Goal: Task Accomplishment & Management: Manage account settings

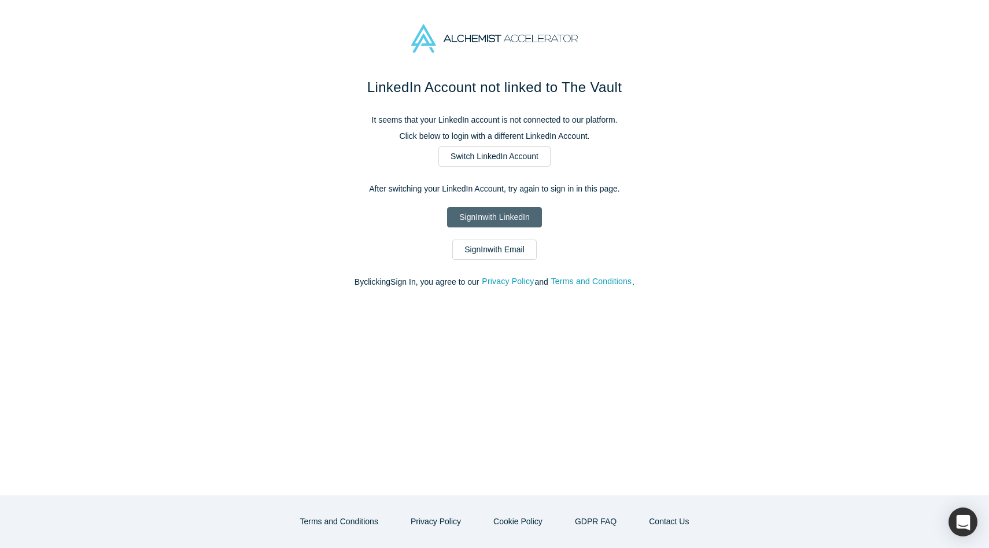
click at [503, 217] on link "Sign In with LinkedIn" at bounding box center [494, 217] width 94 height 20
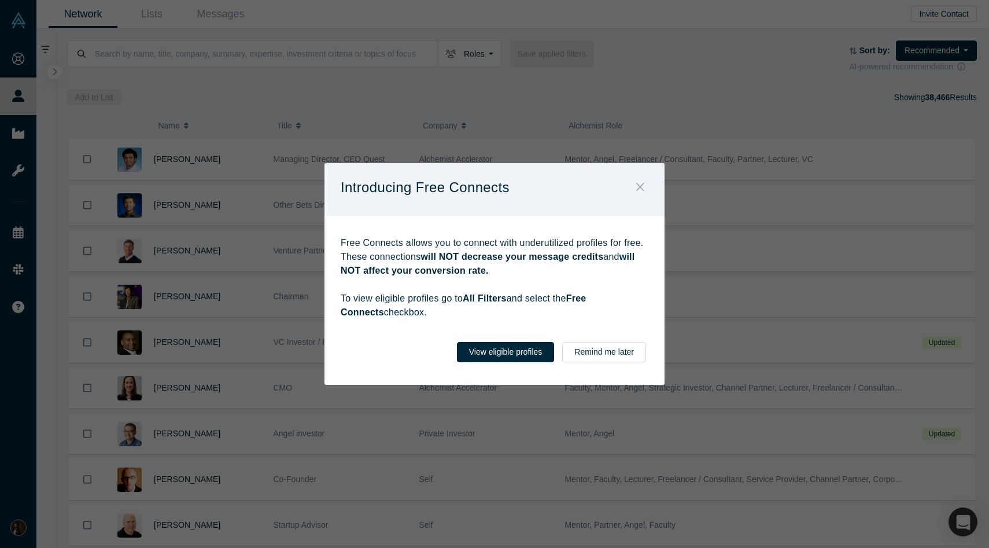
click at [645, 184] on button "Close" at bounding box center [640, 187] width 24 height 25
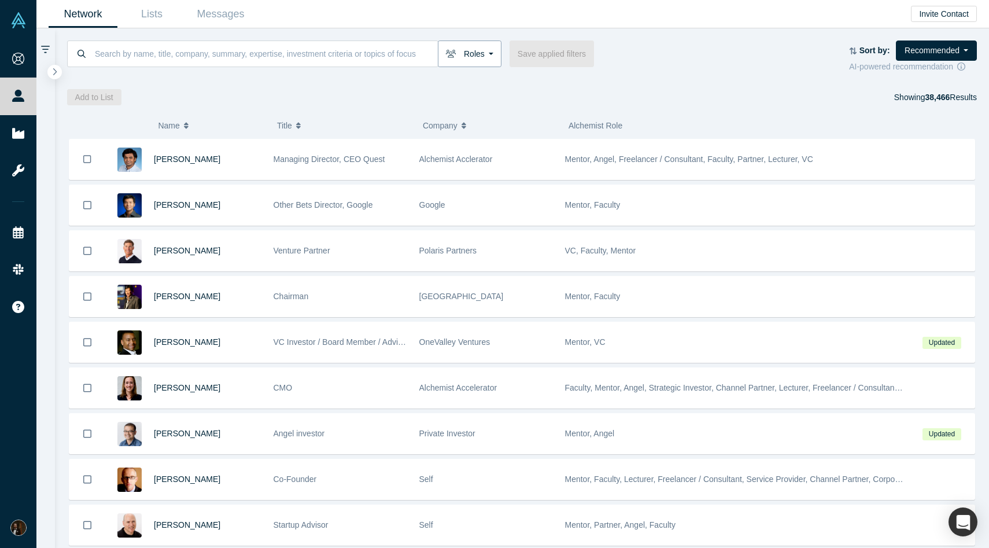
click at [474, 54] on button "Roles" at bounding box center [470, 53] width 64 height 27
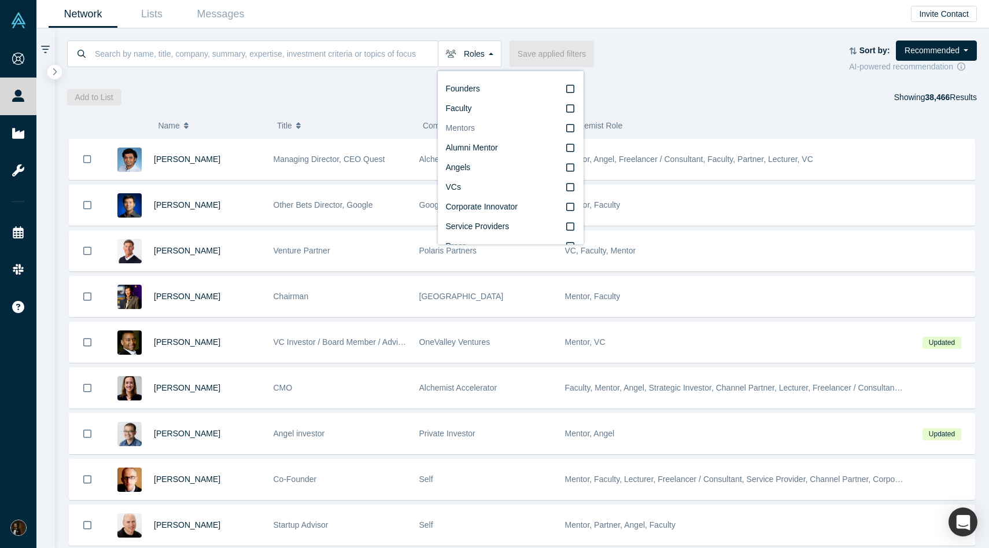
click at [569, 129] on icon at bounding box center [570, 127] width 8 height 9
click at [0, 0] on input "Mentors" at bounding box center [0, 0] width 0 height 0
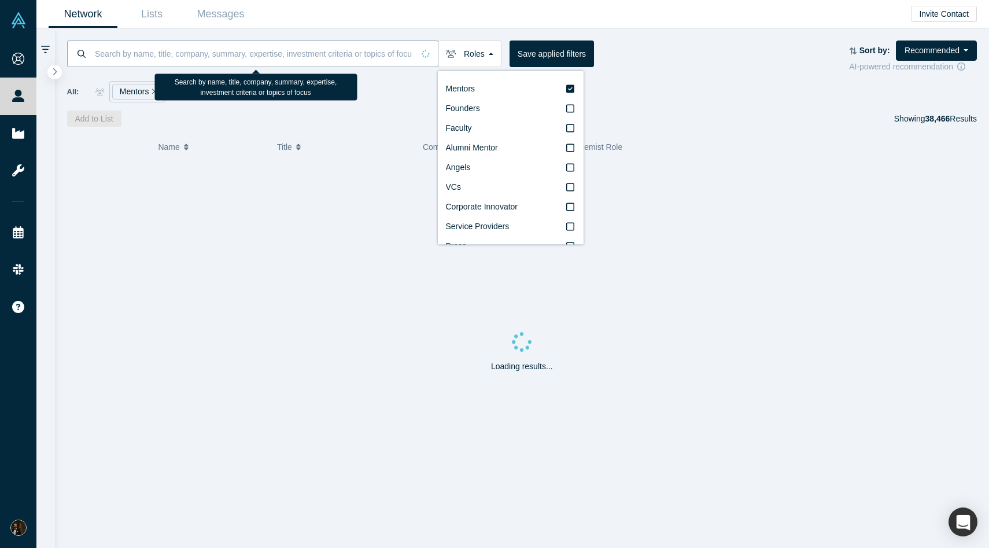
click at [268, 63] on input at bounding box center [254, 53] width 320 height 27
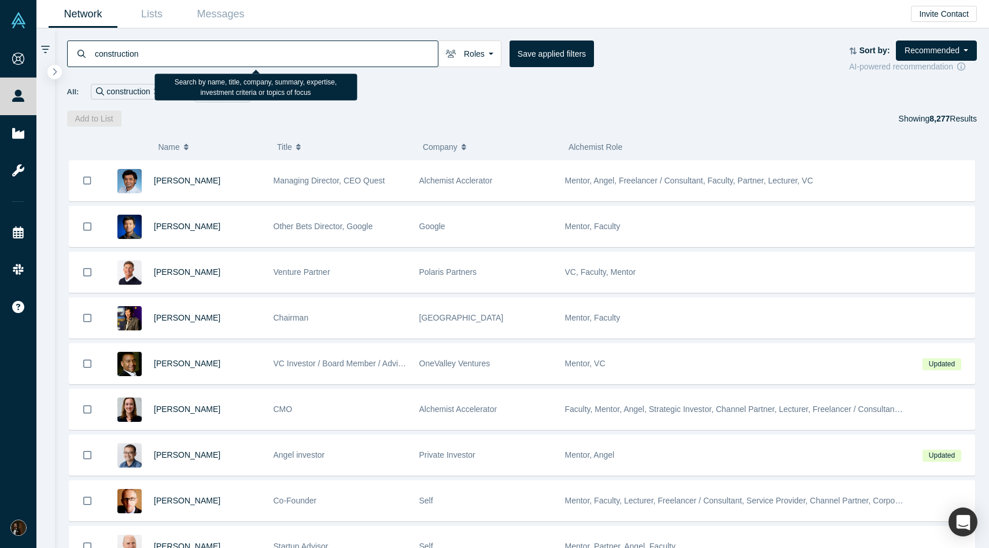
type input "construction"
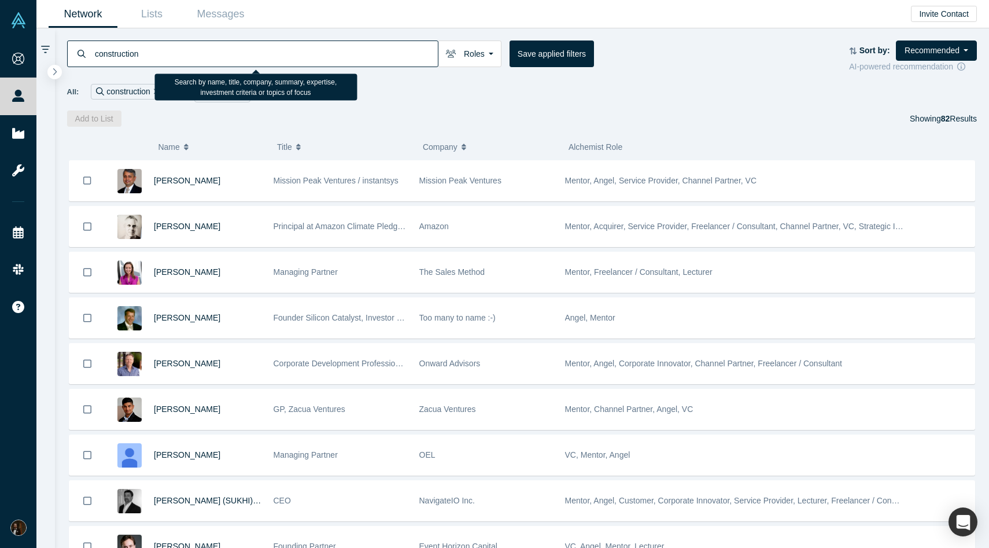
drag, startPoint x: 163, startPoint y: 56, endPoint x: 57, endPoint y: 56, distance: 106.4
click at [57, 56] on div "construction Roles Mentors Founders Faculty Alumni Mentor Angels VCs Corporate …" at bounding box center [522, 77] width 935 height 98
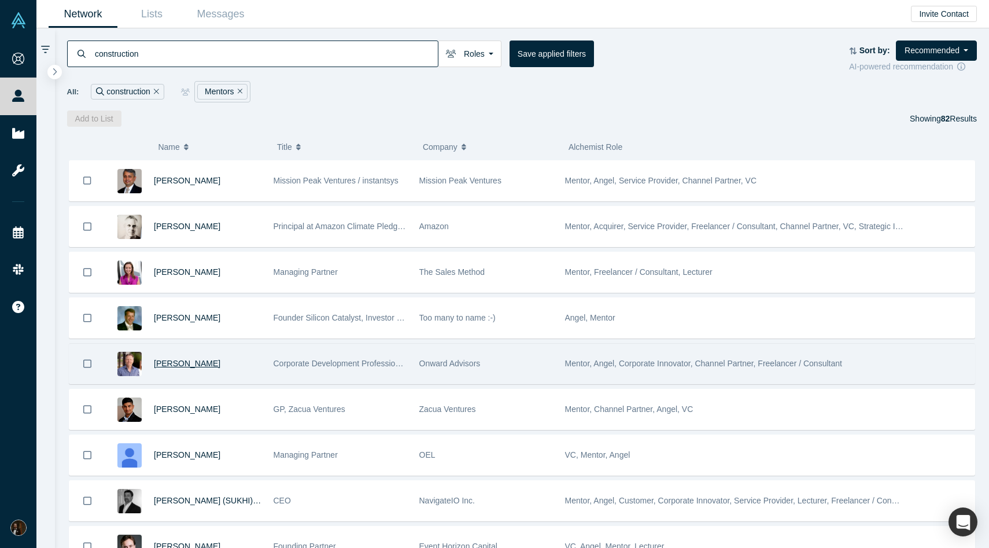
click at [168, 364] on span "[PERSON_NAME]" at bounding box center [187, 363] width 67 height 9
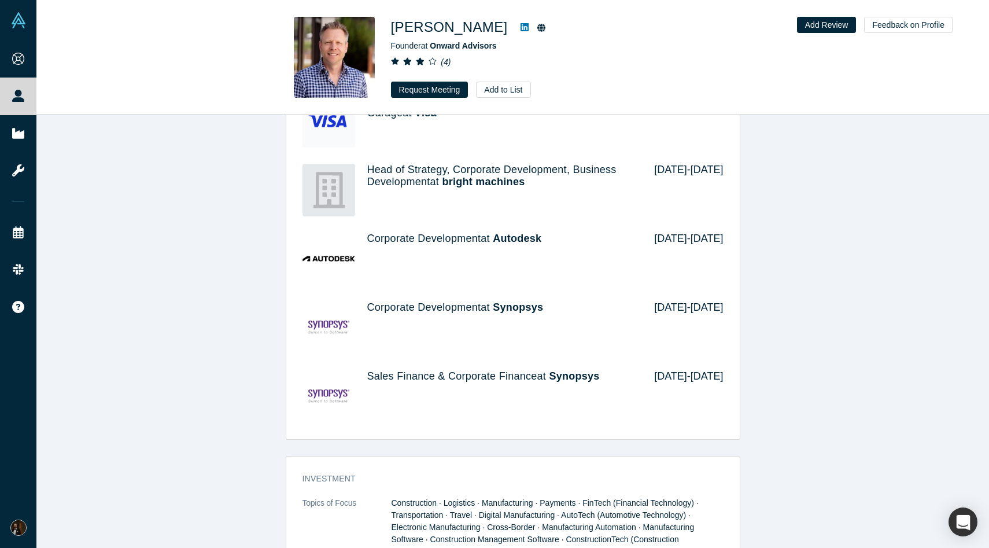
scroll to position [1196, 0]
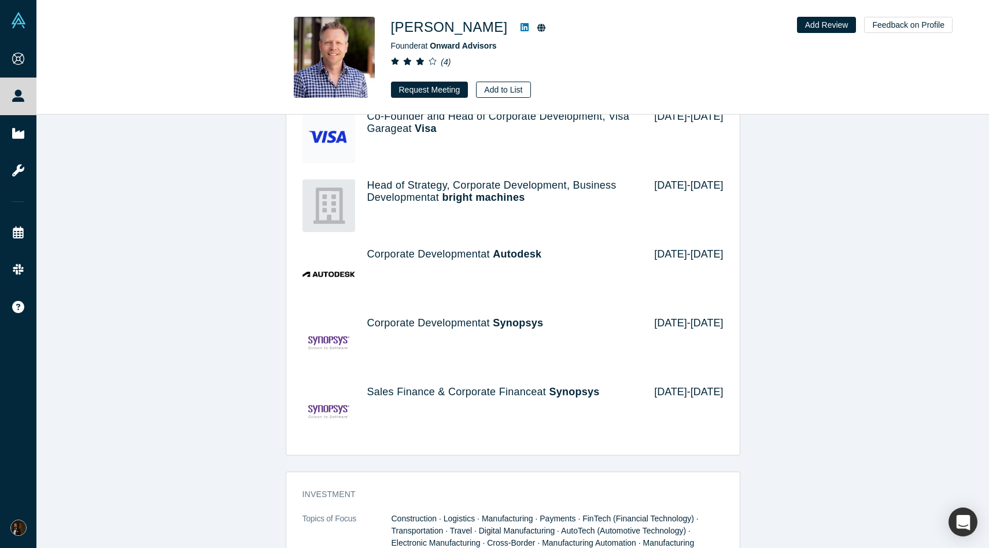
click at [506, 87] on button "Add to List" at bounding box center [503, 90] width 54 height 16
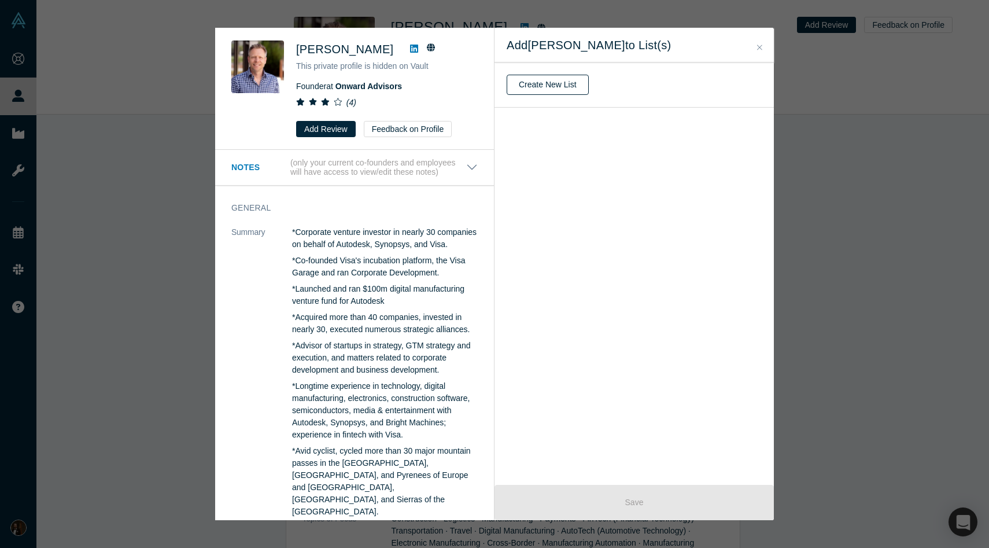
click at [549, 88] on button "Create New List" at bounding box center [548, 85] width 82 height 20
click at [555, 87] on input "text" at bounding box center [634, 85] width 255 height 24
type input "Advisors - Construction"
click at [542, 111] on button "Create" at bounding box center [531, 115] width 49 height 20
click at [542, 127] on span "Advisors - Construction ( 0 people )" at bounding box center [584, 126] width 154 height 16
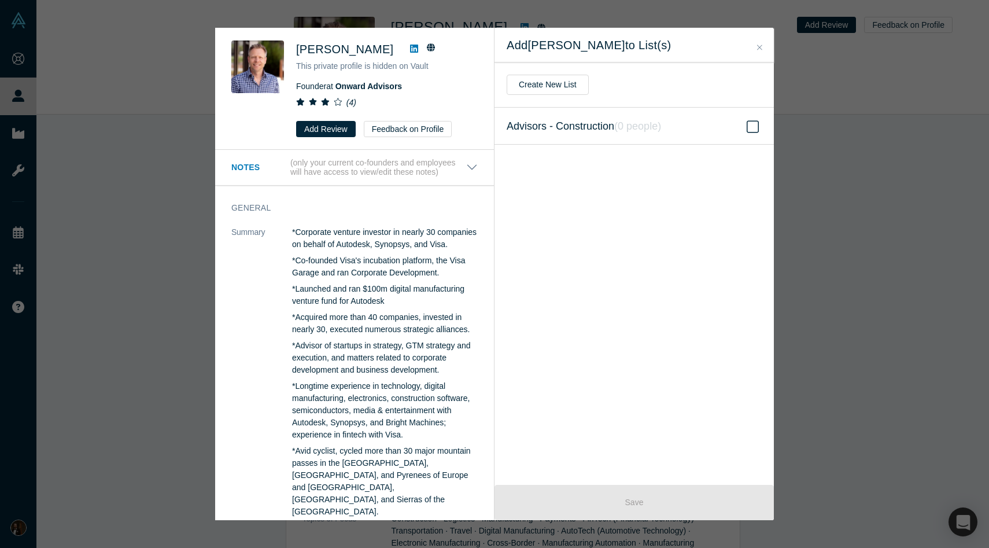
click at [0, 0] on input "Advisors - Construction ( 0 people )" at bounding box center [0, 0] width 0 height 0
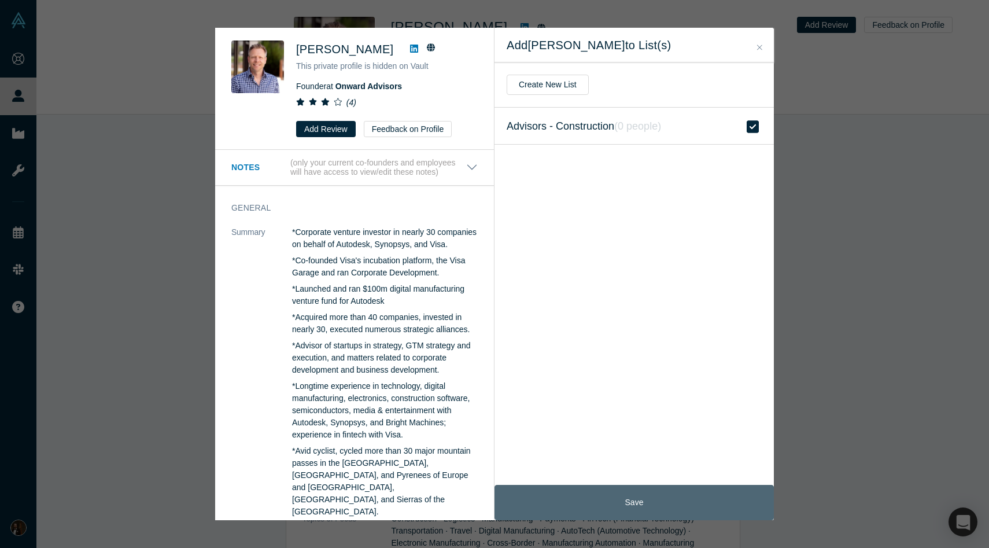
click at [586, 486] on button "Save" at bounding box center [633, 502] width 279 height 35
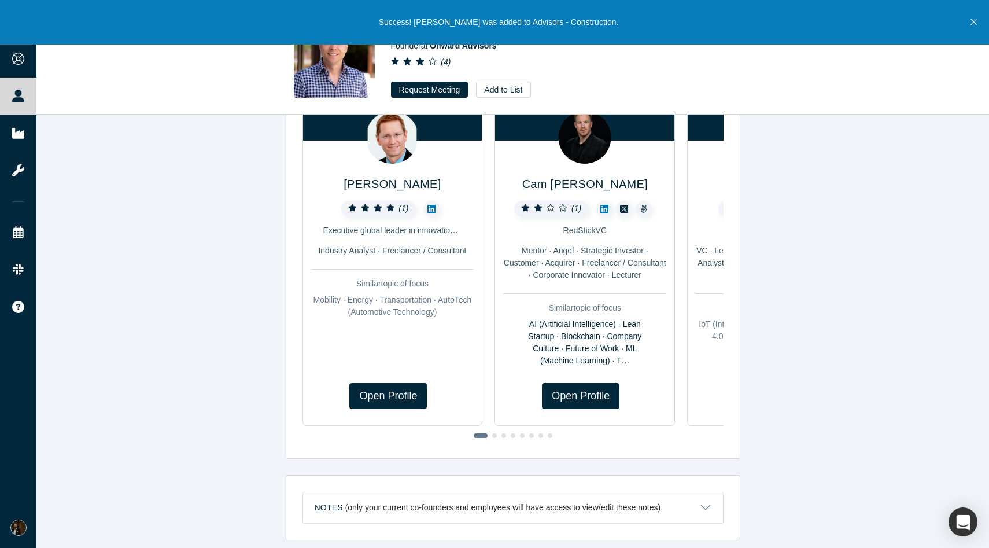
scroll to position [0, 0]
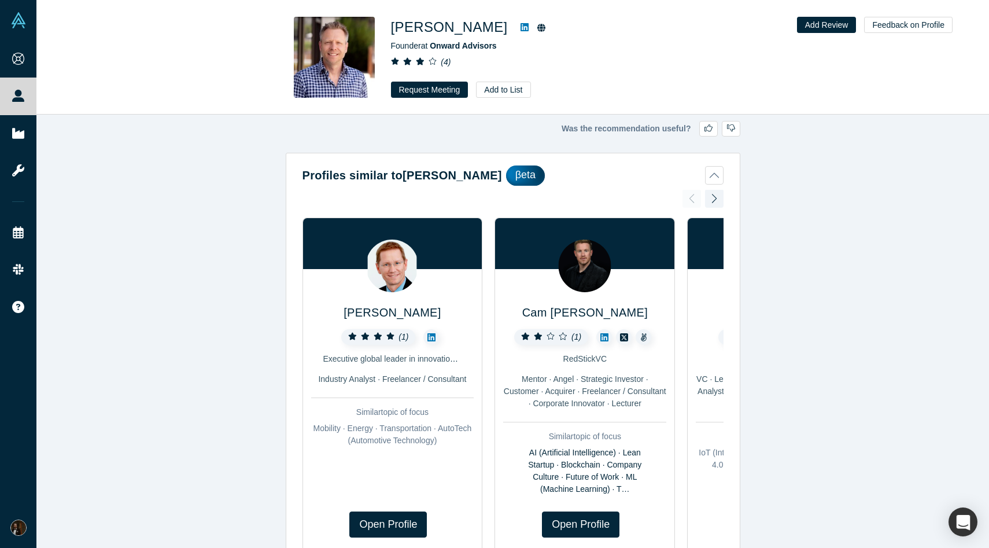
click at [516, 28] on link at bounding box center [524, 27] width 17 height 14
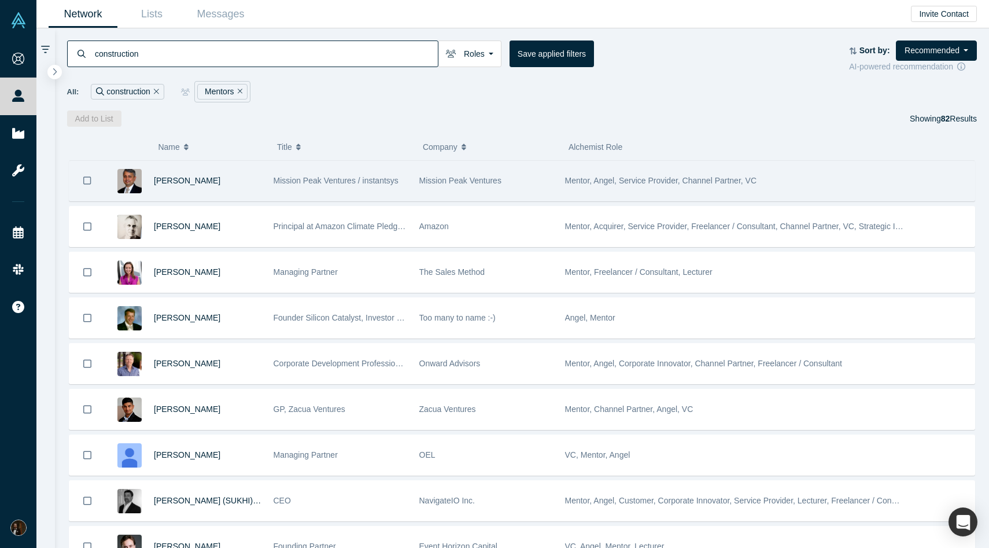
click at [243, 186] on div "[PERSON_NAME]" at bounding box center [208, 181] width 108 height 40
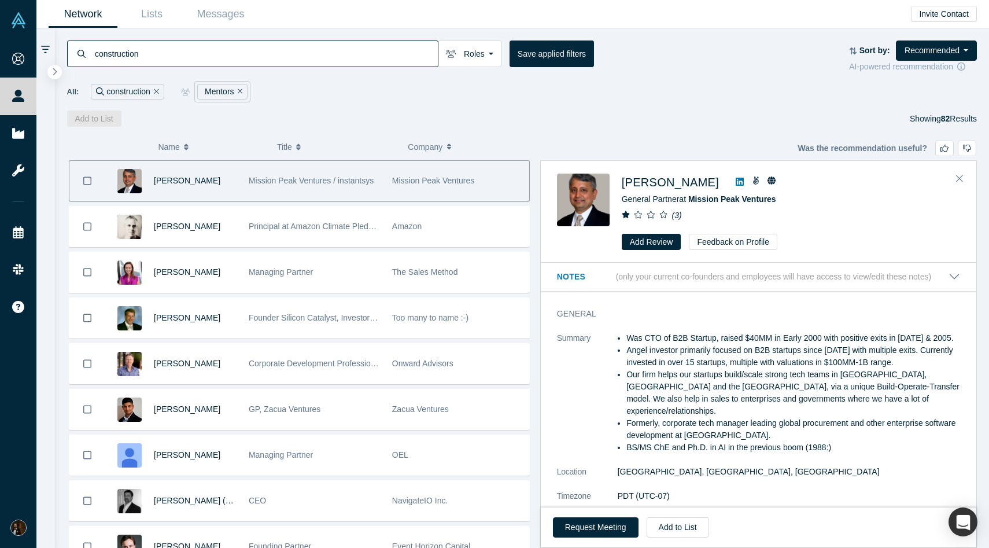
scroll to position [7, 0]
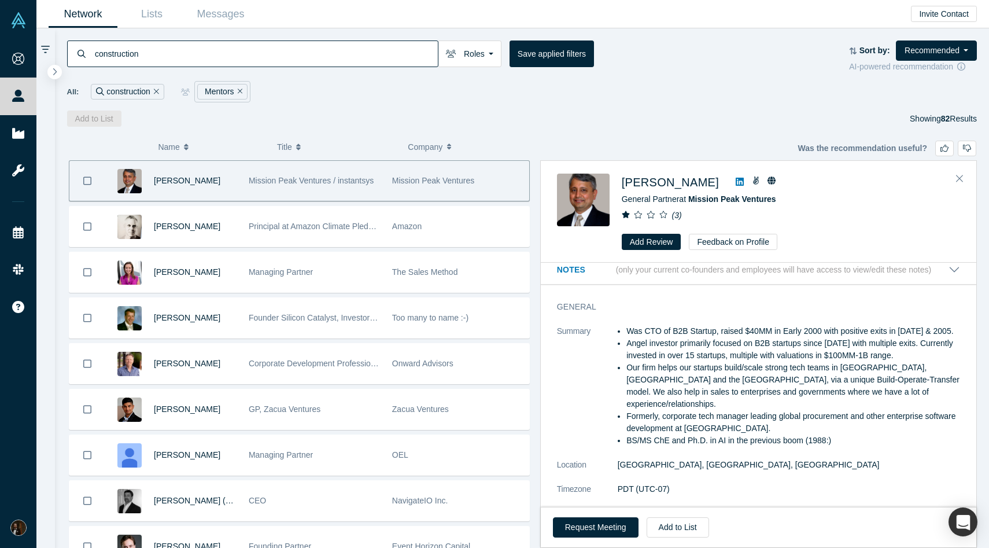
click at [677, 216] on icon "( 3 )" at bounding box center [676, 214] width 10 height 9
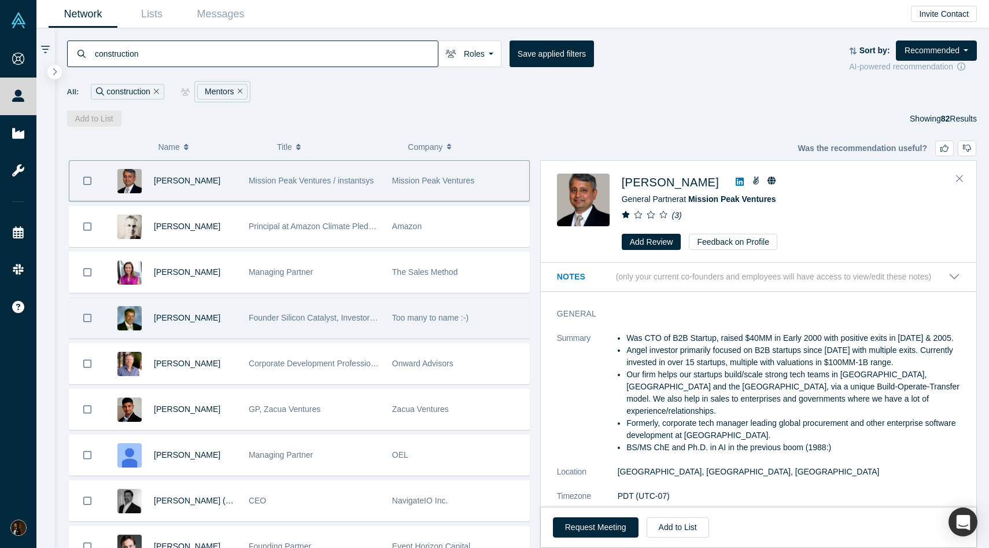
click at [265, 328] on div "Founder Silicon Catalyst, Investor Sand Hill Angels" at bounding box center [314, 318] width 131 height 40
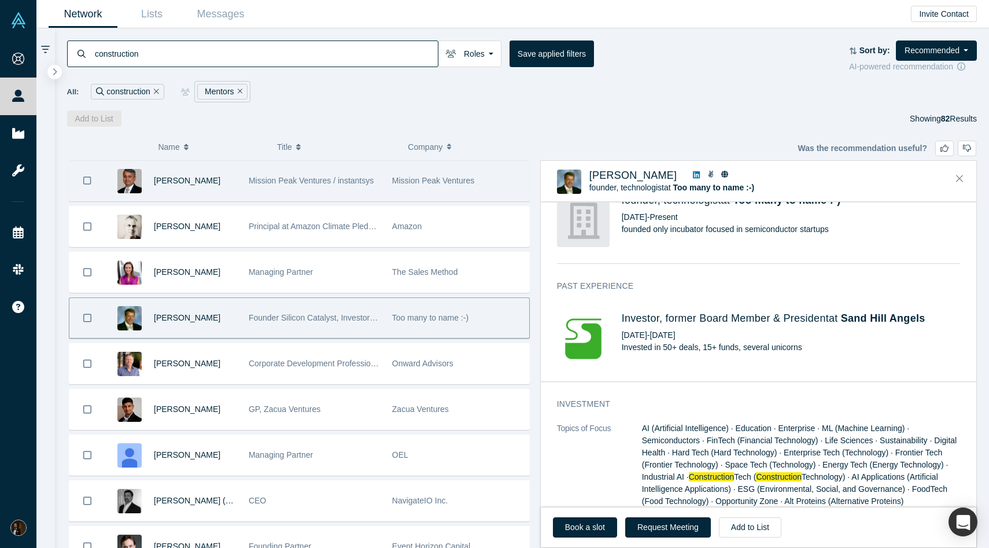
click at [263, 187] on div "Mission Peak Ventures / instantsys" at bounding box center [314, 181] width 131 height 40
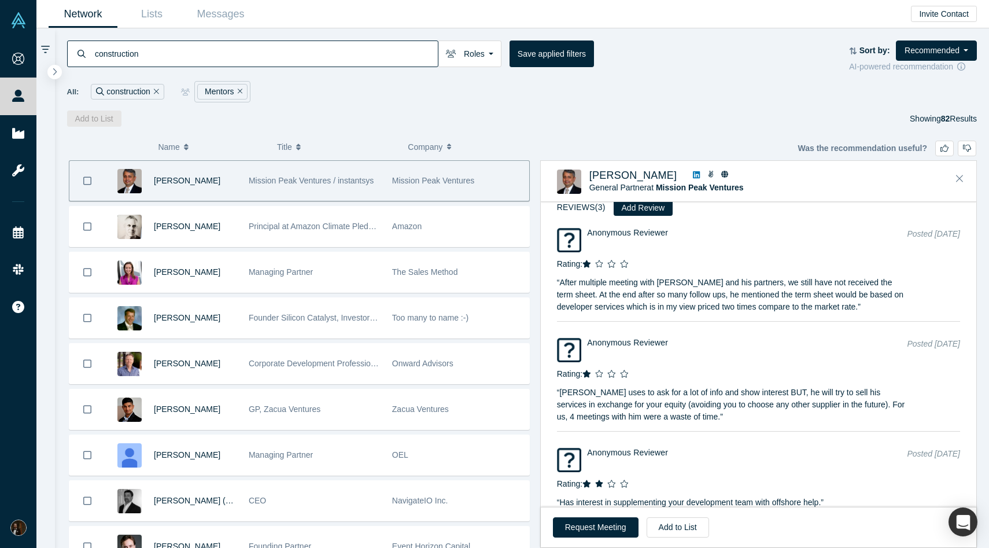
scroll to position [1730, 0]
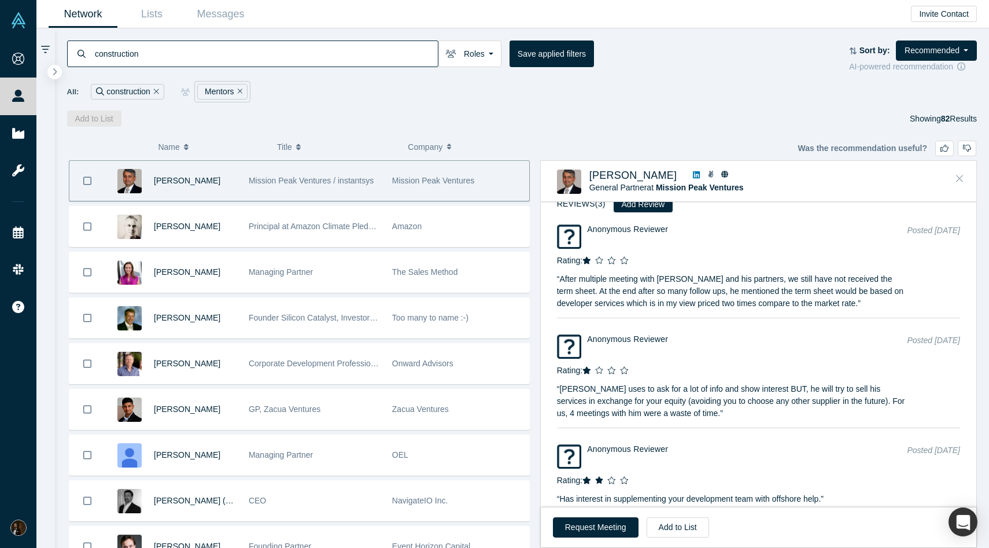
click at [956, 172] on button "Close" at bounding box center [959, 178] width 17 height 19
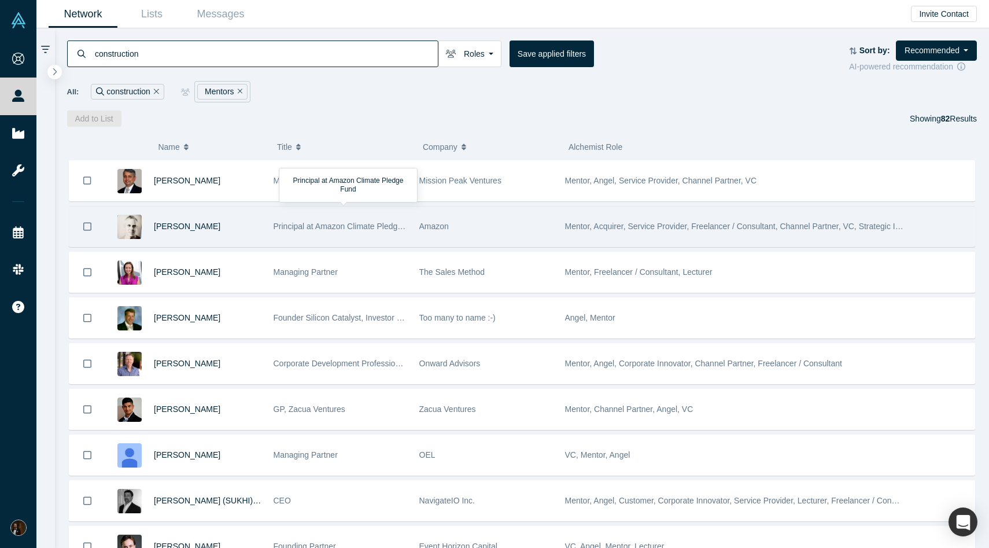
click at [391, 233] on div "Principal at Amazon Climate Pledge Fund" at bounding box center [341, 226] width 134 height 40
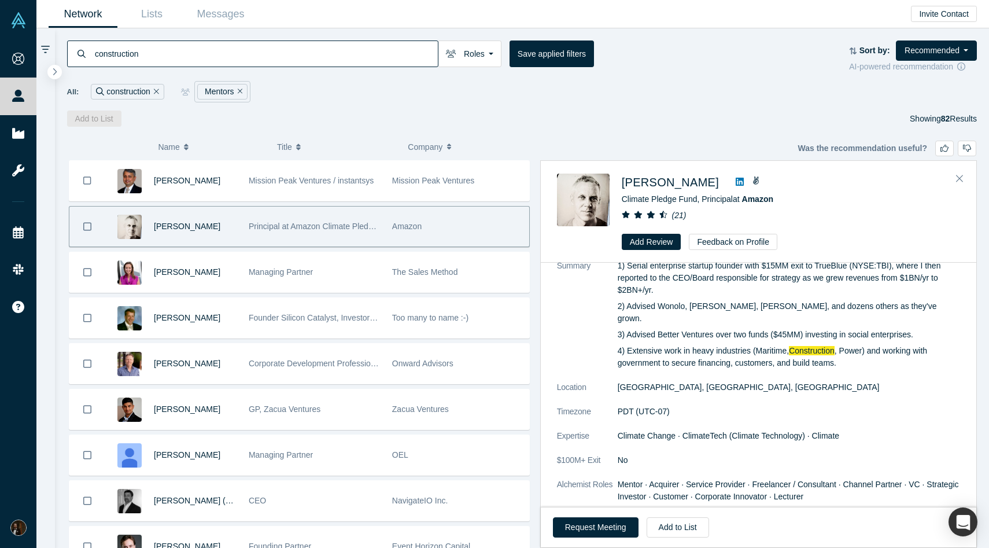
scroll to position [0, 0]
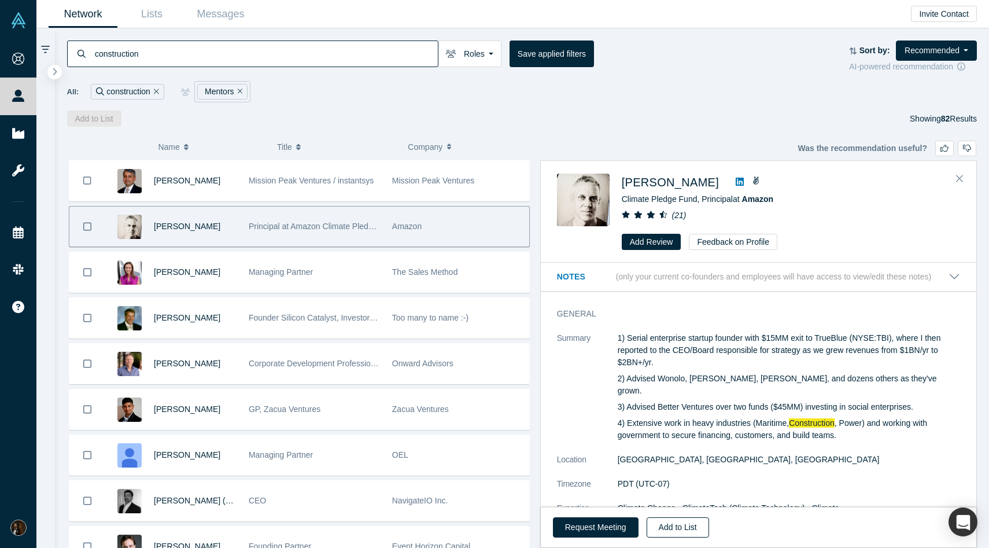
click at [659, 525] on button "Add to List" at bounding box center [678, 527] width 62 height 20
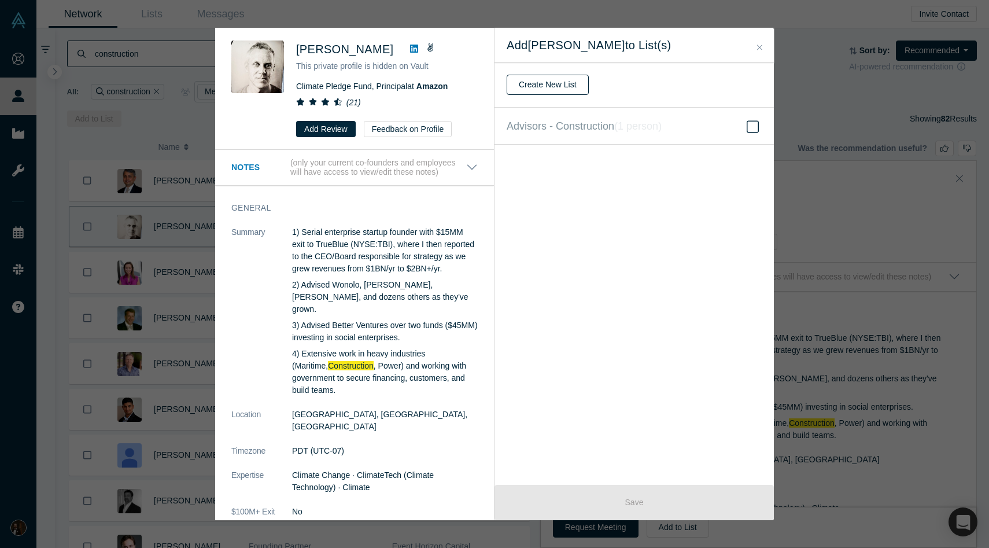
click at [553, 80] on button "Create New List" at bounding box center [548, 85] width 82 height 20
click at [570, 97] on input "text" at bounding box center [634, 85] width 255 height 24
type input "Potential Angels"
click at [521, 115] on button "Create" at bounding box center [531, 115] width 49 height 20
click at [753, 157] on icon at bounding box center [753, 163] width 12 height 12
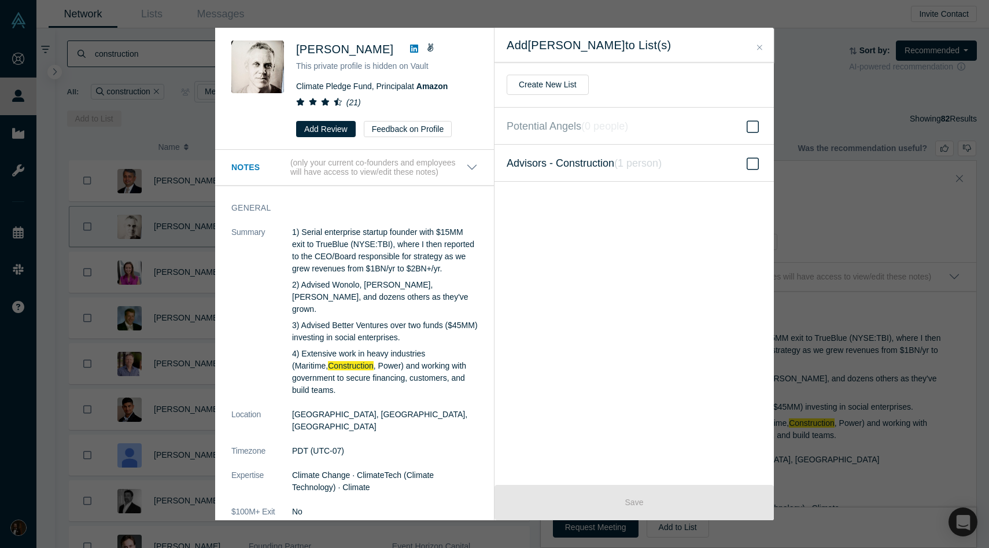
click at [0, 0] on input "Advisors - Construction ( 1 person )" at bounding box center [0, 0] width 0 height 0
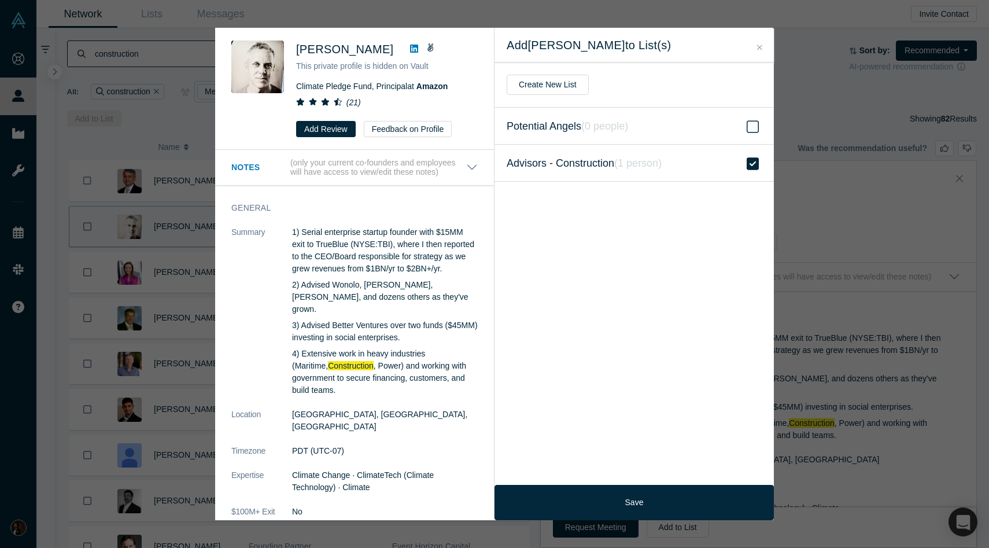
click at [753, 132] on icon at bounding box center [753, 126] width 12 height 12
click at [0, 0] on input "Potential Angels ( 0 people )" at bounding box center [0, 0] width 0 height 0
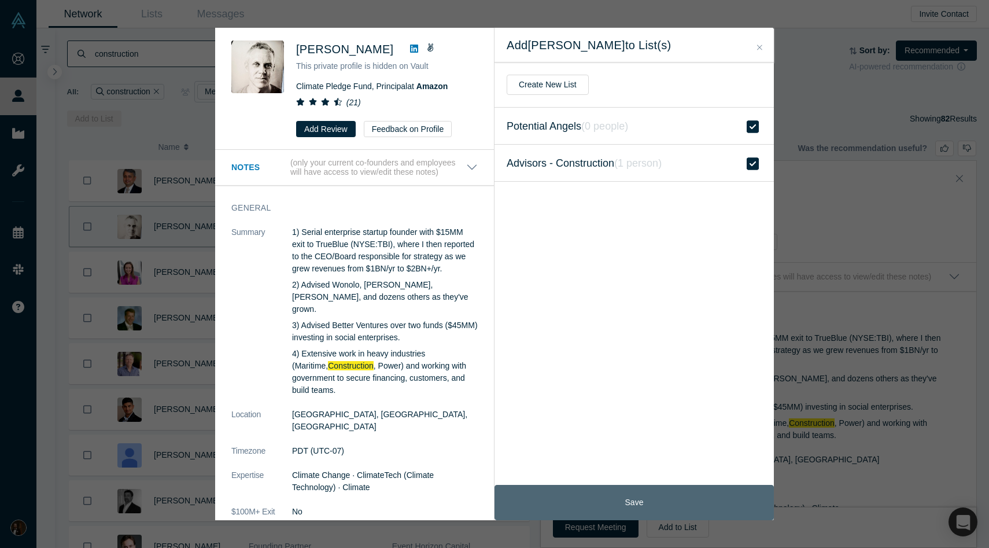
click at [617, 505] on button "Save" at bounding box center [633, 502] width 279 height 35
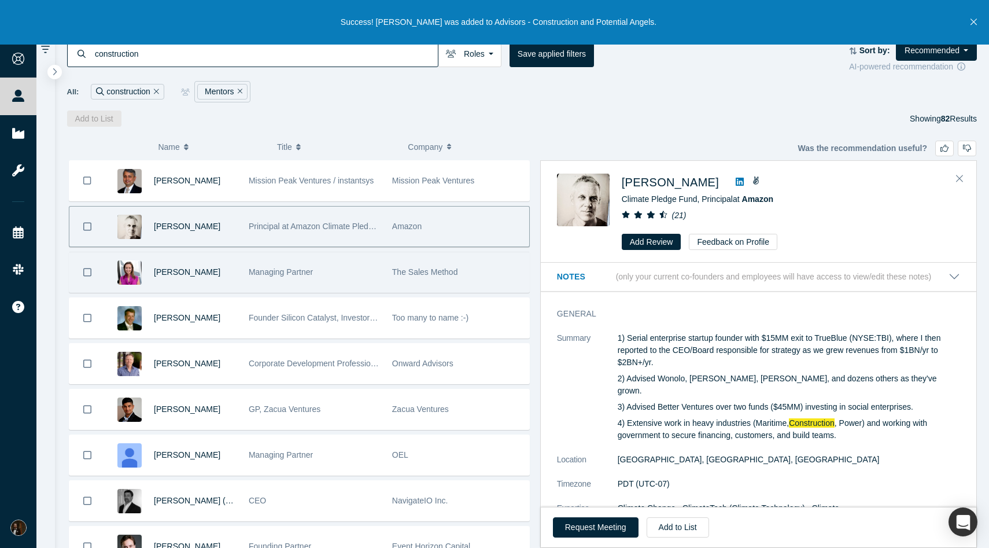
click at [202, 283] on div "[PERSON_NAME]" at bounding box center [195, 272] width 83 height 40
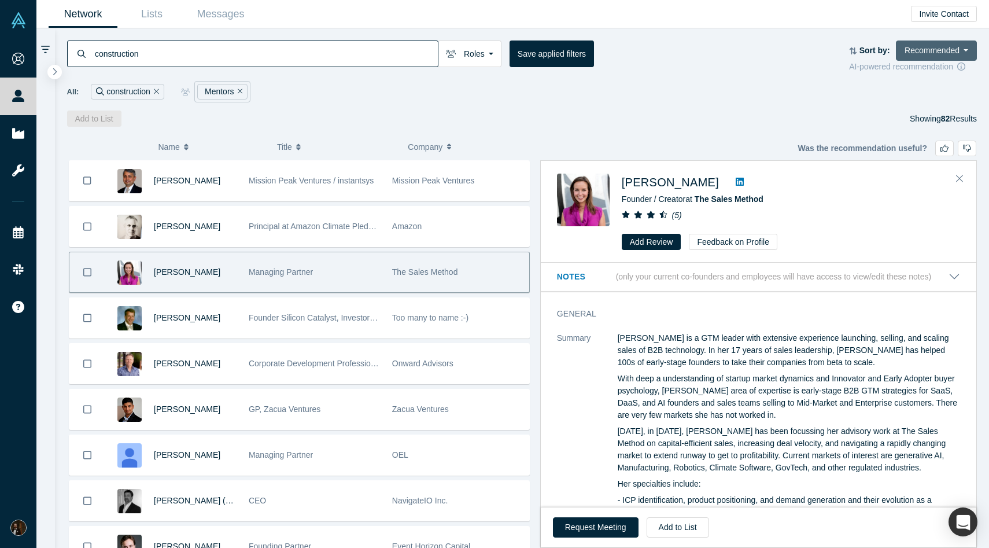
click at [937, 48] on button "Recommended" at bounding box center [936, 50] width 81 height 20
click at [903, 79] on link "Highest Ranking" at bounding box center [923, 77] width 105 height 24
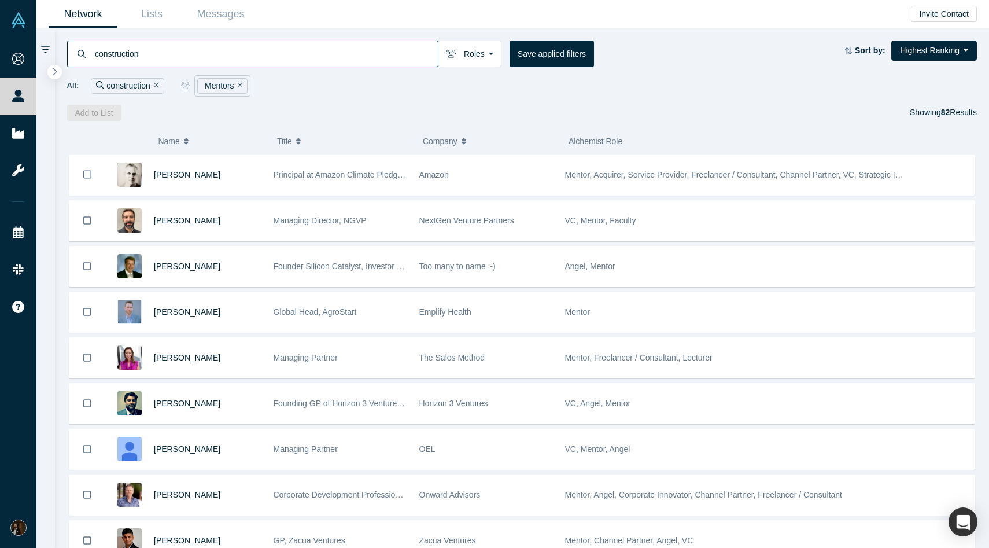
click at [963, 170] on div at bounding box center [942, 175] width 65 height 40
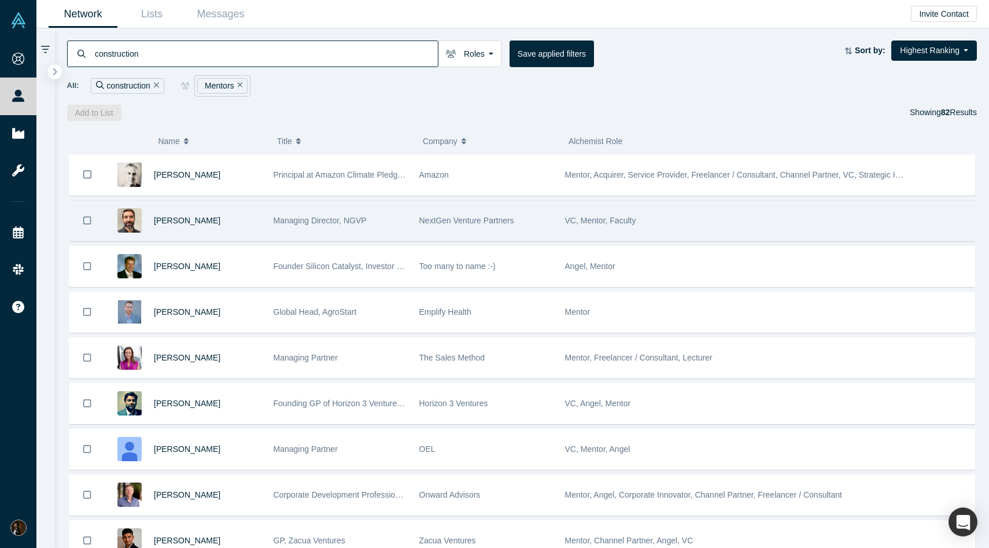
click at [245, 226] on div "[PERSON_NAME]" at bounding box center [208, 221] width 108 height 40
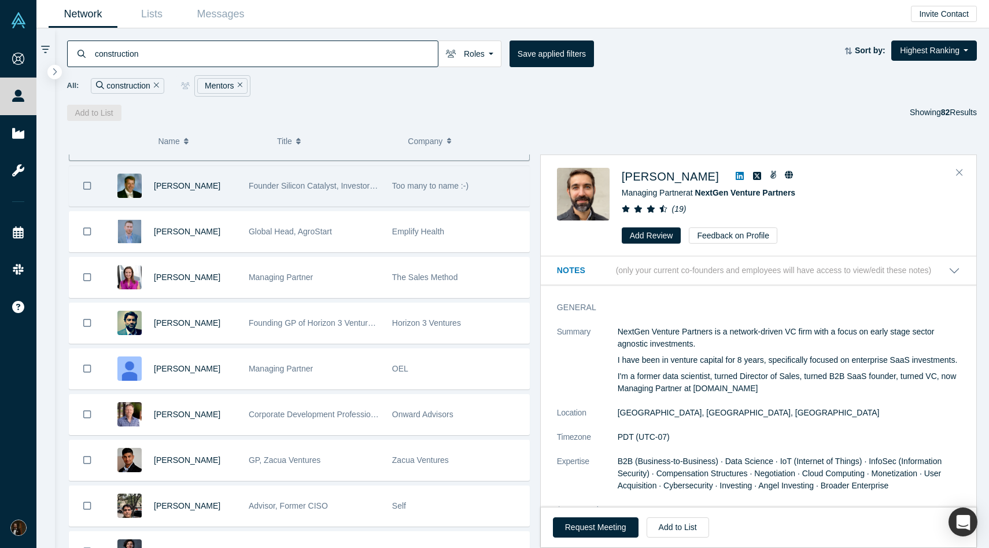
scroll to position [98, 0]
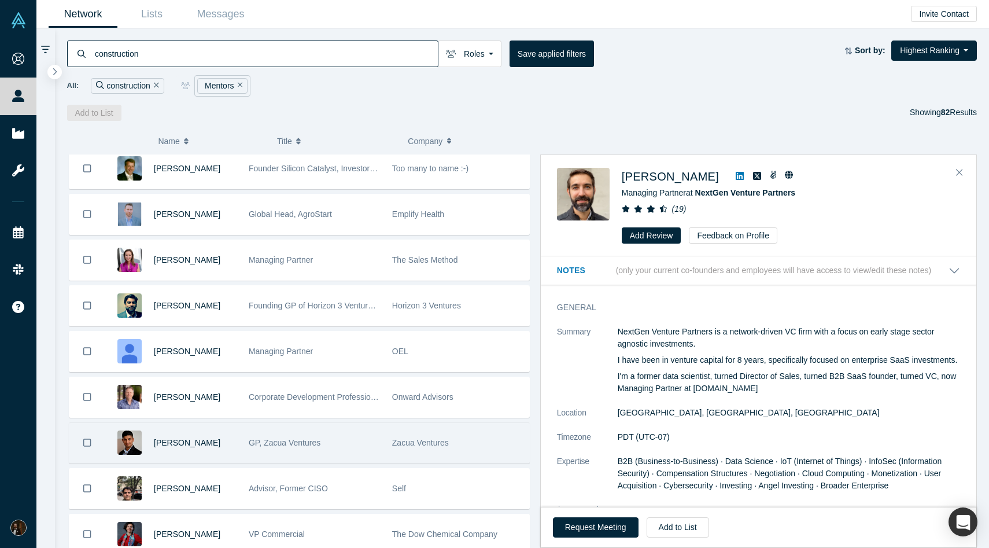
click at [239, 442] on div "[PERSON_NAME]" at bounding box center [173, 443] width 137 height 40
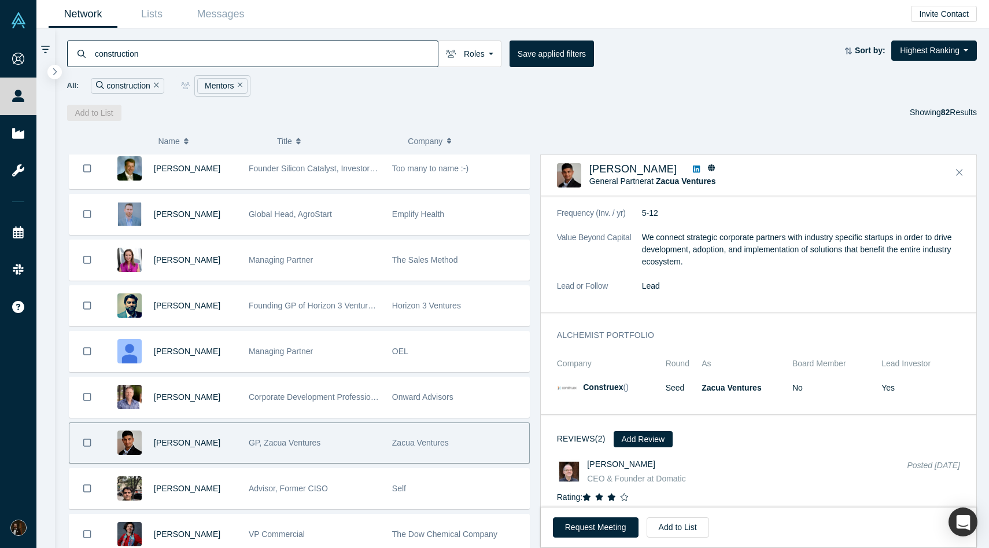
scroll to position [1195, 0]
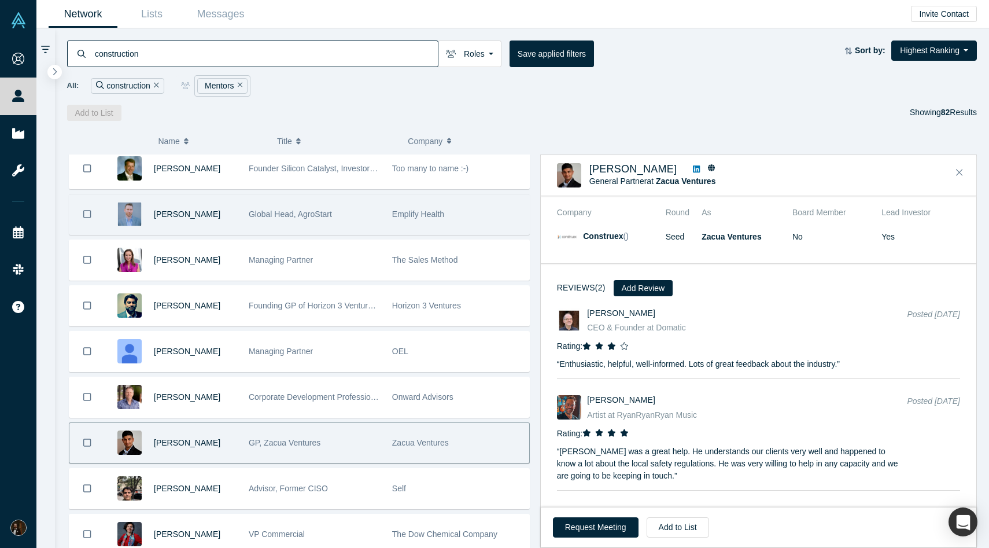
click at [233, 213] on div "[PERSON_NAME]" at bounding box center [195, 214] width 83 height 40
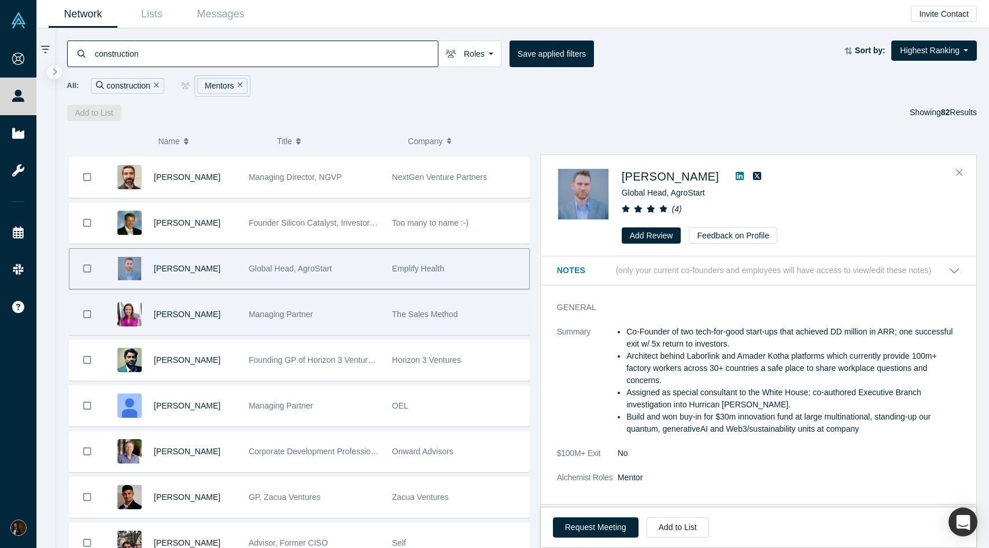
scroll to position [0, 0]
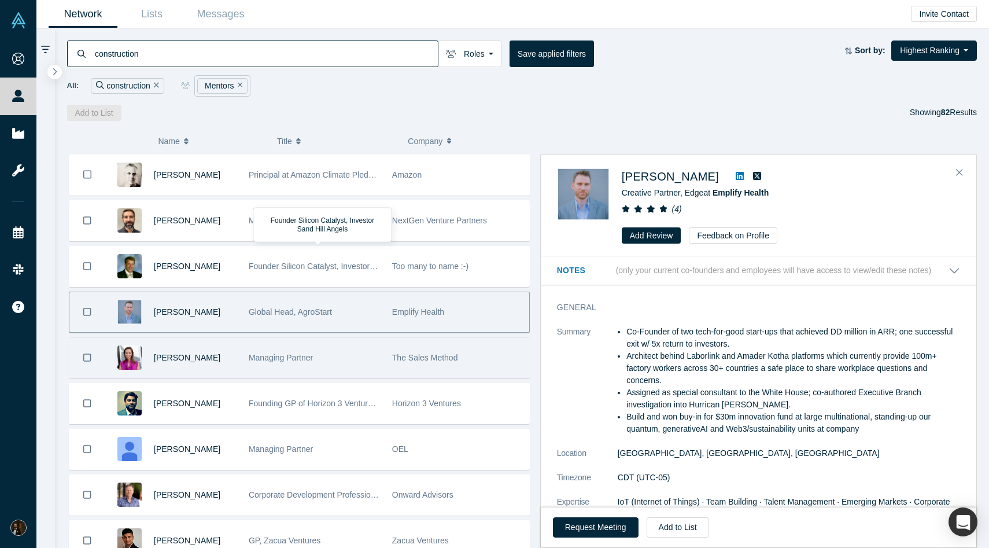
click at [252, 263] on span "Founder Silicon Catalyst, Investor Sand Hill Angels" at bounding box center [340, 265] width 182 height 9
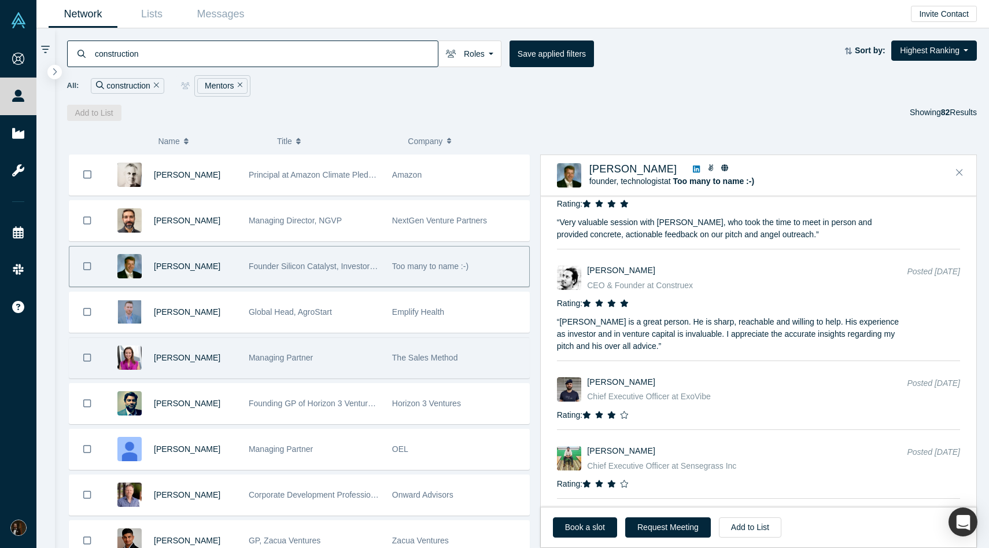
scroll to position [1716, 0]
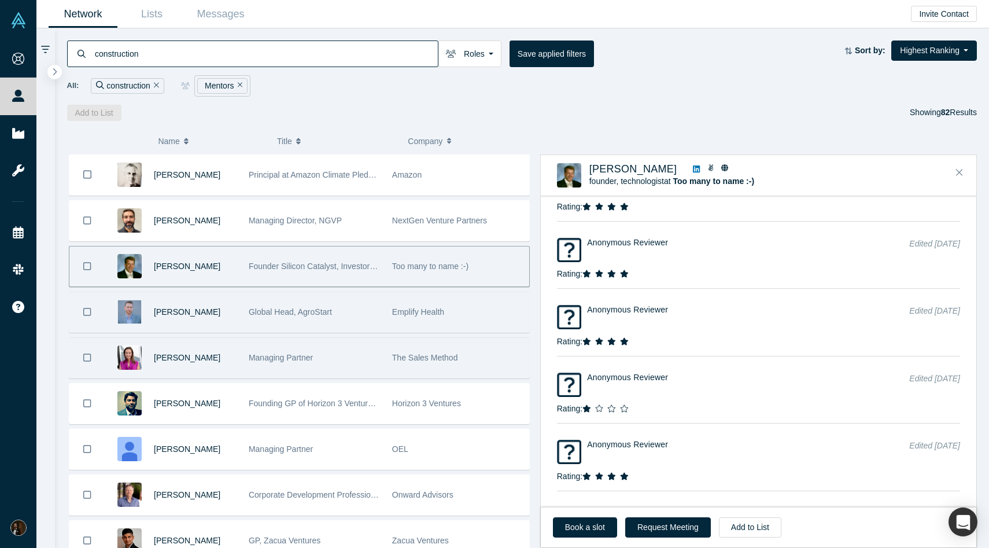
click at [241, 310] on div "[PERSON_NAME]" at bounding box center [173, 312] width 137 height 40
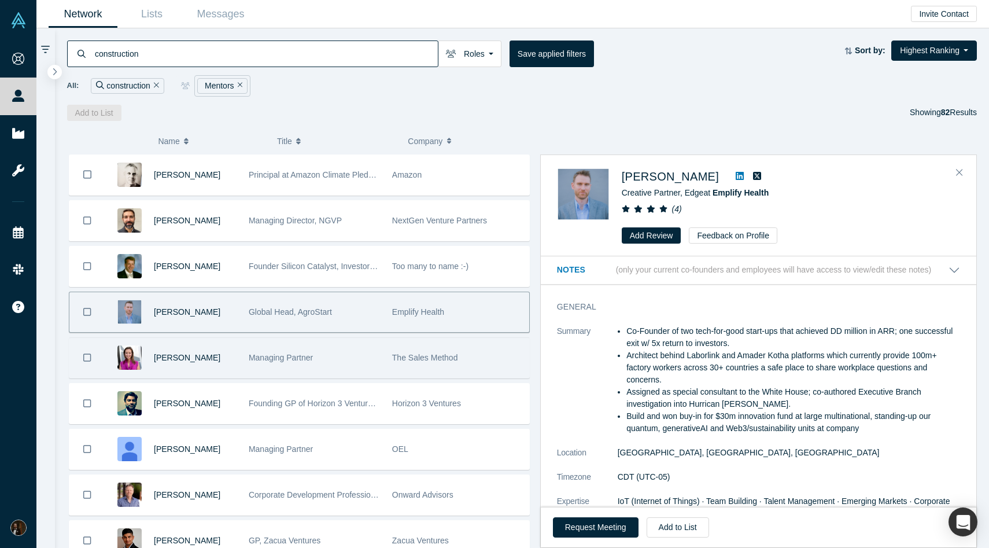
scroll to position [0, 0]
click at [736, 176] on icon at bounding box center [740, 175] width 8 height 9
click at [202, 350] on div "[PERSON_NAME]" at bounding box center [195, 358] width 83 height 40
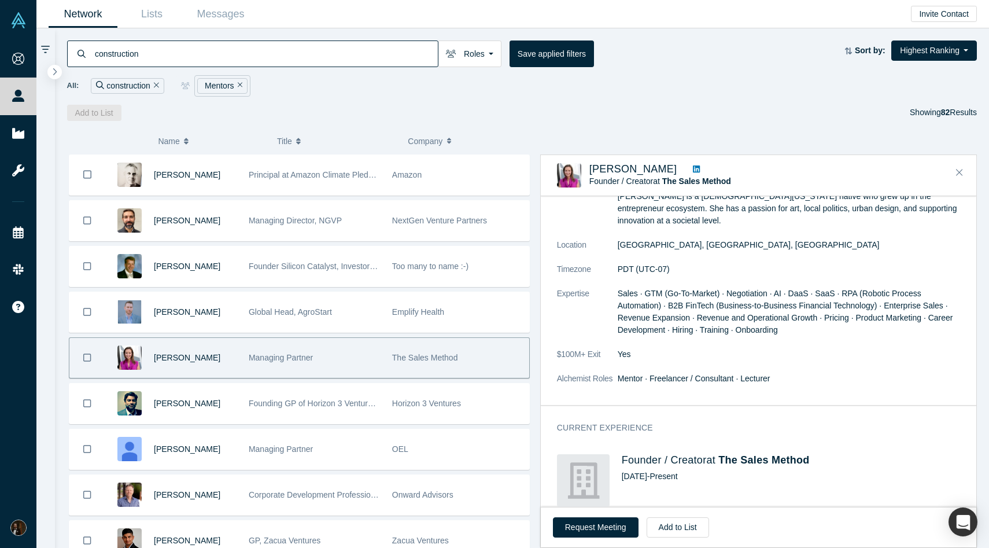
scroll to position [477, 0]
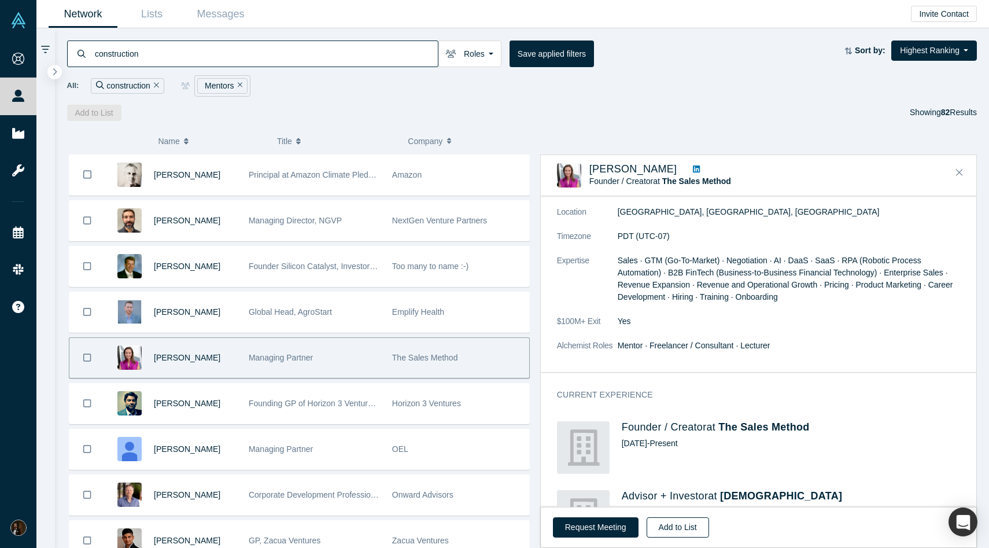
click at [666, 525] on button "Add to List" at bounding box center [678, 527] width 62 height 20
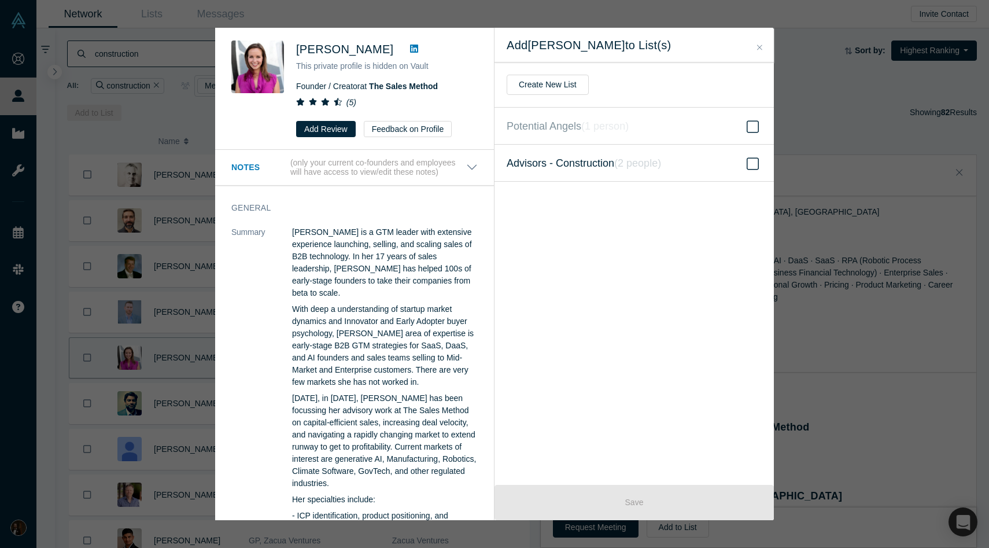
click at [754, 165] on icon at bounding box center [753, 164] width 12 height 14
click at [0, 0] on input "Advisors - Construction ( 2 people )" at bounding box center [0, 0] width 0 height 0
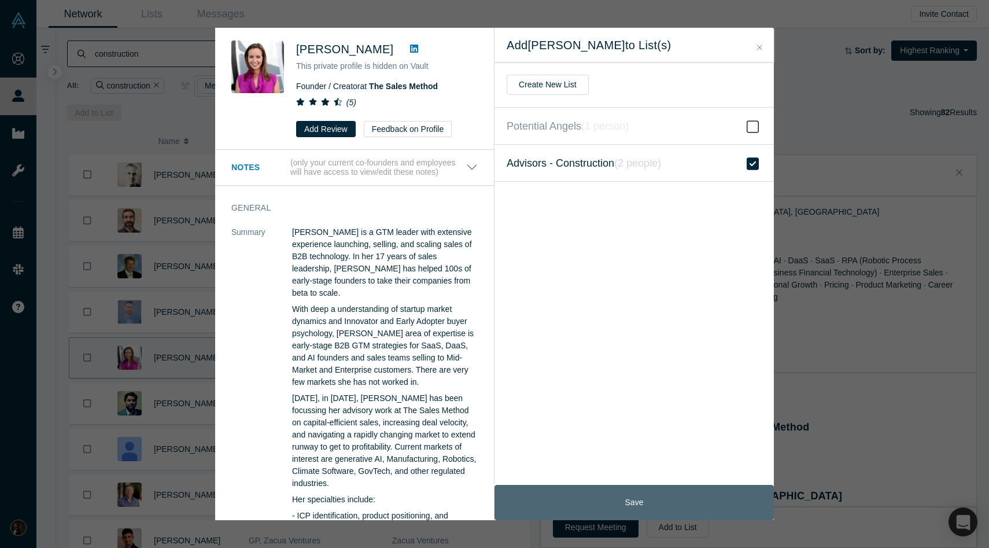
click at [619, 499] on button "Save" at bounding box center [633, 502] width 279 height 35
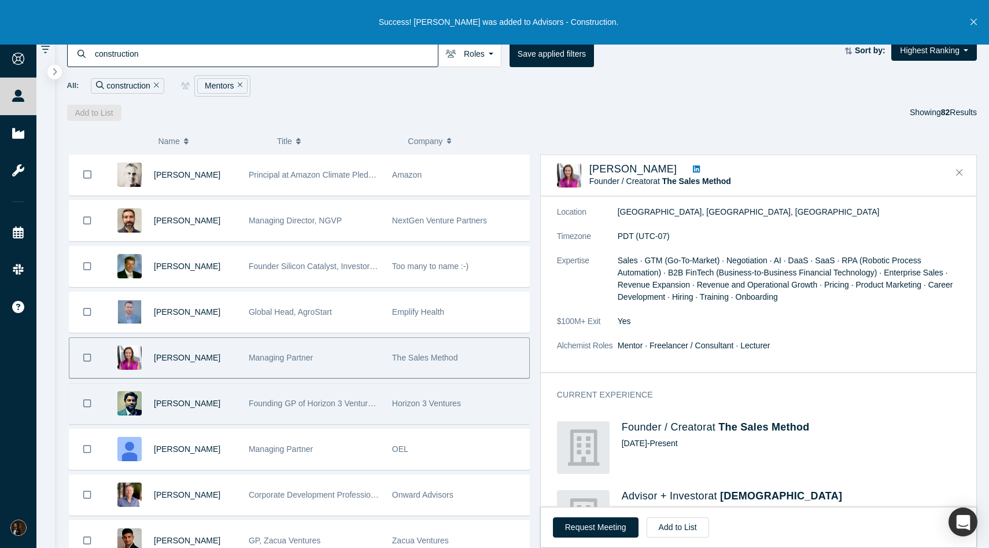
click at [308, 404] on span "Founding GP of Horizon 3 Ventures. | (Former) Managing Director & Global Leader…" at bounding box center [473, 402] width 449 height 9
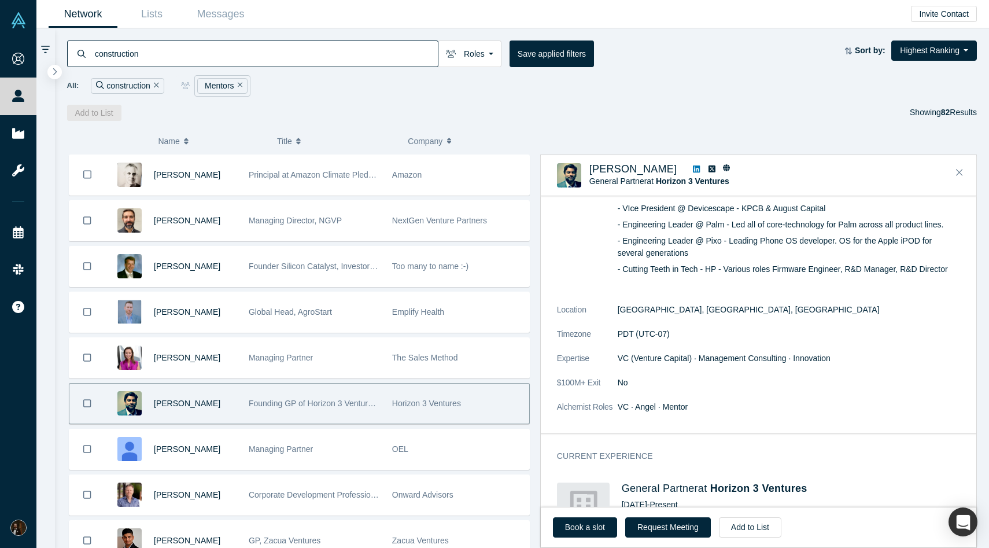
scroll to position [170, 0]
click at [741, 526] on button "Add to List" at bounding box center [750, 527] width 62 height 20
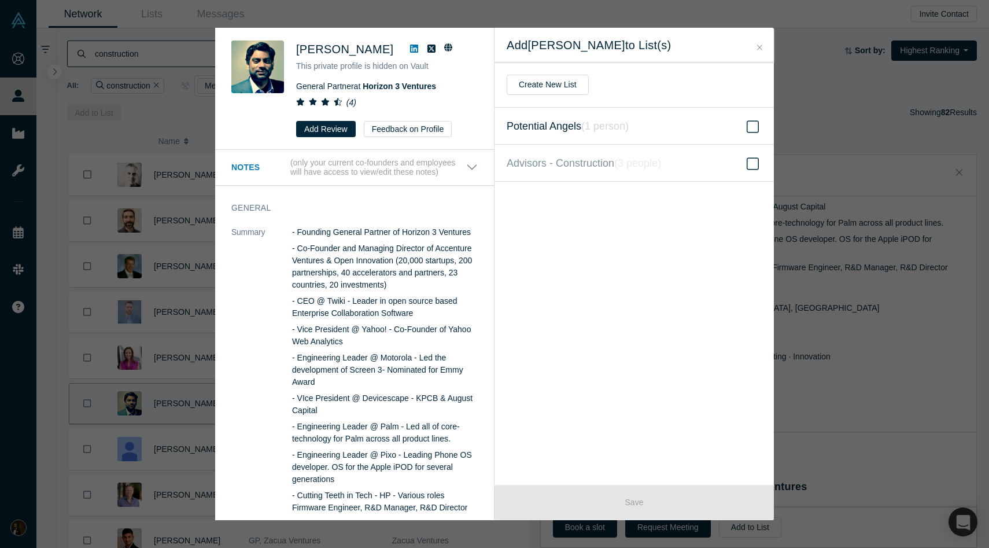
click at [752, 130] on icon at bounding box center [753, 127] width 12 height 14
click at [0, 0] on input "Potential Angels ( 1 person )" at bounding box center [0, 0] width 0 height 0
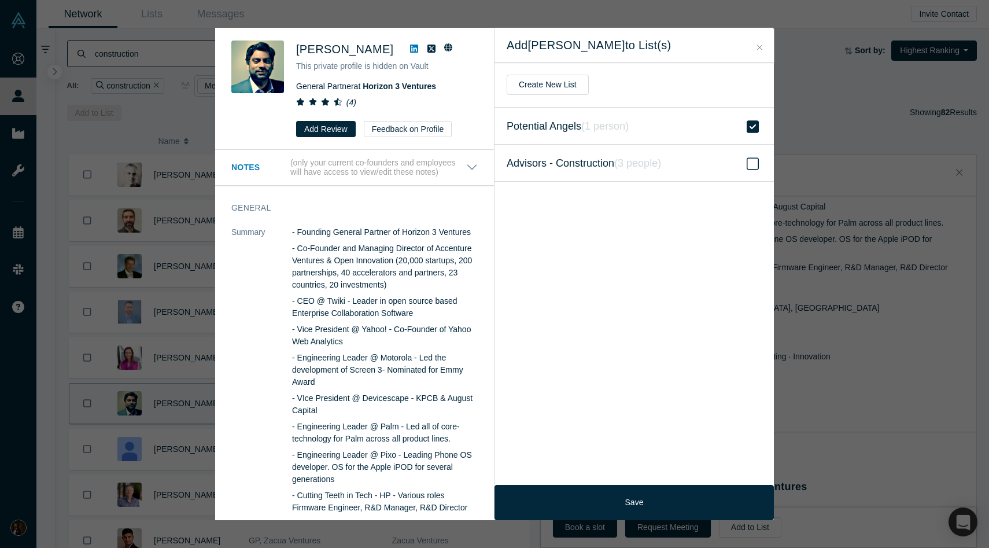
click at [752, 165] on icon at bounding box center [753, 164] width 12 height 14
click at [0, 0] on input "Advisors - Construction ( 3 people )" at bounding box center [0, 0] width 0 height 0
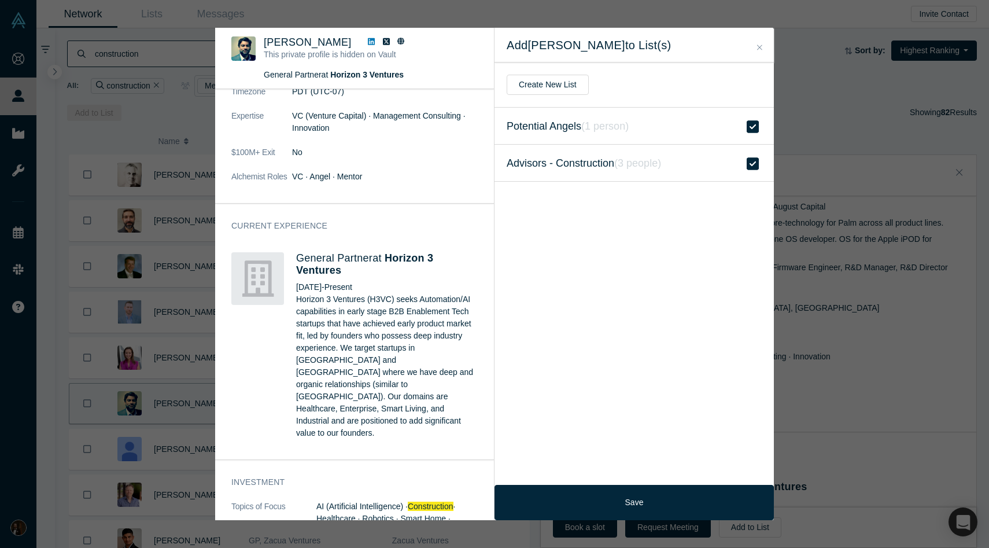
scroll to position [434, 0]
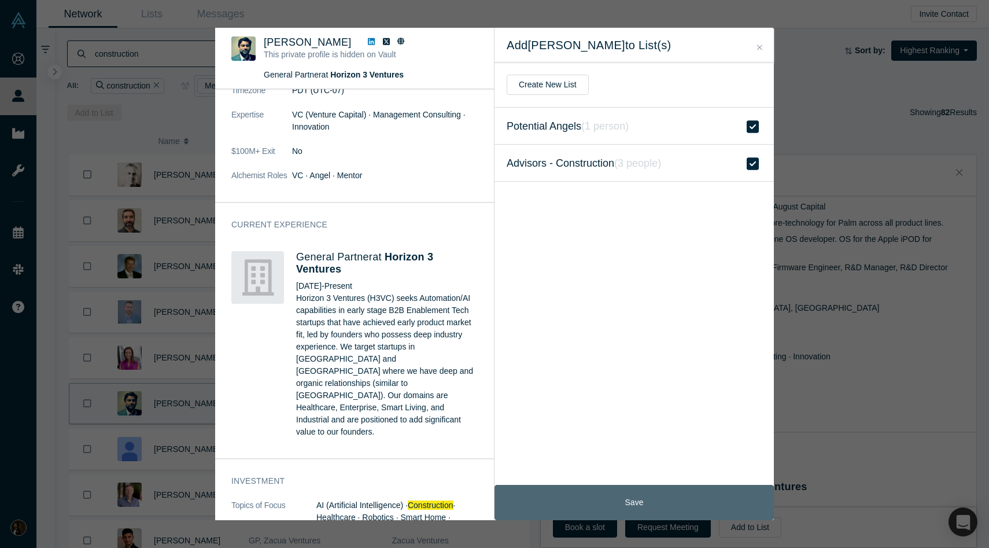
click at [579, 500] on button "Save" at bounding box center [633, 502] width 279 height 35
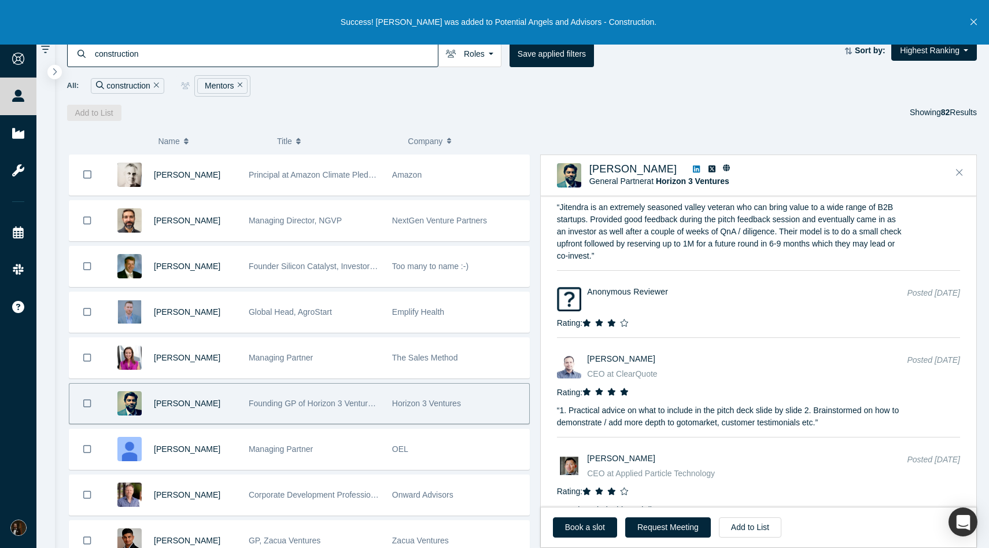
scroll to position [1565, 0]
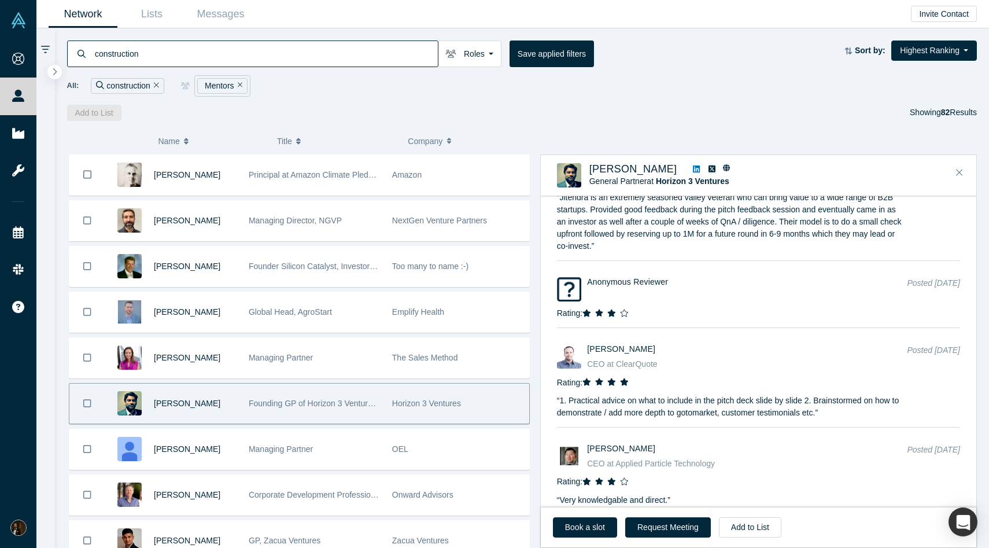
click at [700, 167] on icon at bounding box center [696, 169] width 7 height 8
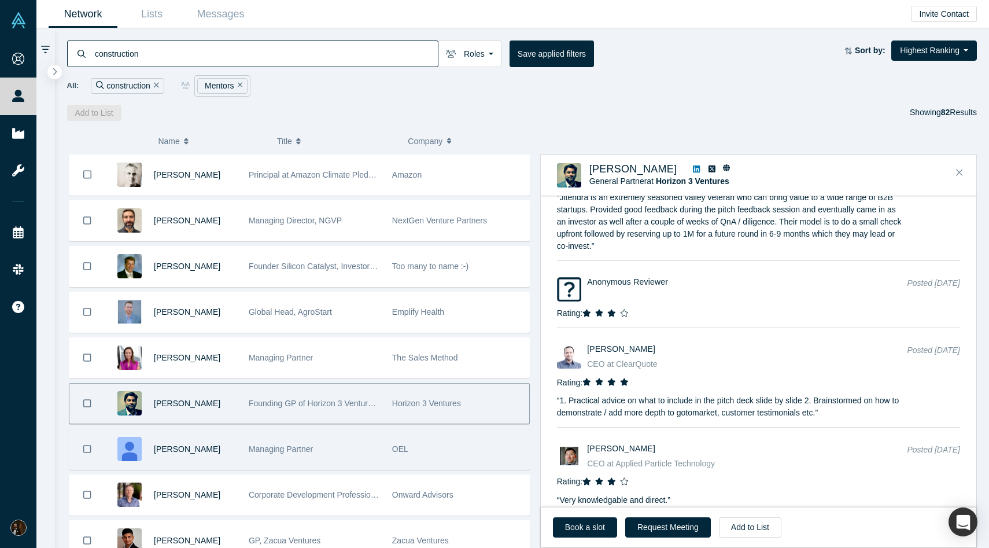
click at [342, 448] on div "Managing Partner" at bounding box center [314, 449] width 131 height 40
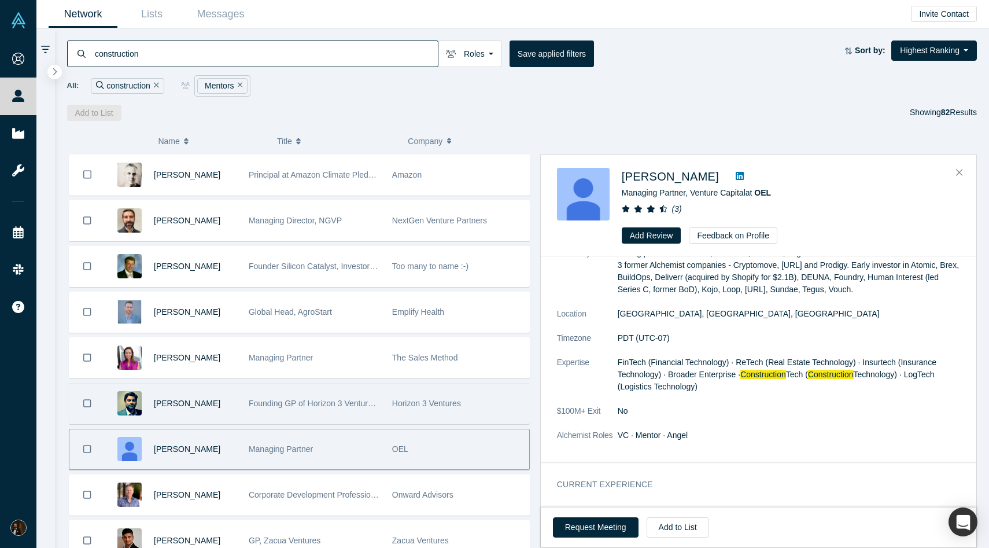
scroll to position [0, 0]
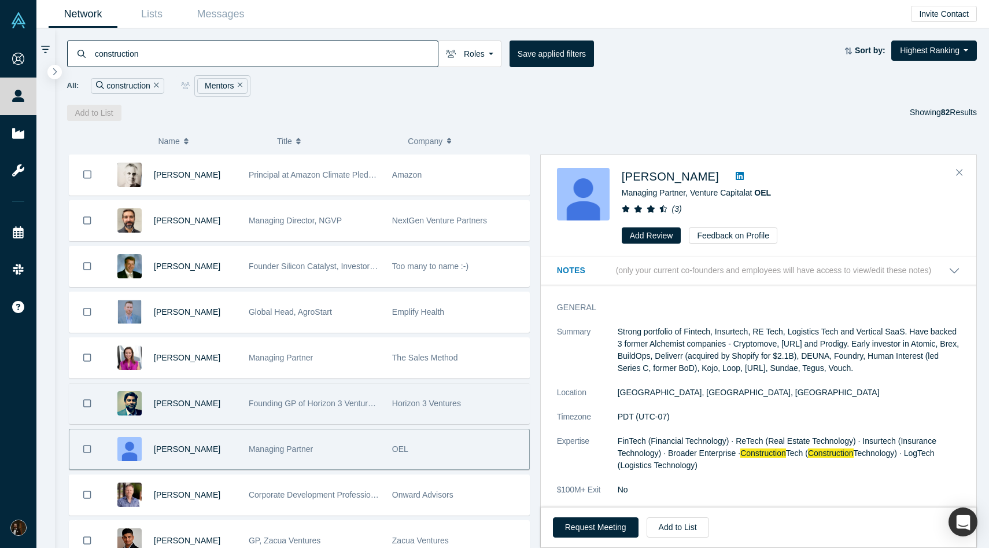
click at [736, 175] on icon at bounding box center [740, 176] width 8 height 8
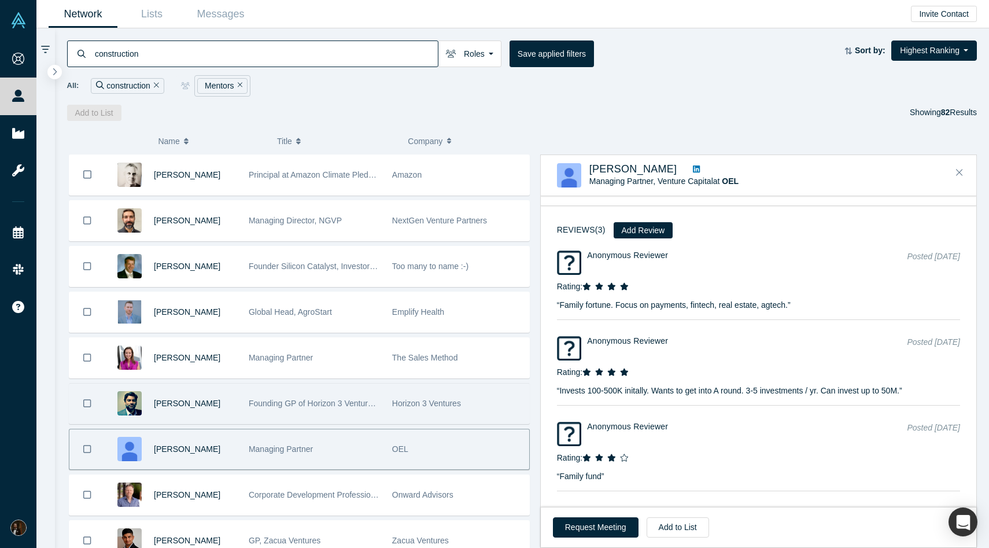
scroll to position [1411, 0]
click at [676, 529] on button "Add to List" at bounding box center [678, 527] width 62 height 20
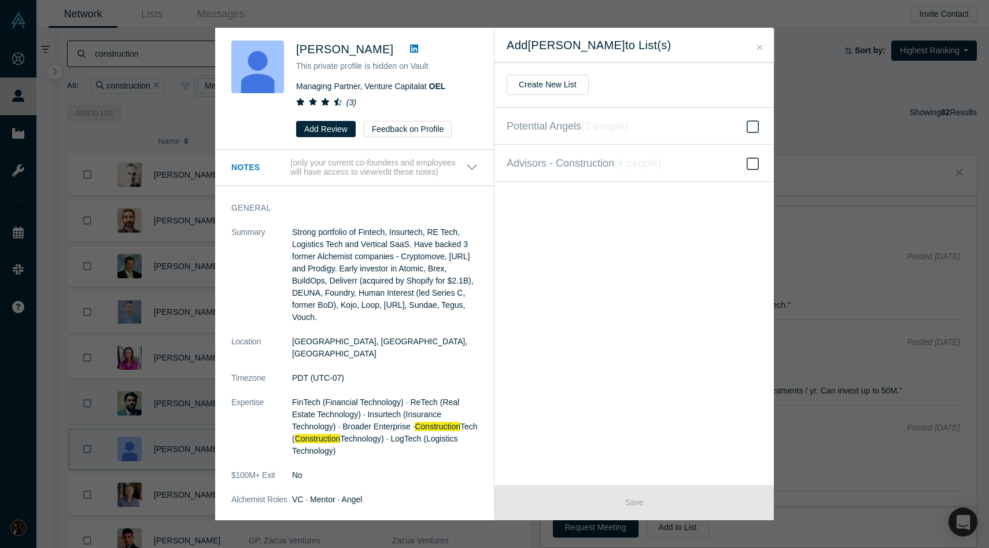
click at [758, 46] on icon "Close" at bounding box center [759, 47] width 5 height 8
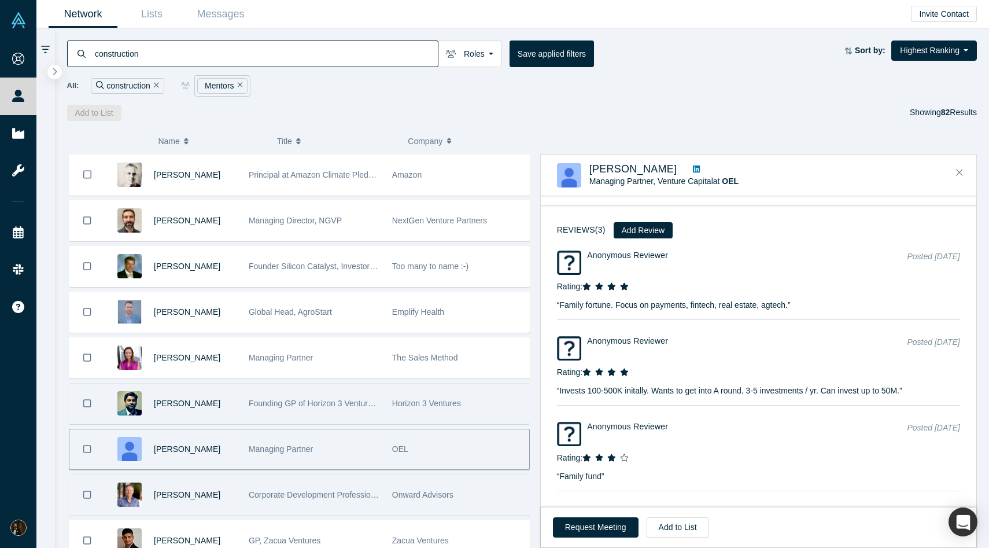
click at [248, 495] on div "Corporate Development Professional | ex-Visa, Autodesk, Synopsys, Bright Machin…" at bounding box center [313, 495] width 143 height 40
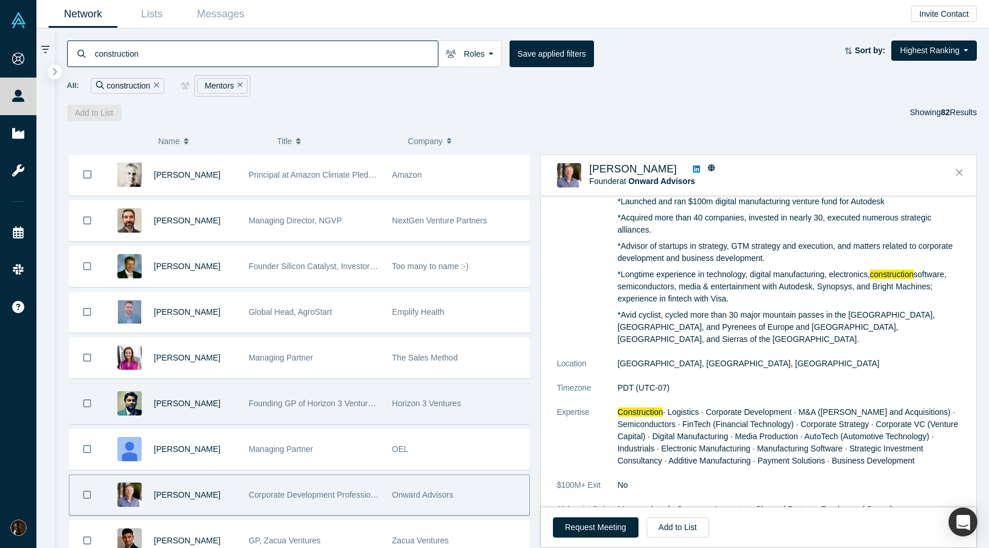
scroll to position [0, 0]
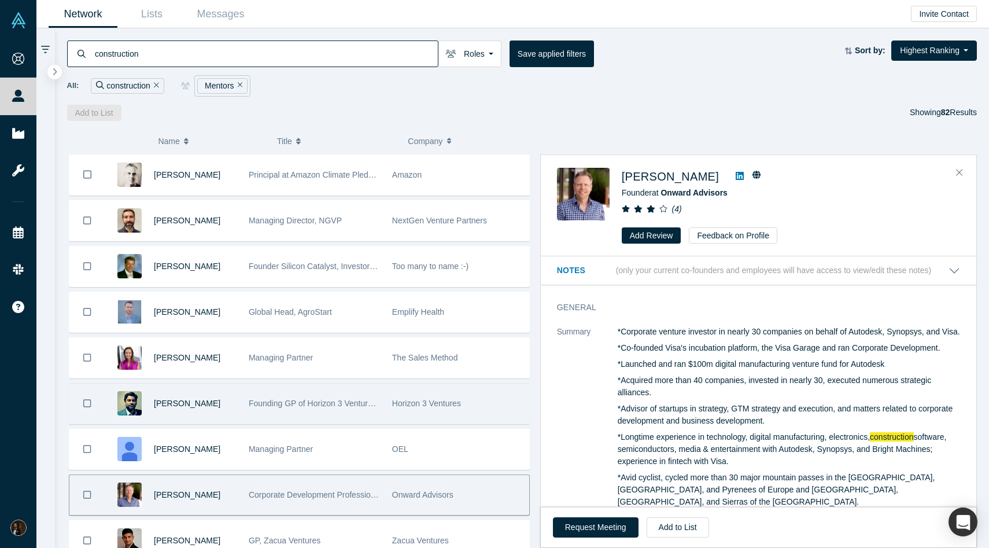
click at [736, 179] on icon at bounding box center [740, 176] width 8 height 8
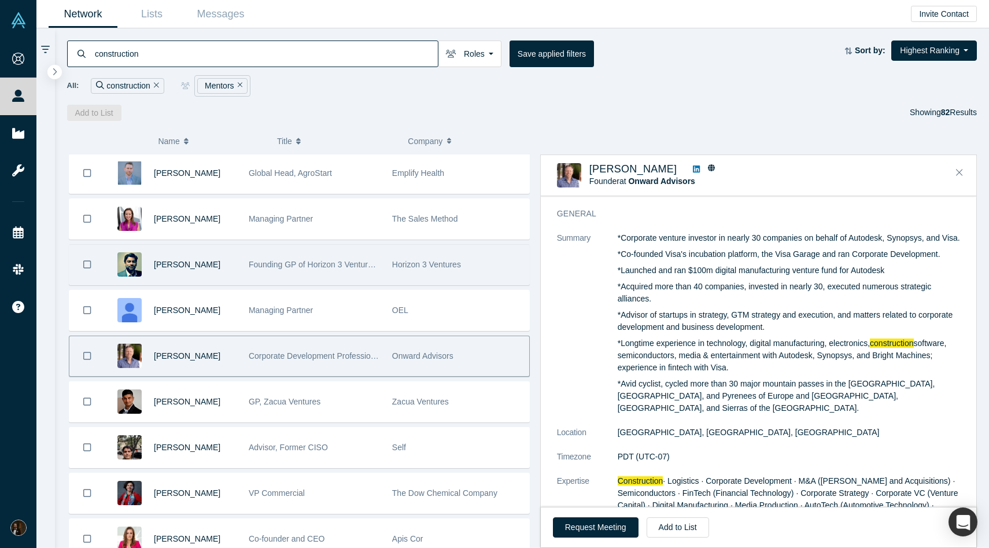
scroll to position [140, 0]
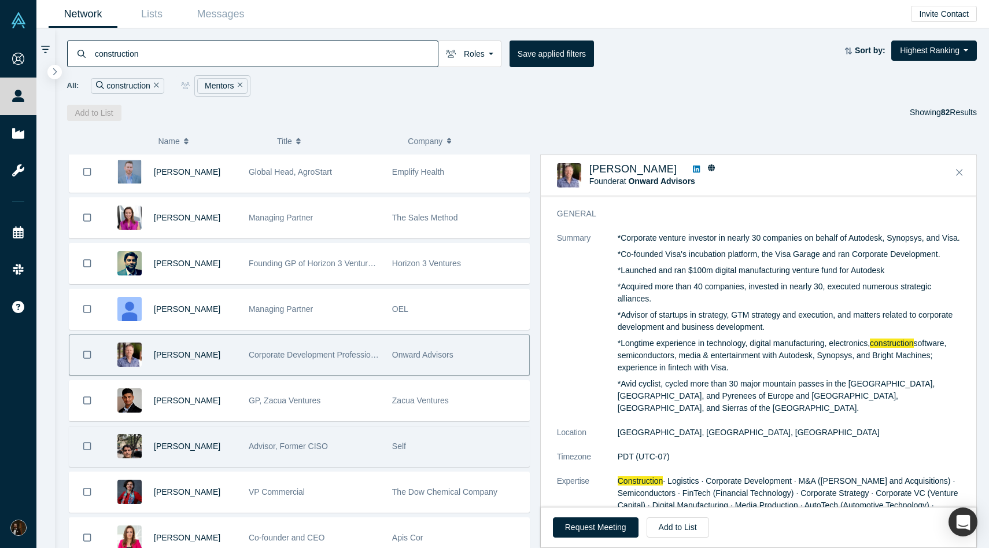
click at [228, 457] on div "[PERSON_NAME]" at bounding box center [195, 446] width 83 height 40
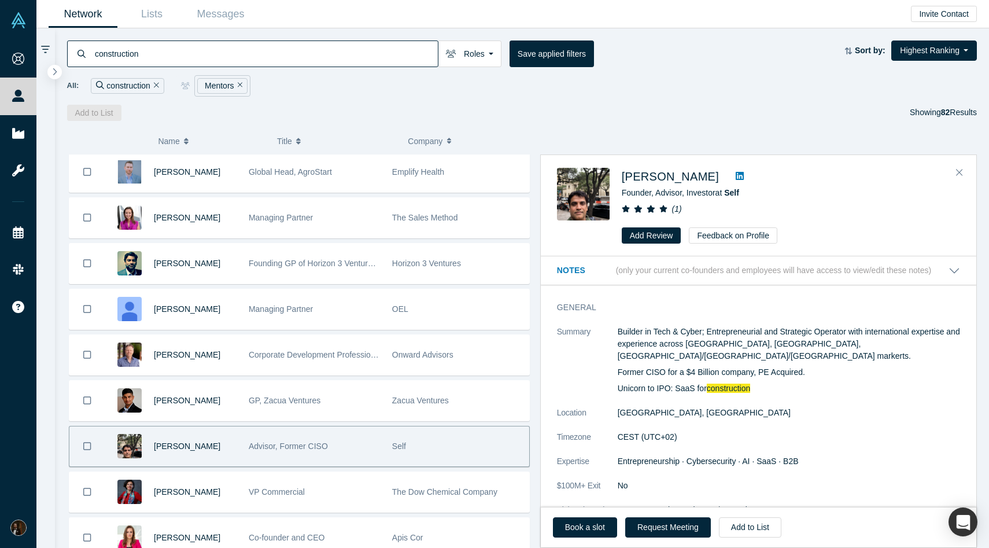
scroll to position [1, 0]
click at [736, 176] on icon at bounding box center [740, 175] width 8 height 9
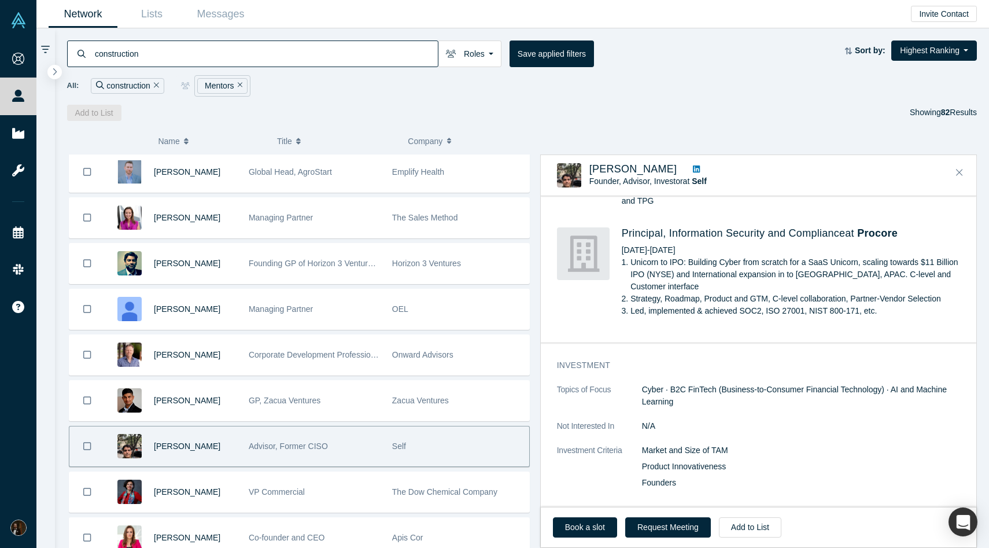
scroll to position [512, 0]
click at [749, 528] on button "Add to List" at bounding box center [750, 527] width 62 height 20
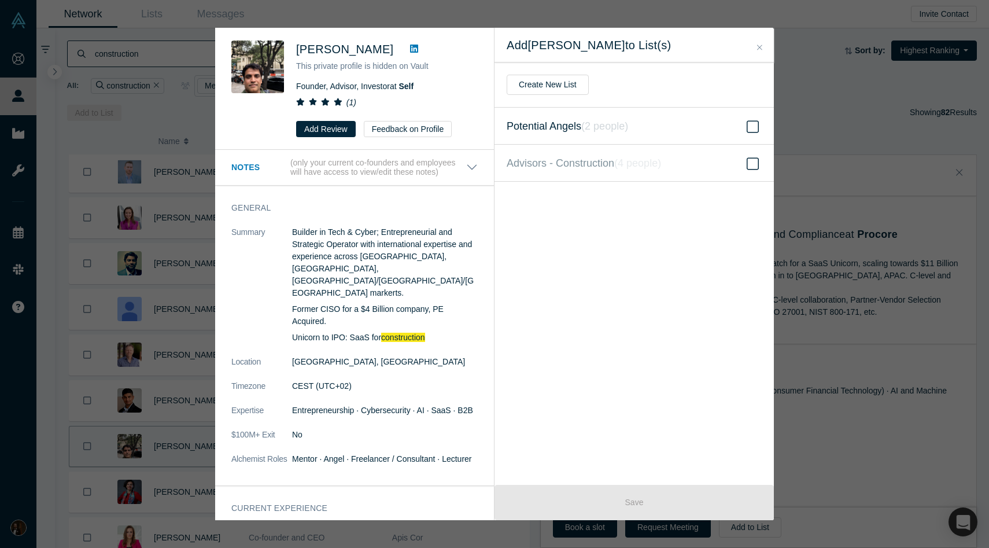
click at [695, 119] on label "Potential Angels ( 2 people )" at bounding box center [633, 126] width 279 height 37
click at [0, 0] on input "Potential Angels ( 2 people )" at bounding box center [0, 0] width 0 height 0
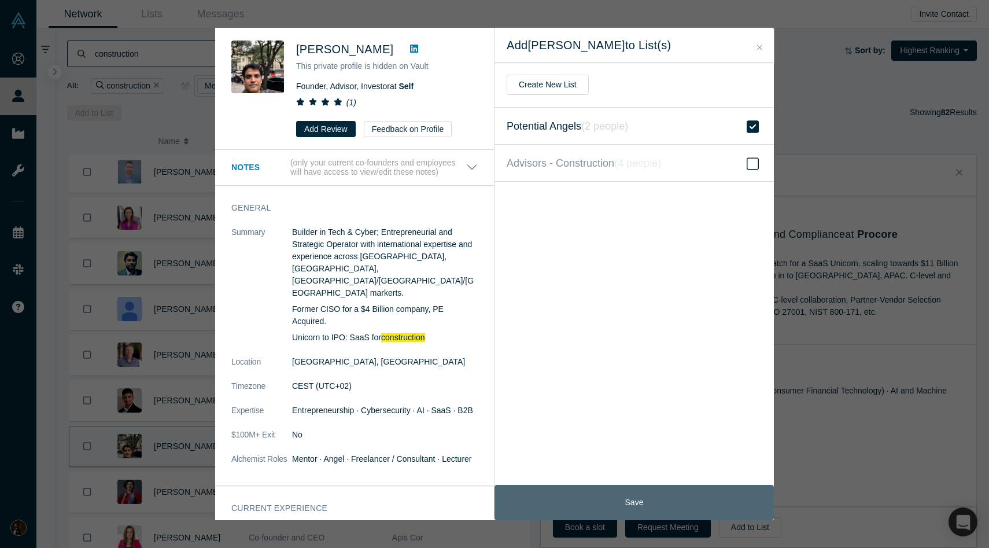
click at [608, 510] on button "Save" at bounding box center [633, 502] width 279 height 35
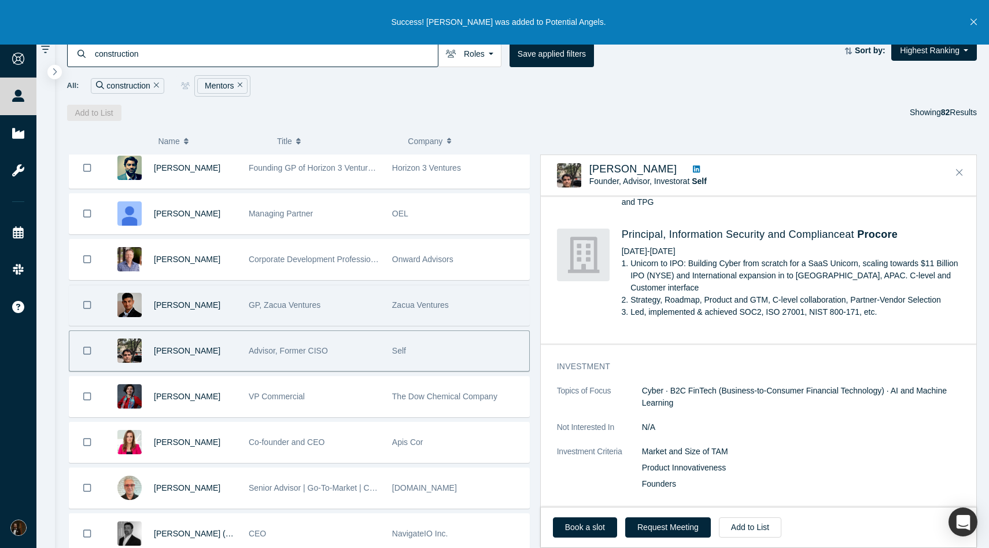
scroll to position [237, 0]
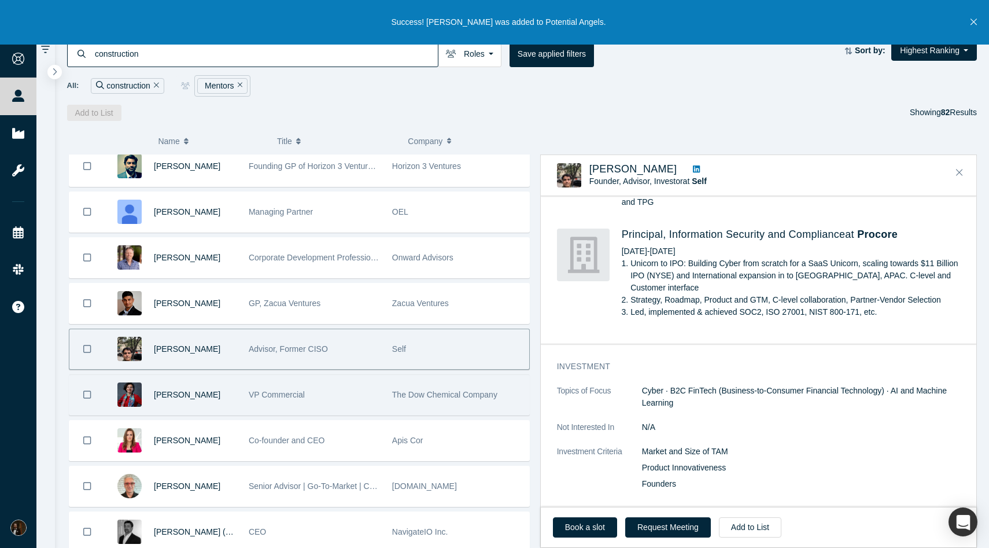
click at [356, 391] on div "VP Commercial" at bounding box center [314, 395] width 131 height 40
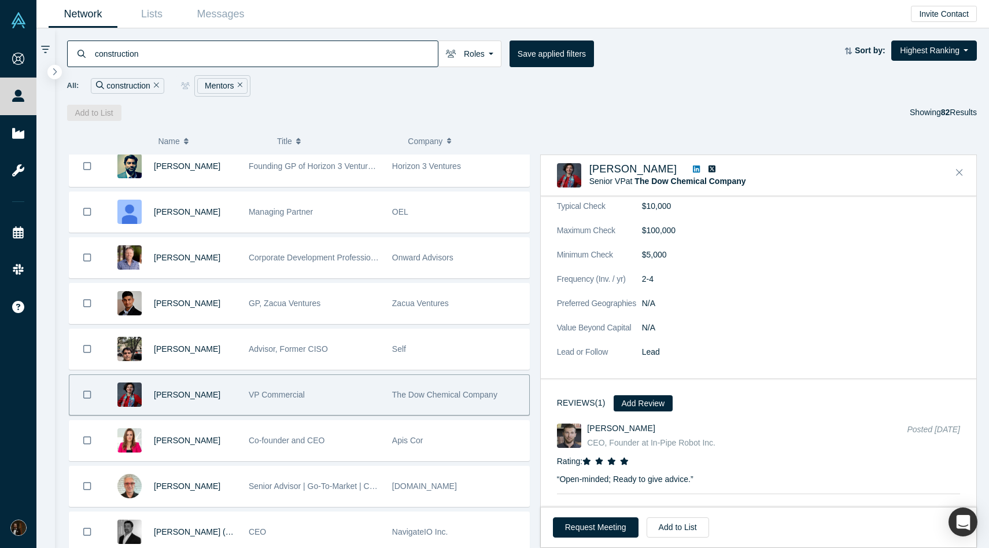
scroll to position [577, 0]
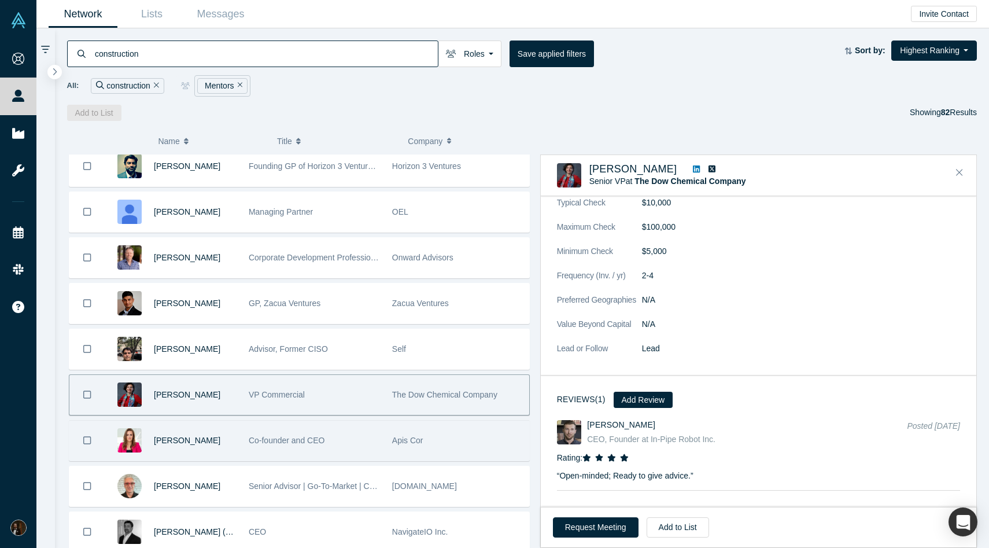
click at [272, 436] on span "Co-founder and CEO" at bounding box center [287, 439] width 76 height 9
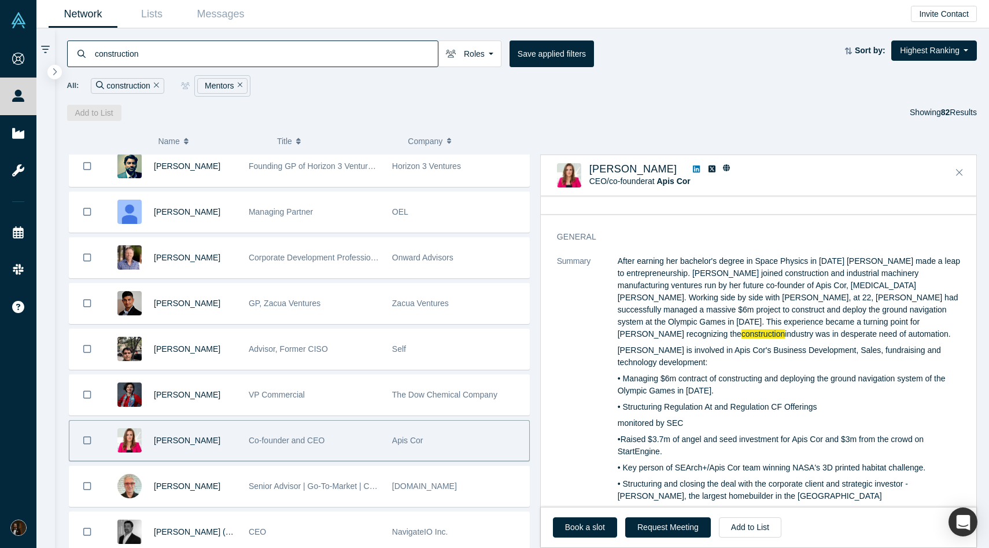
scroll to position [0, 0]
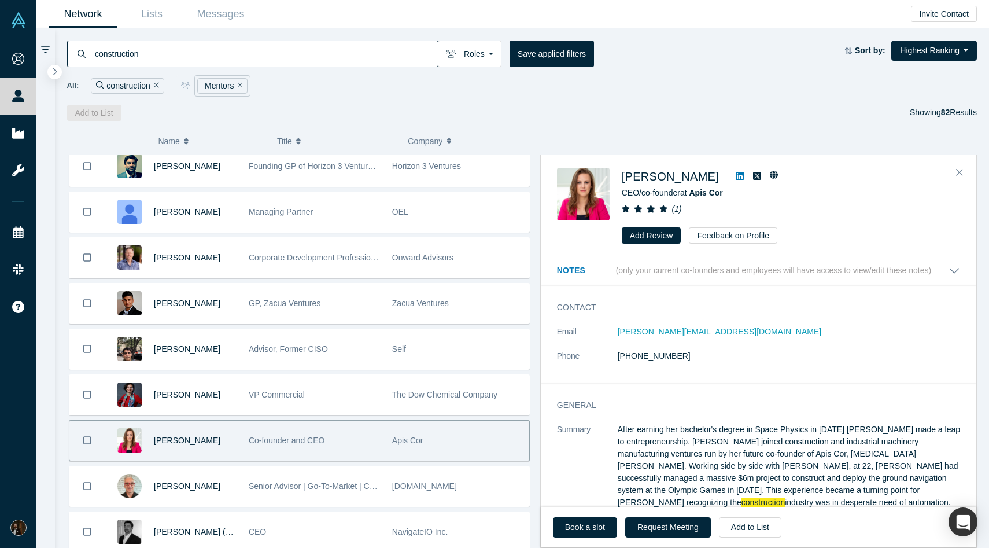
click at [736, 173] on icon at bounding box center [740, 176] width 8 height 8
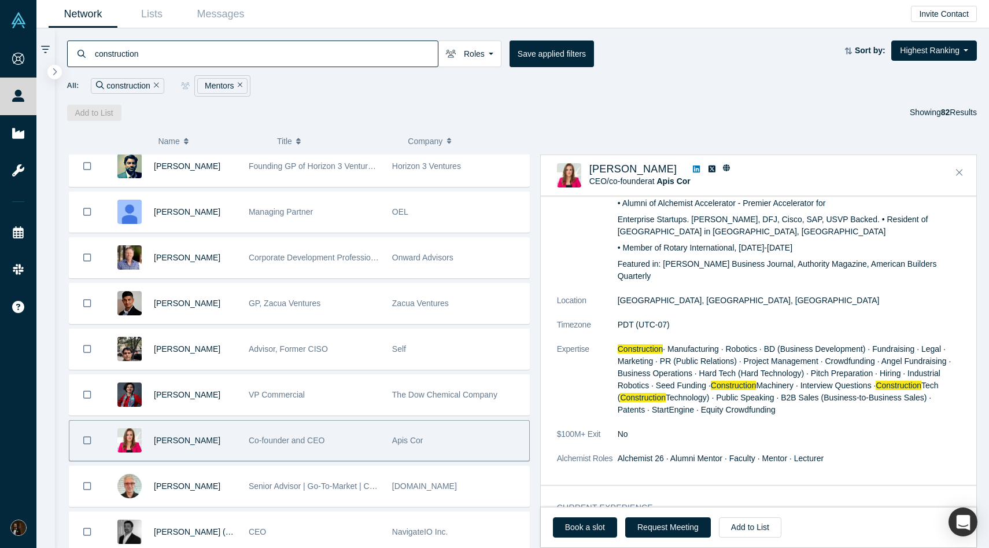
scroll to position [435, 0]
click at [741, 526] on button "Add to List" at bounding box center [750, 527] width 62 height 20
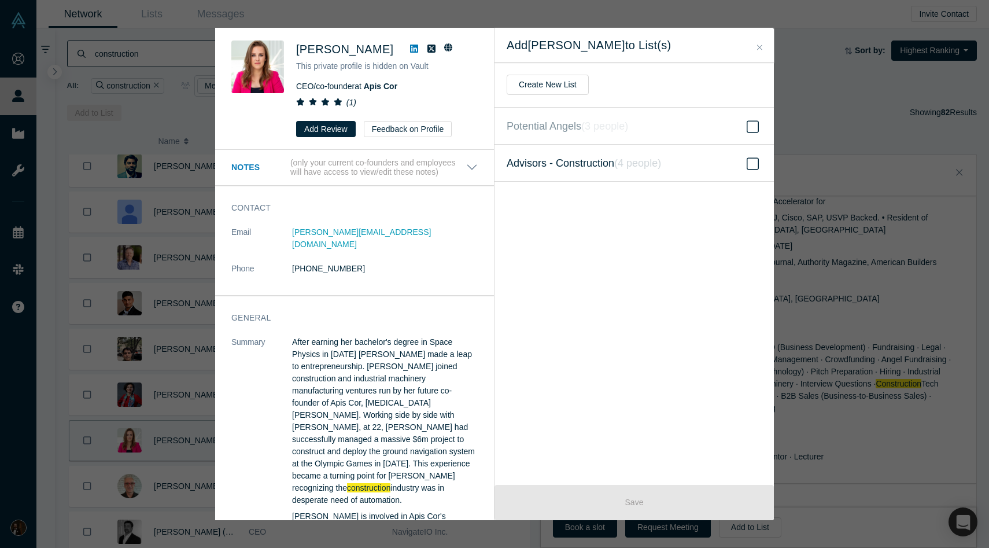
click at [596, 167] on span "Advisors - Construction ( 4 people )" at bounding box center [584, 163] width 154 height 16
click at [0, 0] on input "Advisors - Construction ( 4 people )" at bounding box center [0, 0] width 0 height 0
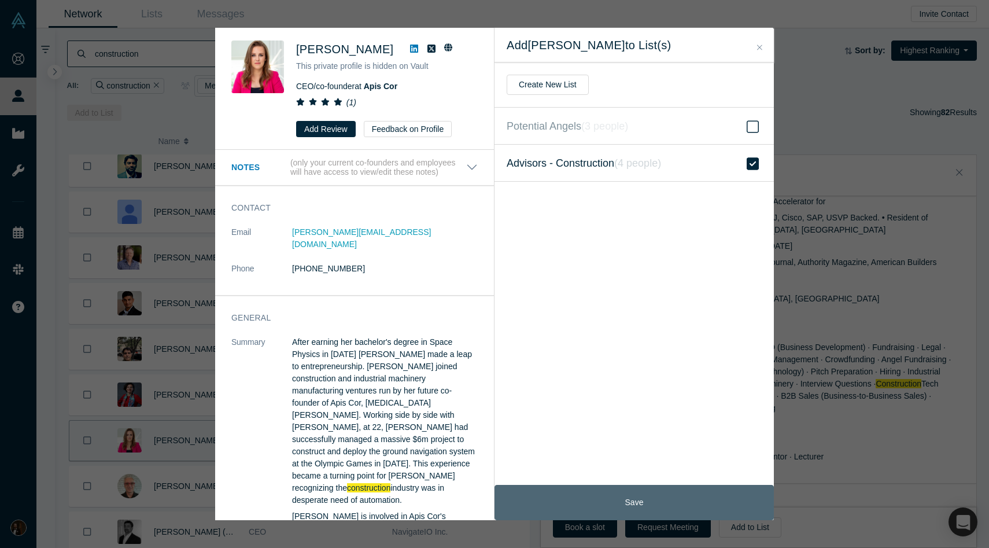
click at [625, 495] on button "Save" at bounding box center [633, 502] width 279 height 35
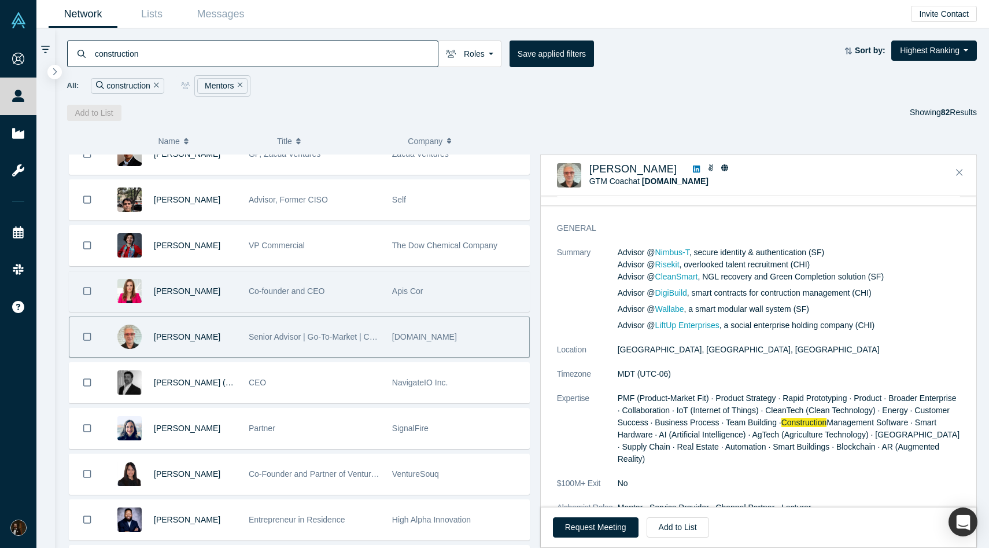
scroll to position [18, 0]
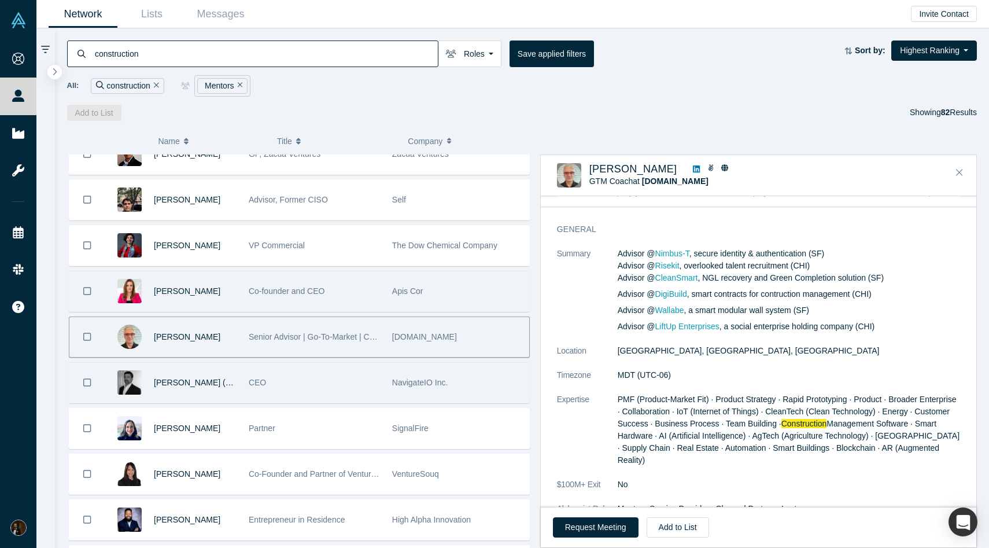
click at [274, 376] on div "CEO" at bounding box center [314, 383] width 131 height 40
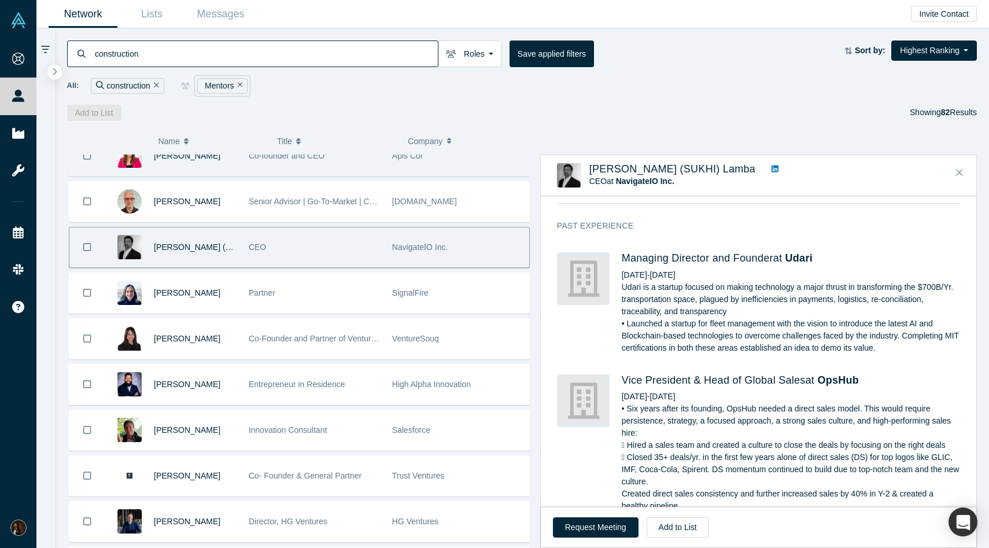
scroll to position [673, 0]
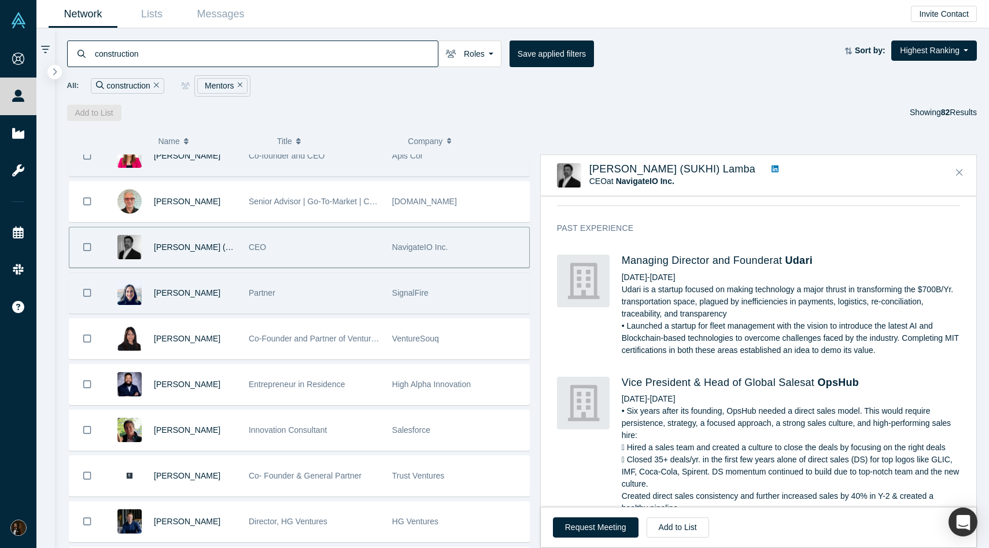
click at [232, 285] on div "[PERSON_NAME]" at bounding box center [195, 293] width 83 height 40
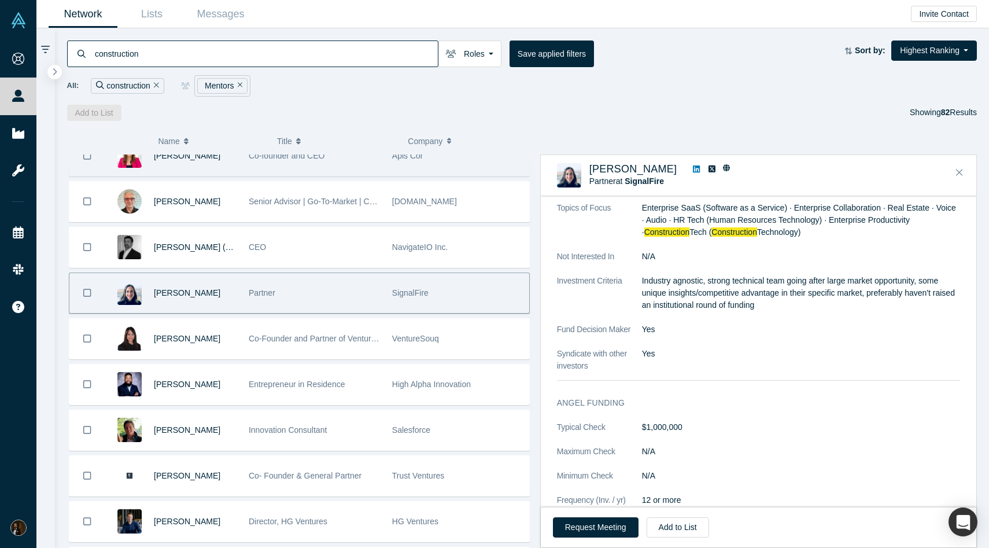
scroll to position [0, 0]
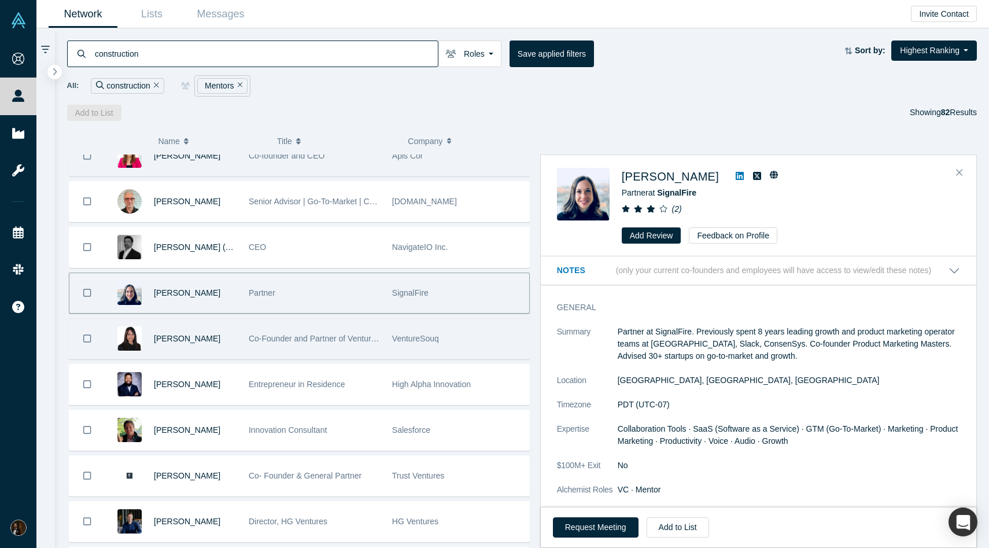
click at [221, 342] on div "[PERSON_NAME]" at bounding box center [195, 339] width 83 height 40
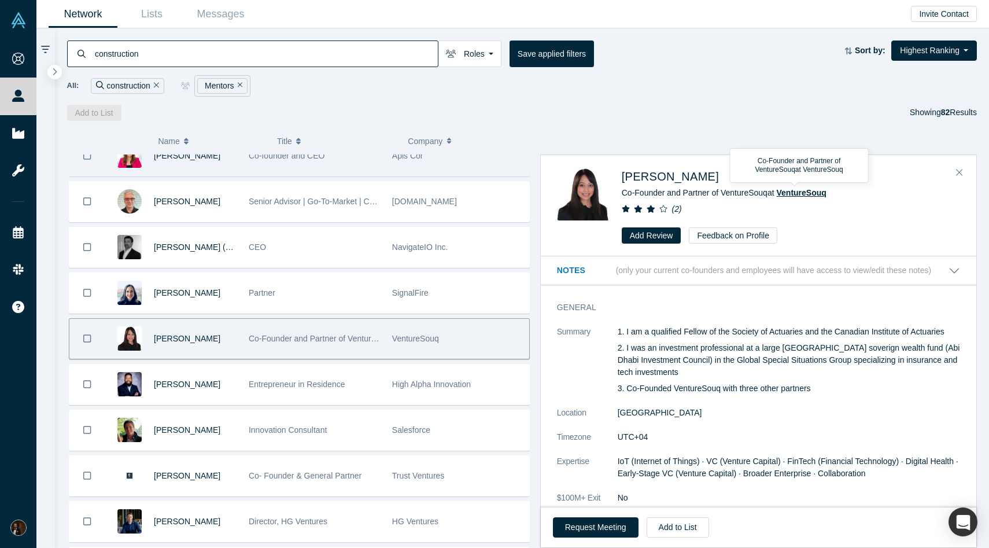
click at [812, 193] on span "VentureSouq" at bounding box center [801, 192] width 50 height 9
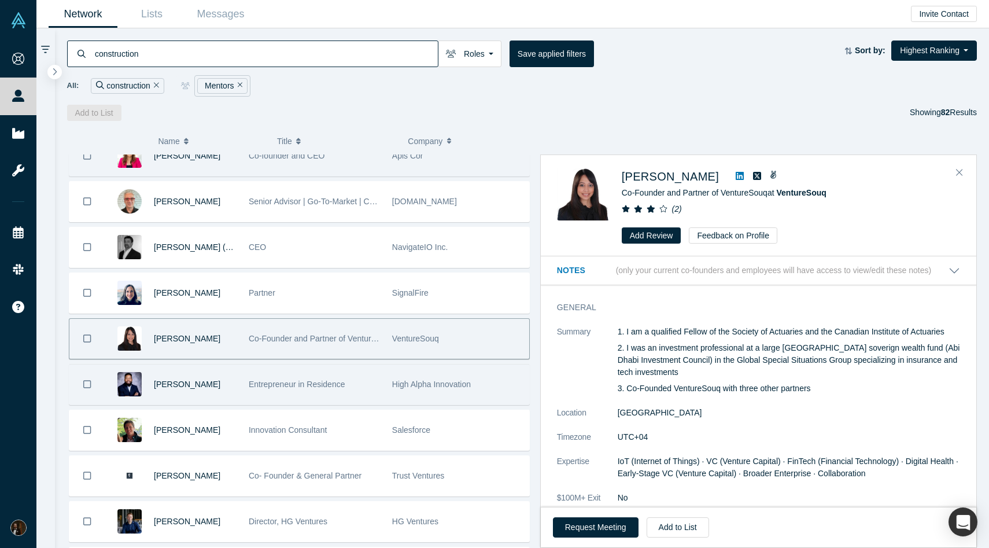
click at [280, 378] on div "Entrepreneur in Residence" at bounding box center [314, 384] width 131 height 40
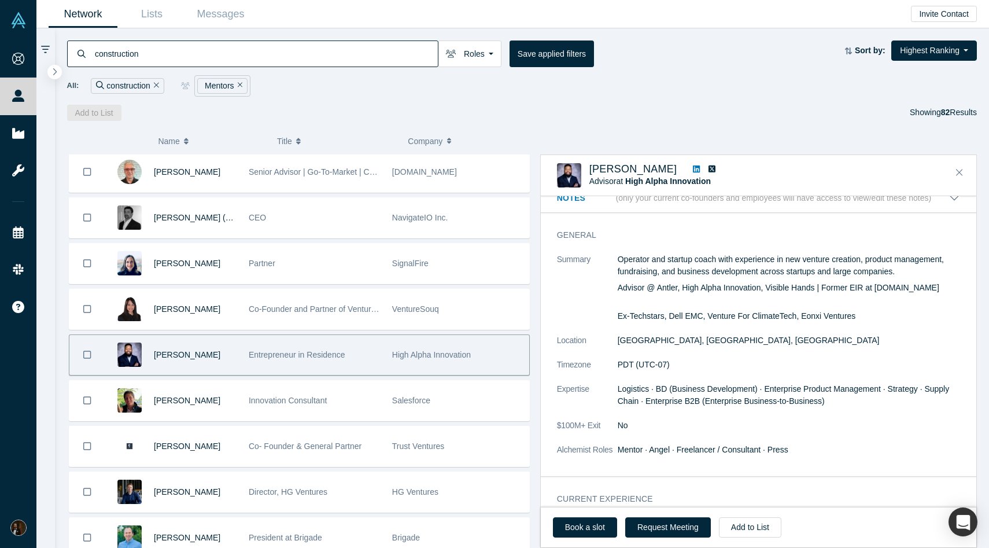
scroll to position [16, 0]
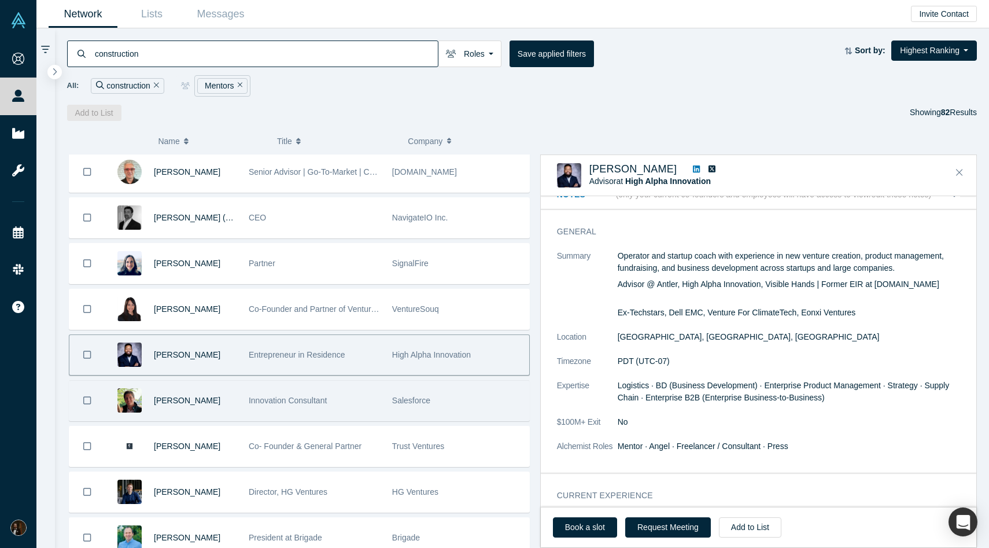
click at [274, 396] on span "Innovation Consultant" at bounding box center [288, 400] width 78 height 9
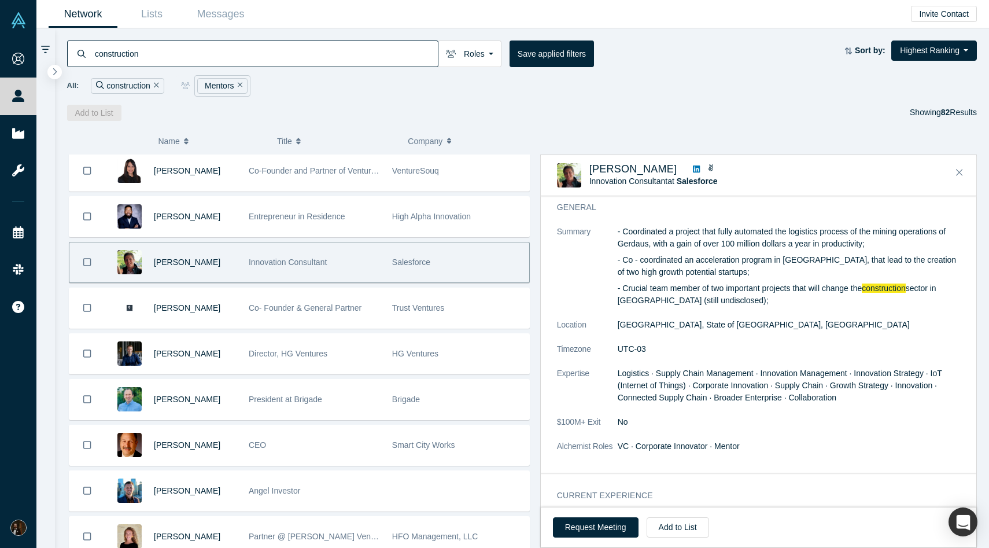
scroll to position [692, 0]
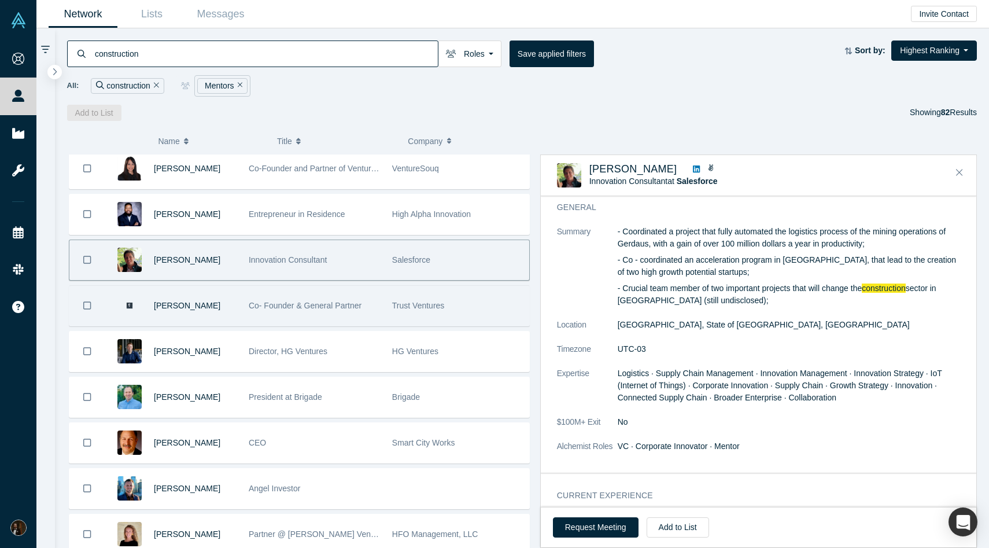
click at [260, 313] on div "Co- Founder & General Partner" at bounding box center [314, 306] width 131 height 40
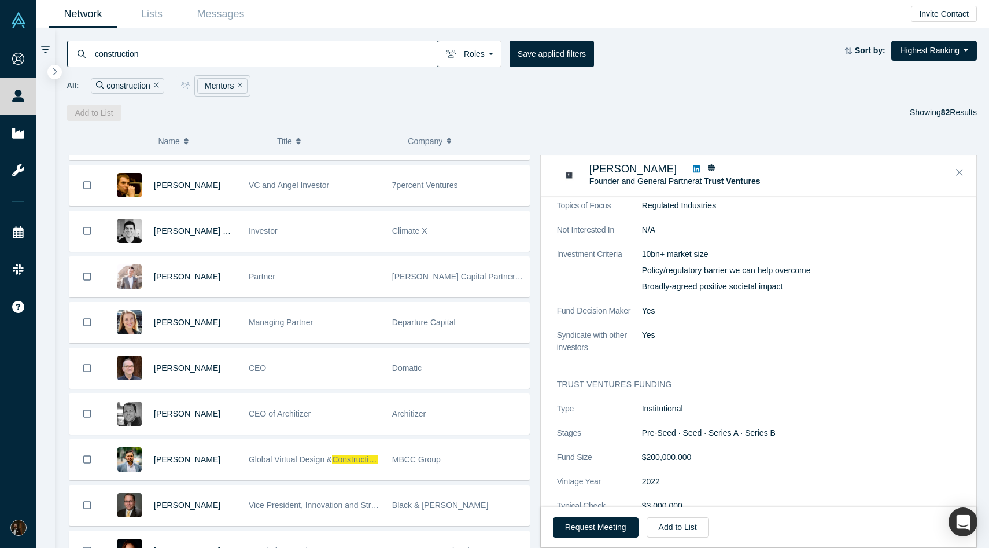
scroll to position [1091, 0]
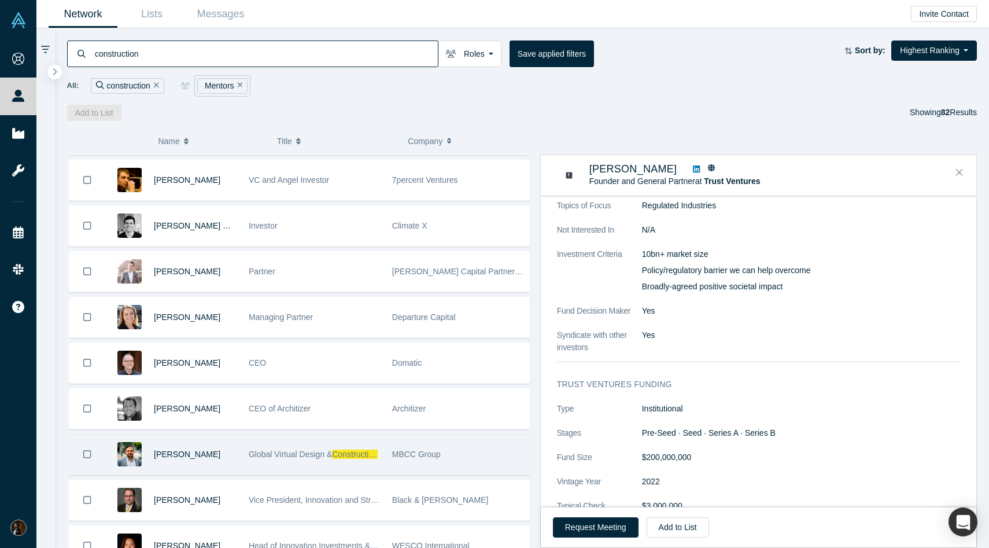
click at [301, 457] on span "Global Virtual Design &" at bounding box center [290, 453] width 83 height 9
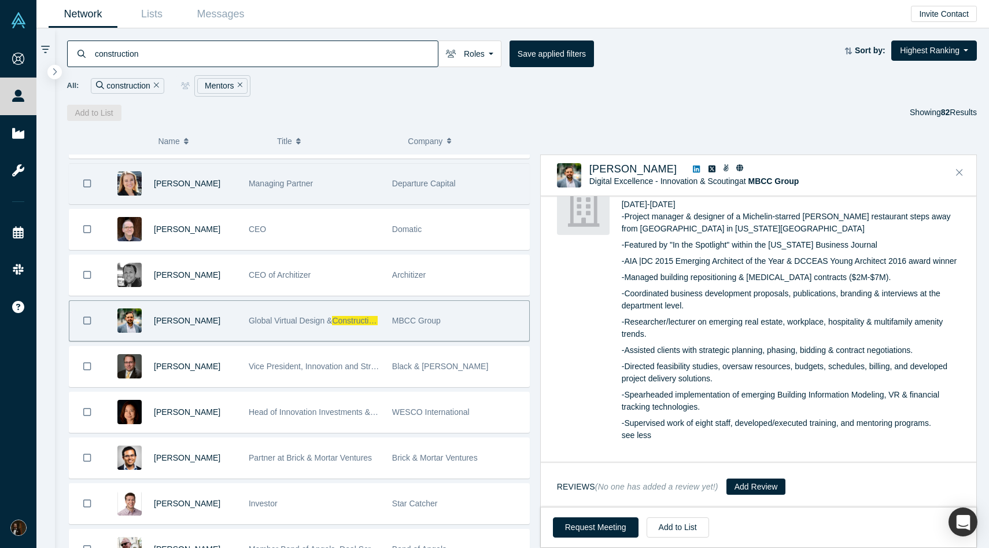
scroll to position [1225, 0]
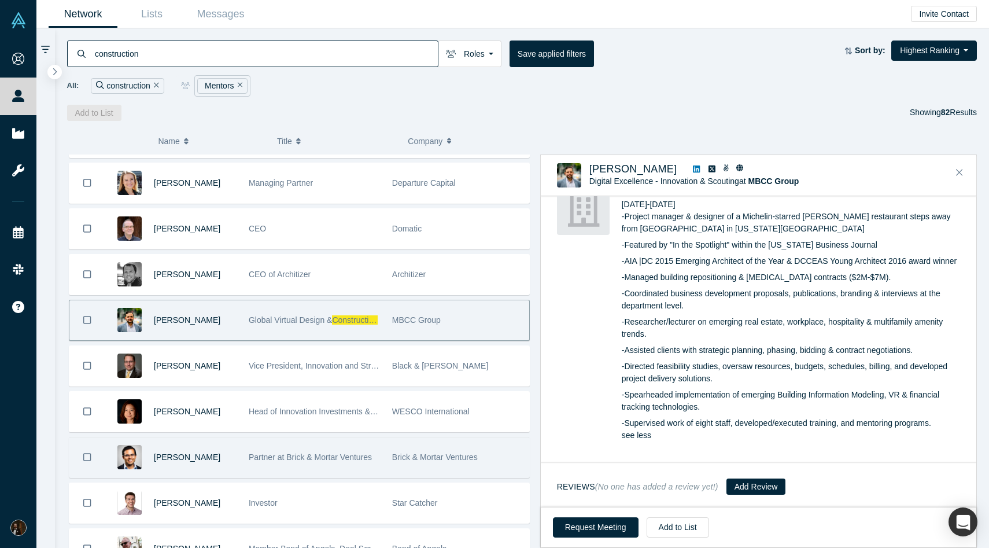
click at [233, 452] on div "[PERSON_NAME]" at bounding box center [195, 457] width 83 height 40
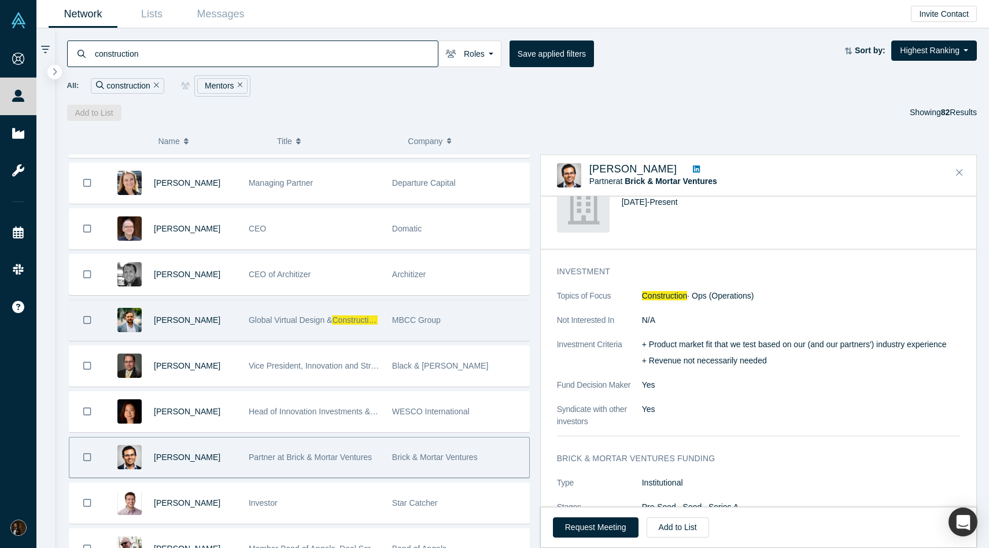
scroll to position [306, 0]
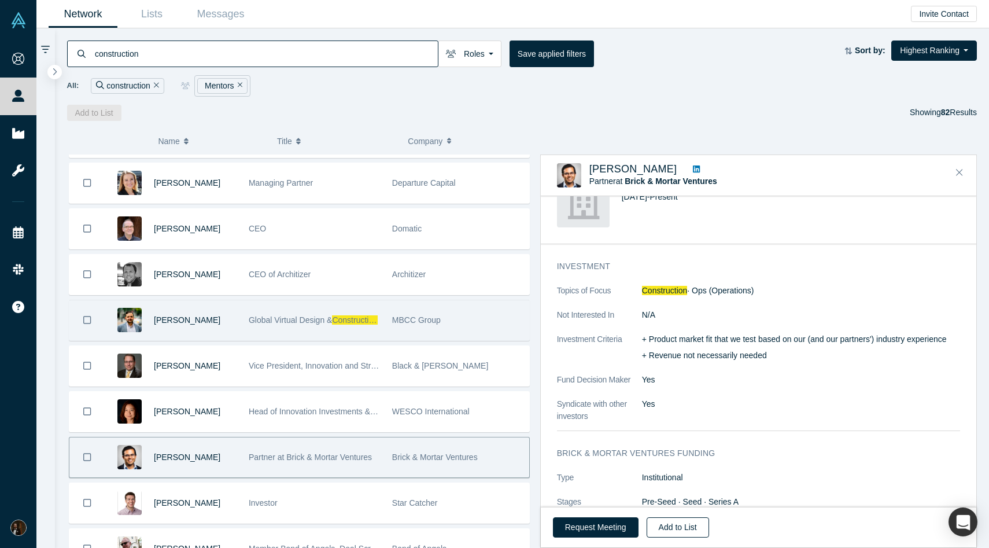
click at [674, 529] on button "Add to List" at bounding box center [678, 527] width 62 height 20
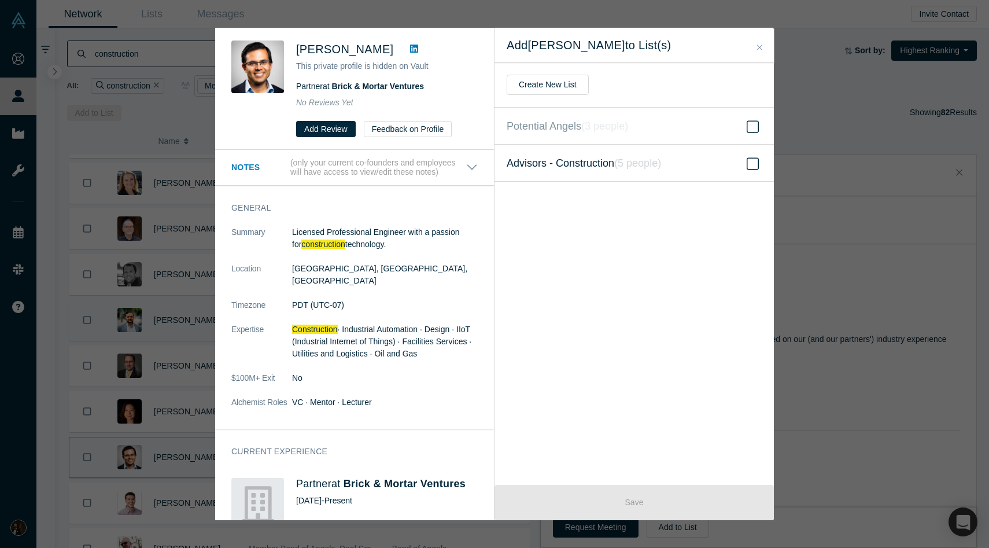
click at [745, 161] on span at bounding box center [752, 164] width 17 height 14
click at [0, 0] on input "Advisors - Construction ( 5 people )" at bounding box center [0, 0] width 0 height 0
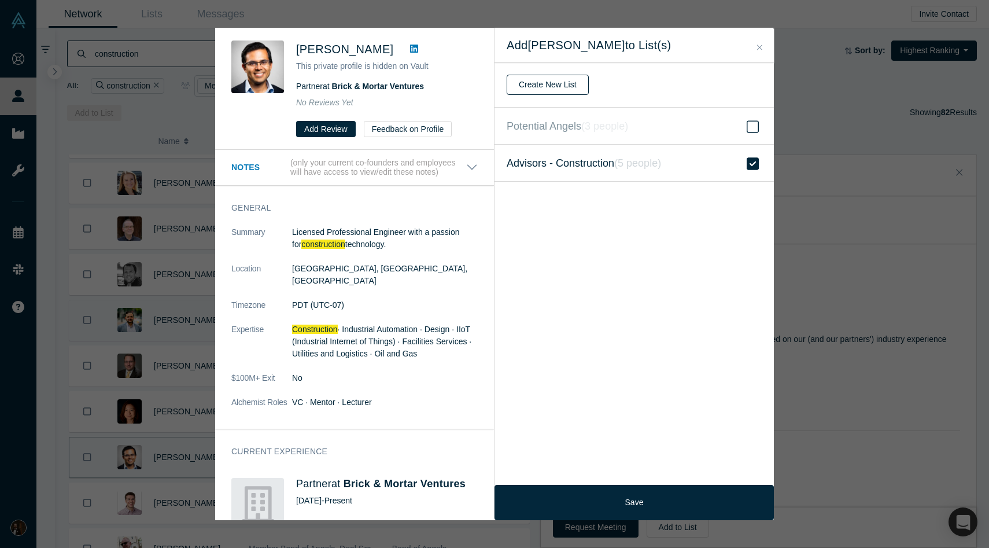
click at [564, 84] on button "Create New List" at bounding box center [548, 85] width 82 height 20
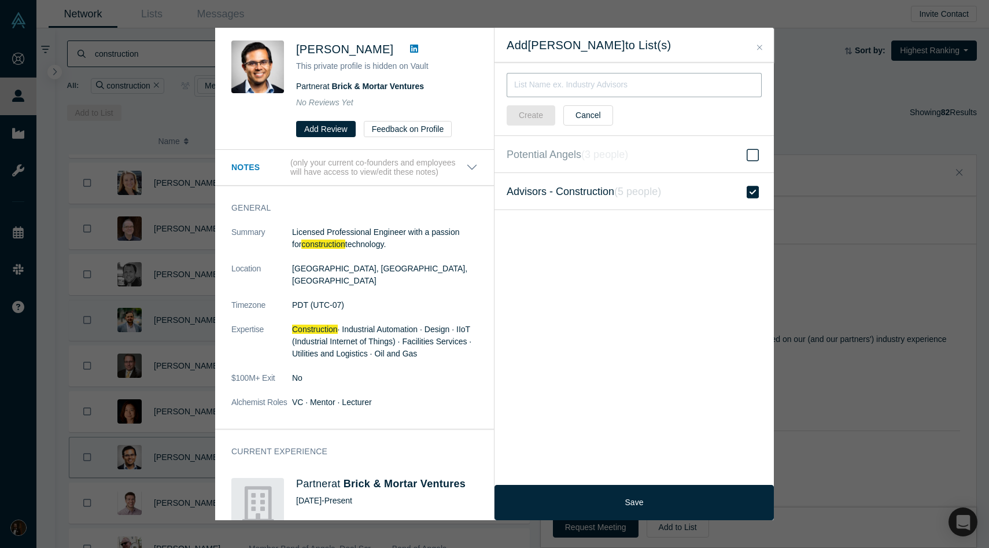
click at [577, 94] on input "text" at bounding box center [634, 85] width 255 height 24
type input "Investors - Construction"
click at [535, 118] on button "Create" at bounding box center [531, 115] width 49 height 20
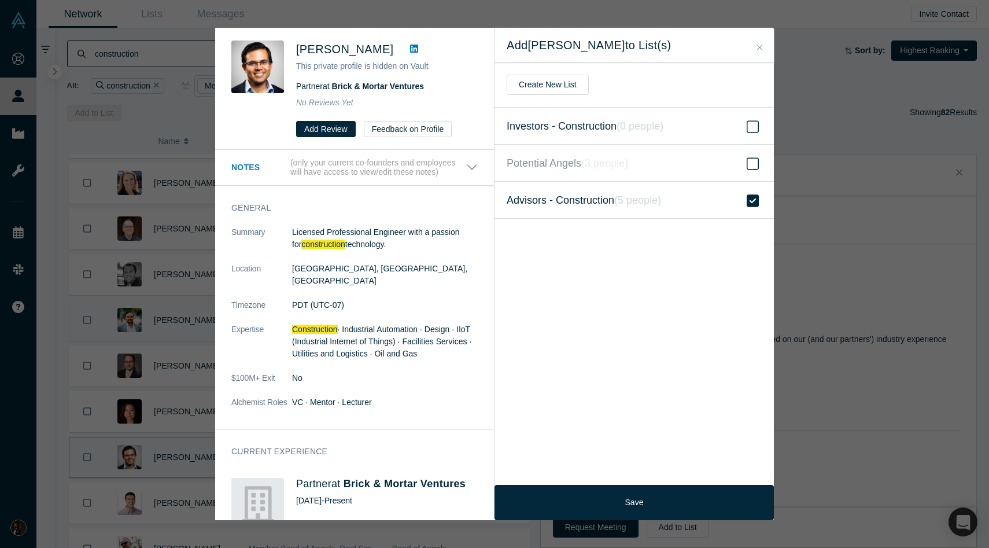
click at [751, 127] on icon at bounding box center [753, 127] width 12 height 14
click at [0, 0] on input "Investors - Construction ( 0 people )" at bounding box center [0, 0] width 0 height 0
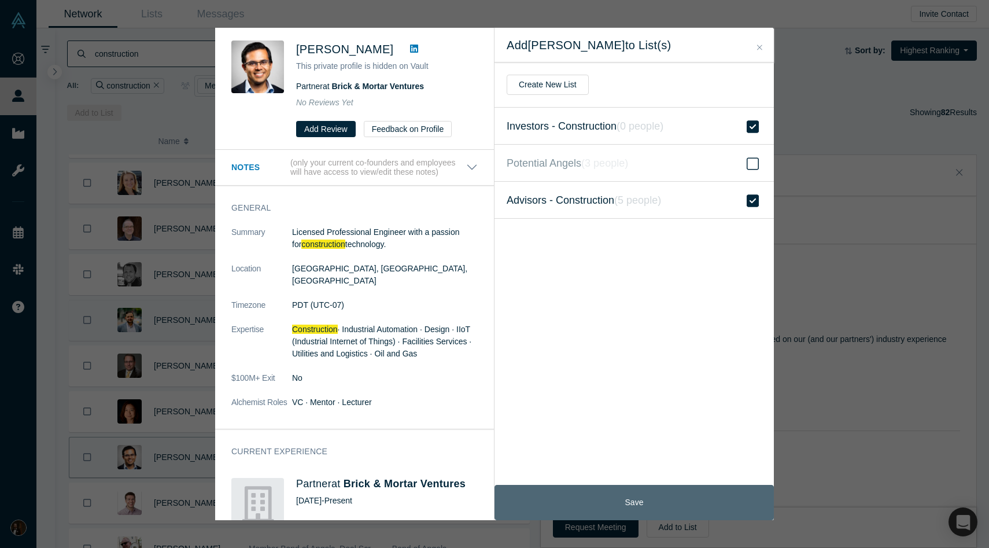
click at [629, 500] on button "Save" at bounding box center [633, 502] width 279 height 35
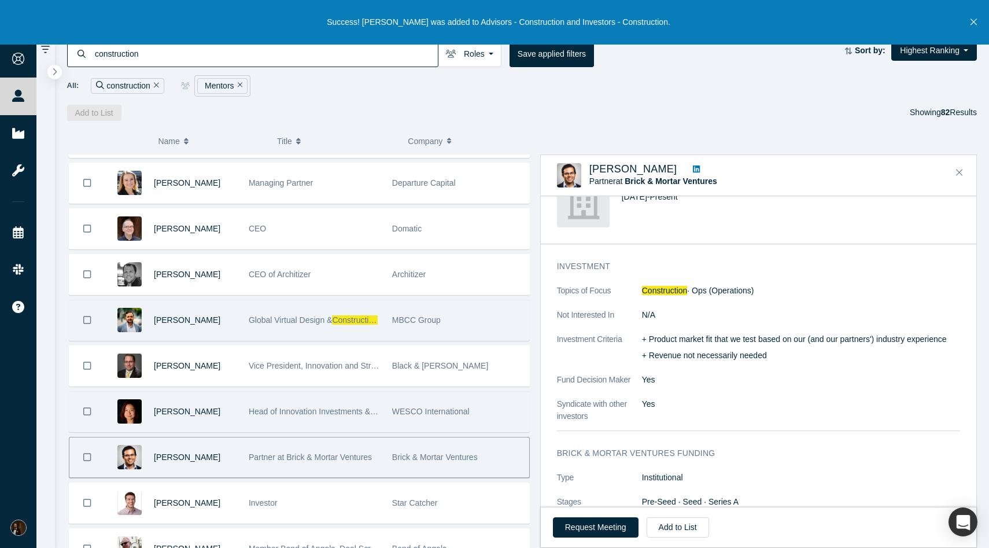
click at [324, 401] on div "Head of Innovation Investments & Partnerships" at bounding box center [314, 411] width 131 height 40
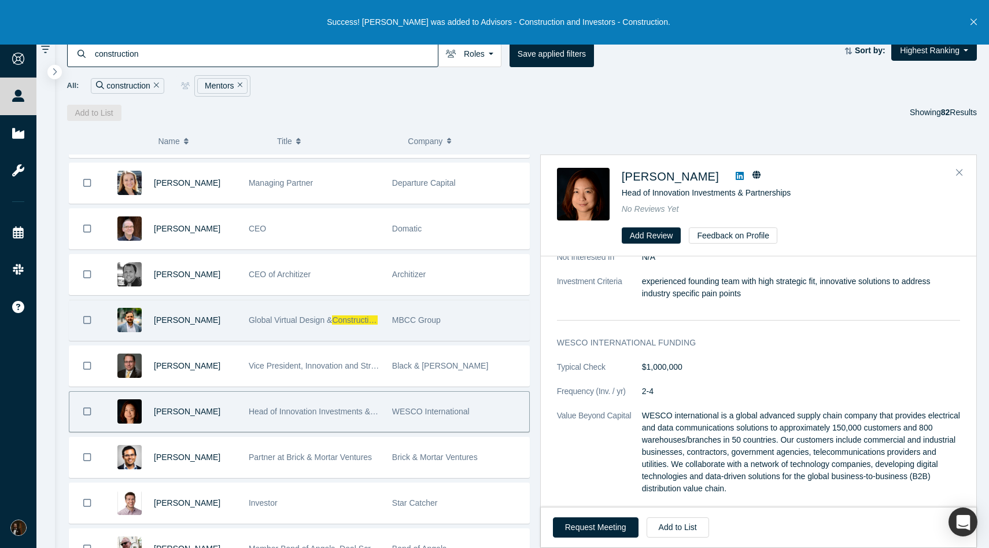
scroll to position [0, 0]
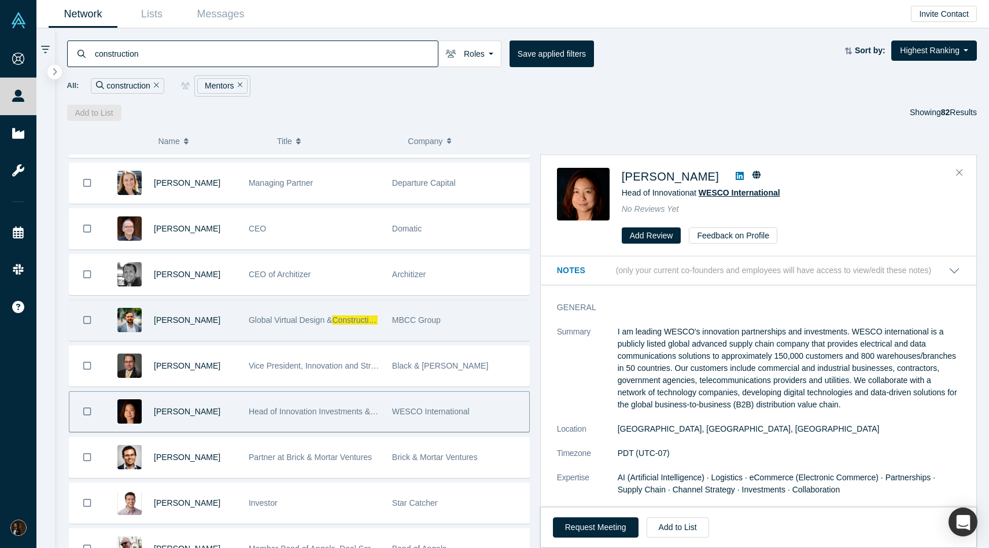
click at [732, 190] on span "WESCO International" at bounding box center [740, 192] width 82 height 9
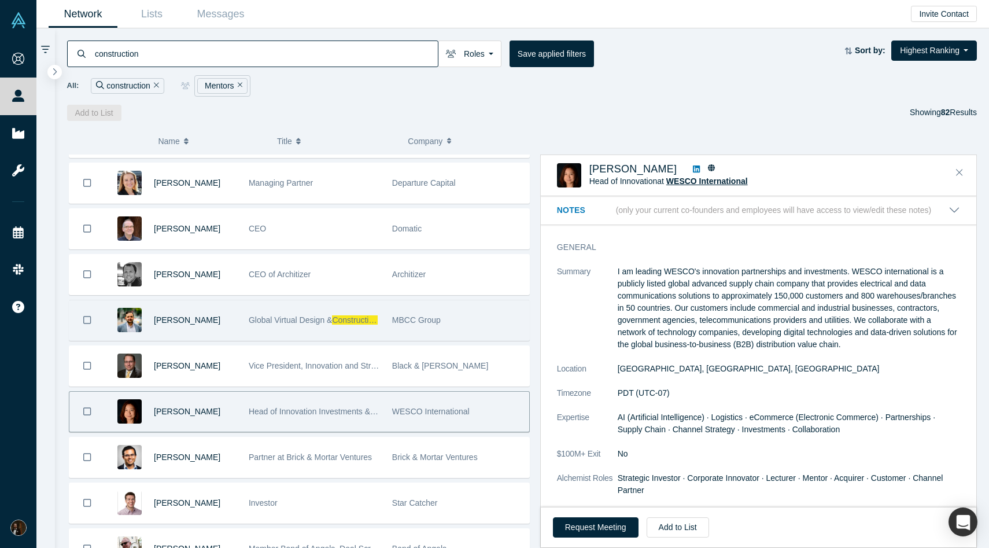
scroll to position [574, 0]
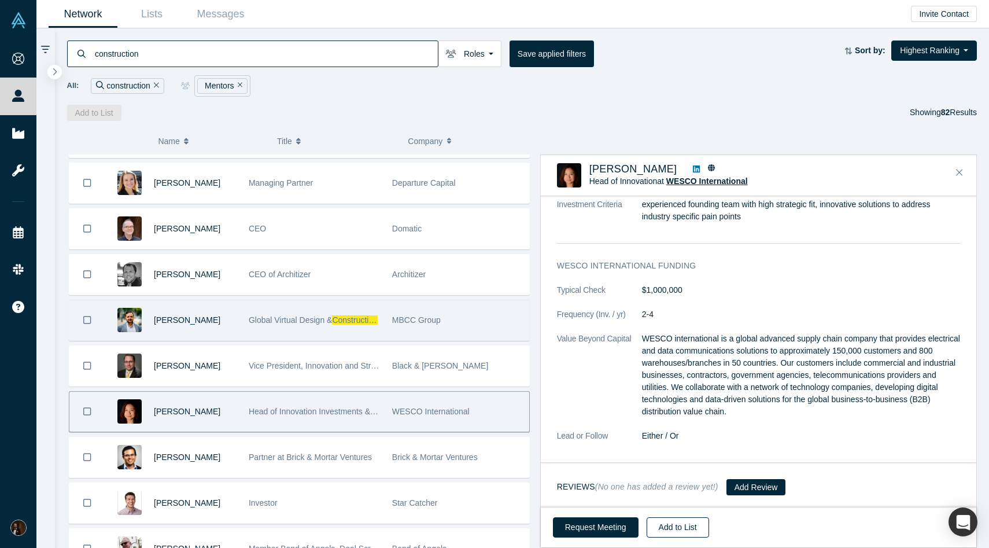
click at [677, 527] on button "Add to List" at bounding box center [678, 527] width 62 height 20
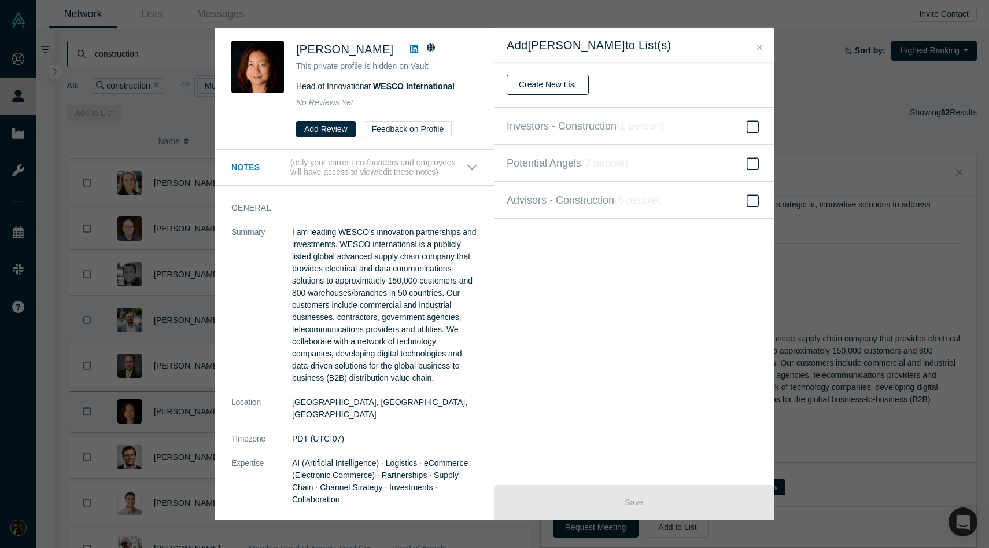
click at [563, 86] on button "Create New List" at bounding box center [548, 85] width 82 height 20
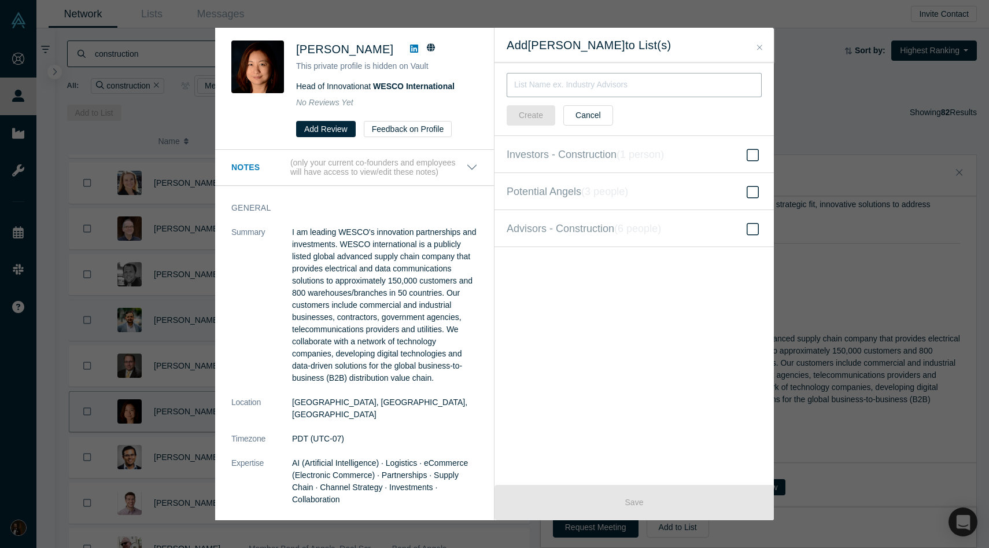
click at [569, 89] on input "text" at bounding box center [634, 85] width 255 height 24
type input "Potential Customers - Power"
click at [526, 117] on button "Create" at bounding box center [531, 115] width 49 height 20
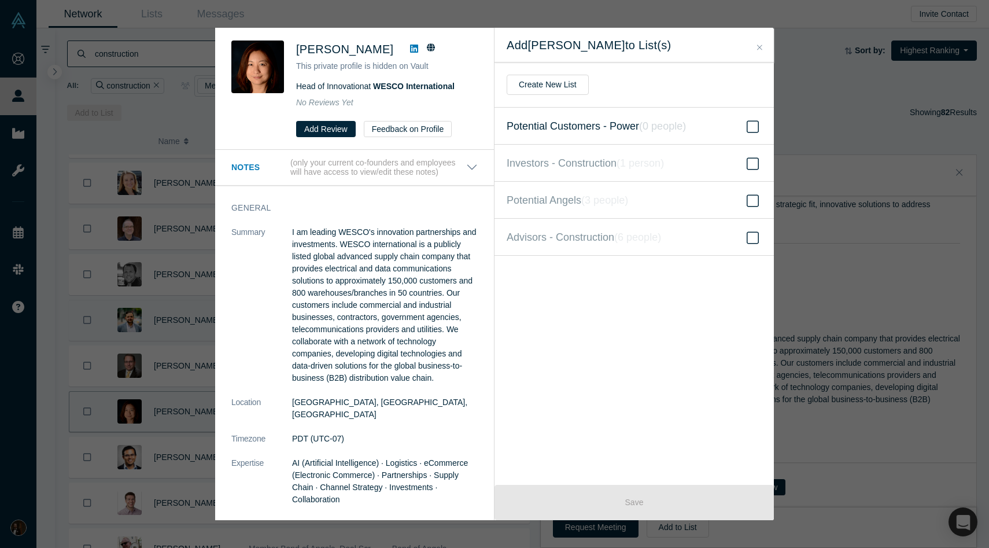
click at [748, 123] on icon at bounding box center [753, 127] width 12 height 14
click at [0, 0] on input "Potential Customers - Power ( 0 people )" at bounding box center [0, 0] width 0 height 0
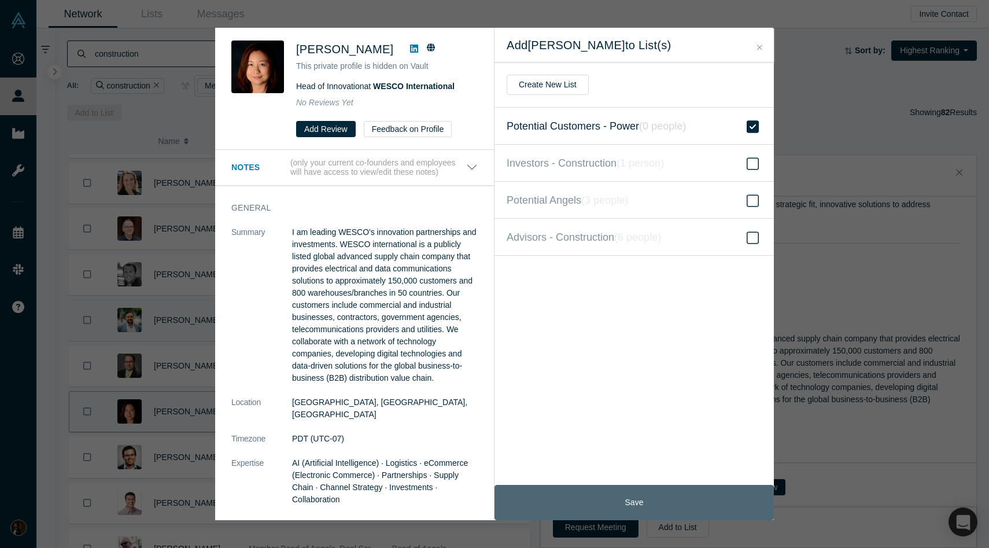
click at [641, 491] on button "Save" at bounding box center [633, 502] width 279 height 35
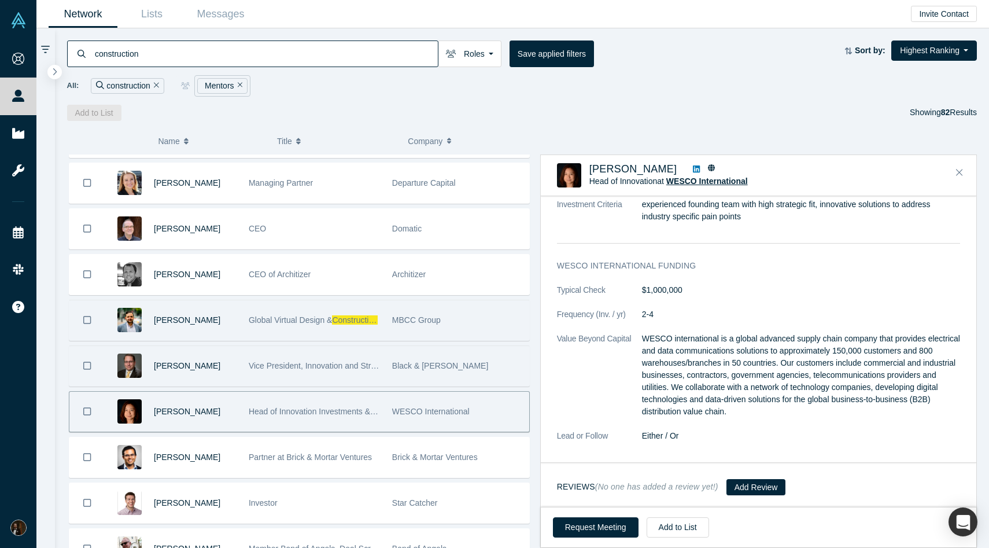
click at [442, 376] on div "Black & [PERSON_NAME]" at bounding box center [457, 366] width 131 height 40
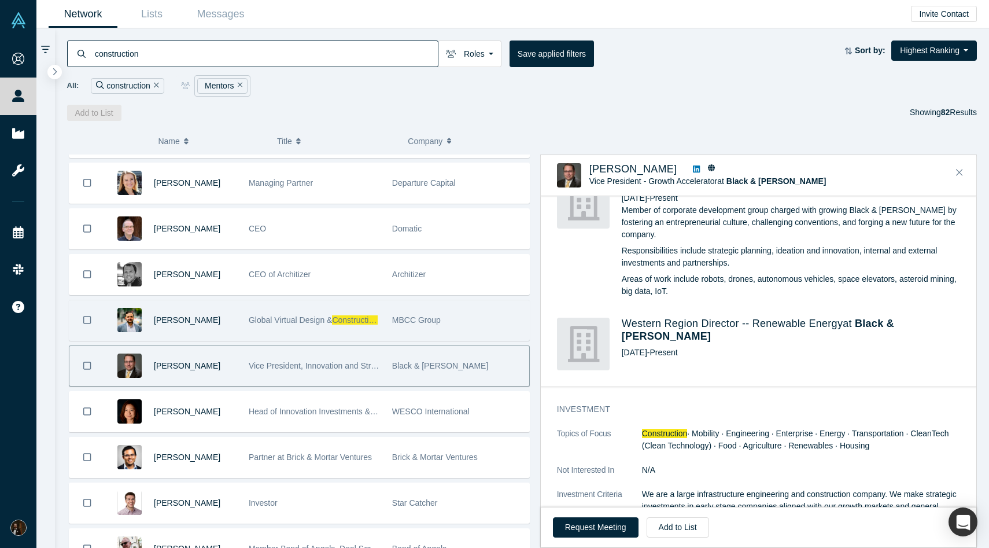
scroll to position [741, 0]
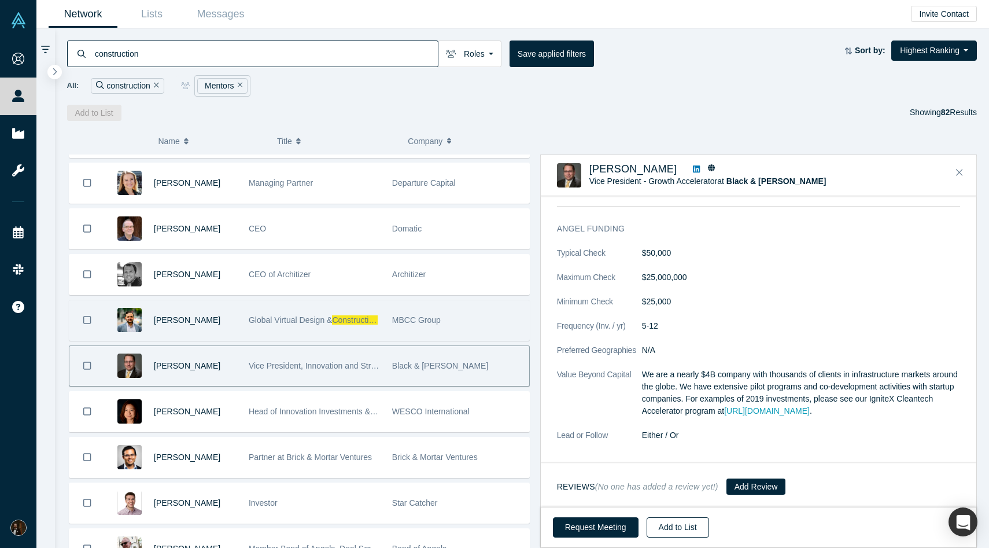
click at [654, 529] on button "Add to List" at bounding box center [678, 527] width 62 height 20
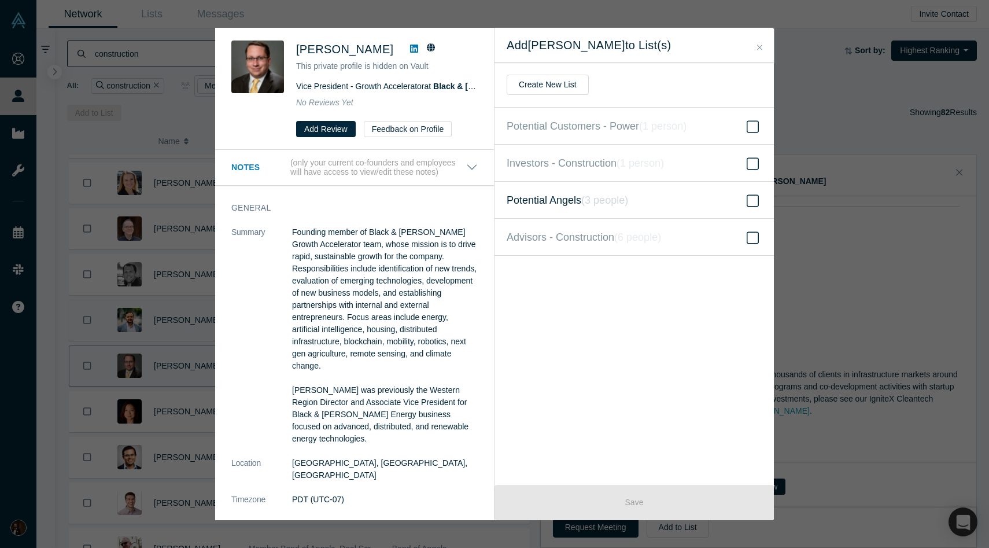
click at [747, 195] on icon at bounding box center [753, 201] width 12 height 14
click at [0, 0] on input "Potential Angels ( 3 people )" at bounding box center [0, 0] width 0 height 0
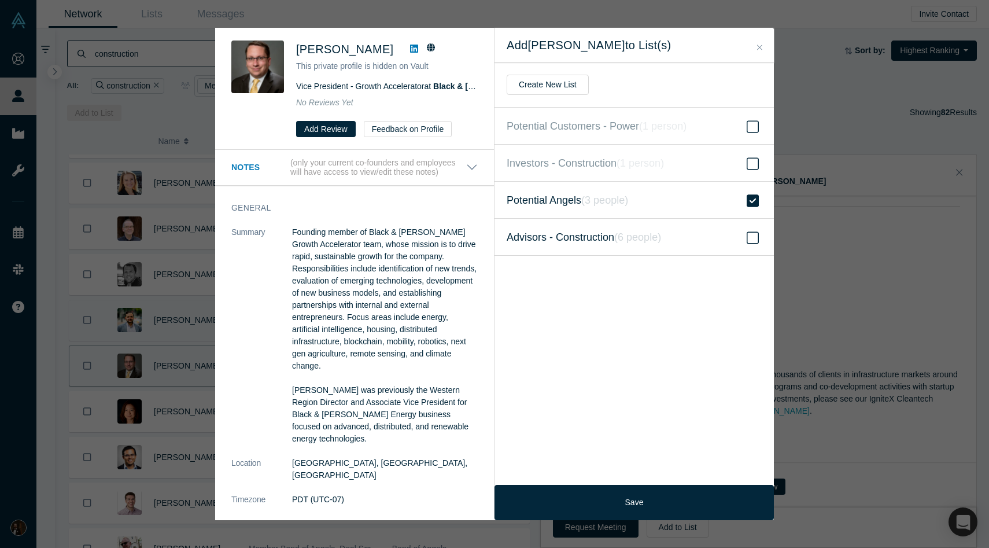
click at [756, 237] on icon at bounding box center [753, 238] width 12 height 14
click at [0, 0] on input "Advisors - Construction ( 6 people )" at bounding box center [0, 0] width 0 height 0
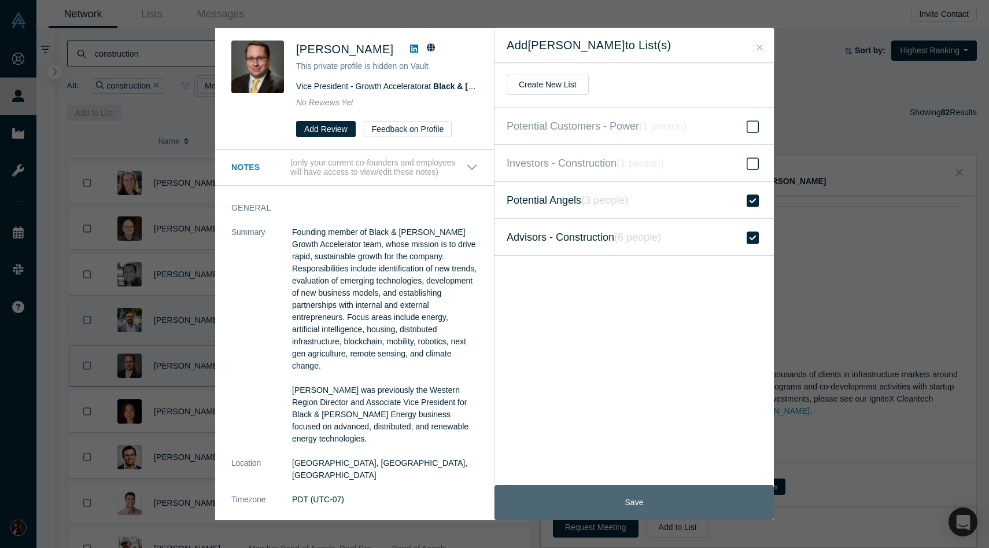
click at [629, 497] on button "Save" at bounding box center [633, 502] width 279 height 35
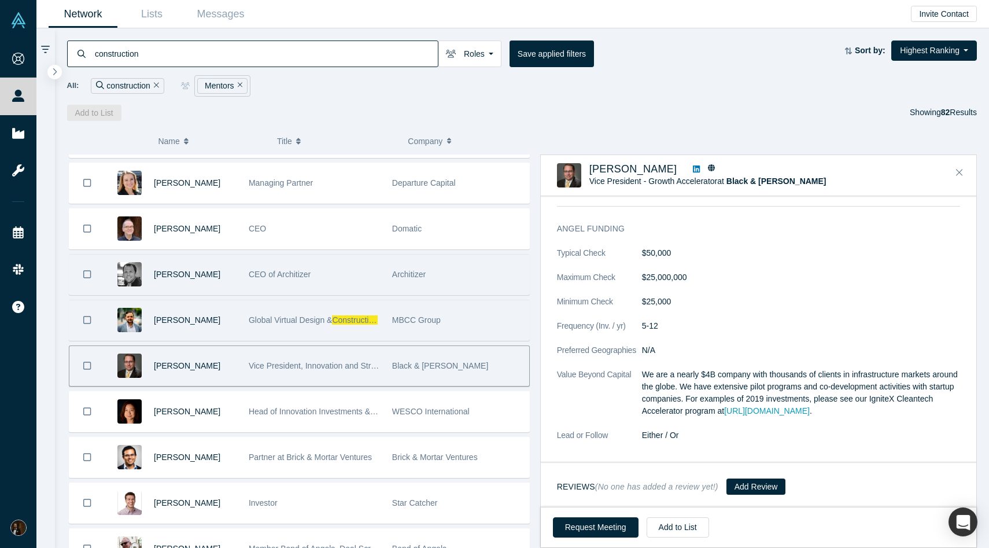
click at [326, 272] on div "CEO of Architizer" at bounding box center [314, 274] width 131 height 40
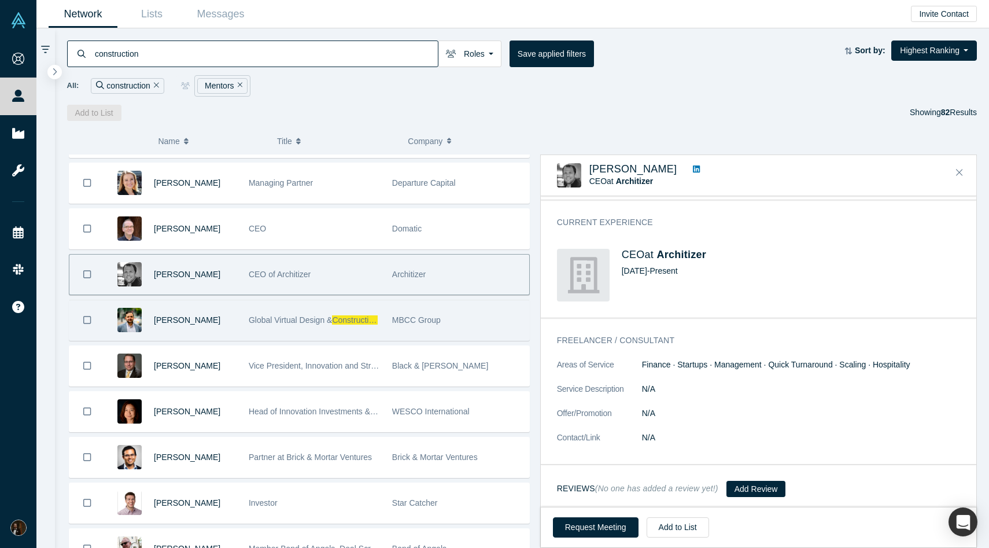
scroll to position [230, 0]
click at [693, 168] on icon at bounding box center [696, 169] width 7 height 8
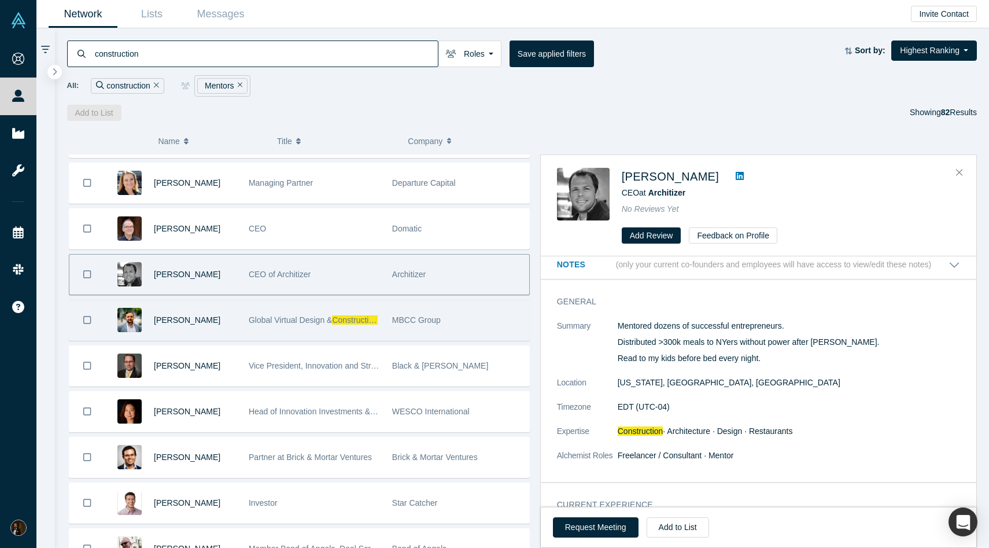
scroll to position [5, 0]
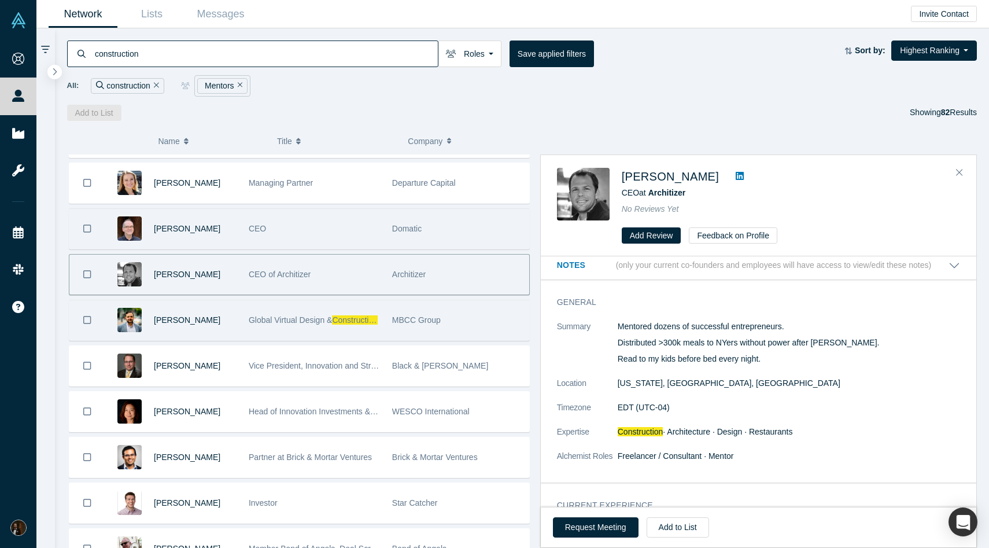
click at [368, 233] on div "CEO" at bounding box center [314, 229] width 131 height 40
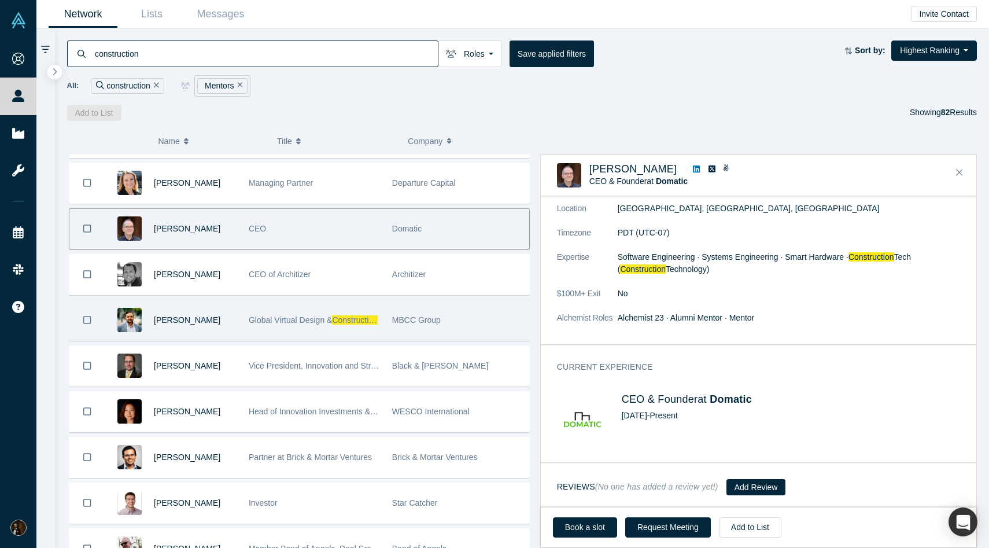
scroll to position [0, 0]
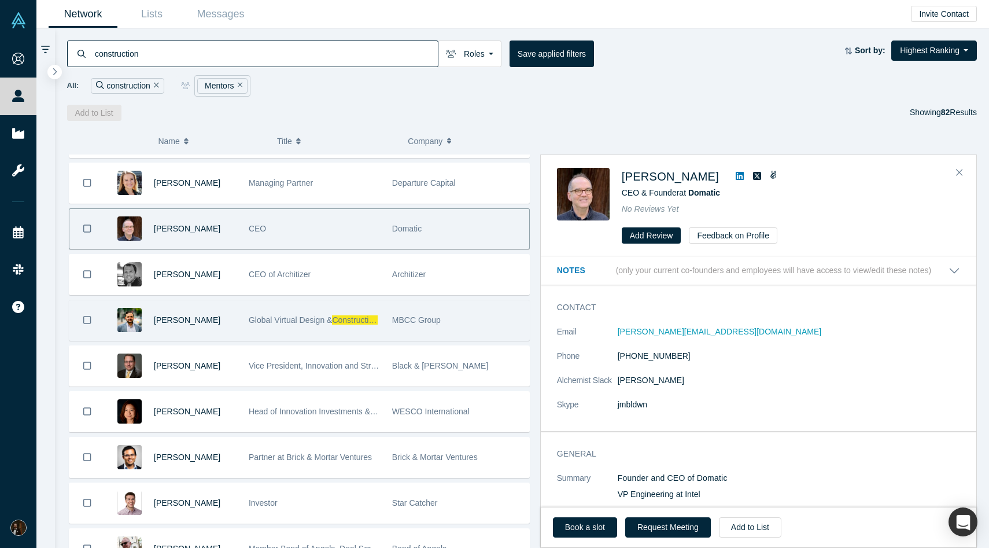
click at [736, 176] on icon at bounding box center [740, 176] width 8 height 8
click at [732, 521] on button "Add to List" at bounding box center [750, 527] width 62 height 20
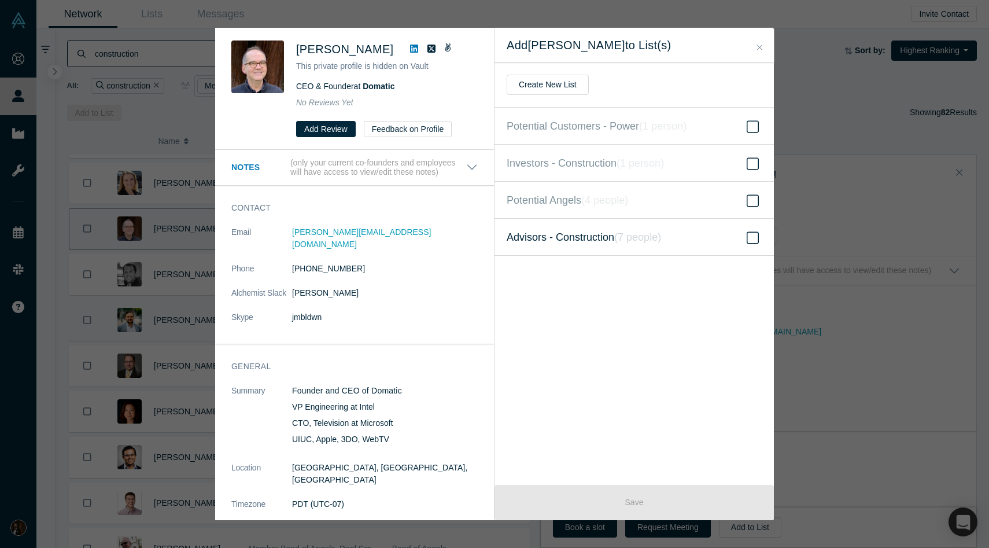
click at [752, 238] on icon at bounding box center [753, 238] width 12 height 14
click at [0, 0] on input "Advisors - Construction ( 7 people )" at bounding box center [0, 0] width 0 height 0
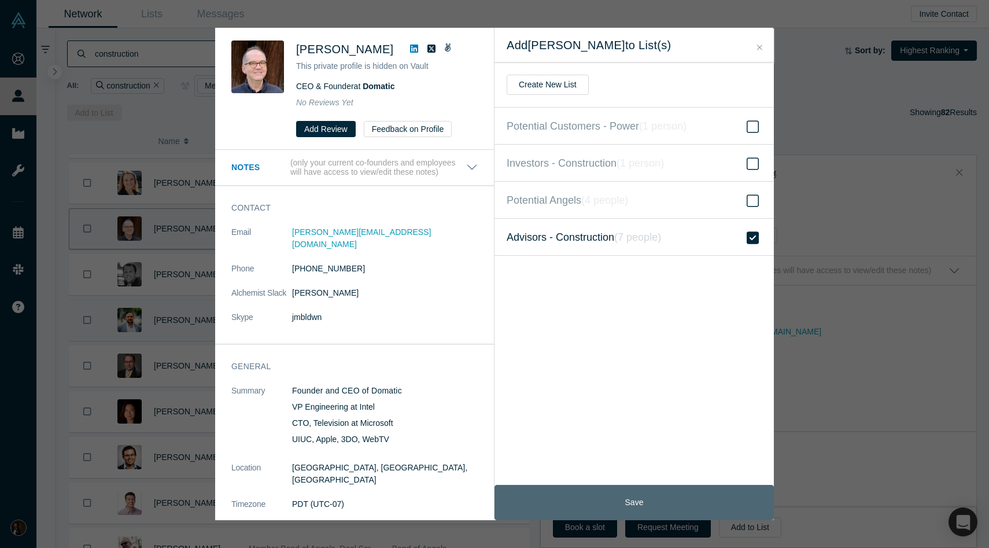
click at [653, 492] on button "Save" at bounding box center [633, 502] width 279 height 35
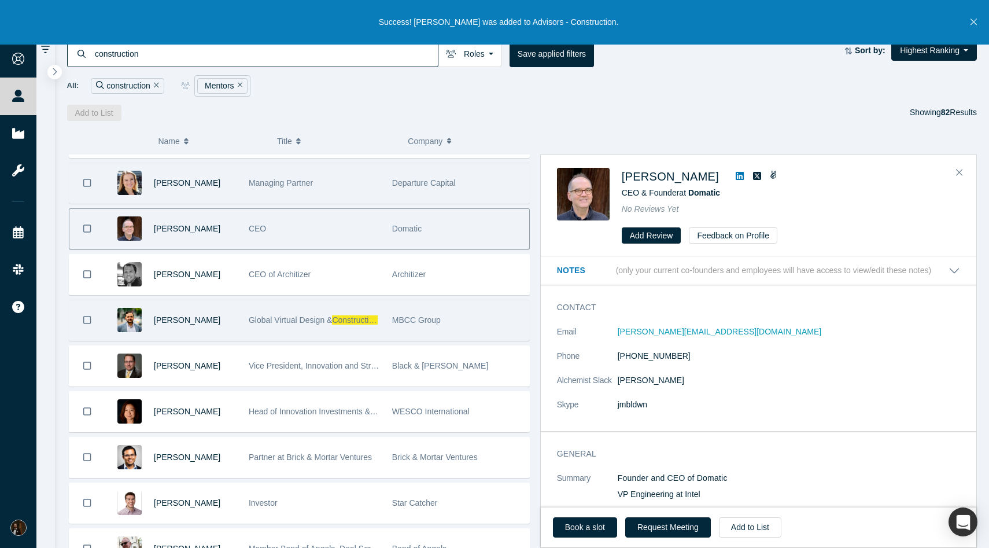
click at [322, 178] on div "Managing Partner" at bounding box center [314, 183] width 131 height 40
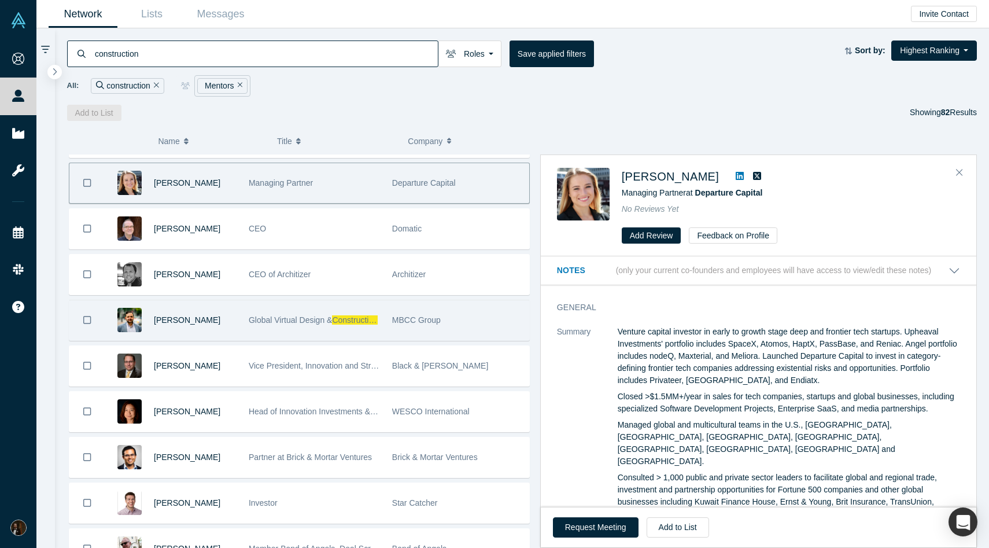
click at [744, 176] on icon at bounding box center [740, 175] width 8 height 9
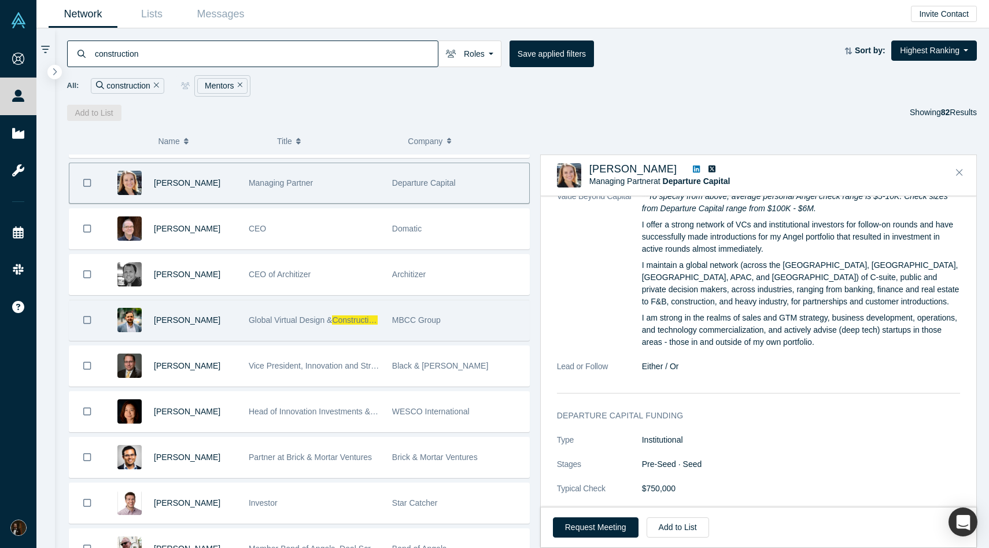
scroll to position [1118, 0]
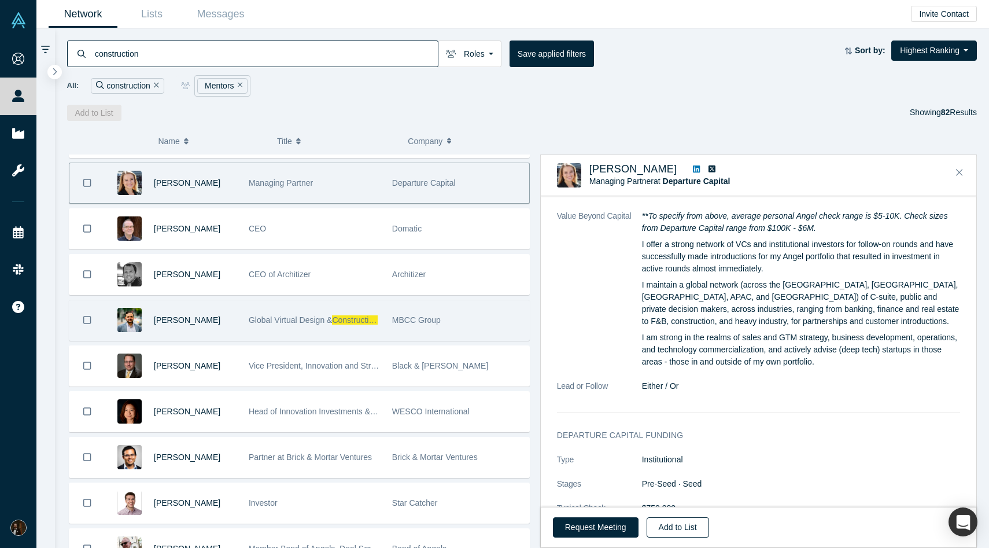
click at [668, 535] on button "Add to List" at bounding box center [678, 527] width 62 height 20
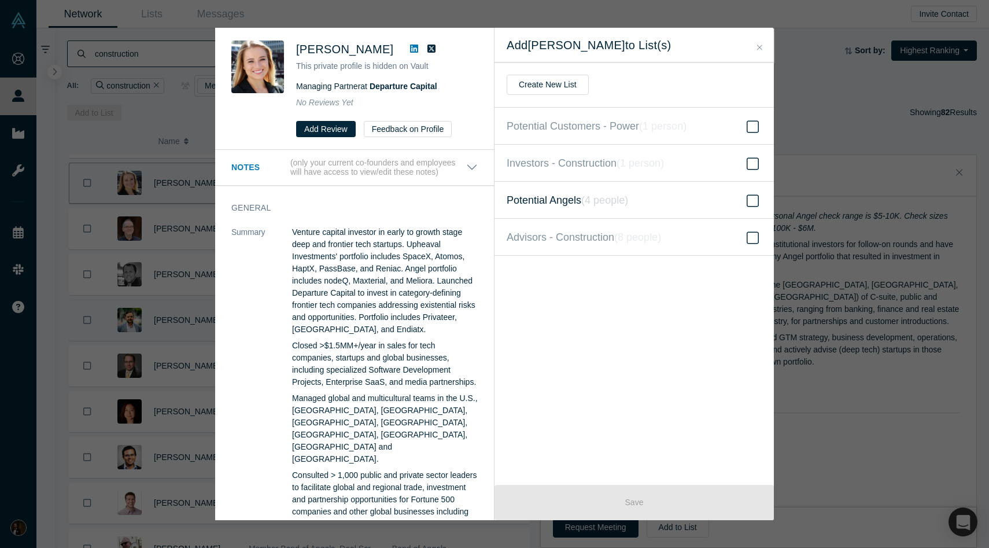
click at [730, 200] on label "Potential Angels ( 4 people )" at bounding box center [633, 200] width 279 height 37
click at [0, 0] on input "Potential Angels ( 4 people )" at bounding box center [0, 0] width 0 height 0
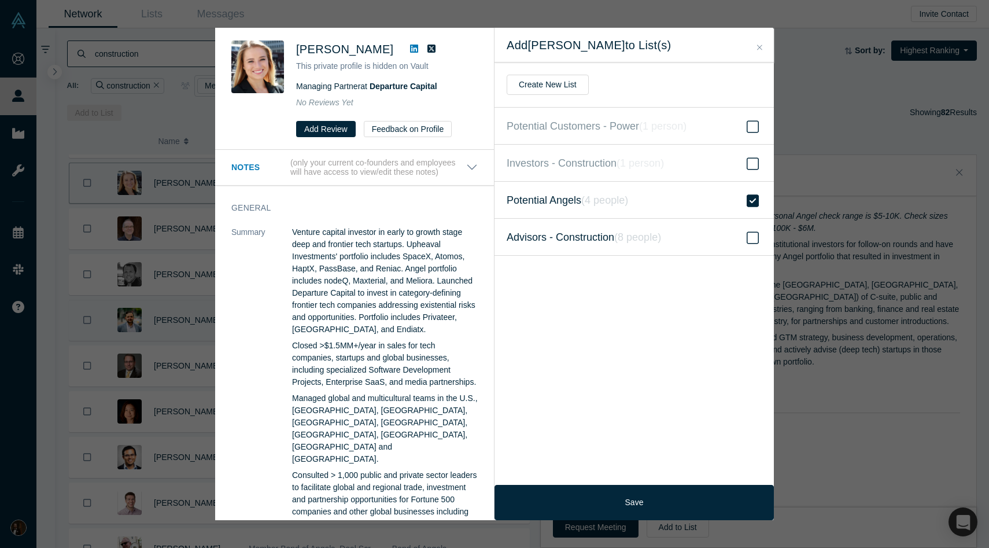
click at [742, 238] on label "Advisors - Construction ( 8 people )" at bounding box center [633, 237] width 279 height 37
click at [0, 0] on input "Advisors - Construction ( 8 people )" at bounding box center [0, 0] width 0 height 0
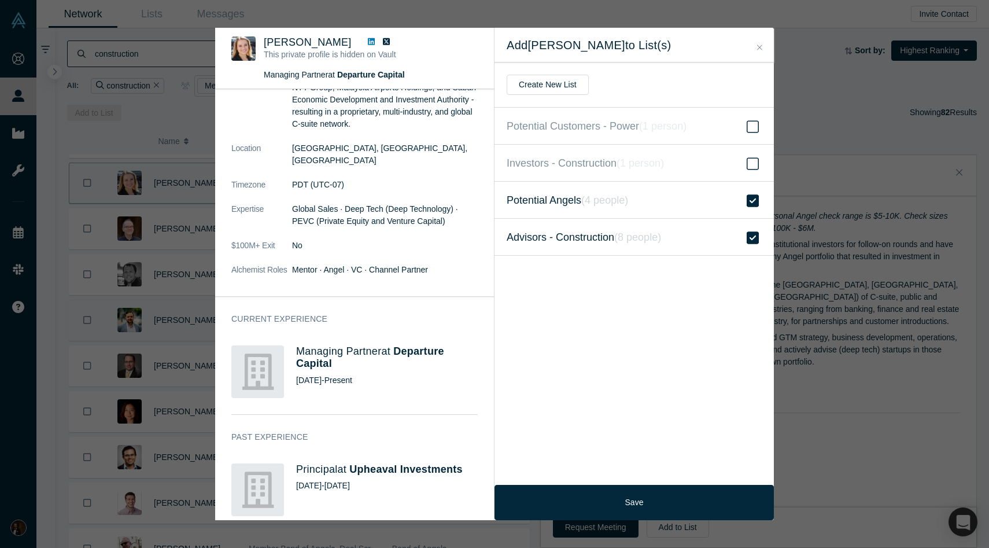
scroll to position [402, 0]
click at [756, 239] on icon at bounding box center [753, 238] width 12 height 14
click at [0, 0] on input "Advisors - Construction ( 8 people )" at bounding box center [0, 0] width 0 height 0
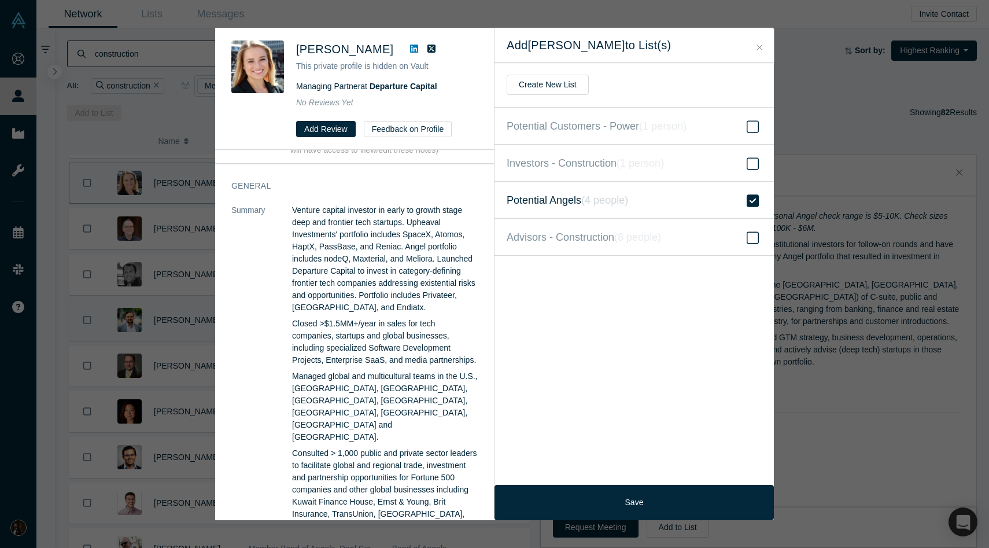
scroll to position [0, 0]
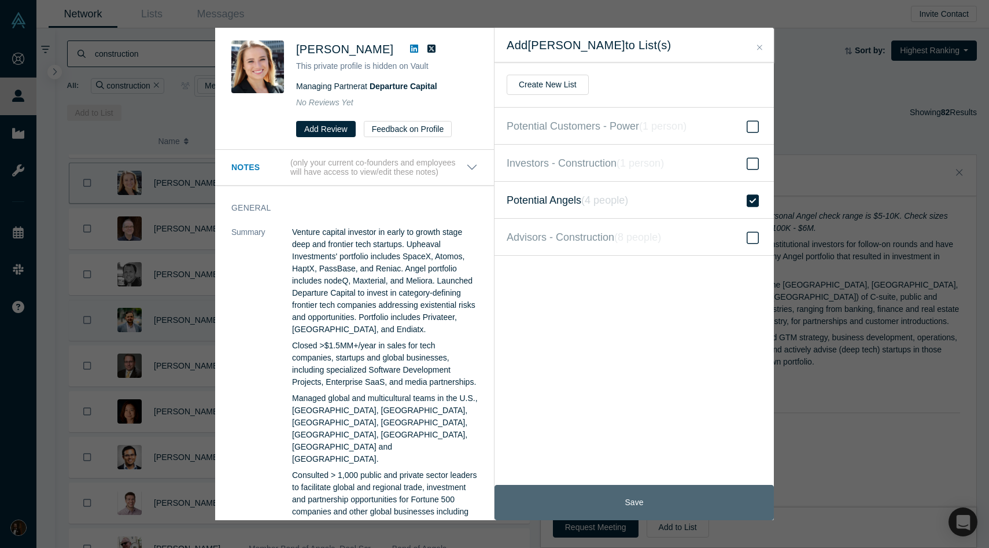
click at [658, 501] on button "Save" at bounding box center [633, 502] width 279 height 35
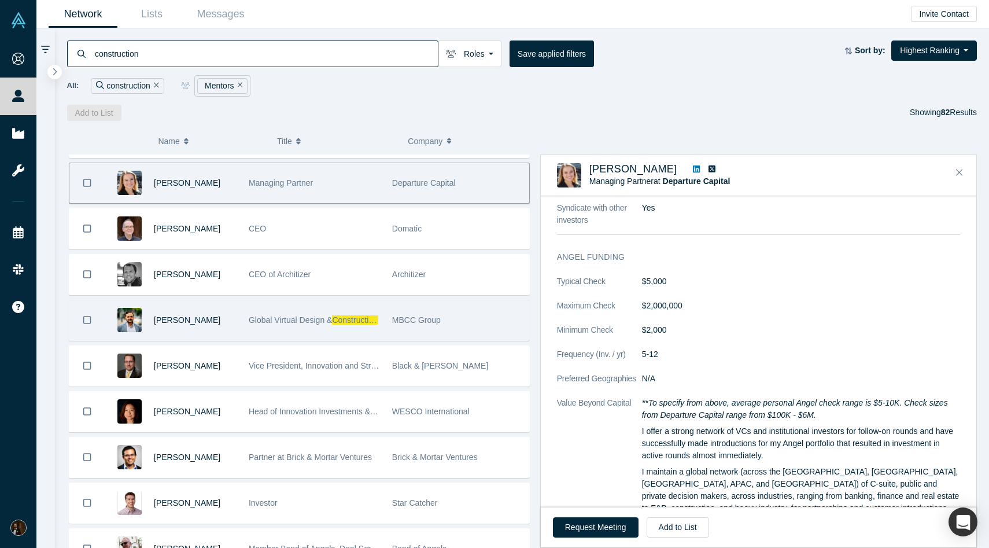
scroll to position [933, 0]
click at [684, 529] on button "Add to List" at bounding box center [678, 527] width 62 height 20
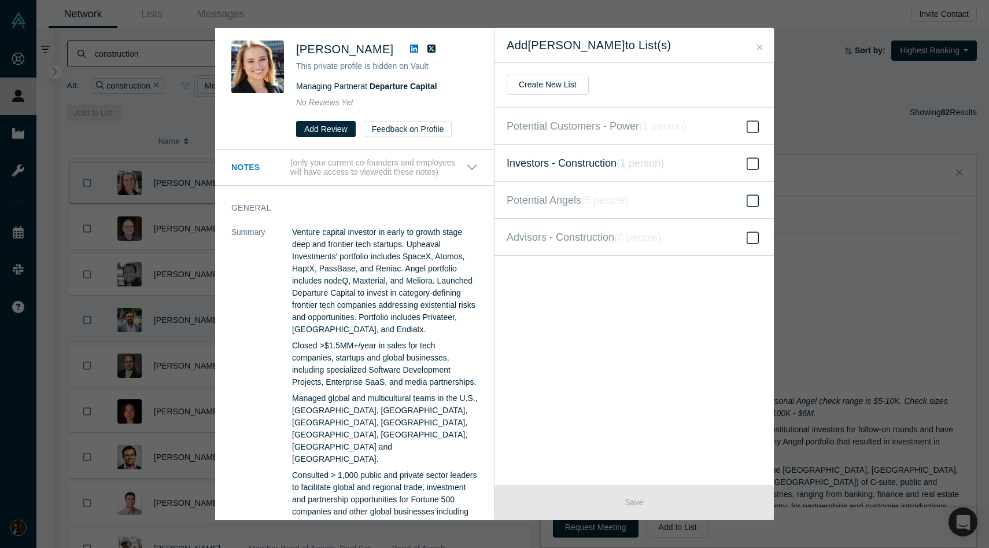
click at [611, 161] on span "Investors - Construction ( 1 person )" at bounding box center [585, 163] width 157 height 16
click at [0, 0] on input "Investors - Construction ( 1 person )" at bounding box center [0, 0] width 0 height 0
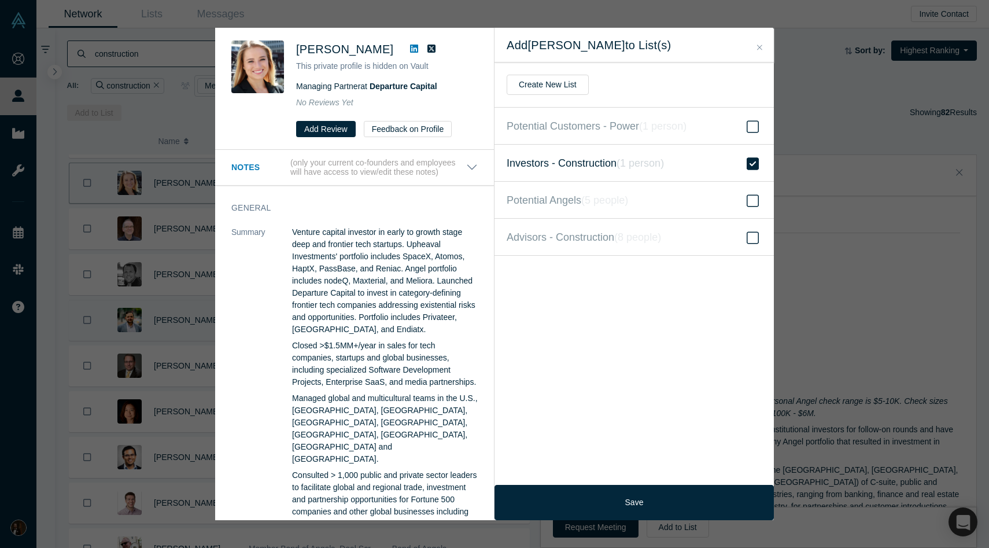
click at [611, 161] on span "Investors - Construction ( 1 person )" at bounding box center [585, 163] width 157 height 16
click at [0, 0] on input "Investors - Construction ( 1 person )" at bounding box center [0, 0] width 0 height 0
click at [544, 81] on button "Create New List" at bounding box center [548, 85] width 82 height 20
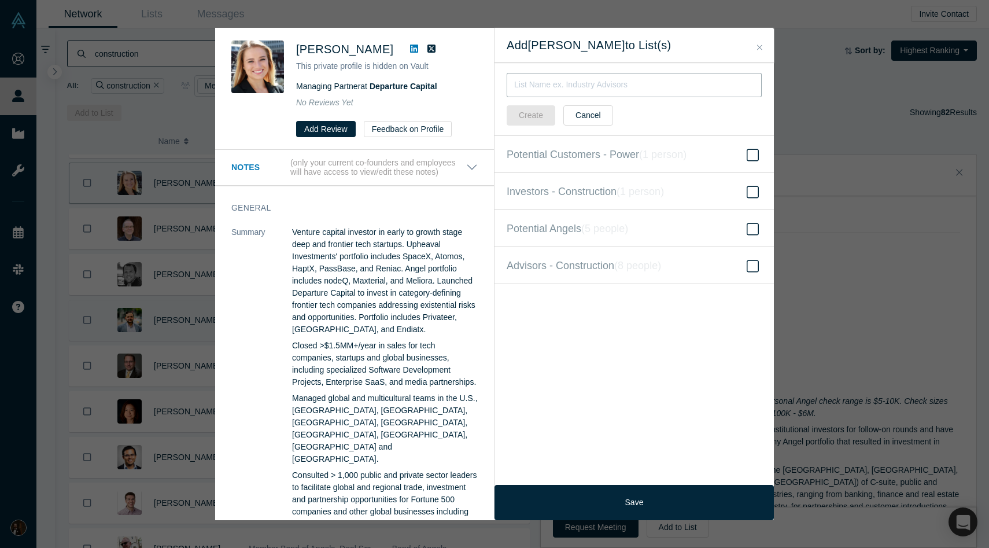
click at [554, 83] on input "text" at bounding box center [634, 85] width 255 height 24
type input "Investors - Deep Tech"
click at [536, 116] on button "Create" at bounding box center [531, 115] width 49 height 20
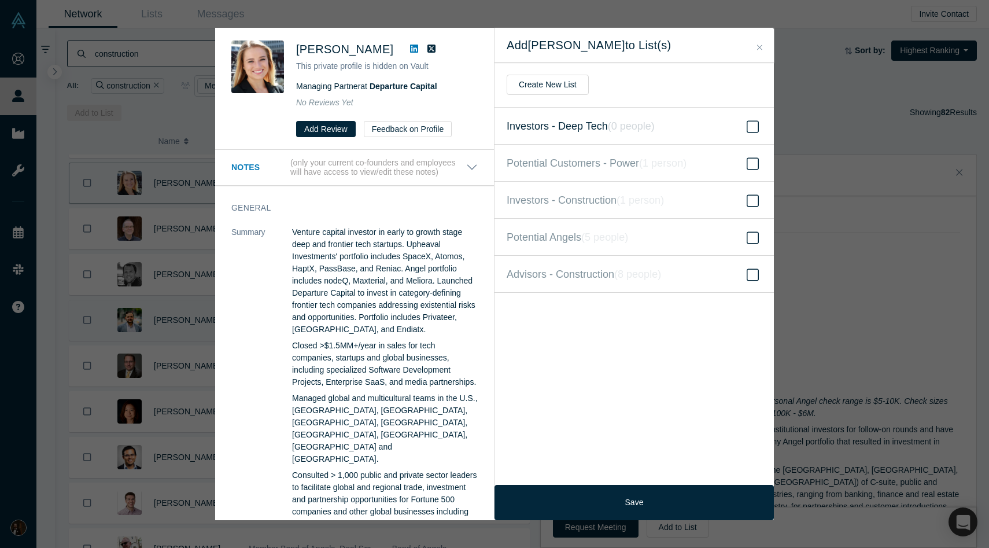
click at [712, 130] on label "Investors - Deep Tech ( 0 people )" at bounding box center [633, 126] width 279 height 37
click at [0, 0] on input "Investors - Deep Tech ( 0 people )" at bounding box center [0, 0] width 0 height 0
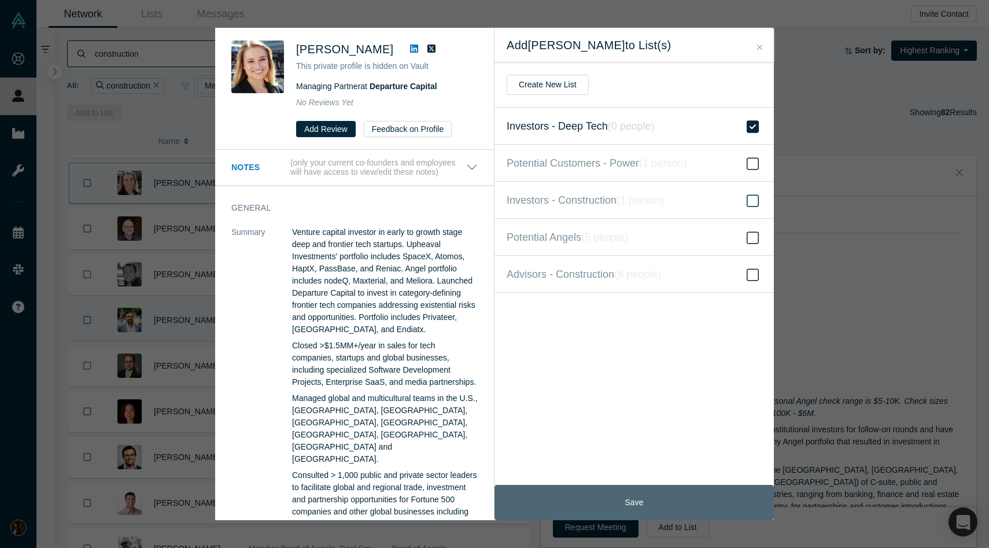
click at [622, 504] on button "Save" at bounding box center [633, 502] width 279 height 35
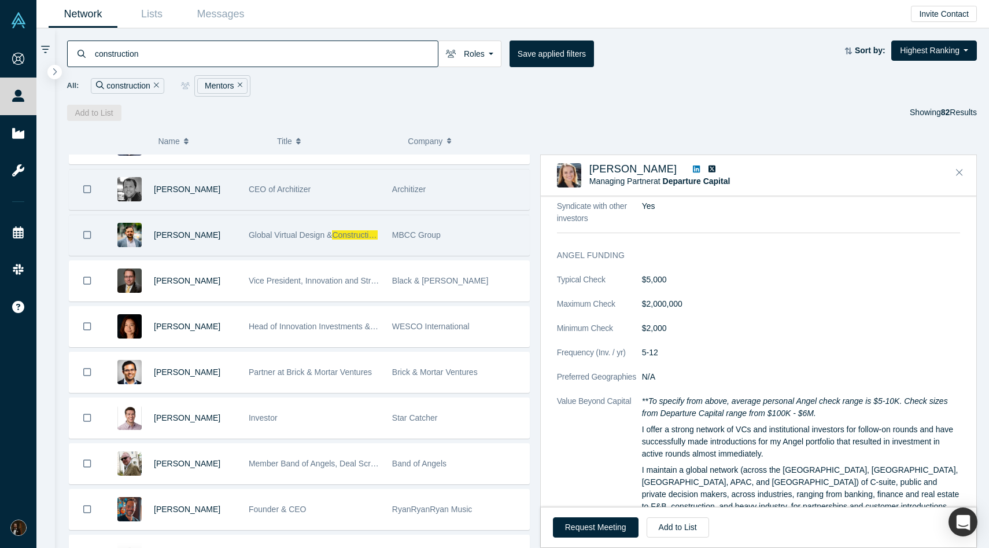
scroll to position [1307, 0]
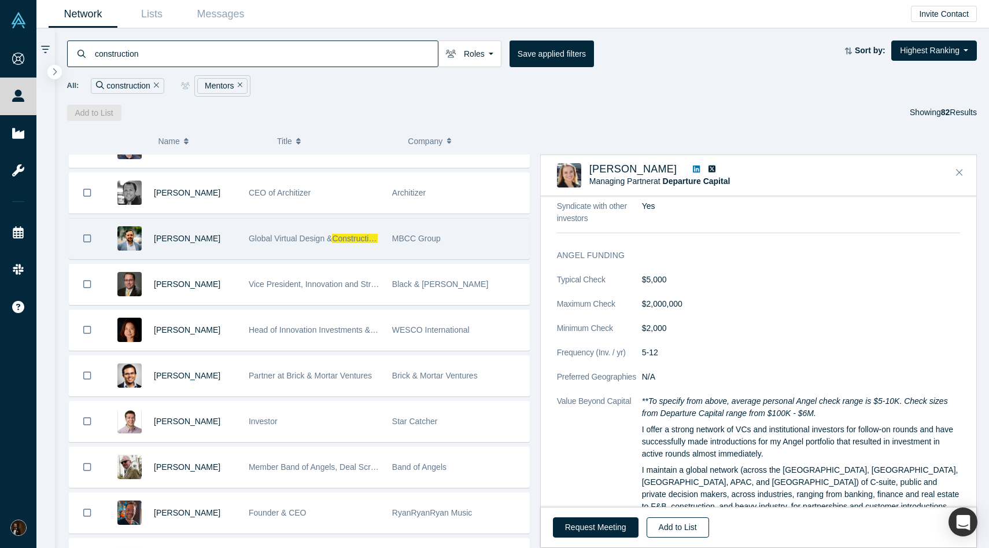
click at [678, 527] on button "Add to List" at bounding box center [678, 527] width 62 height 20
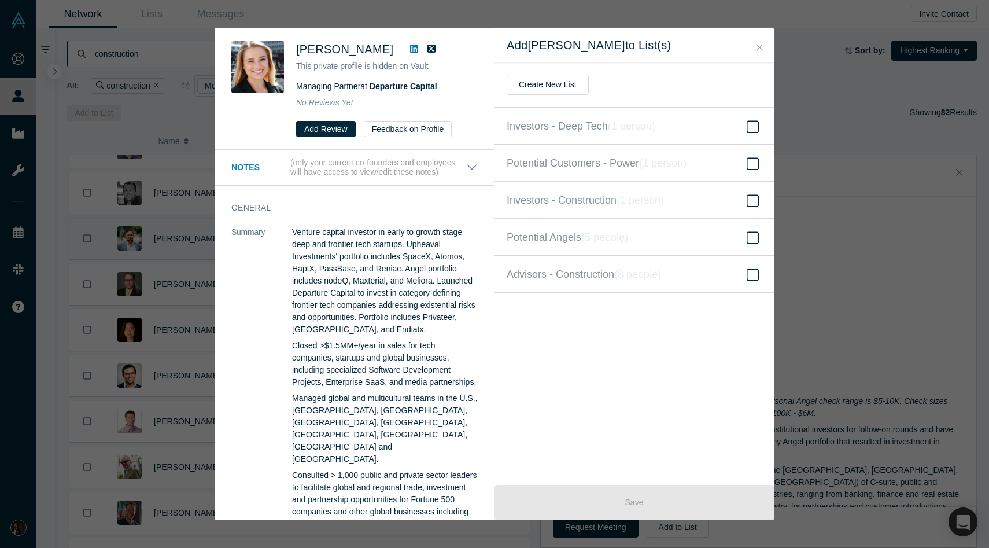
click at [757, 46] on icon "Close" at bounding box center [759, 47] width 5 height 8
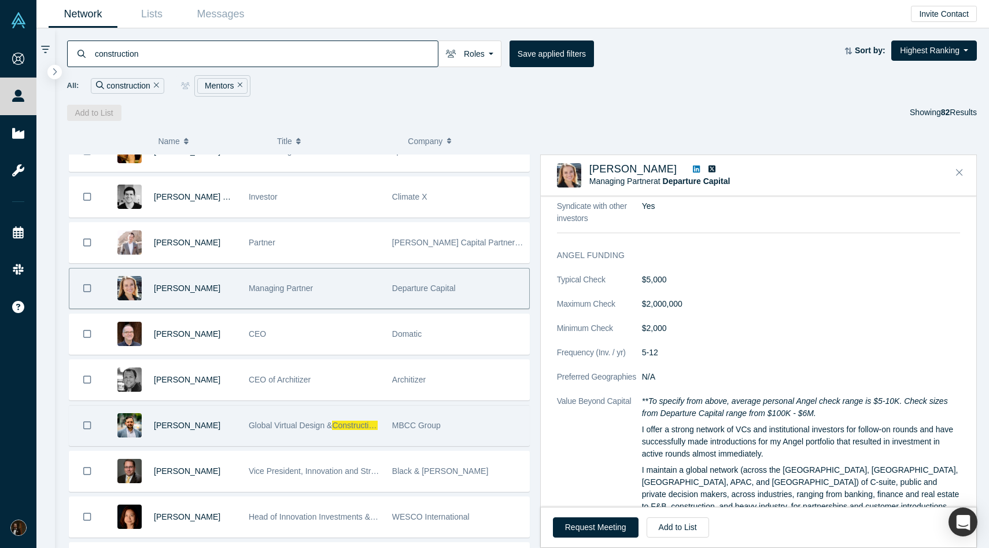
scroll to position [1116, 0]
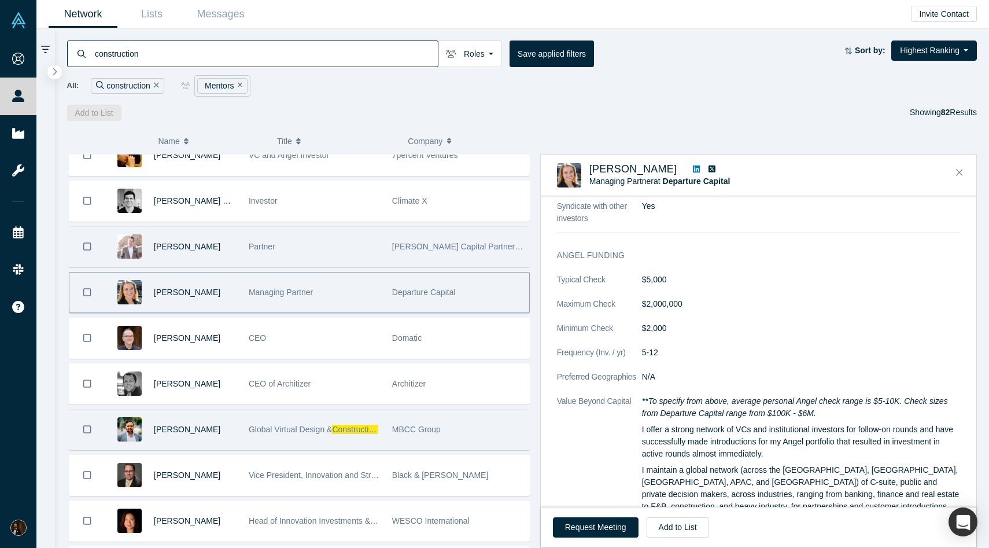
click at [330, 252] on div "Partner" at bounding box center [314, 247] width 131 height 40
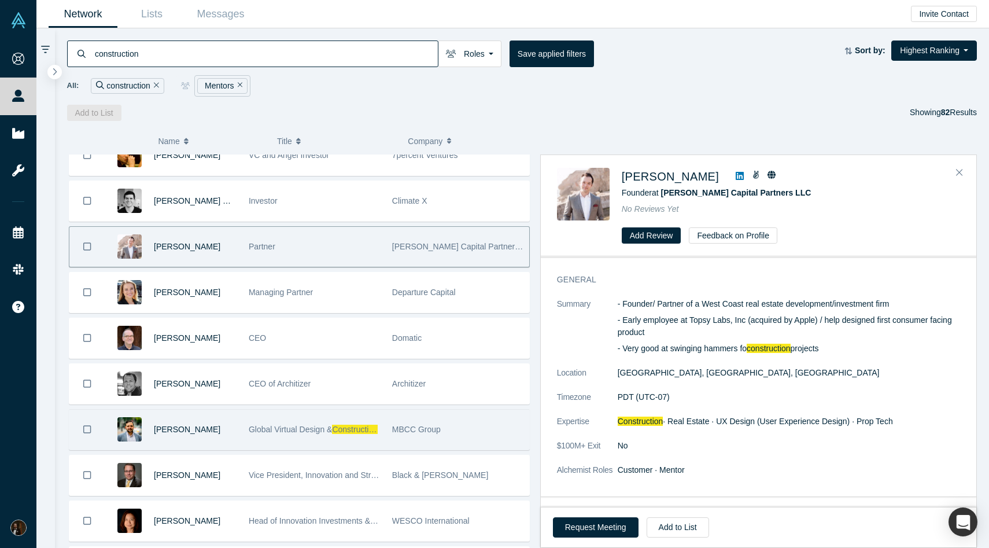
scroll to position [0, 0]
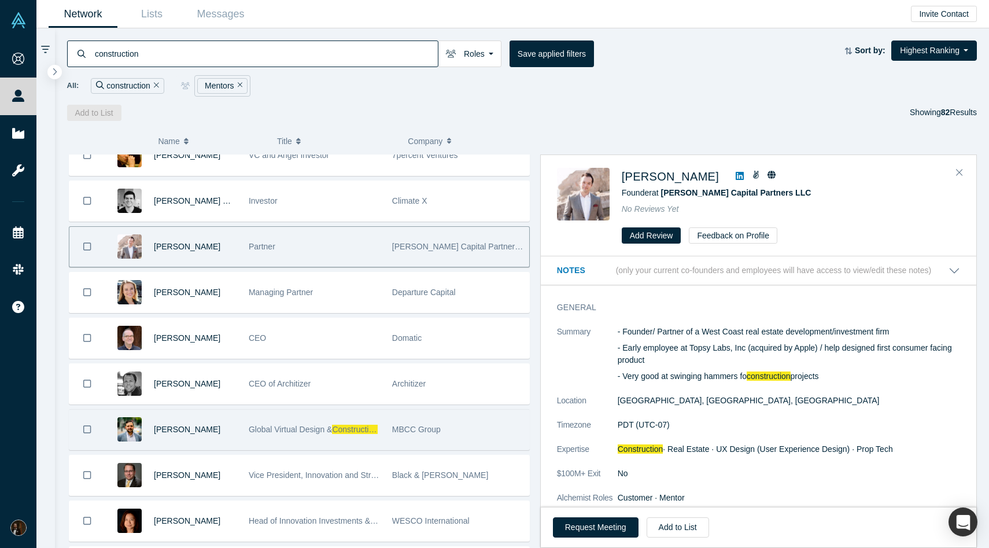
click at [736, 173] on icon at bounding box center [740, 176] width 8 height 8
click at [676, 360] on p "- Early employee at Topsy Labs, Inc (acquired by Apple) / help designed first c…" at bounding box center [789, 354] width 342 height 24
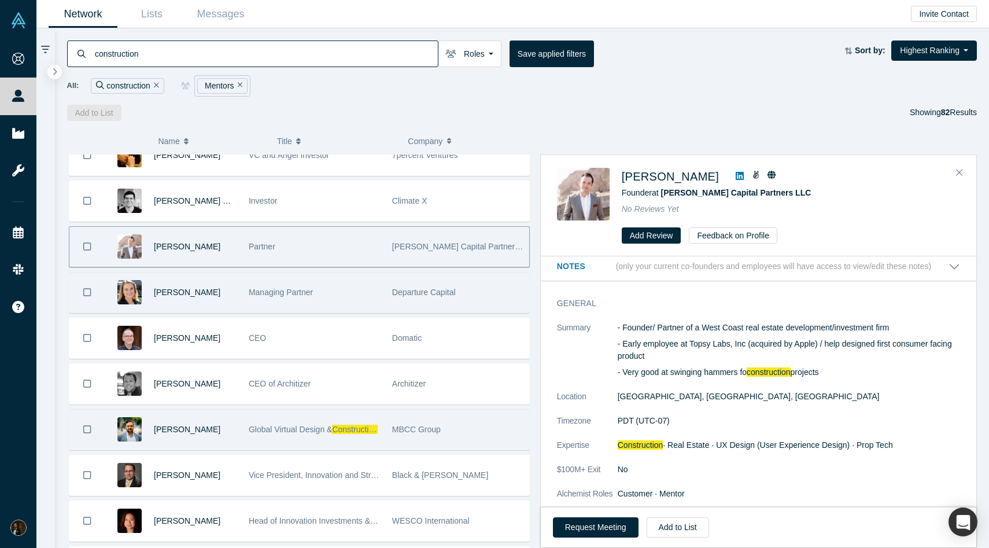
scroll to position [1064, 0]
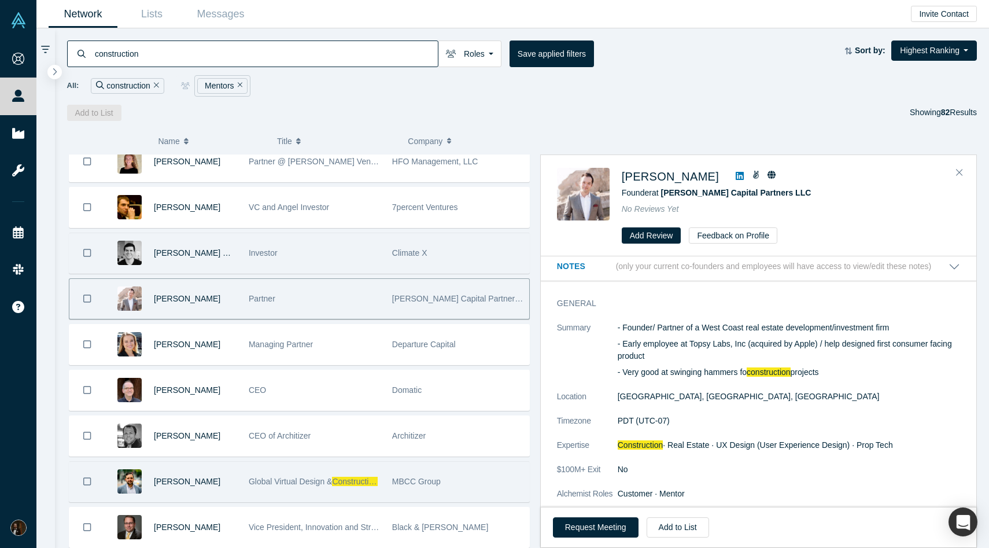
click at [301, 250] on div "Investor" at bounding box center [314, 253] width 131 height 40
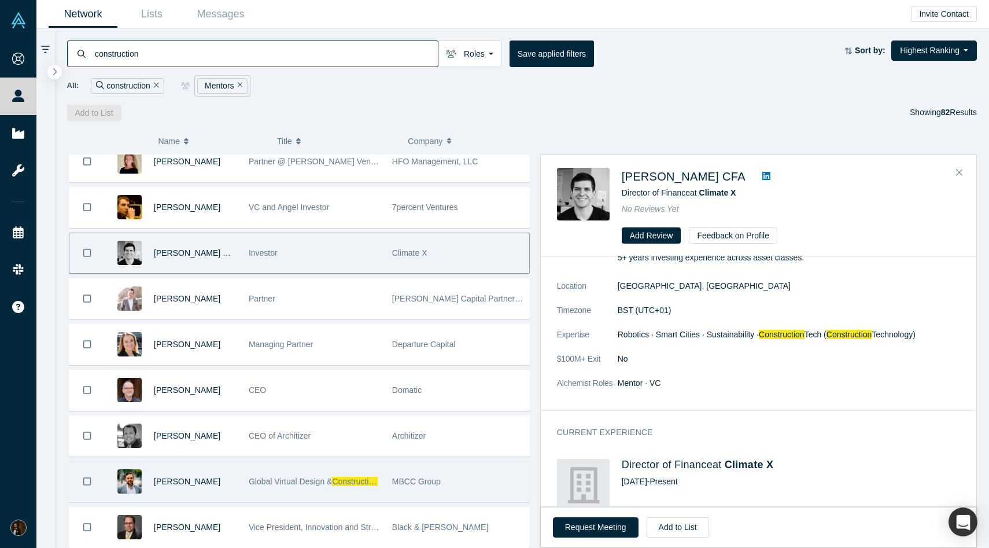
scroll to position [0, 0]
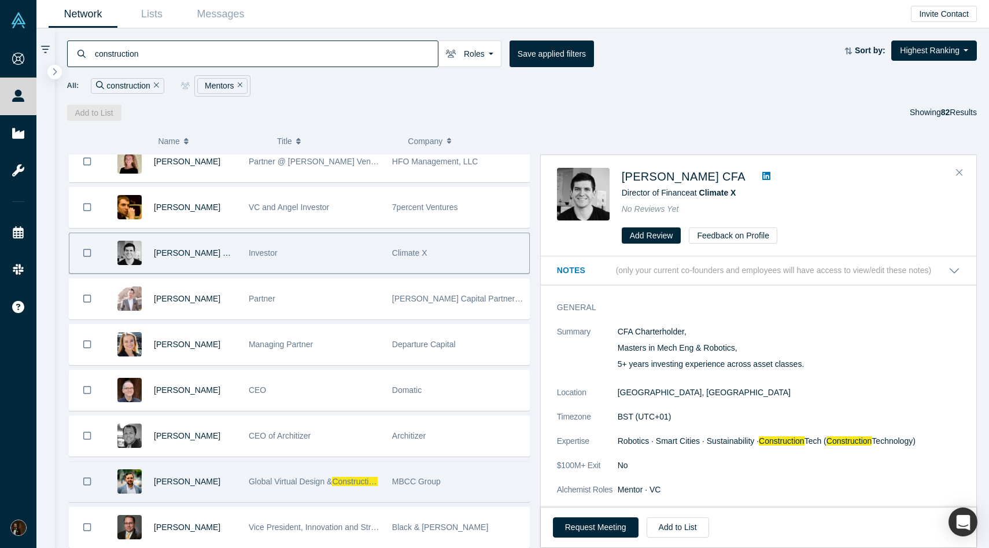
click at [762, 178] on icon at bounding box center [766, 175] width 8 height 9
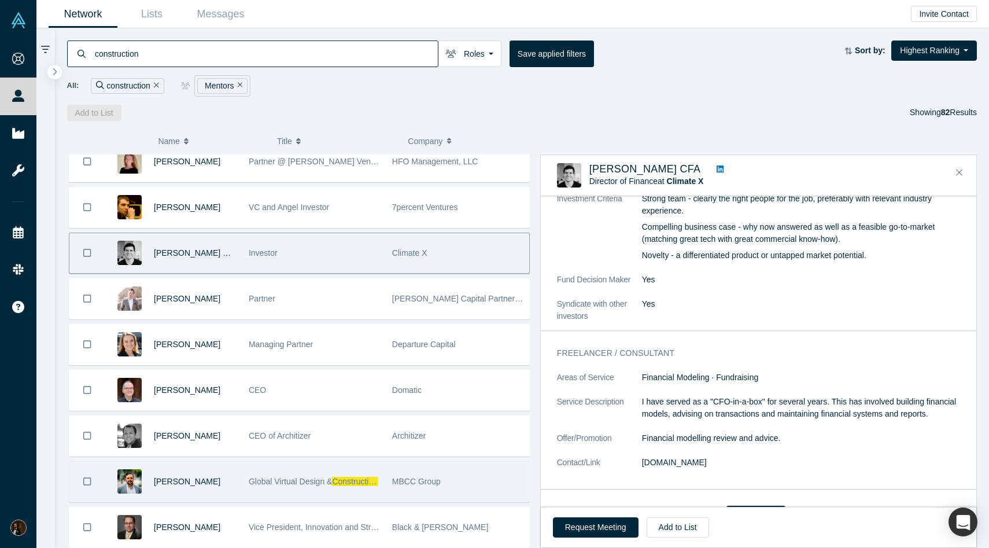
scroll to position [627, 0]
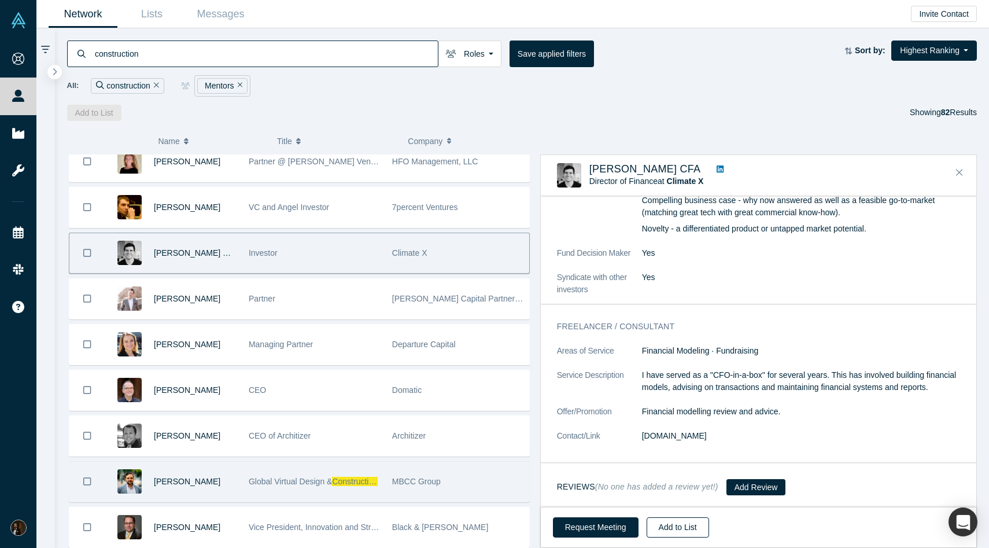
click at [672, 526] on button "Add to List" at bounding box center [678, 527] width 62 height 20
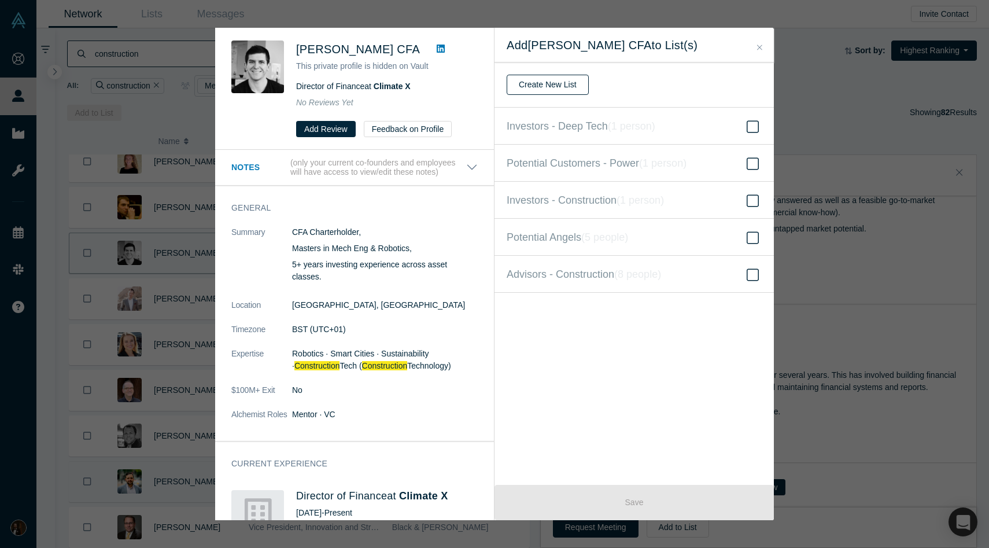
click at [563, 88] on button "Create New List" at bounding box center [548, 85] width 82 height 20
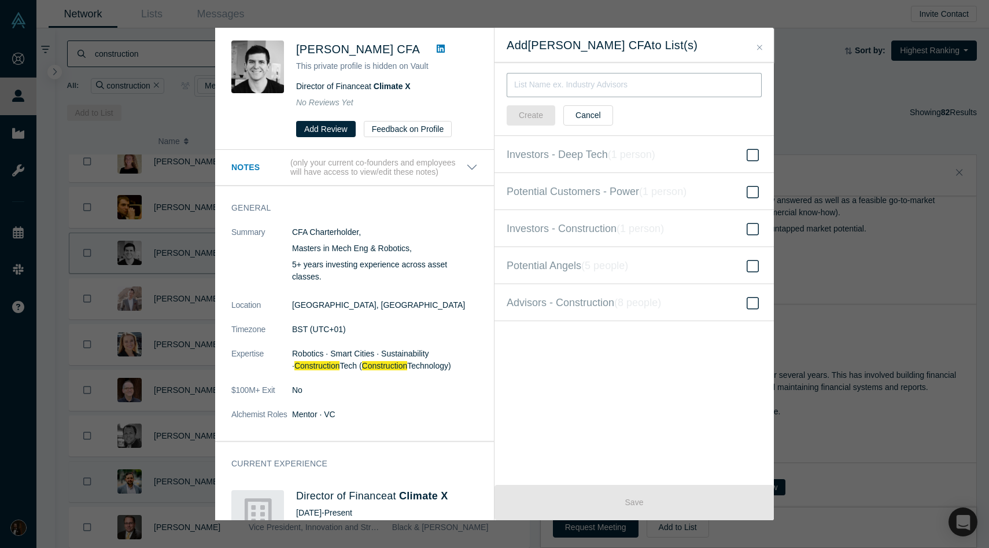
click at [574, 93] on input "text" at bounding box center [634, 85] width 255 height 24
type input "Investors - Robotics"
click at [533, 112] on button "Create" at bounding box center [531, 115] width 49 height 20
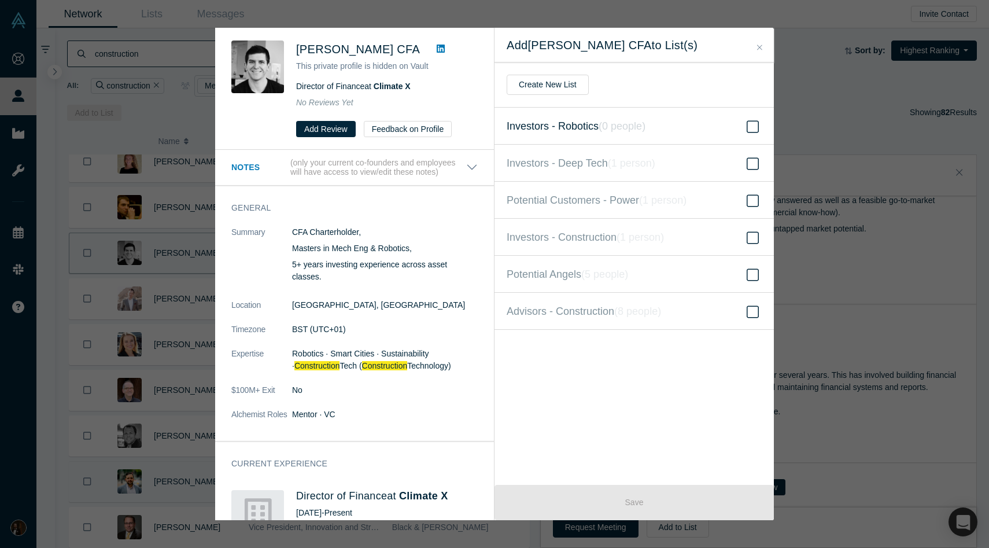
click at [747, 123] on icon at bounding box center [753, 127] width 12 height 14
click at [0, 0] on input "Investors - Robotics ( 0 people )" at bounding box center [0, 0] width 0 height 0
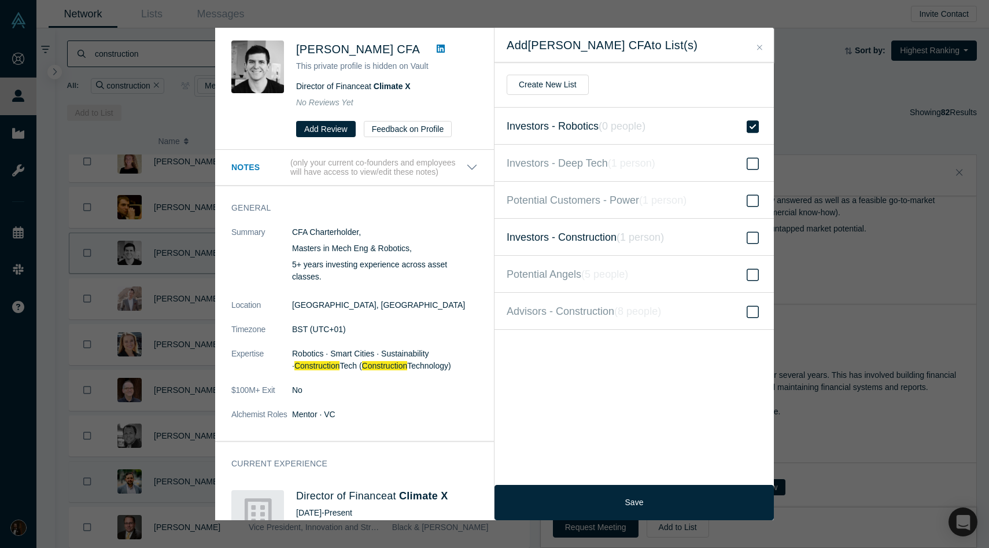
click at [751, 238] on icon at bounding box center [753, 238] width 12 height 14
click at [0, 0] on input "Investors - Construction ( 1 person )" at bounding box center [0, 0] width 0 height 0
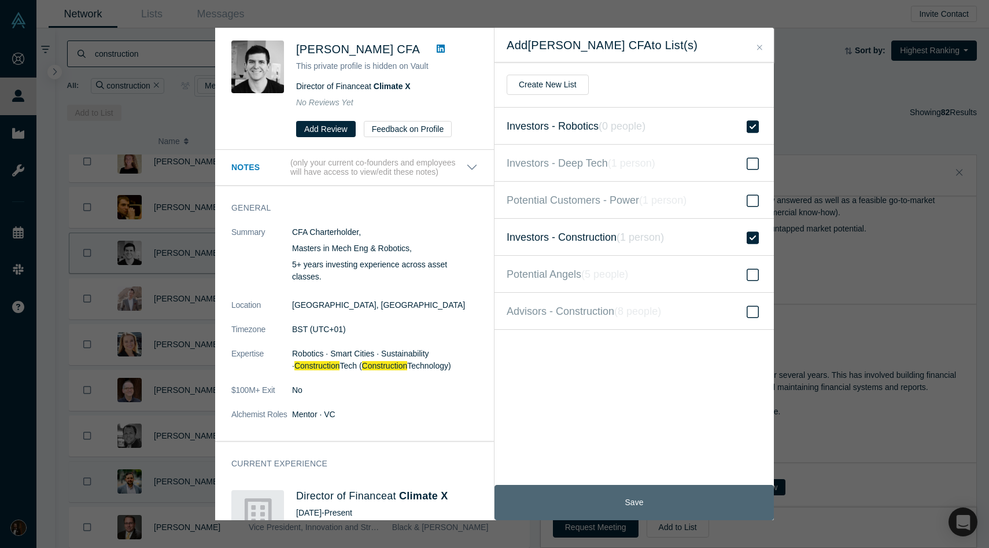
click at [646, 494] on button "Save" at bounding box center [633, 502] width 279 height 35
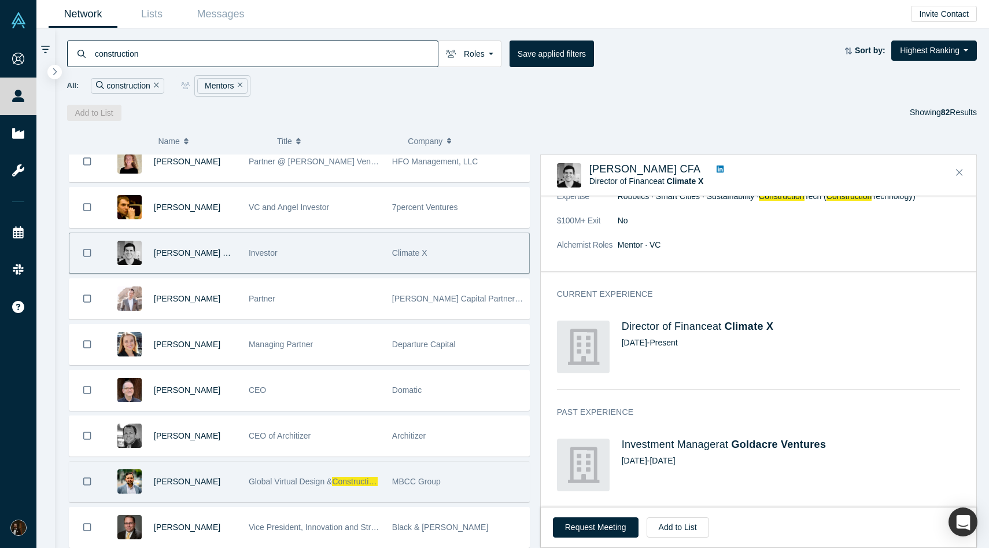
scroll to position [305, 0]
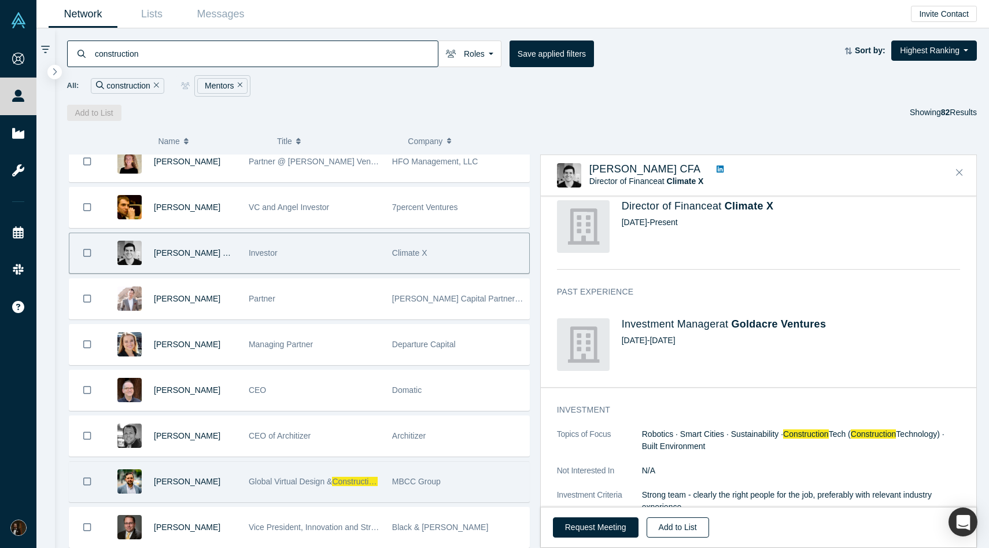
click at [682, 523] on button "Add to List" at bounding box center [678, 527] width 62 height 20
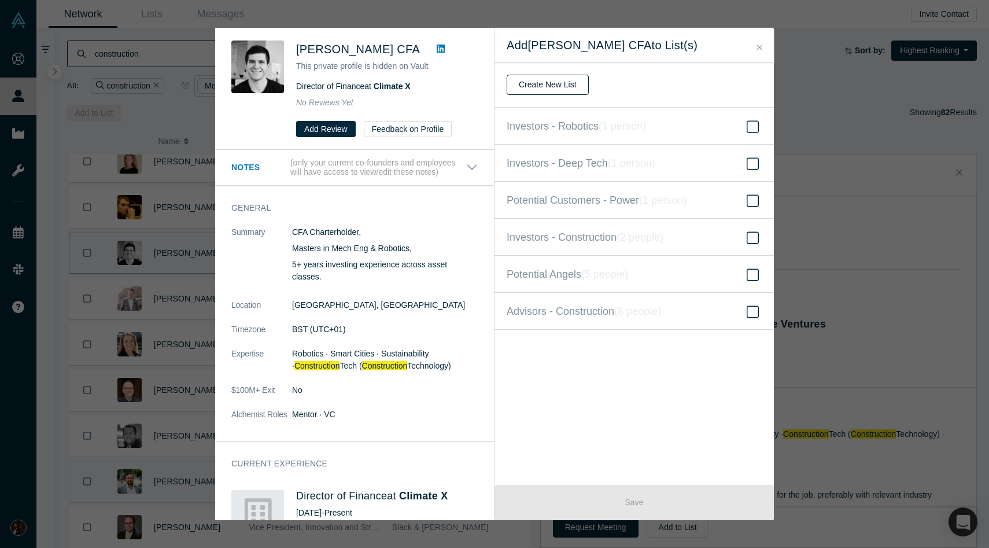
click at [545, 80] on button "Create New List" at bounding box center [548, 85] width 82 height 20
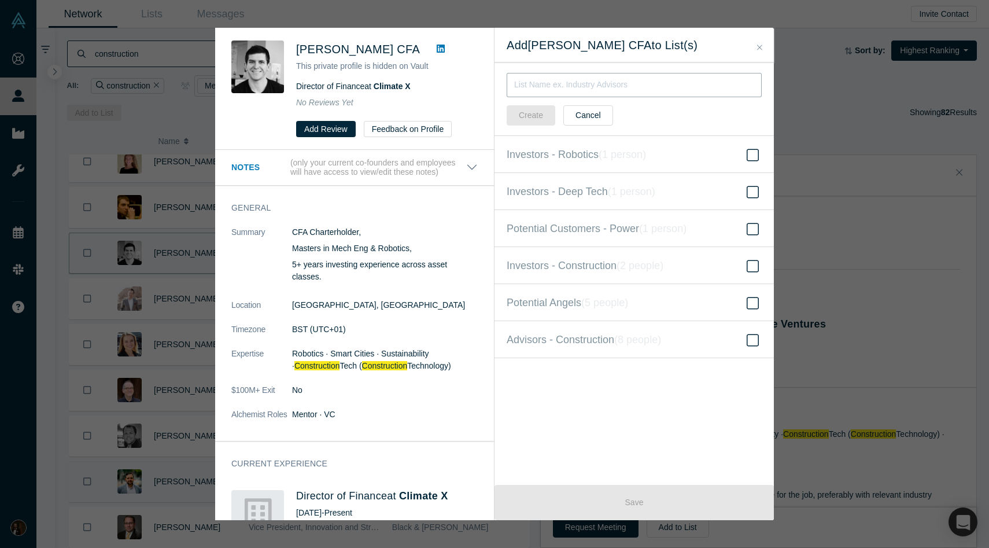
click at [616, 88] on input "text" at bounding box center [634, 85] width 255 height 24
type input "Advisors - Robotics"
click at [534, 112] on button "Create" at bounding box center [531, 115] width 49 height 20
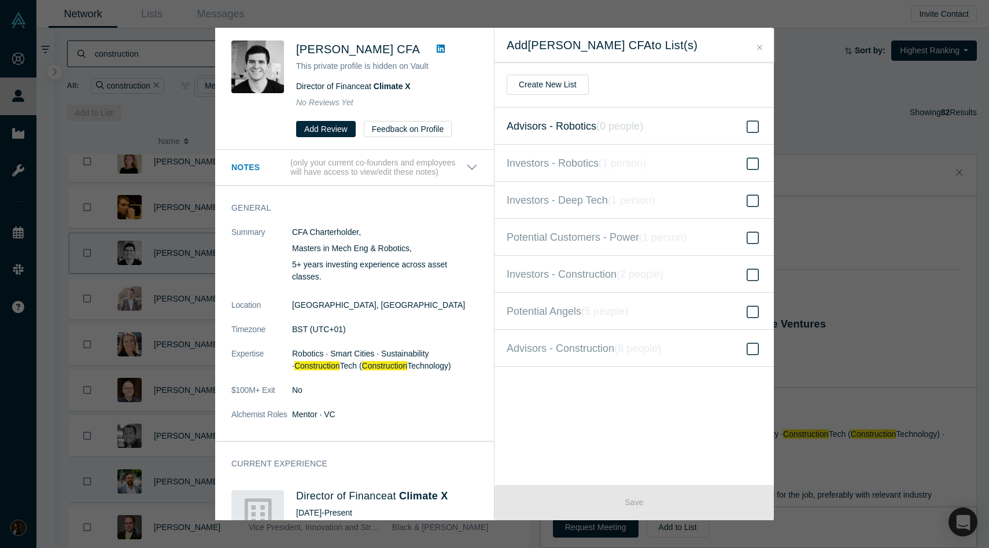
click at [743, 121] on label "Advisors - Robotics ( 0 people )" at bounding box center [633, 126] width 279 height 37
click at [0, 0] on input "Advisors - Robotics ( 0 people )" at bounding box center [0, 0] width 0 height 0
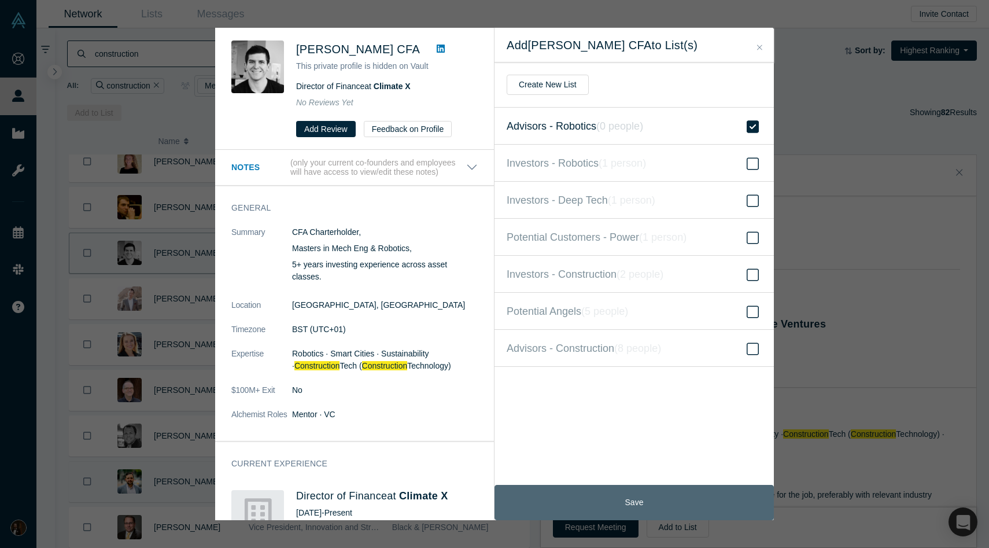
click at [600, 499] on button "Save" at bounding box center [633, 502] width 279 height 35
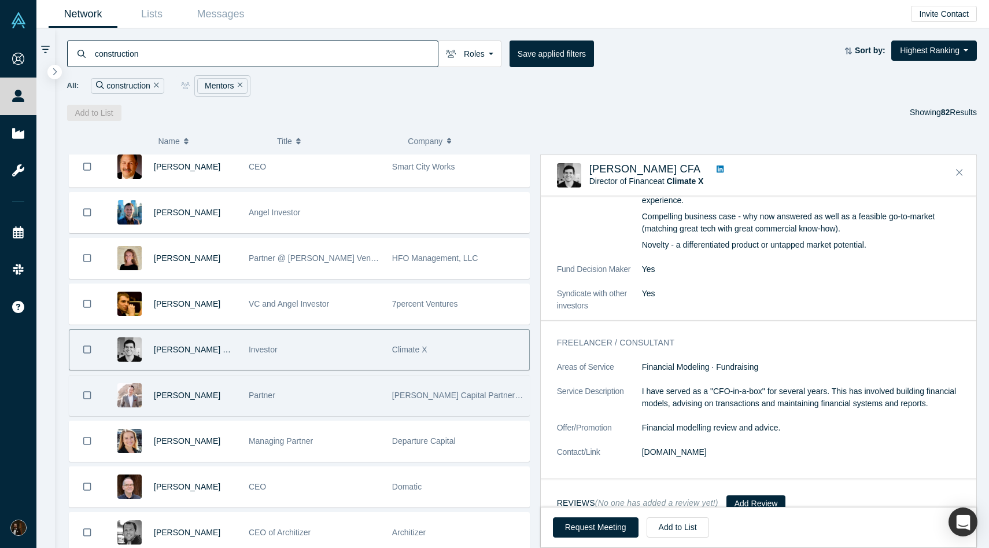
scroll to position [955, 0]
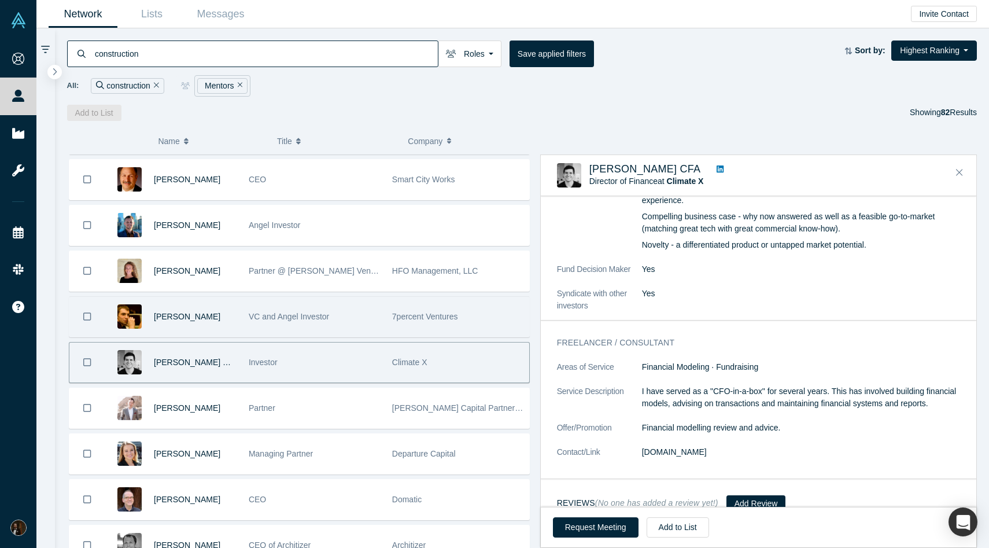
click at [303, 310] on div "VC and Angel Investor" at bounding box center [314, 317] width 131 height 40
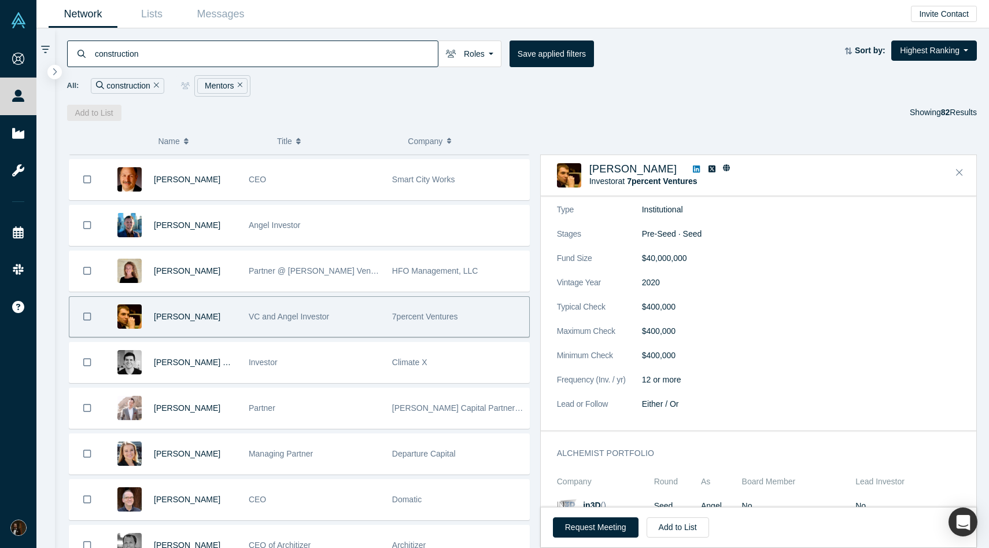
scroll to position [1402, 0]
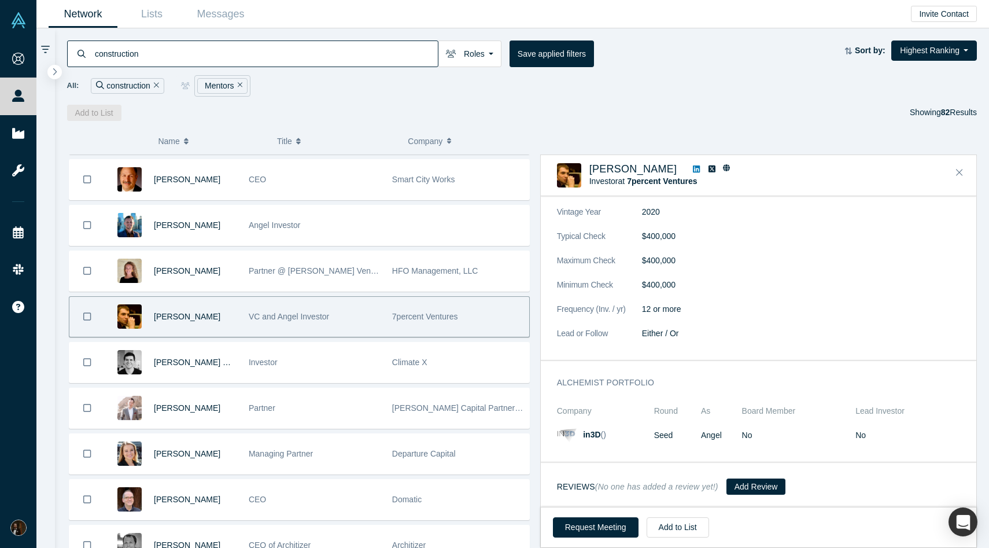
click at [693, 167] on icon at bounding box center [696, 168] width 7 height 7
click at [653, 526] on button "Add to List" at bounding box center [678, 527] width 62 height 20
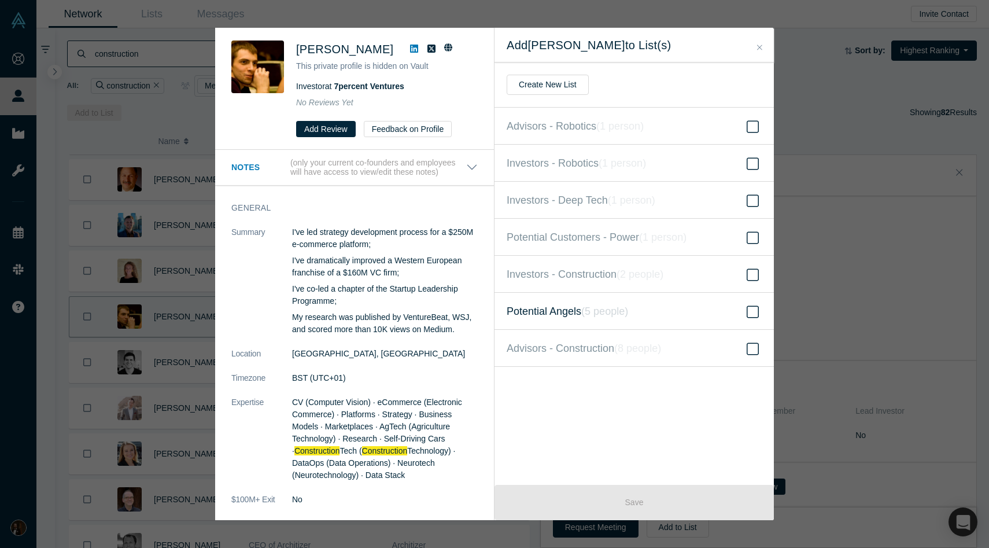
click at [580, 311] on span "Potential Angels ( 5 people )" at bounding box center [567, 311] width 121 height 16
click at [0, 0] on input "Potential Angels ( 5 people )" at bounding box center [0, 0] width 0 height 0
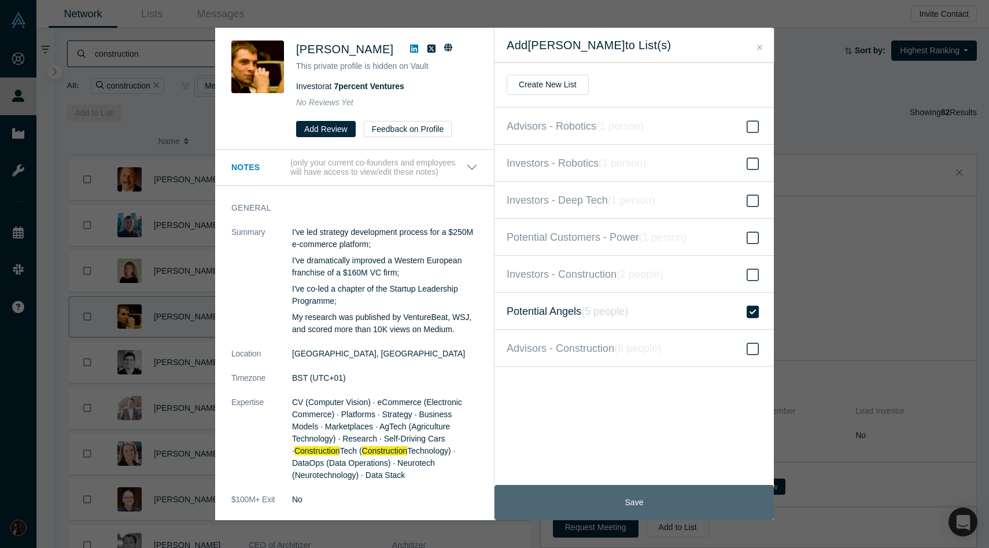
click at [651, 493] on button "Save" at bounding box center [633, 502] width 279 height 35
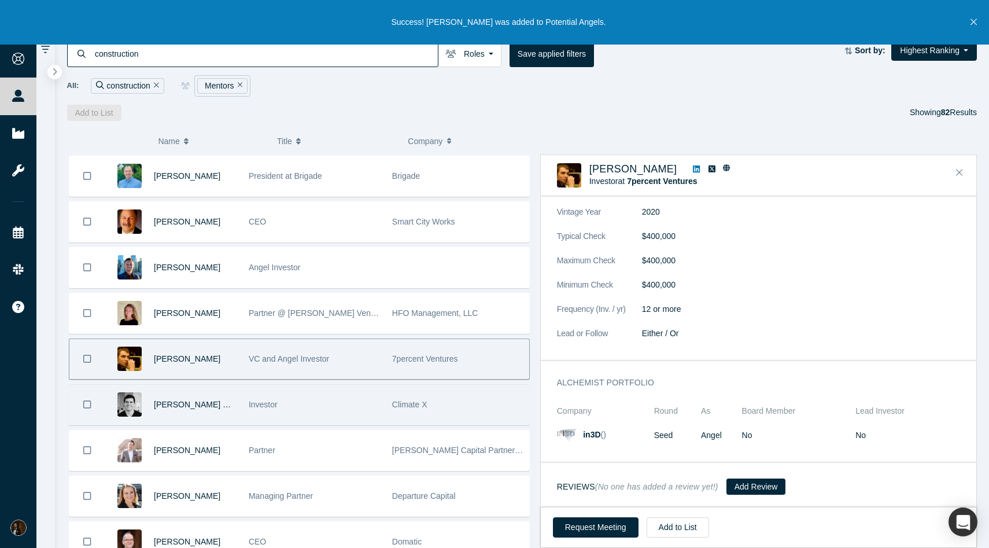
scroll to position [910, 0]
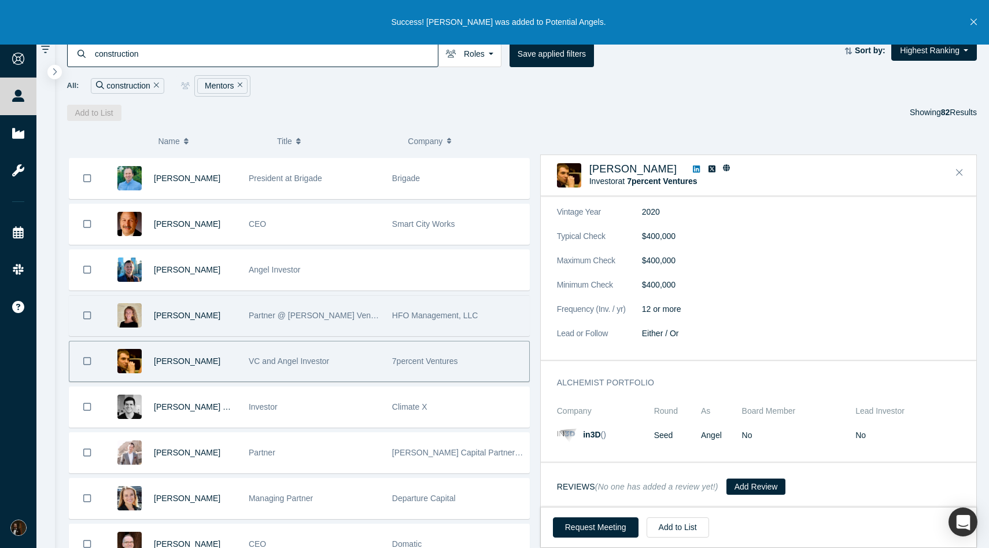
click at [331, 323] on div "Partner @ [PERSON_NAME] Ventures" at bounding box center [314, 316] width 131 height 40
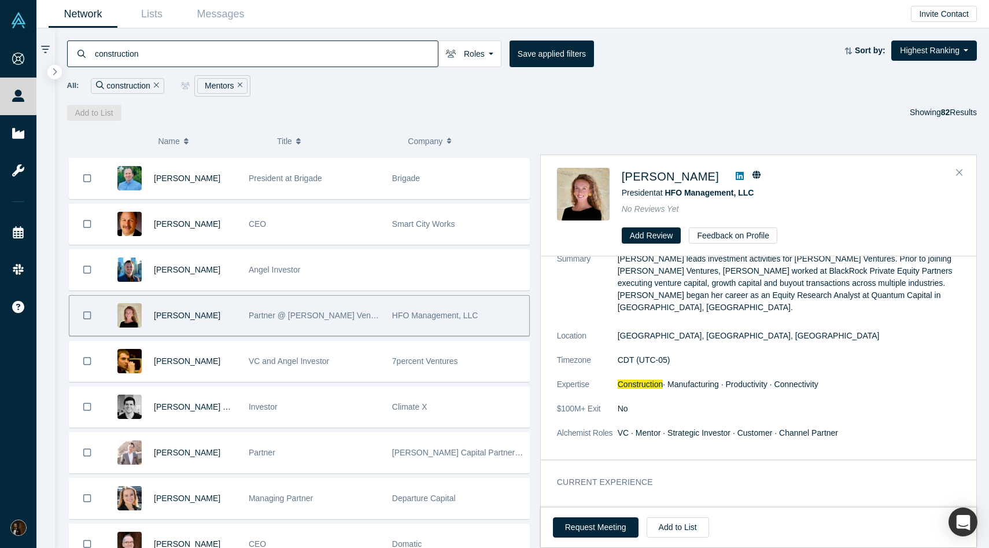
scroll to position [0, 0]
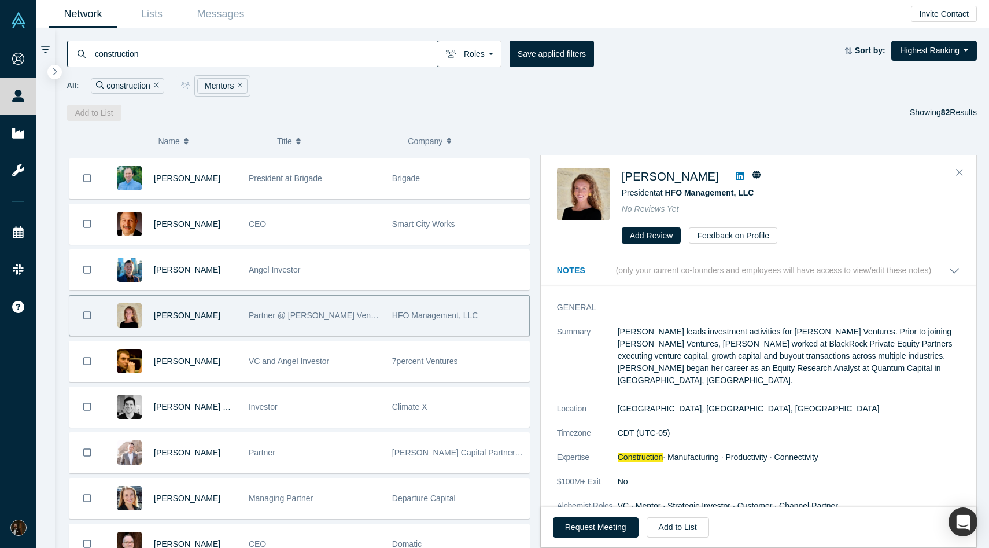
click at [736, 176] on icon at bounding box center [740, 175] width 8 height 9
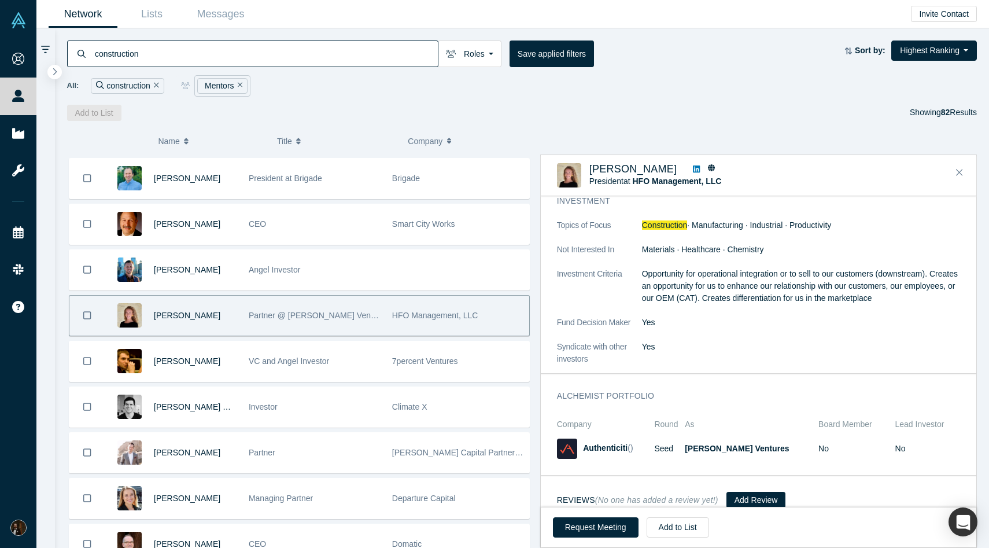
scroll to position [535, 0]
click at [668, 525] on button "Add to List" at bounding box center [678, 527] width 62 height 20
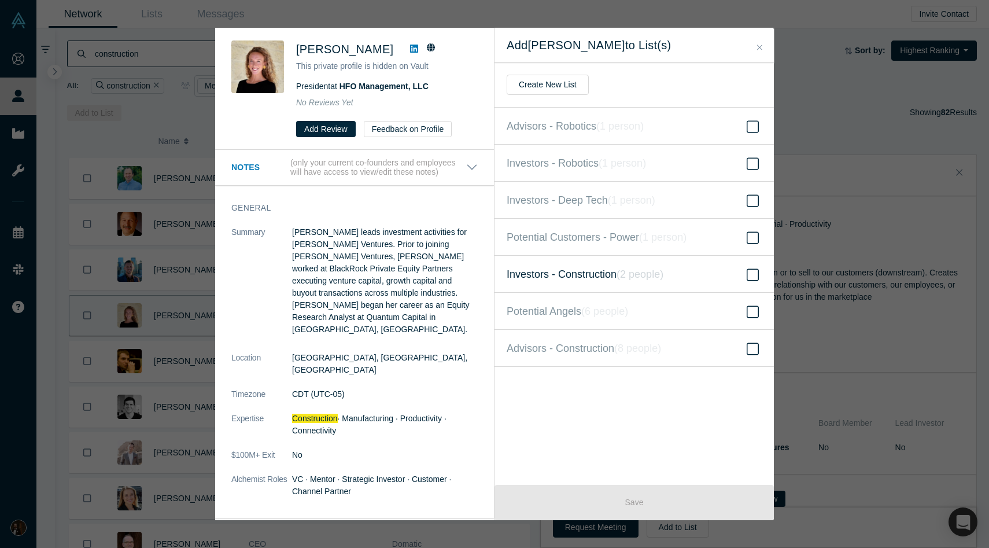
click at [613, 280] on span "Investors - Construction ( 2 people )" at bounding box center [585, 274] width 157 height 16
click at [0, 0] on input "Investors - Construction ( 2 people )" at bounding box center [0, 0] width 0 height 0
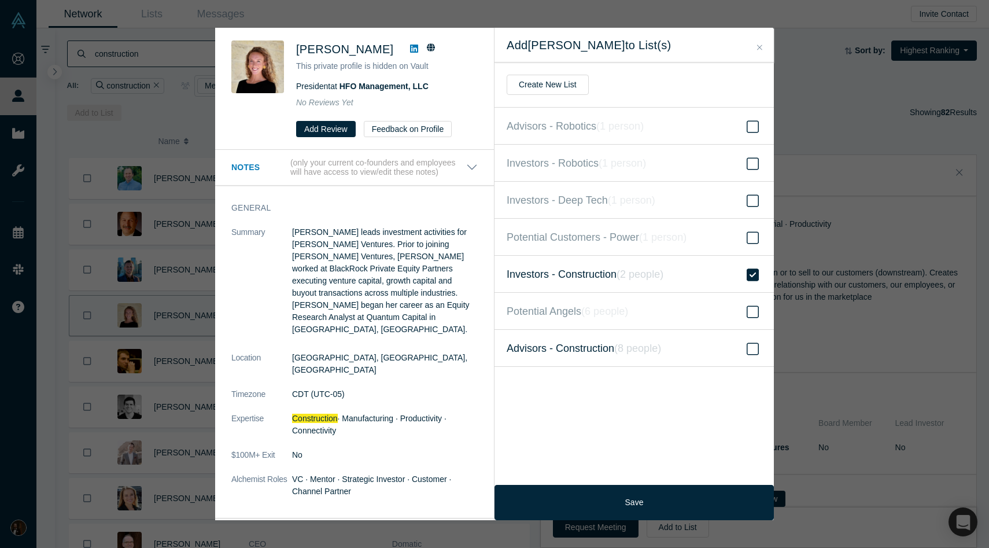
click at [590, 352] on span "Advisors - Construction ( 8 people )" at bounding box center [584, 348] width 154 height 16
click at [0, 0] on input "Advisors - Construction ( 8 people )" at bounding box center [0, 0] width 0 height 0
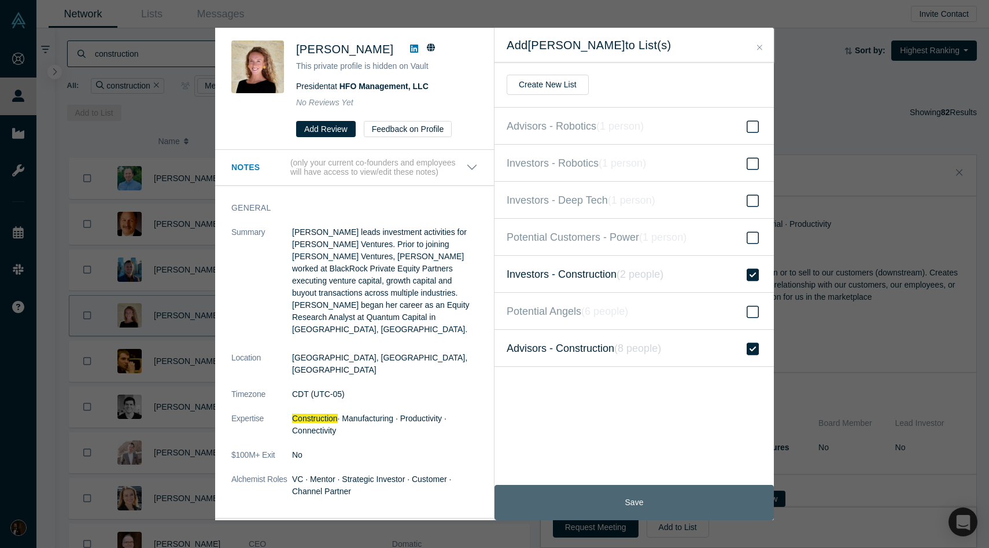
click at [615, 493] on button "Save" at bounding box center [633, 502] width 279 height 35
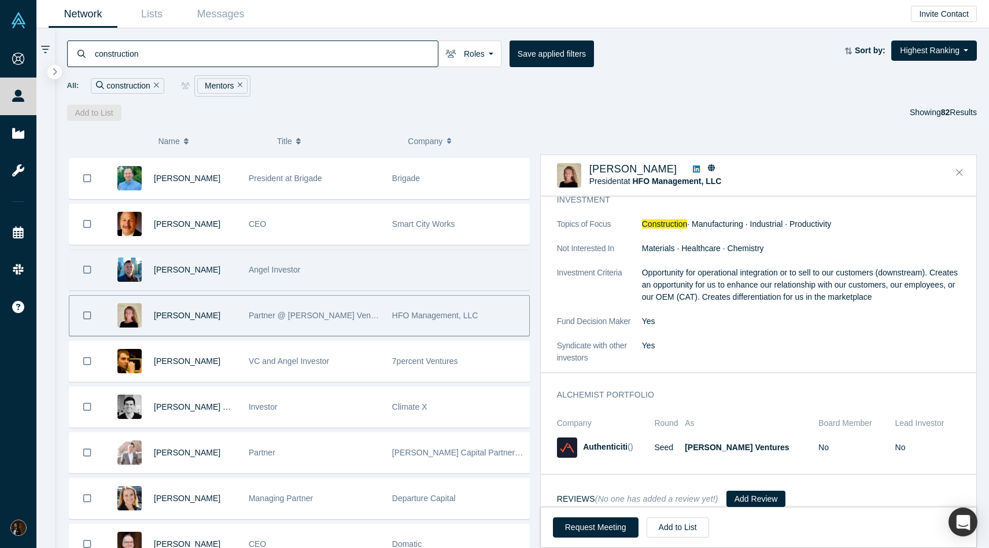
click at [321, 263] on div "Angel Investor" at bounding box center [314, 270] width 131 height 40
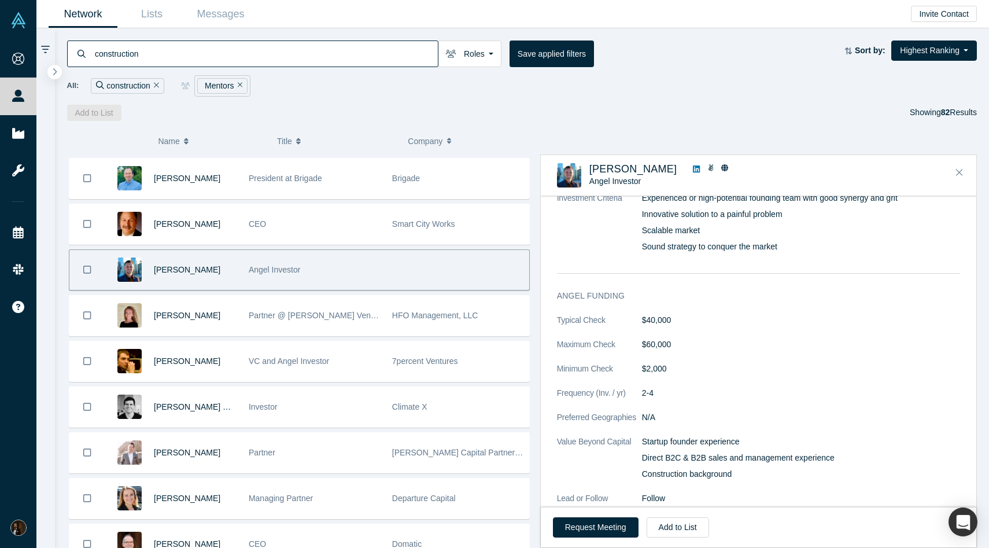
scroll to position [0, 0]
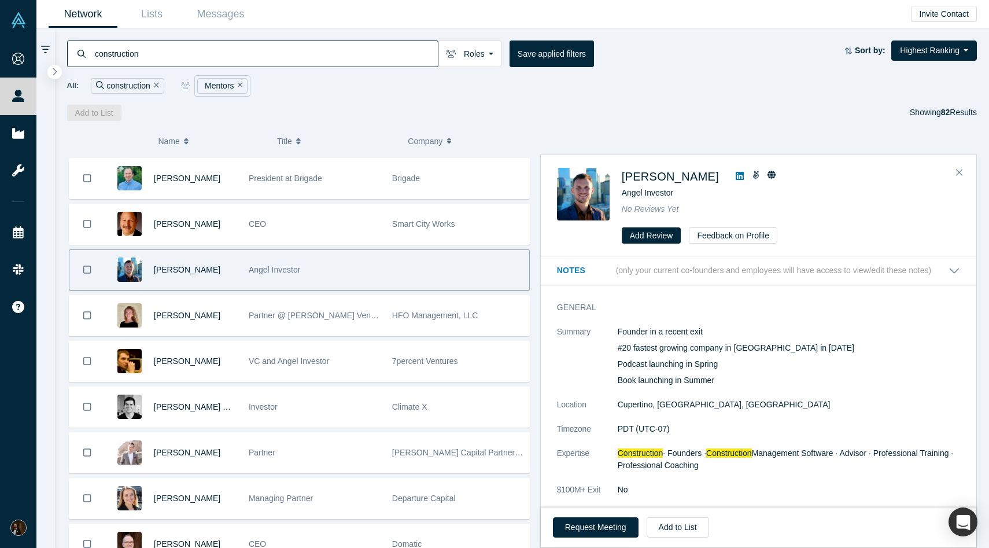
click at [744, 175] on icon at bounding box center [740, 176] width 8 height 8
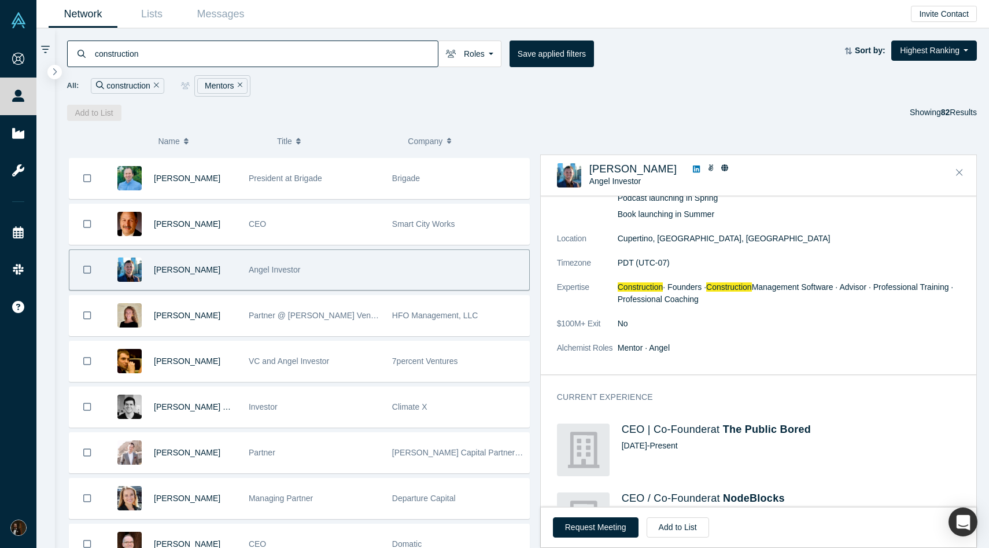
scroll to position [112, 0]
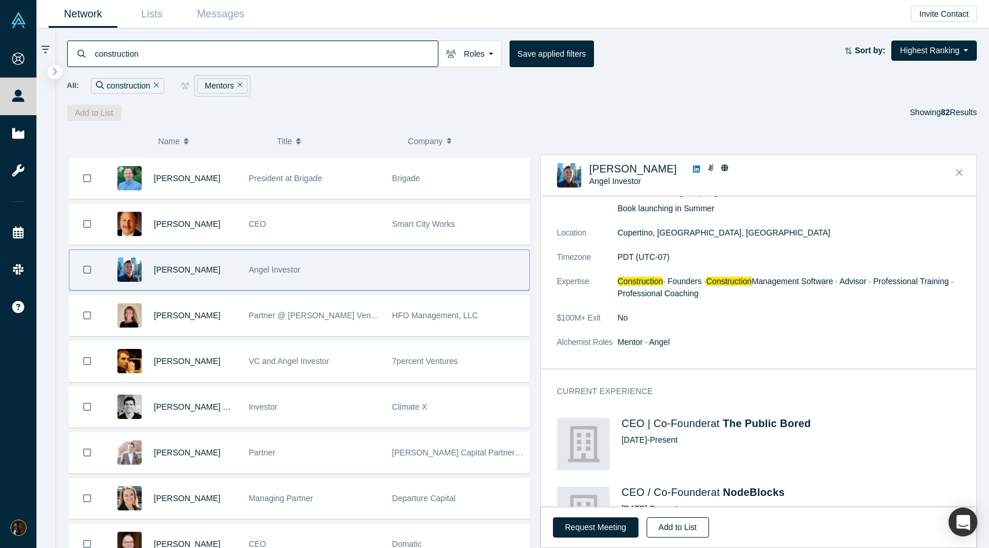
click at [671, 527] on button "Add to List" at bounding box center [678, 527] width 62 height 20
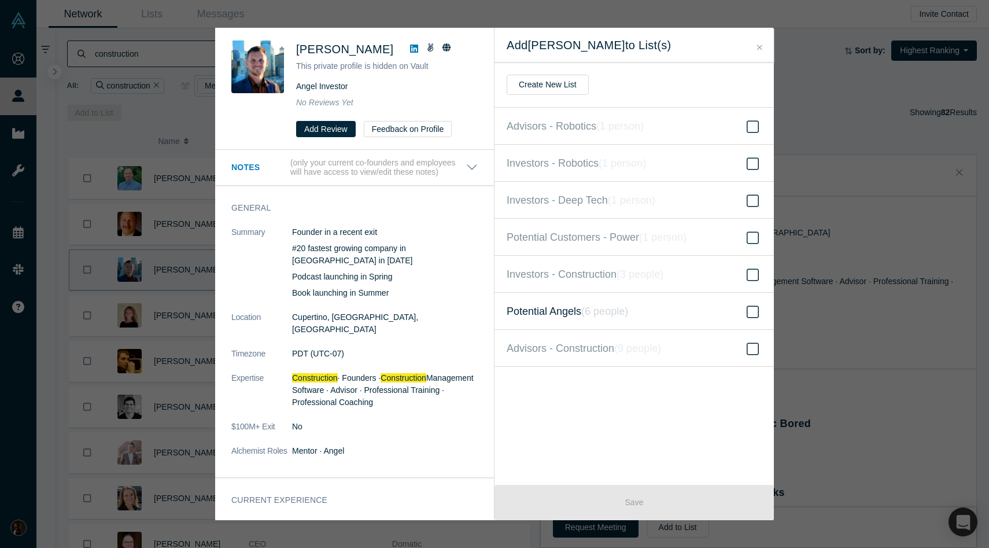
click at [569, 318] on span "Potential Angels ( 6 people )" at bounding box center [567, 311] width 121 height 16
click at [0, 0] on input "Potential Angels ( 6 people )" at bounding box center [0, 0] width 0 height 0
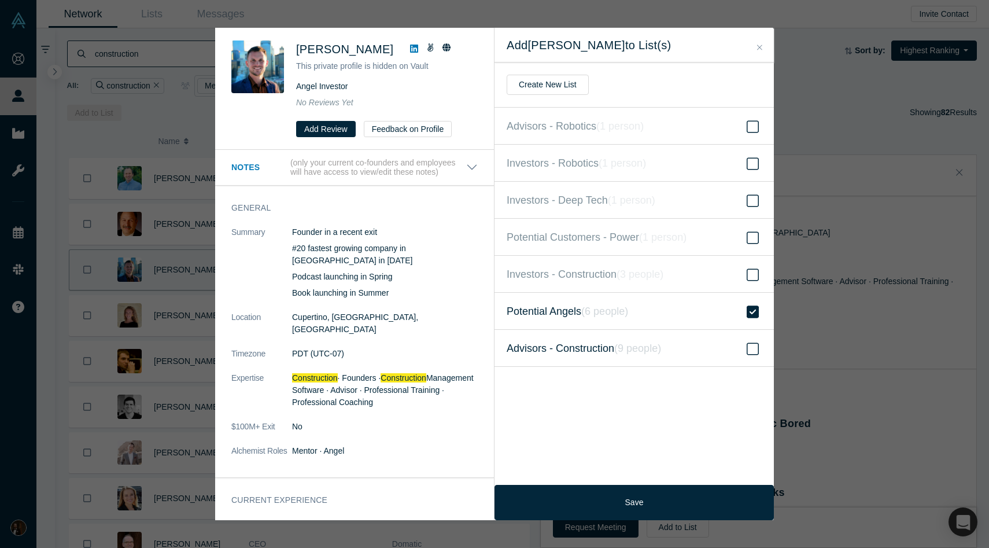
click at [559, 349] on span "Advisors - Construction ( 9 people )" at bounding box center [584, 348] width 154 height 16
click at [0, 0] on input "Advisors - Construction ( 9 people )" at bounding box center [0, 0] width 0 height 0
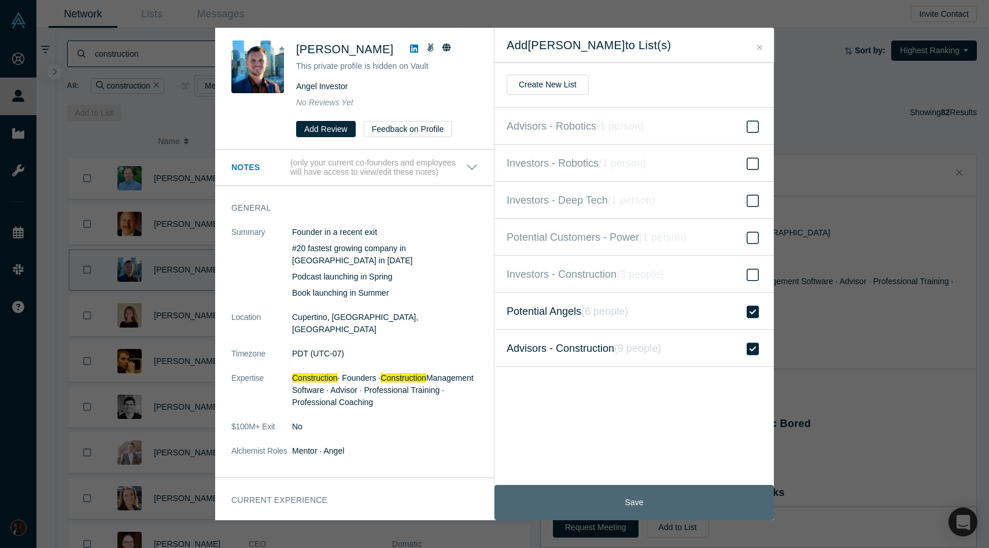
click at [598, 489] on button "Save" at bounding box center [633, 502] width 279 height 35
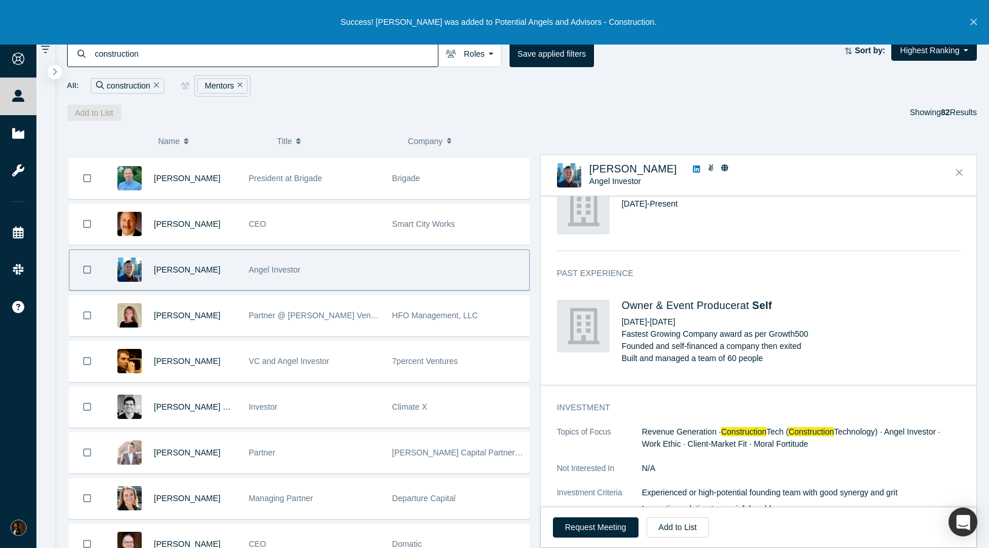
scroll to position [418, 0]
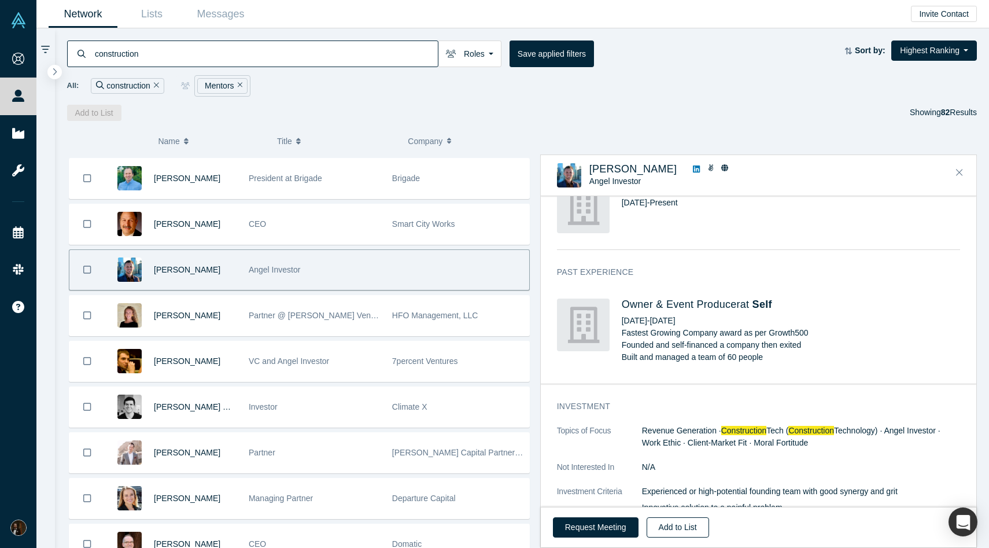
click at [672, 526] on button "Add to List" at bounding box center [678, 527] width 62 height 20
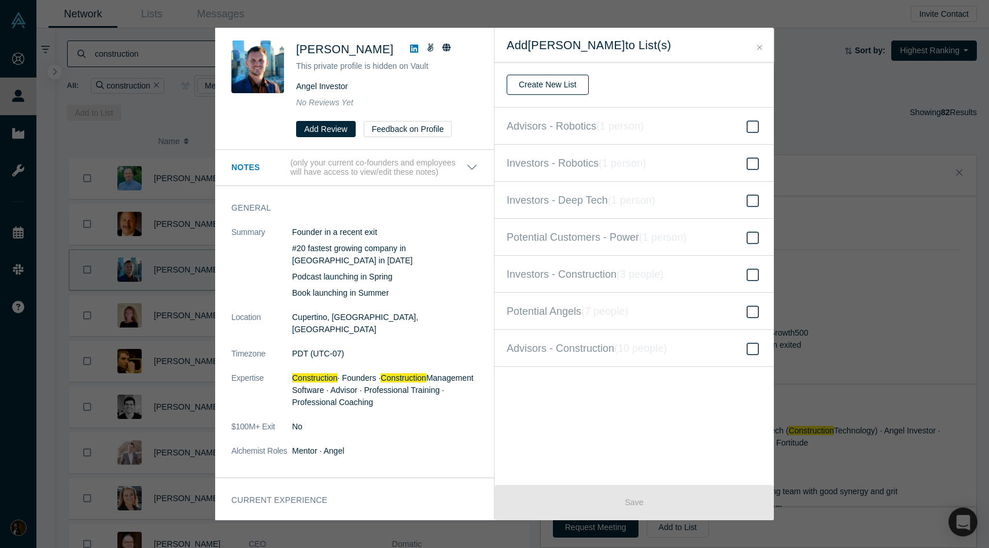
click at [557, 81] on button "Create New List" at bounding box center [548, 85] width 82 height 20
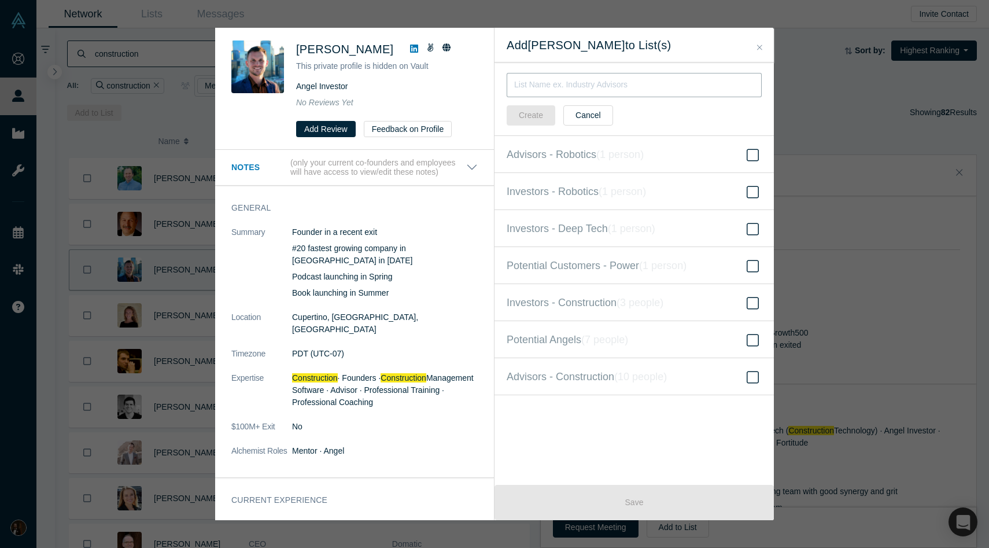
click at [588, 87] on input "text" at bounding box center [634, 85] width 255 height 24
type input "Potential Customers - Construction"
click at [523, 118] on button "Create" at bounding box center [531, 115] width 49 height 20
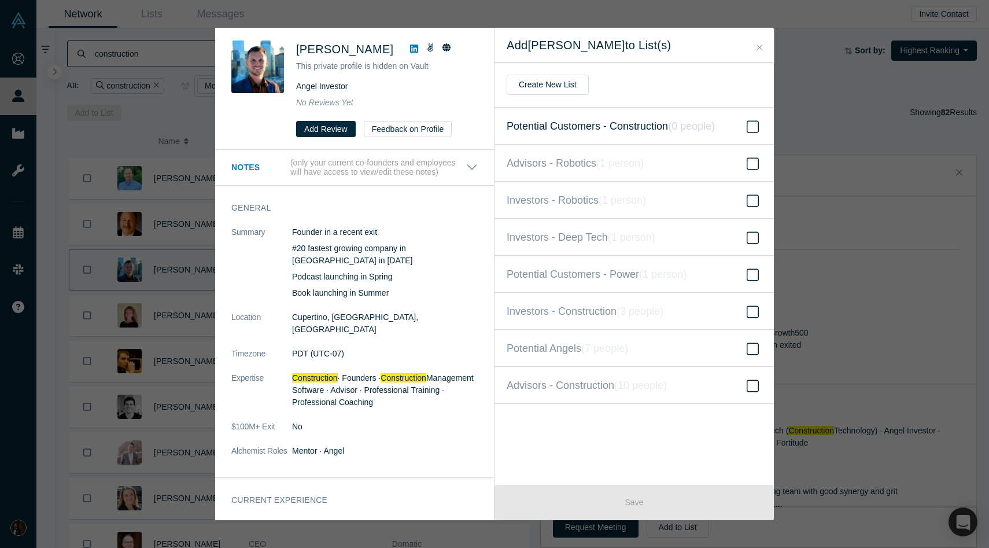
click at [751, 121] on icon at bounding box center [753, 127] width 12 height 14
click at [0, 0] on input "Potential Customers - Construction ( 0 people )" at bounding box center [0, 0] width 0 height 0
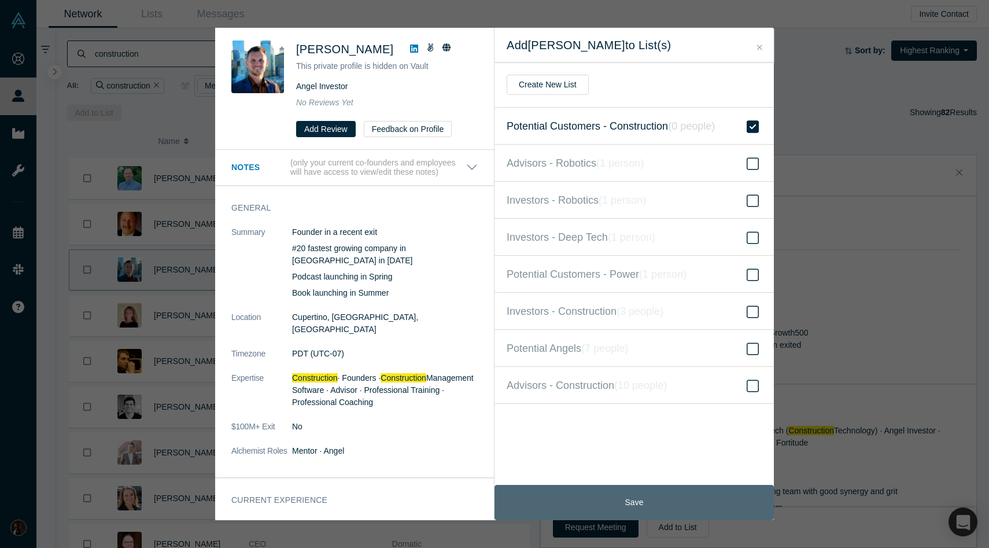
click at [600, 490] on button "Save" at bounding box center [633, 502] width 279 height 35
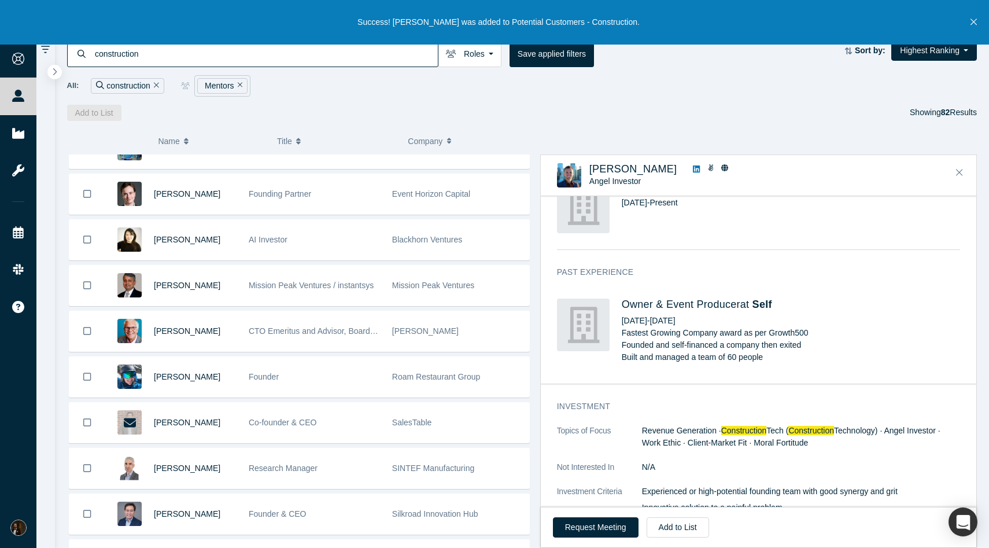
scroll to position [2367, 0]
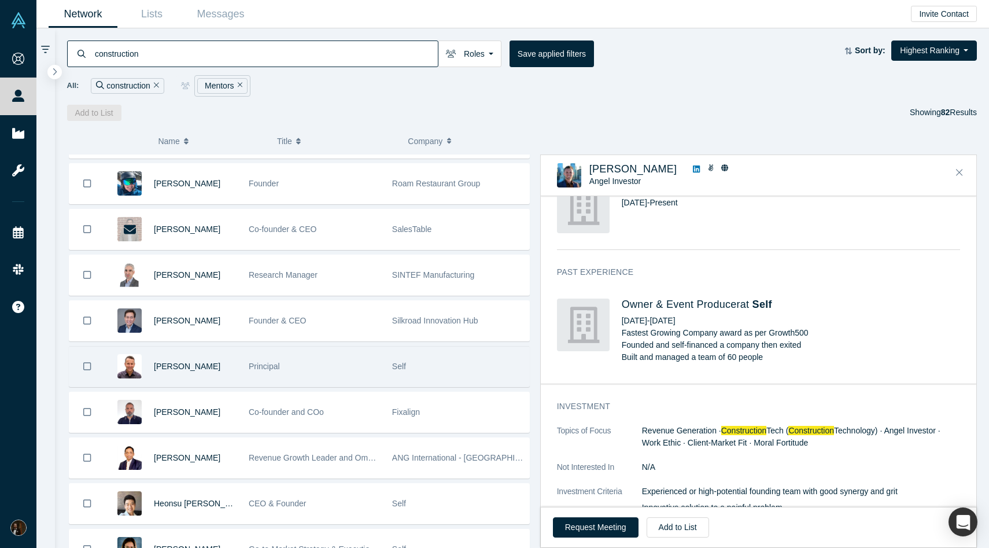
click at [305, 353] on div "Principal" at bounding box center [314, 366] width 131 height 40
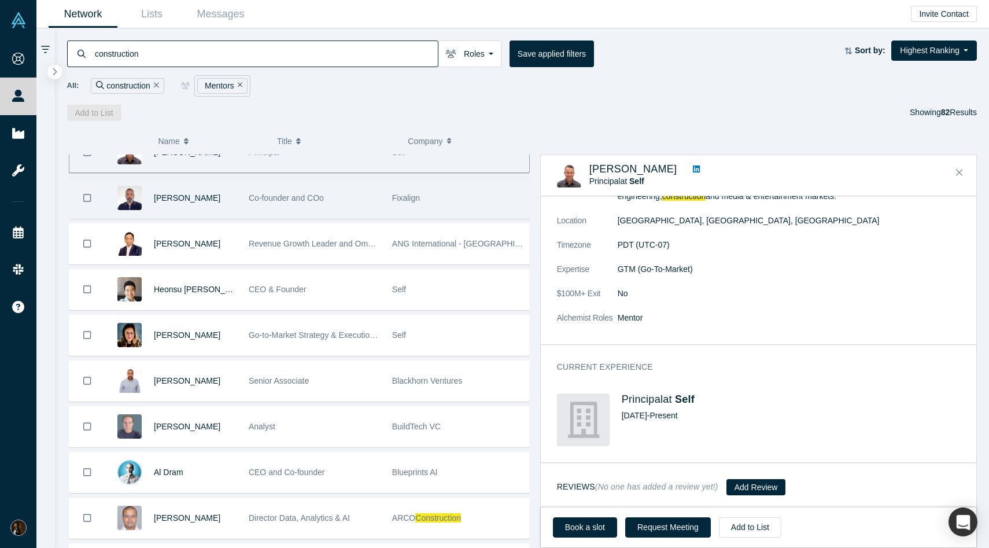
scroll to position [2586, 0]
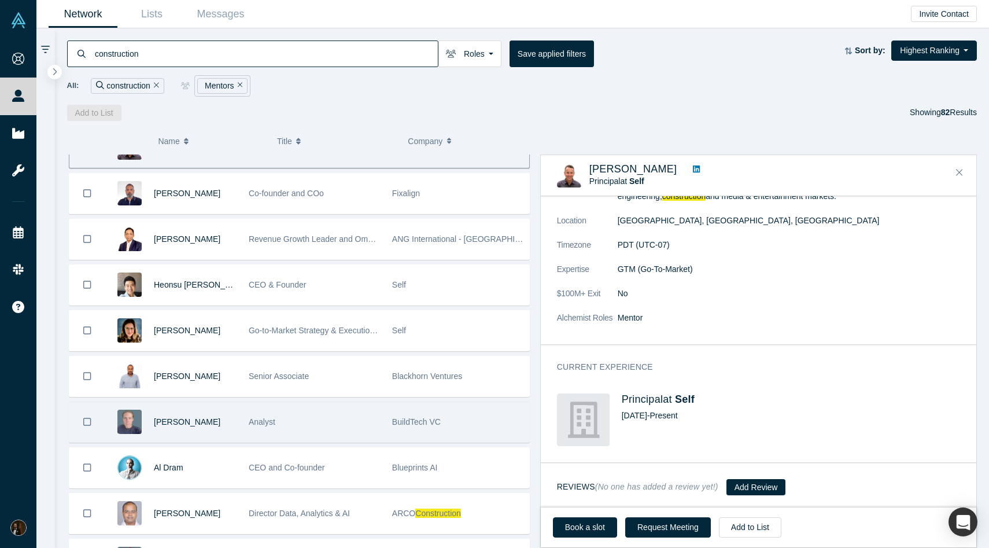
click at [351, 419] on div "Analyst" at bounding box center [314, 422] width 131 height 40
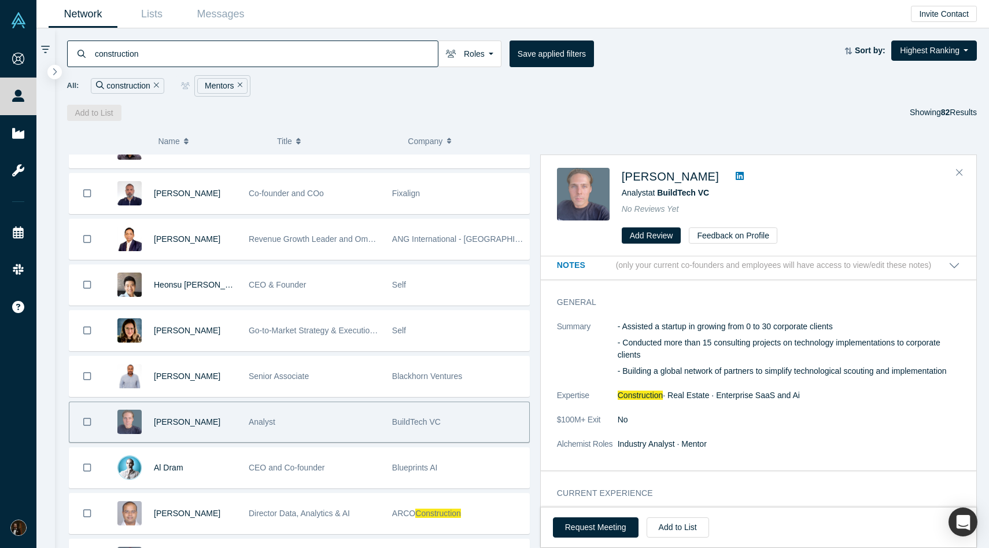
scroll to position [0, 0]
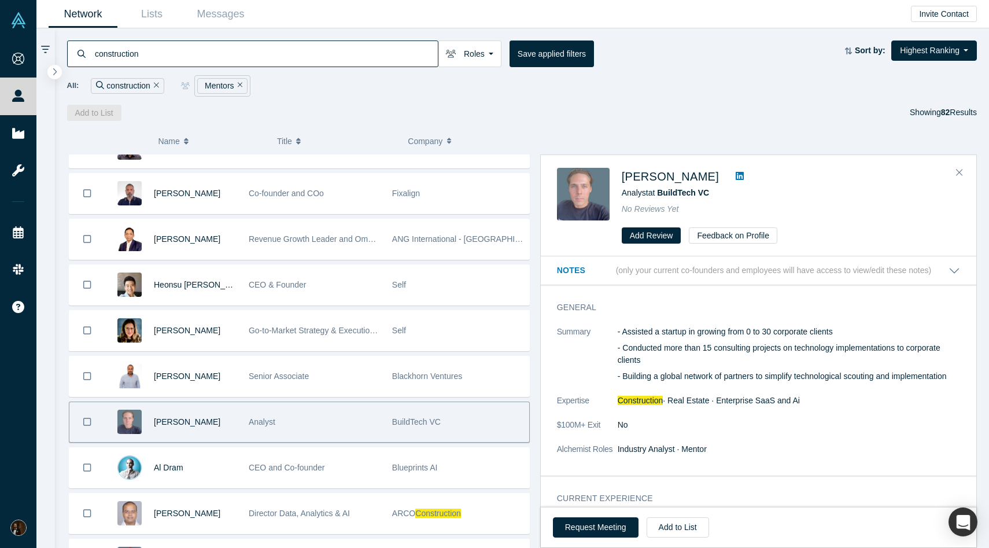
click at [736, 174] on icon at bounding box center [740, 176] width 8 height 8
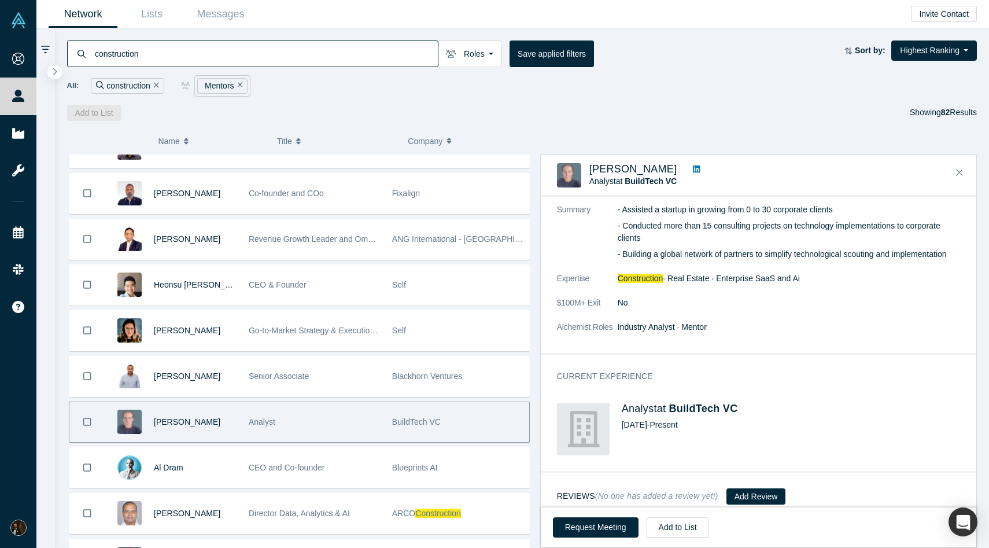
scroll to position [71, 0]
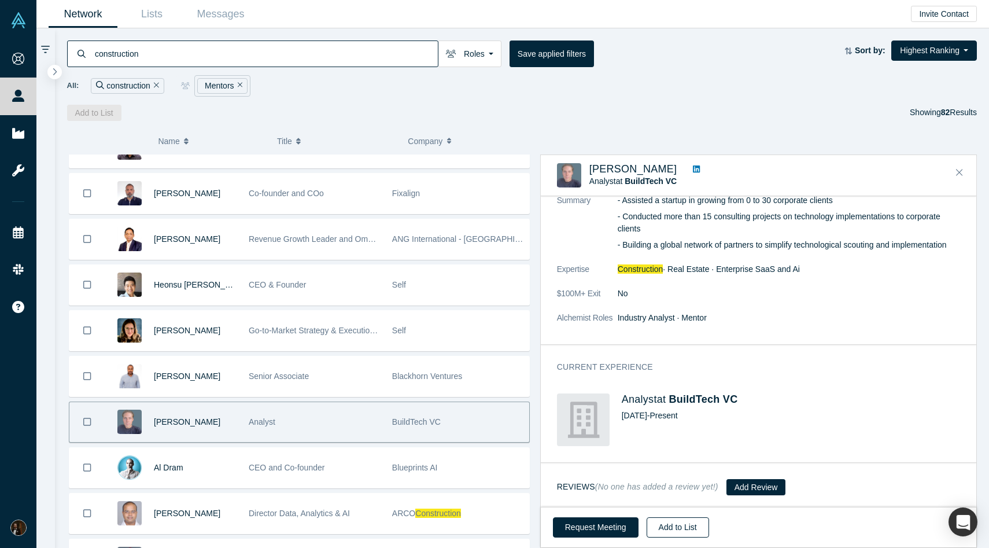
click at [664, 522] on button "Add to List" at bounding box center [678, 527] width 62 height 20
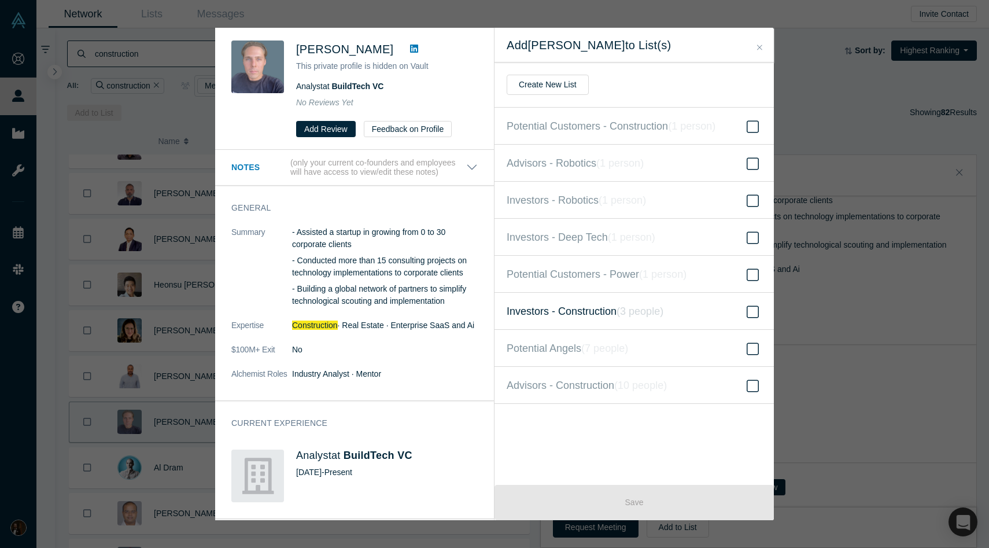
click at [585, 317] on span "Investors - Construction ( 3 people )" at bounding box center [585, 311] width 157 height 16
click at [0, 0] on input "Investors - Construction ( 3 people )" at bounding box center [0, 0] width 0 height 0
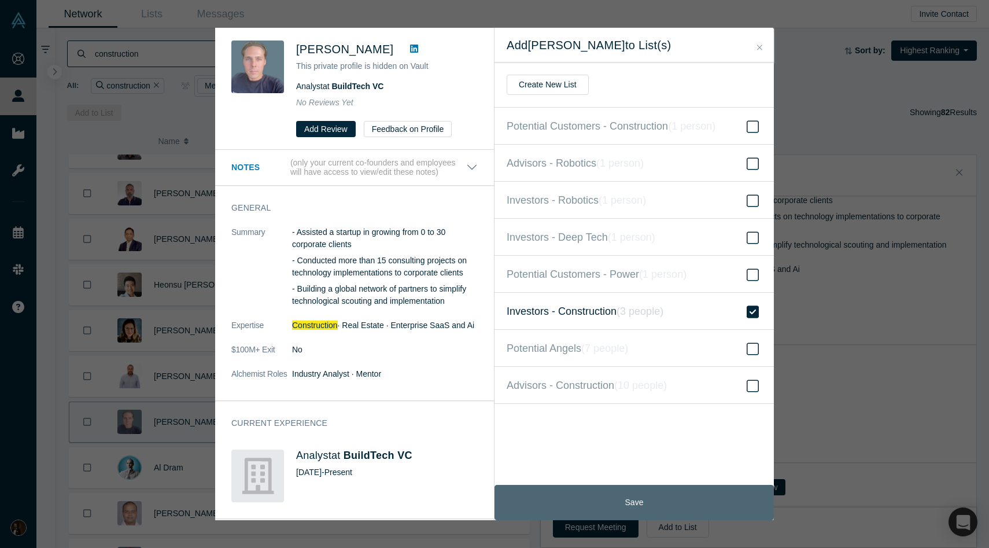
click at [586, 501] on button "Save" at bounding box center [633, 502] width 279 height 35
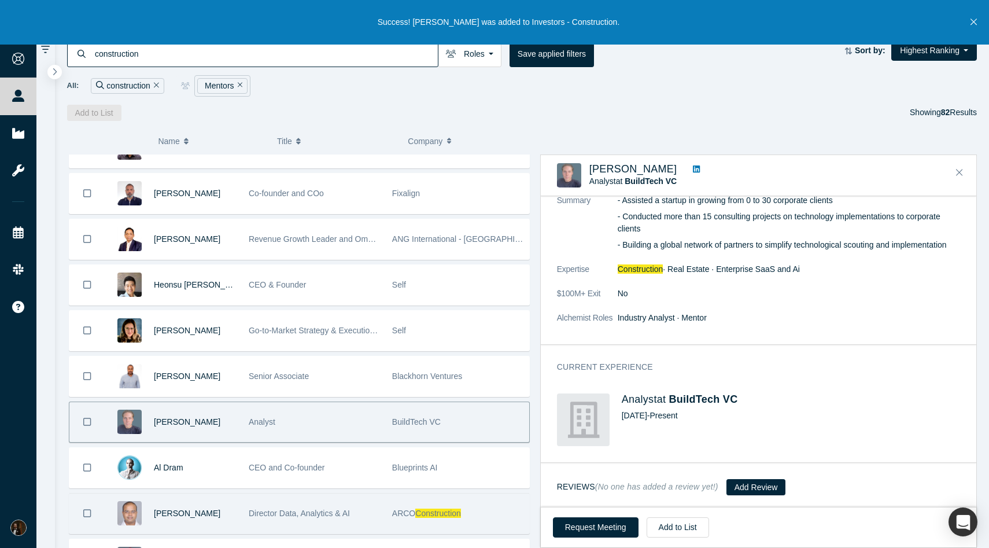
click at [268, 530] on div "Director Data, Analytics & AI" at bounding box center [314, 513] width 131 height 40
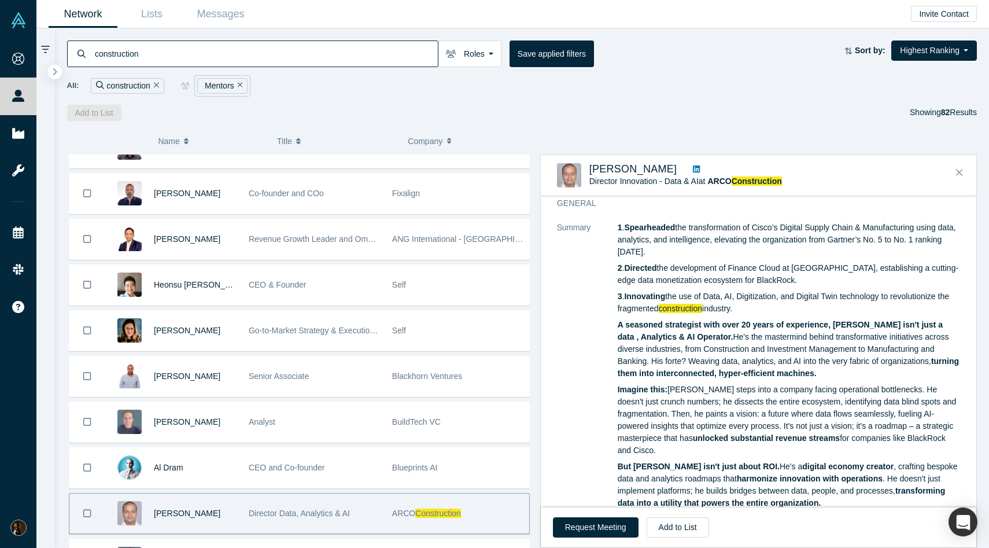
scroll to position [0, 0]
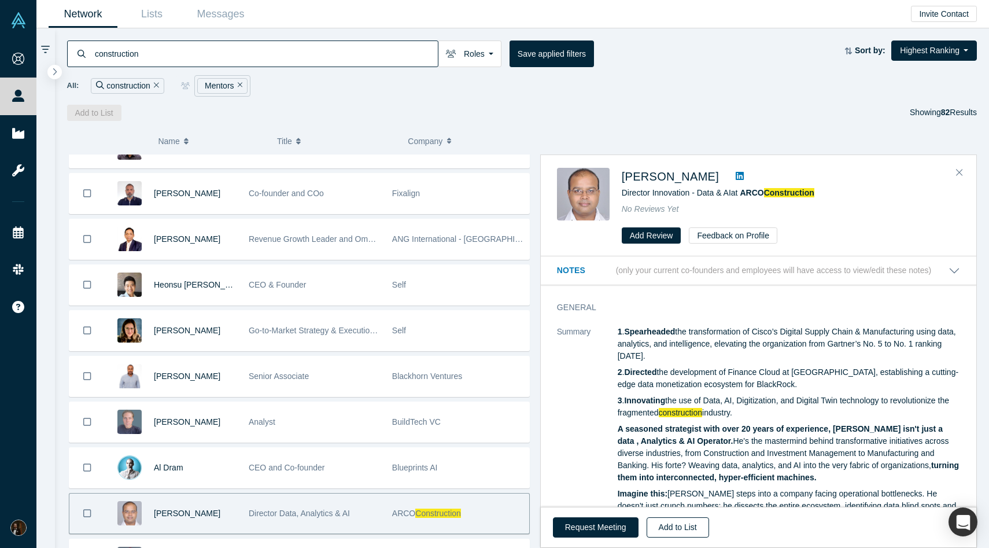
click at [673, 530] on button "Add to List" at bounding box center [678, 527] width 62 height 20
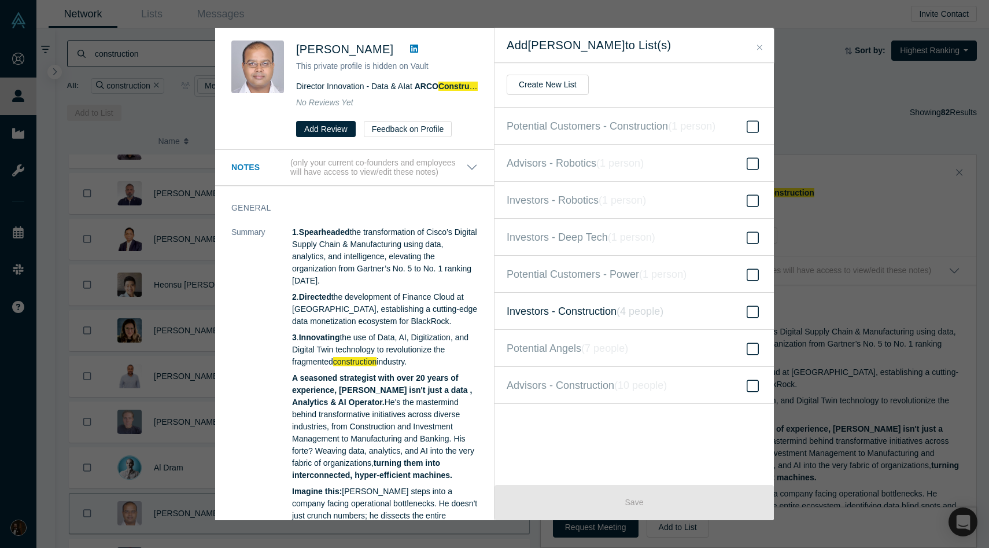
click at [569, 301] on label "Investors - Construction ( 4 people )" at bounding box center [633, 311] width 279 height 37
click at [0, 0] on input "Investors - Construction ( 4 people )" at bounding box center [0, 0] width 0 height 0
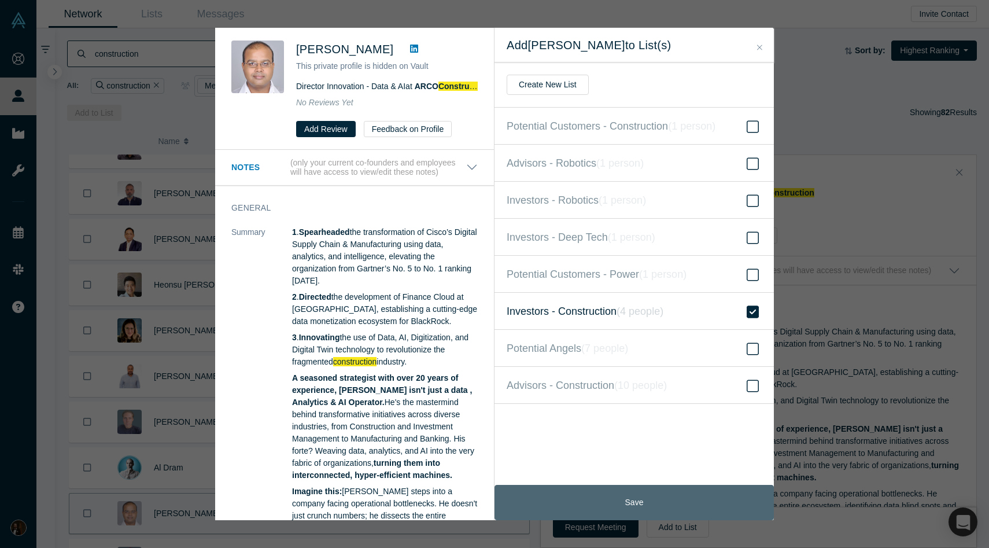
click at [594, 507] on button "Save" at bounding box center [633, 502] width 279 height 35
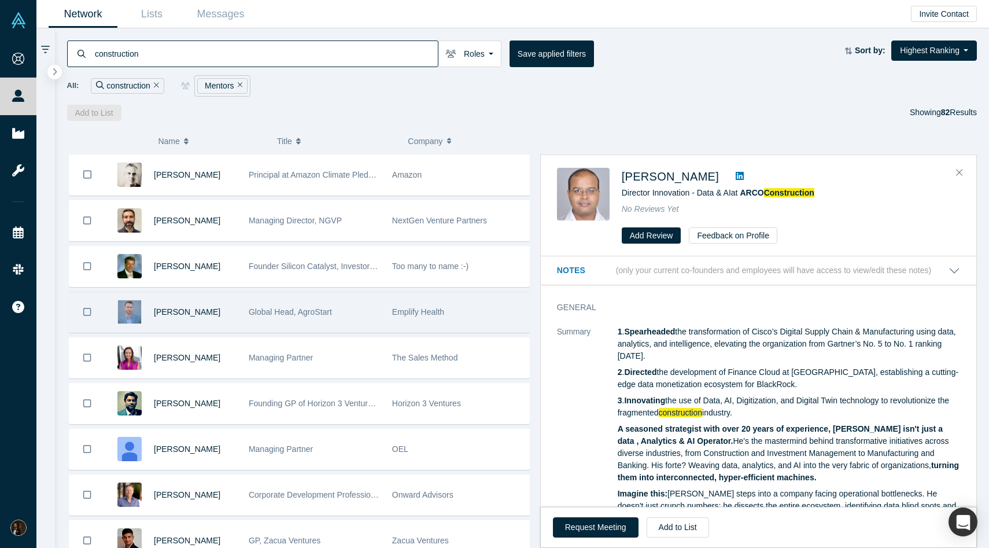
click at [365, 328] on div "Global Head, AgroStart" at bounding box center [314, 312] width 131 height 40
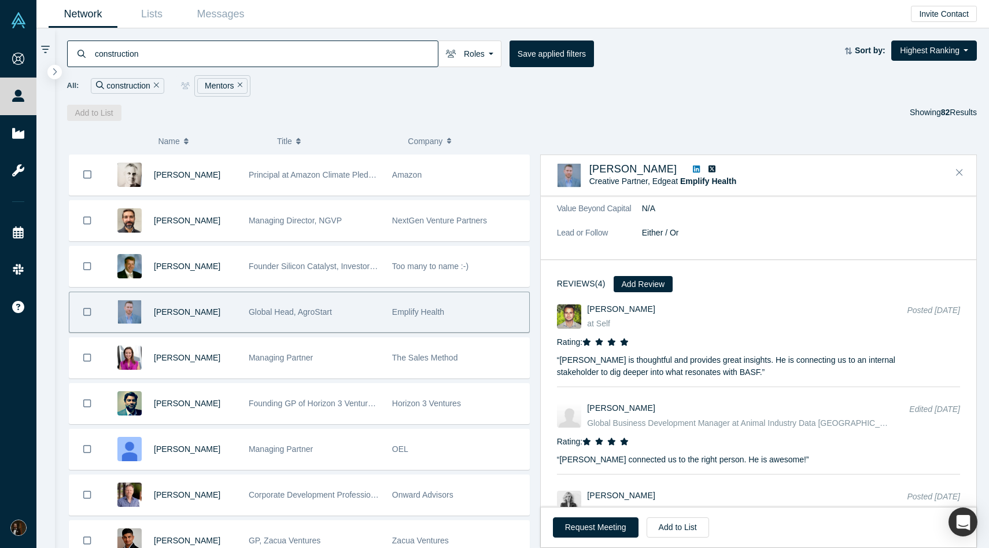
scroll to position [1180, 0]
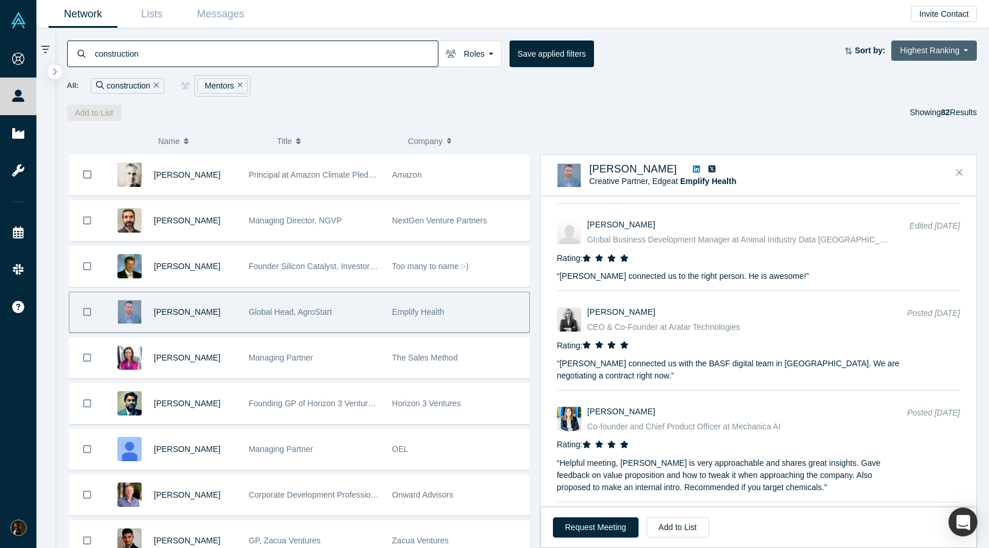
click at [928, 56] on button "Highest Ranking" at bounding box center [934, 50] width 86 height 20
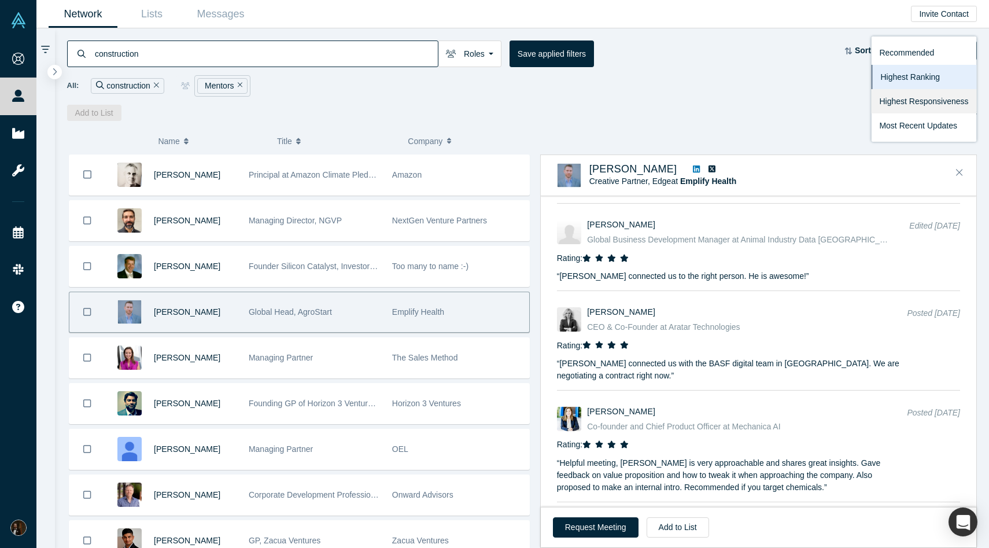
click at [926, 105] on link "Highest Responsiveness" at bounding box center [923, 101] width 105 height 24
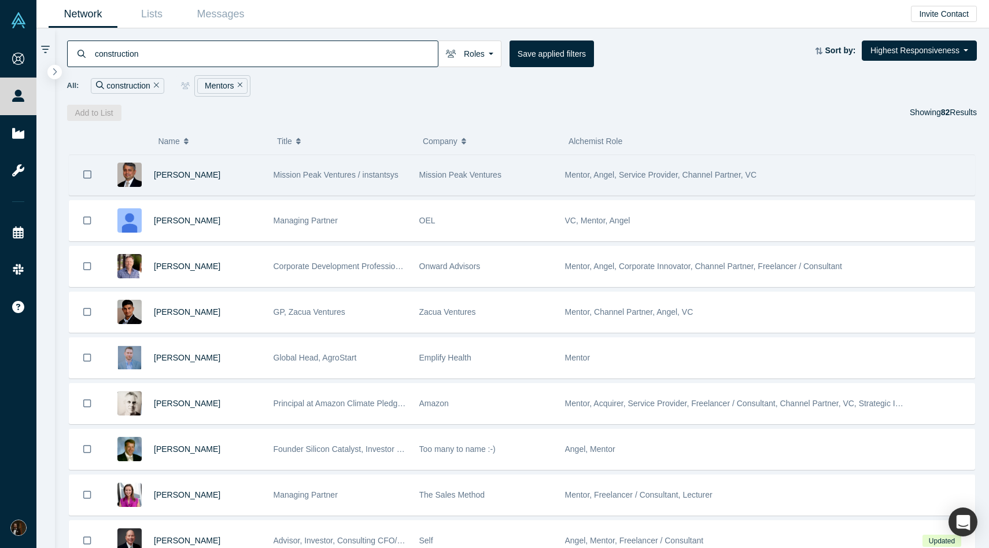
click at [261, 184] on div "[PERSON_NAME]" at bounding box center [186, 175] width 162 height 40
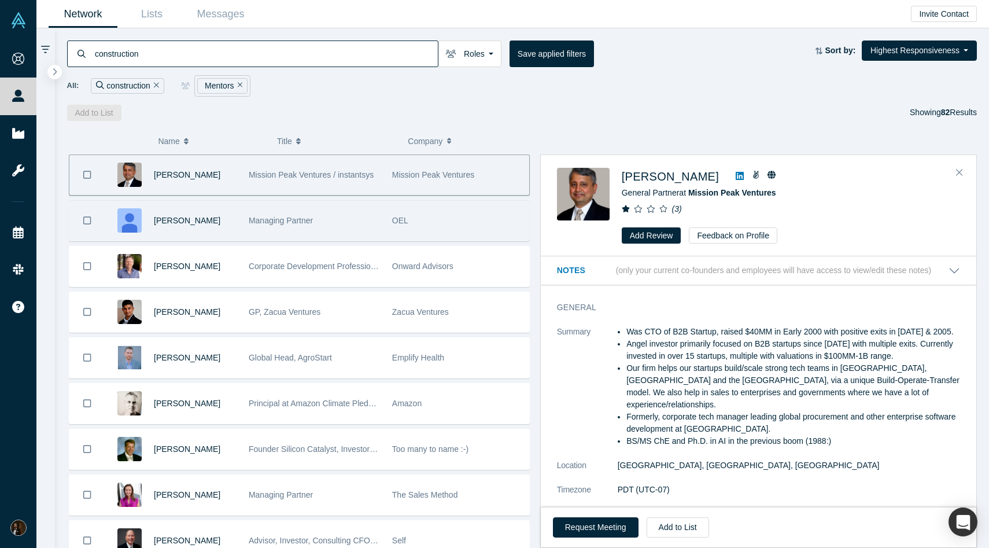
click at [299, 220] on span "Managing Partner" at bounding box center [281, 220] width 64 height 9
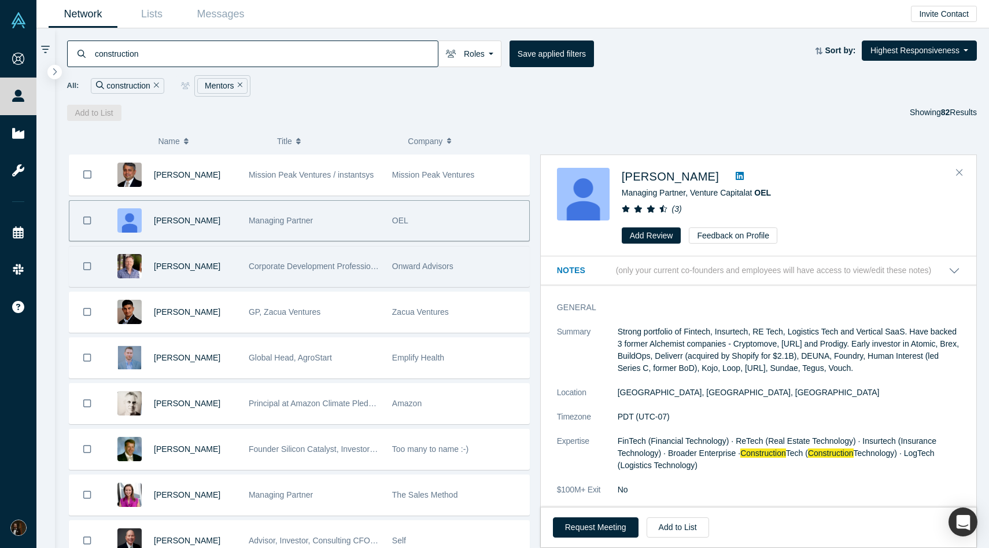
click at [334, 271] on div "Corporate Development Professional | ex-Visa, Autodesk, Synopsys, Bright Machin…" at bounding box center [314, 266] width 131 height 40
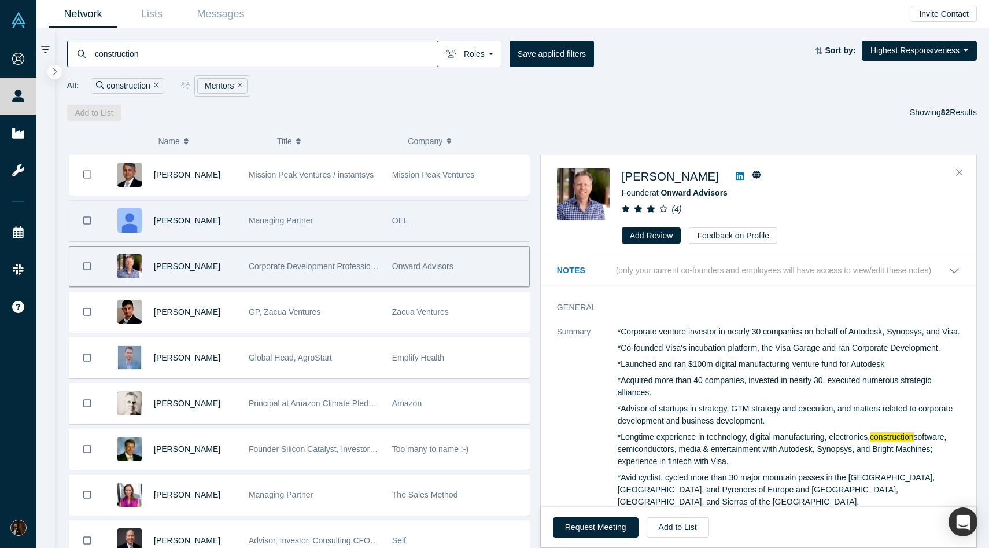
scroll to position [11, 0]
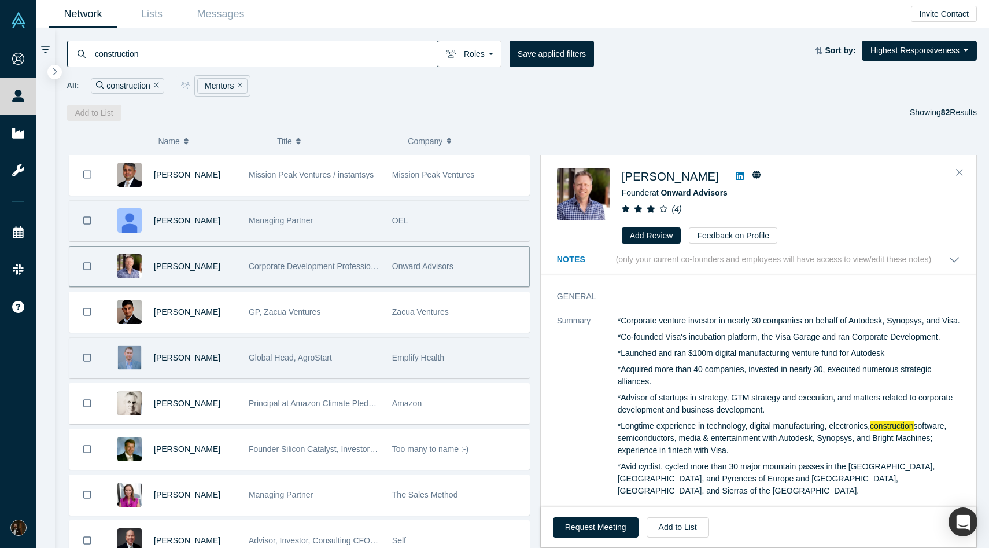
click at [317, 356] on span "Global Head, AgroStart" at bounding box center [290, 357] width 83 height 9
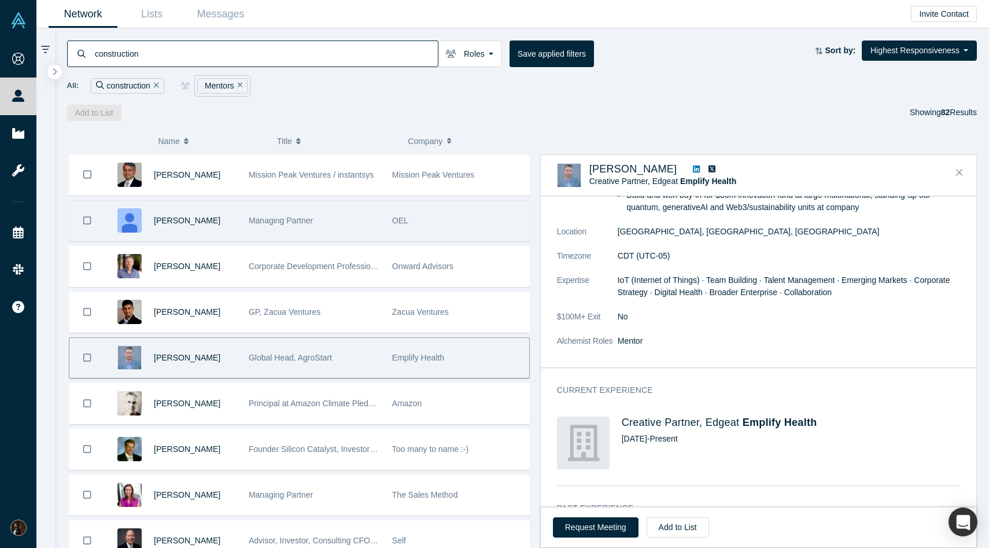
scroll to position [229, 0]
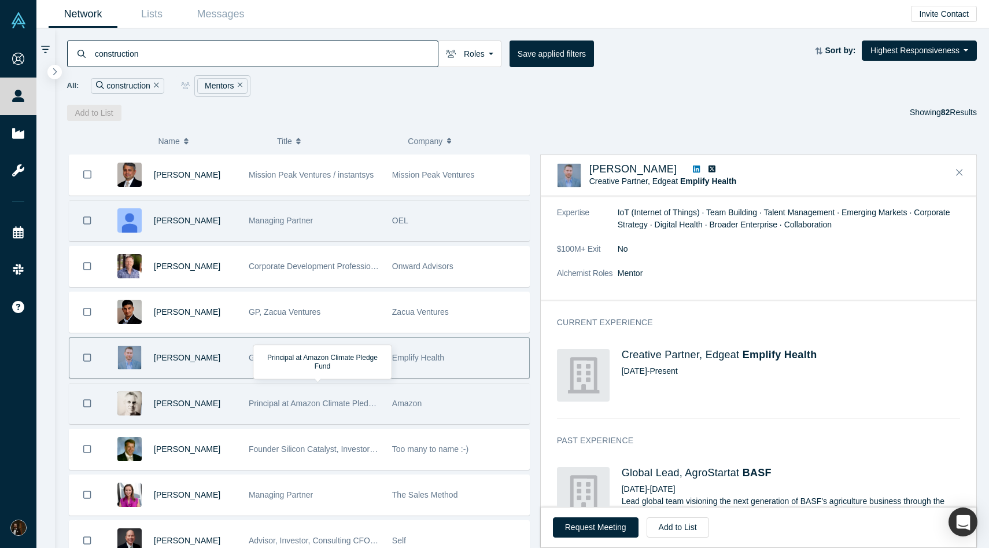
click at [294, 391] on div "Principal at Amazon Climate Pledge Fund" at bounding box center [314, 403] width 131 height 40
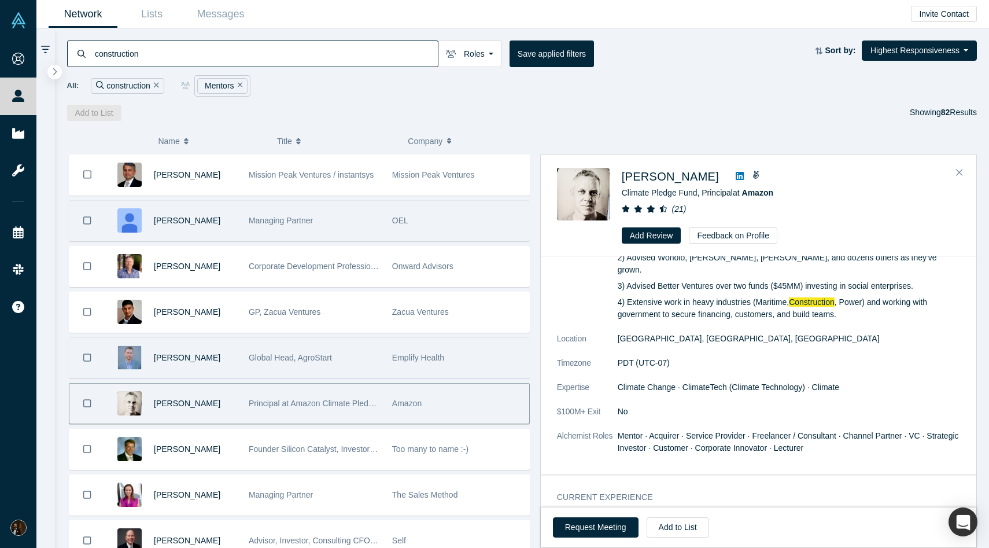
scroll to position [0, 0]
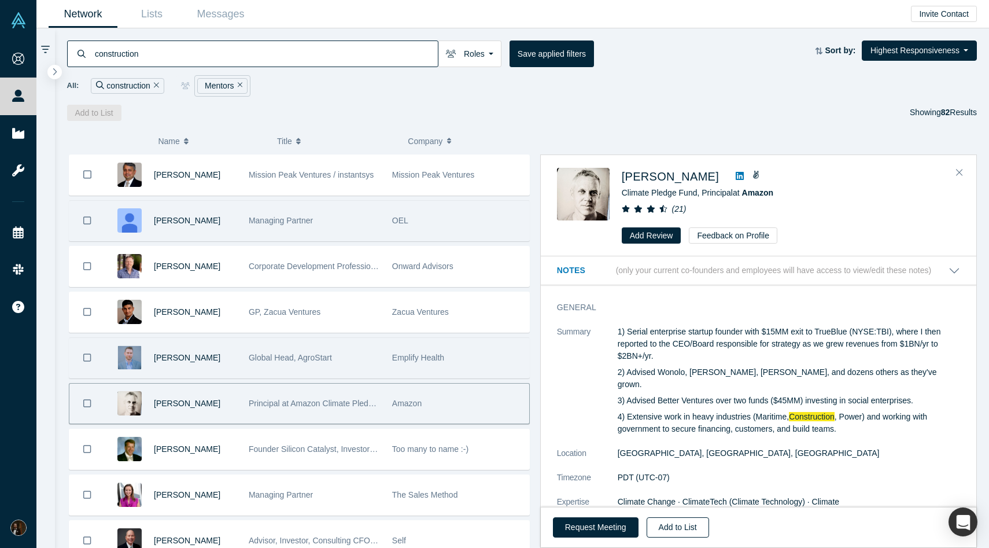
click at [684, 526] on button "Add to List" at bounding box center [678, 527] width 62 height 20
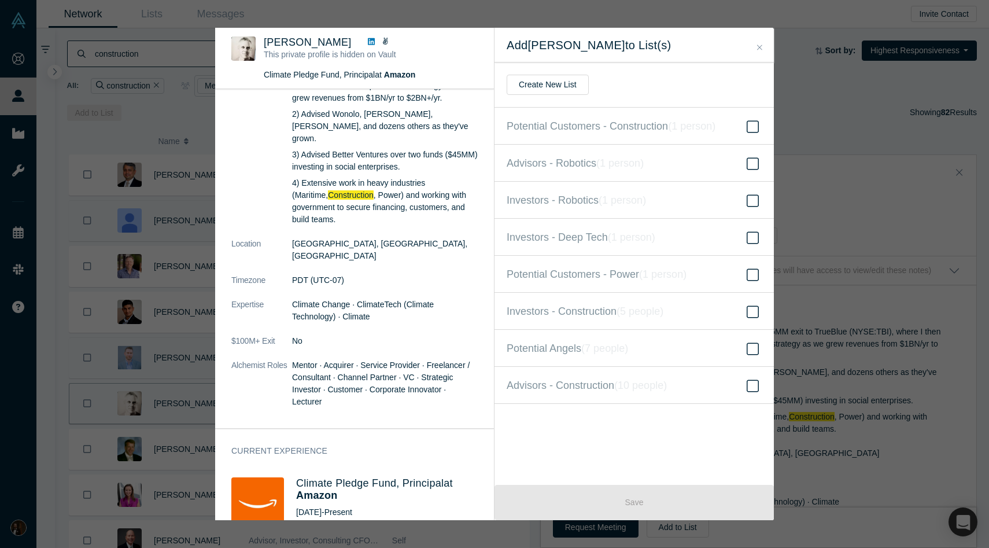
scroll to position [109, 0]
click at [568, 381] on span "Advisors - Construction ( 10 people )" at bounding box center [587, 385] width 160 height 16
click at [0, 0] on input "Advisors - Construction ( 10 people )" at bounding box center [0, 0] width 0 height 0
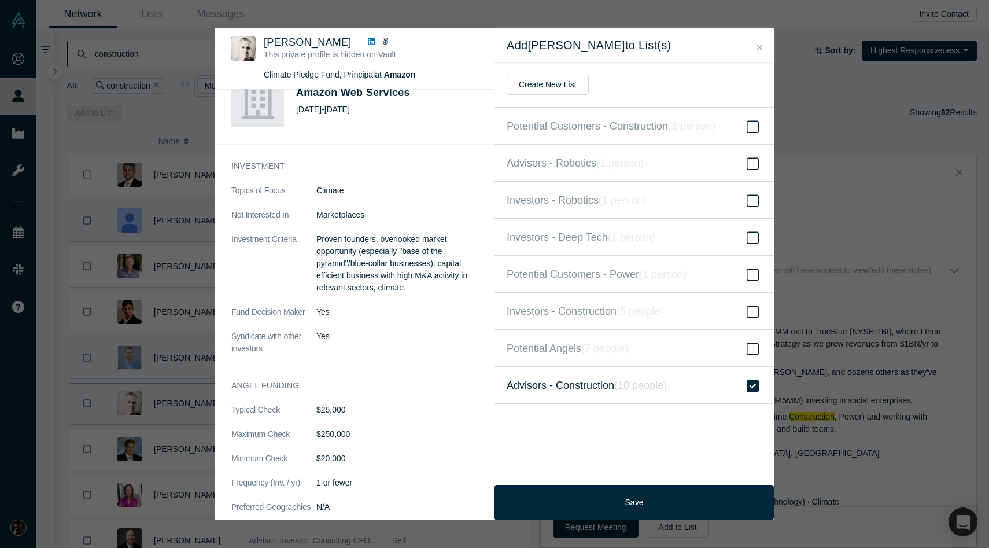
scroll to position [634, 0]
click at [597, 352] on icon "( 7 people )" at bounding box center [604, 348] width 47 height 12
click at [0, 0] on input "Potential Angels ( 7 people )" at bounding box center [0, 0] width 0 height 0
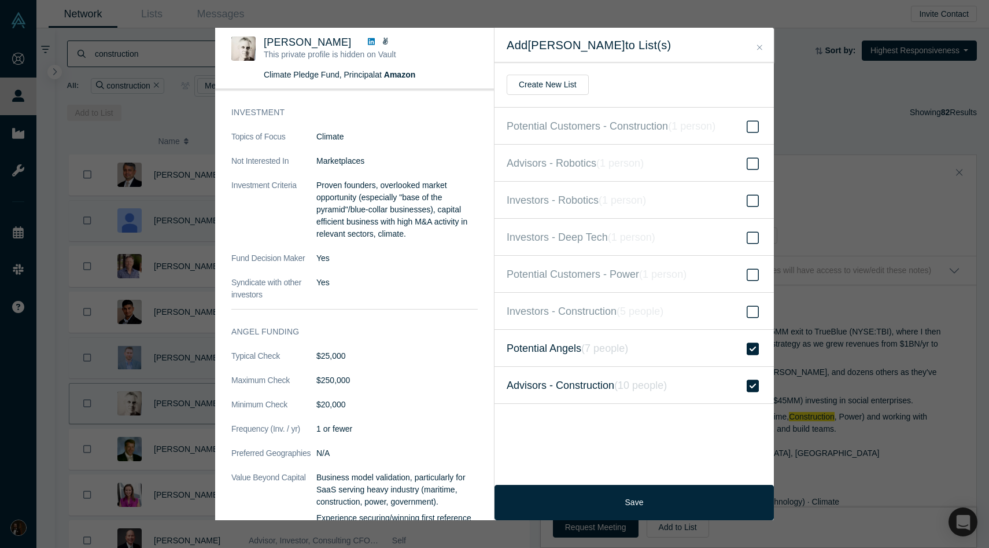
scroll to position [700, 0]
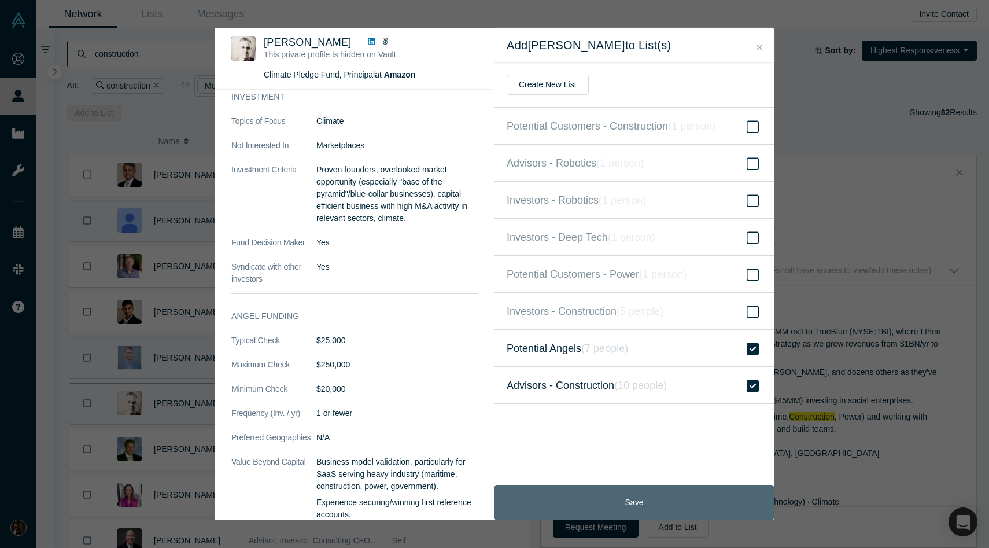
click at [660, 500] on button "Save" at bounding box center [633, 502] width 279 height 35
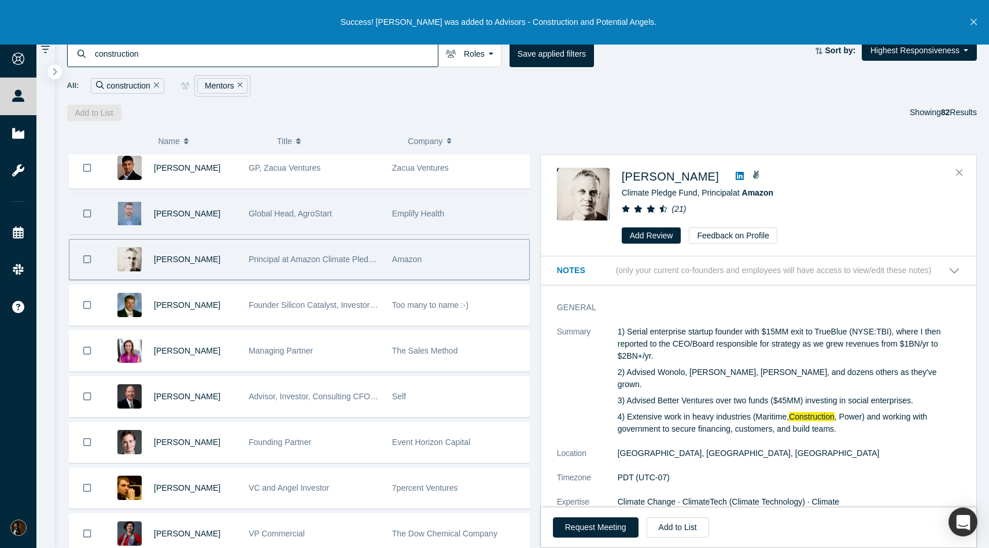
scroll to position [150, 0]
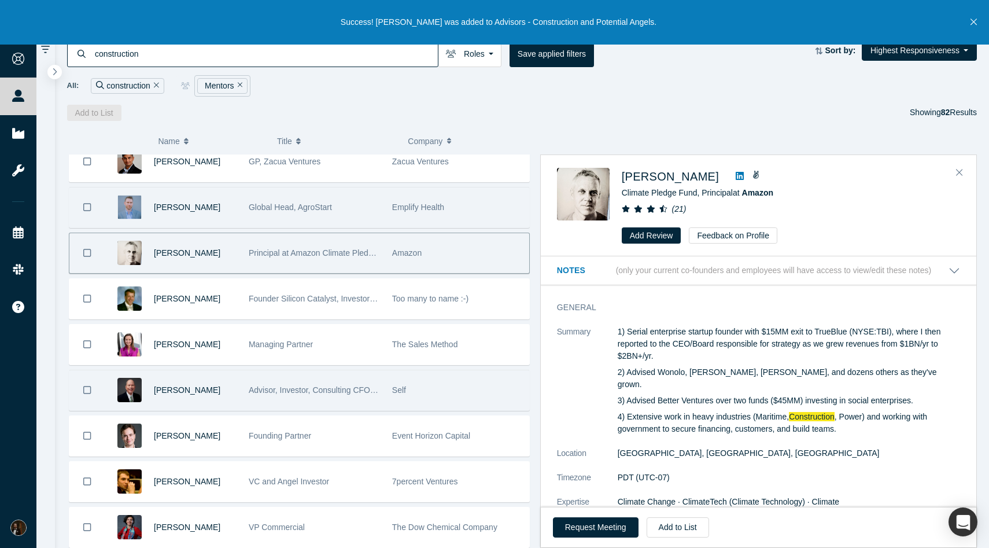
click at [292, 391] on span "Advisor, Investor, Consulting CFO/COO" at bounding box center [320, 389] width 142 height 9
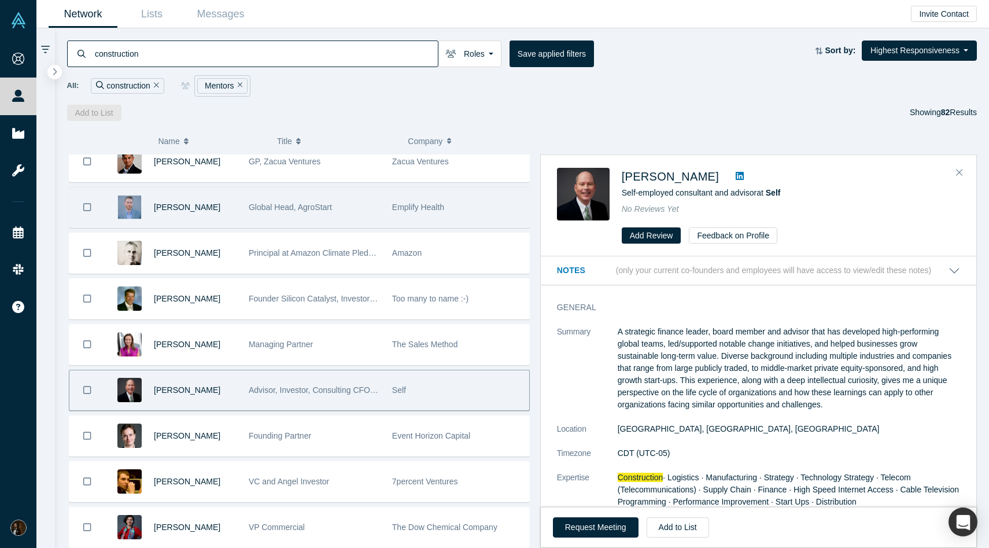
scroll to position [2, 0]
click at [736, 171] on icon at bounding box center [740, 175] width 8 height 9
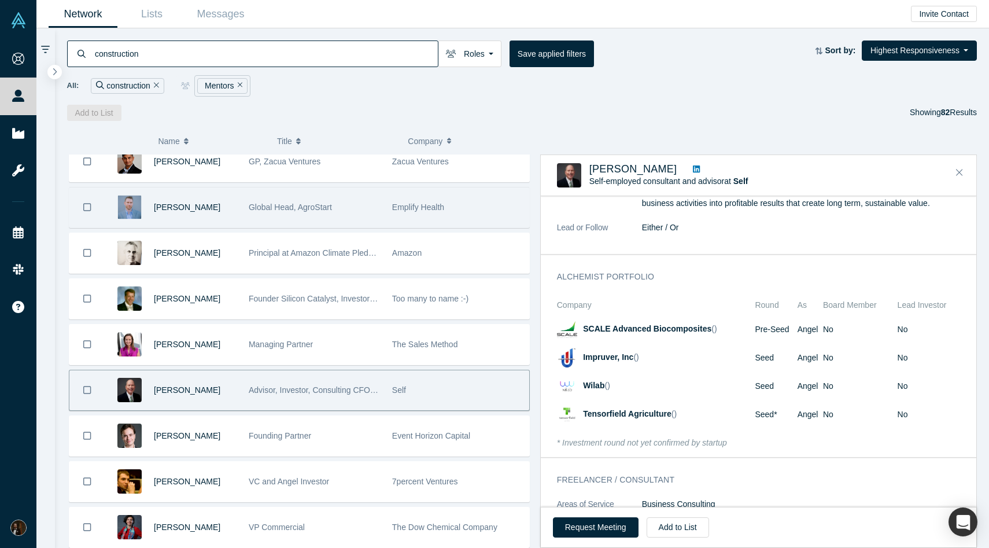
scroll to position [761, 0]
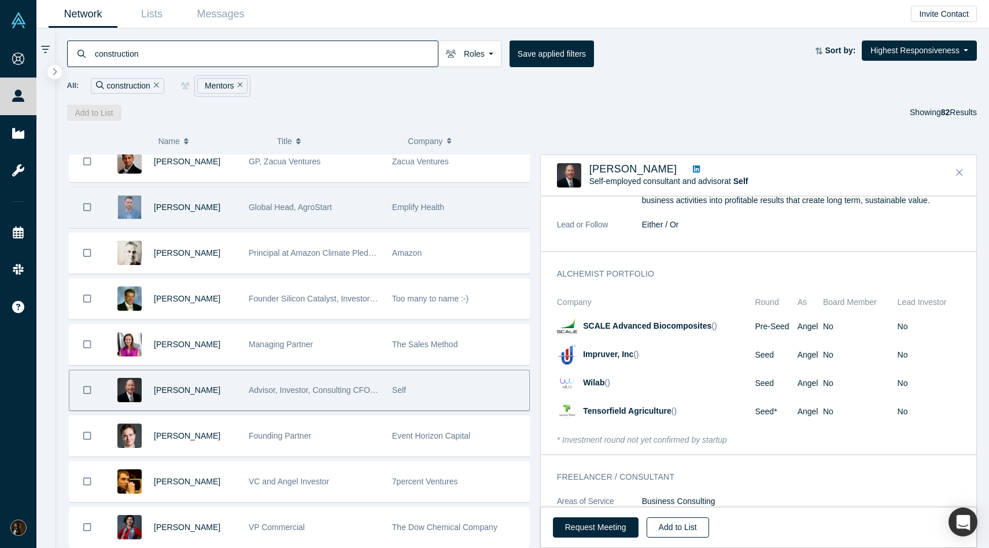
click at [686, 528] on button "Add to List" at bounding box center [678, 527] width 62 height 20
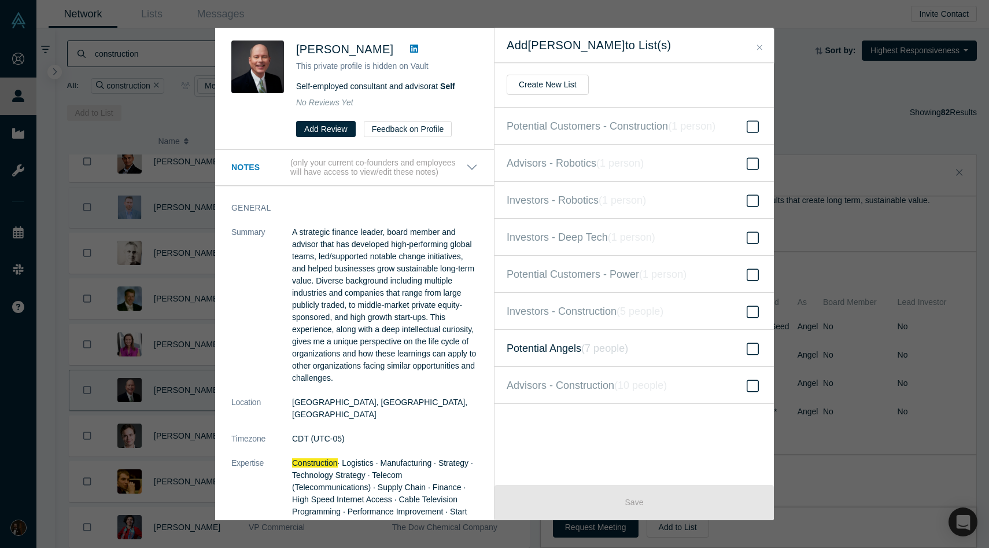
click at [607, 349] on icon "( 7 people )" at bounding box center [604, 348] width 47 height 12
click at [0, 0] on input "Potential Angels ( 7 people )" at bounding box center [0, 0] width 0 height 0
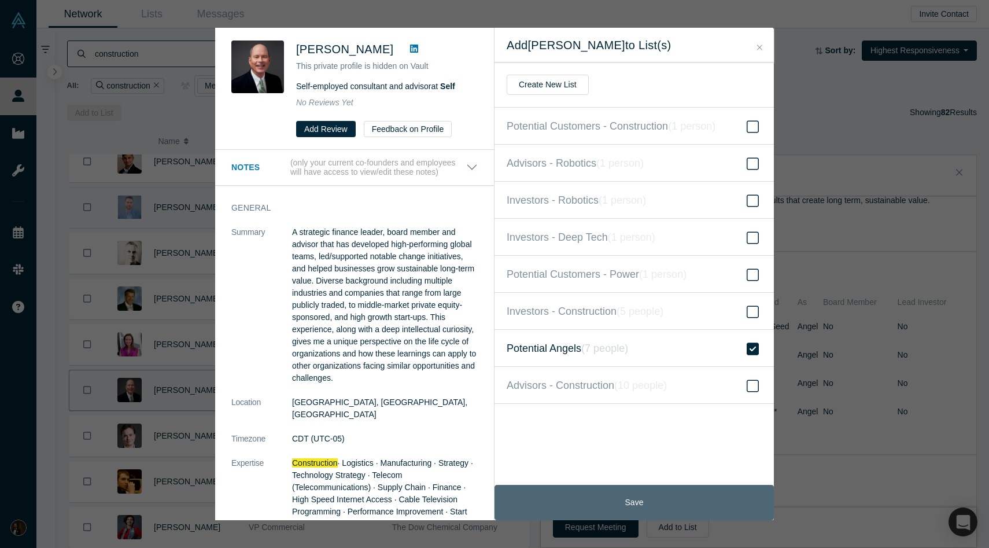
click at [616, 511] on button "Save" at bounding box center [633, 502] width 279 height 35
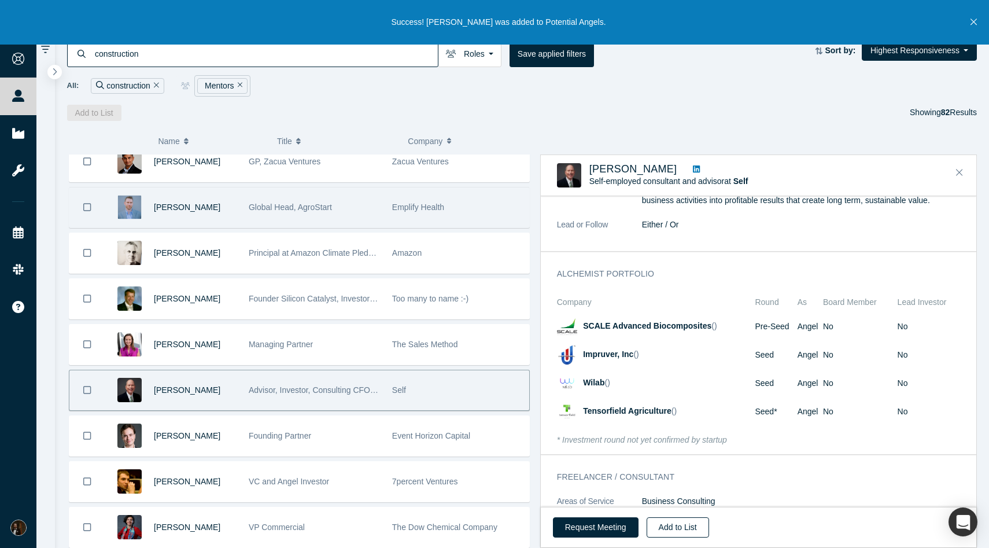
click at [663, 526] on button "Add to List" at bounding box center [678, 527] width 62 height 20
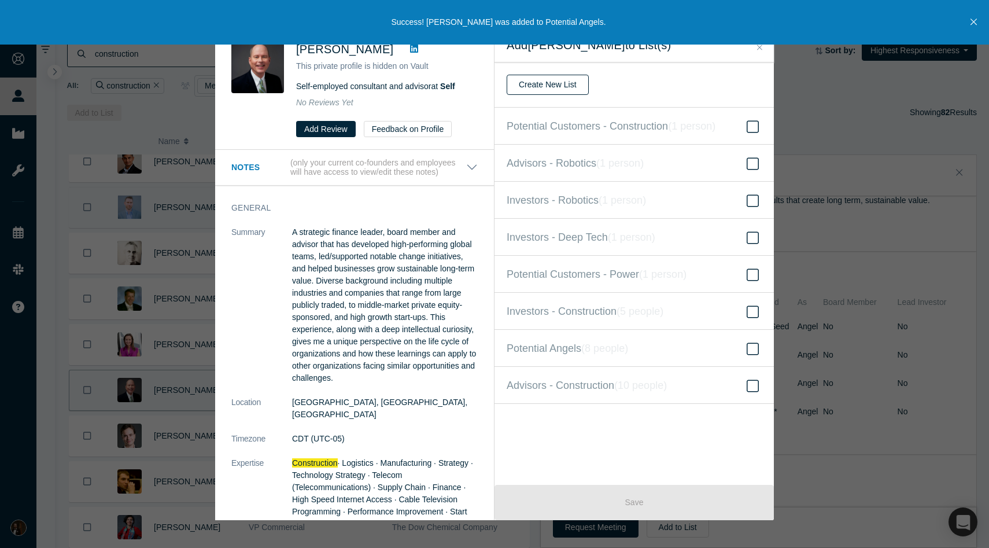
click at [551, 94] on button "Create New List" at bounding box center [548, 85] width 82 height 20
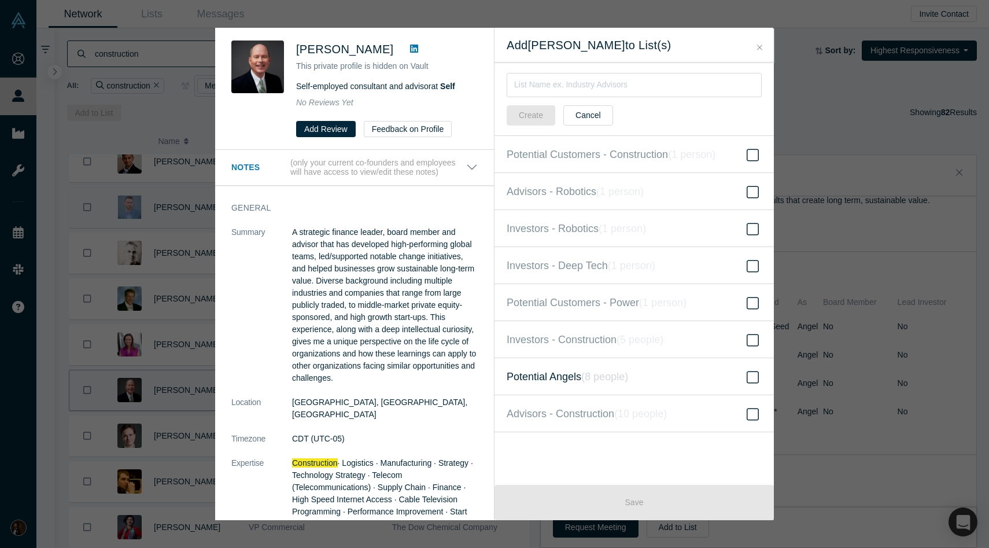
click at [678, 376] on label "Potential Angels ( 8 people )" at bounding box center [633, 376] width 279 height 37
click at [0, 0] on input "Potential Angels ( 8 people )" at bounding box center [0, 0] width 0 height 0
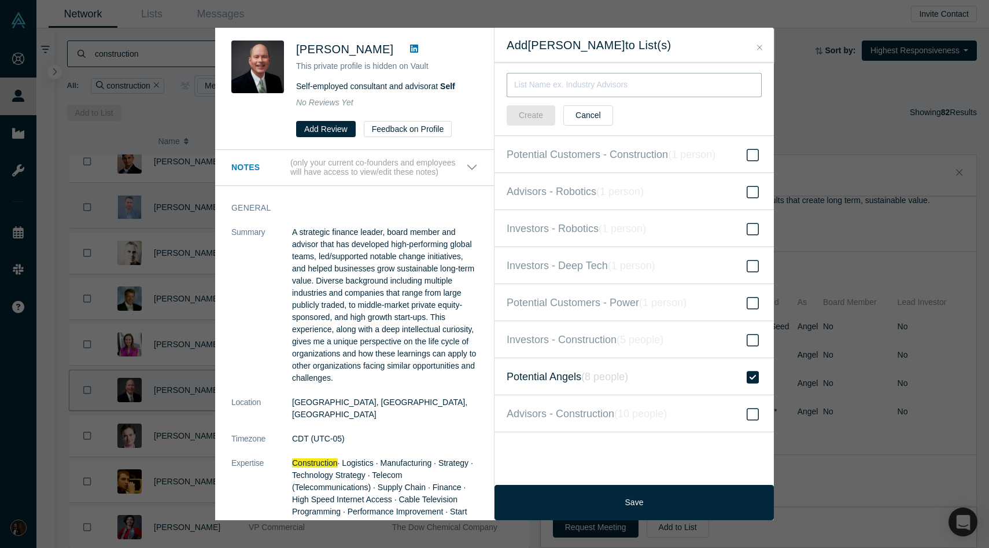
click at [593, 87] on input "text" at bounding box center [634, 85] width 255 height 24
type input "Advisors - Heavy Industry"
click at [528, 116] on button "Create" at bounding box center [531, 115] width 49 height 20
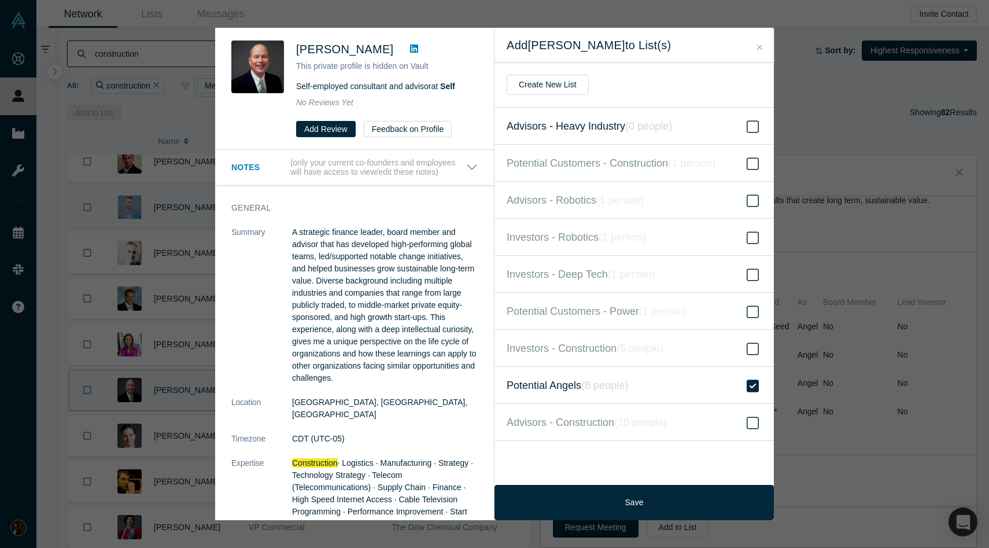
click at [636, 128] on icon "( 0 people )" at bounding box center [648, 126] width 47 height 12
click at [0, 0] on input "Advisors - Heavy Industry ( 0 people )" at bounding box center [0, 0] width 0 height 0
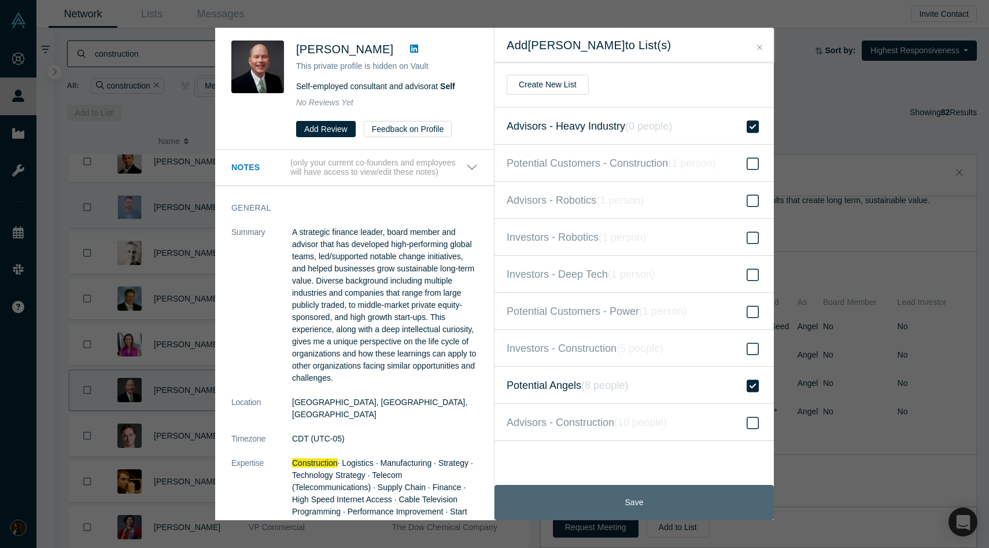
click at [619, 500] on button "Save" at bounding box center [633, 502] width 279 height 35
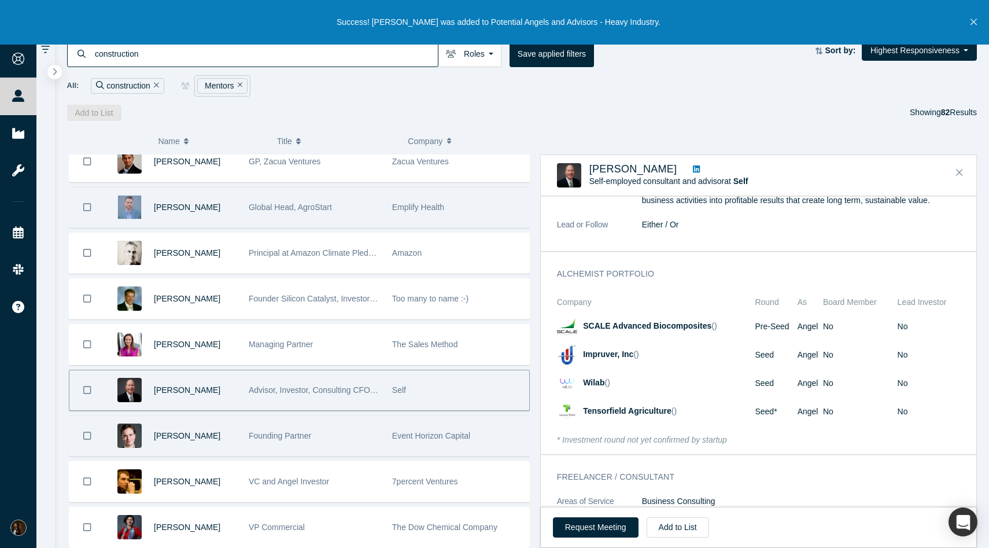
click at [302, 431] on span "Founding Partner" at bounding box center [280, 435] width 62 height 9
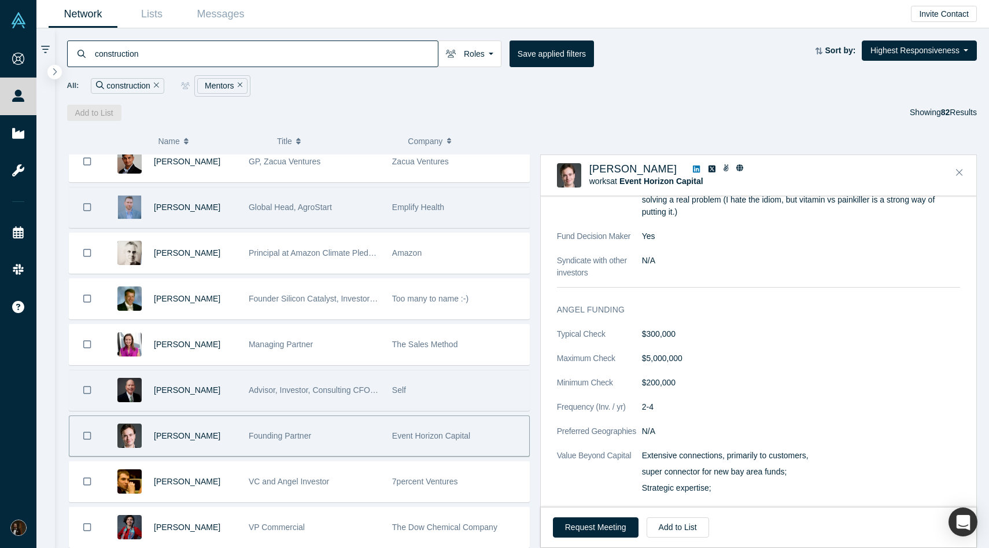
scroll to position [872, 0]
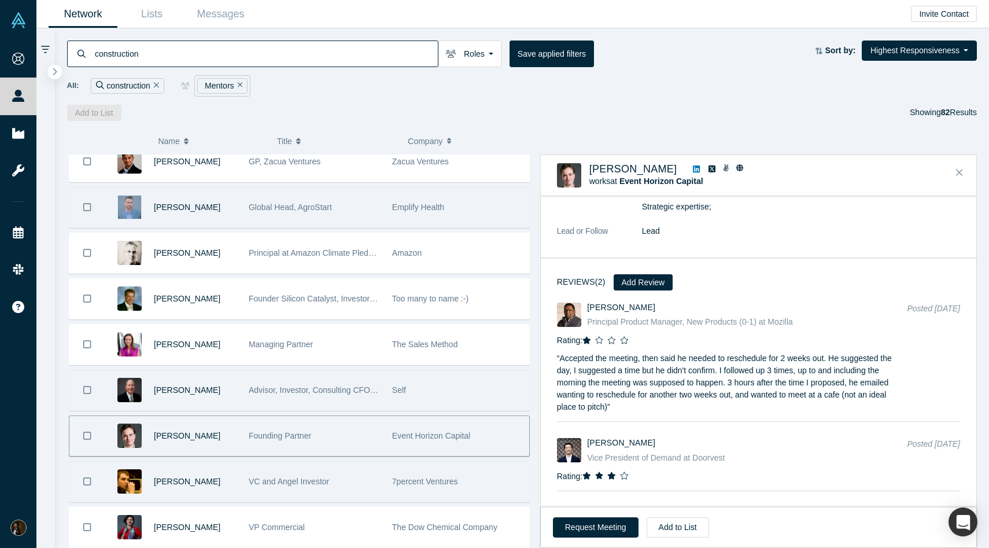
click at [272, 469] on div "VC and Angel Investor" at bounding box center [314, 481] width 131 height 40
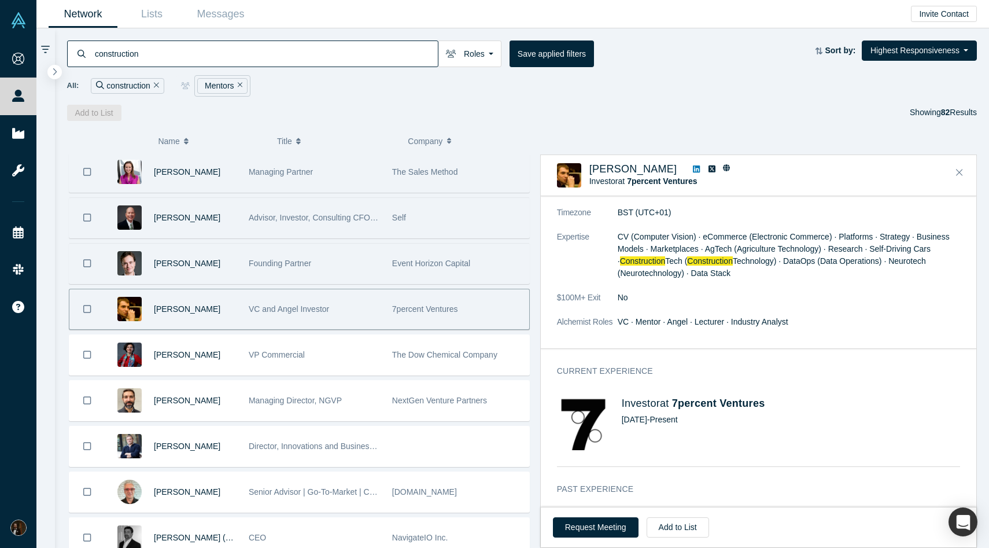
scroll to position [323, 0]
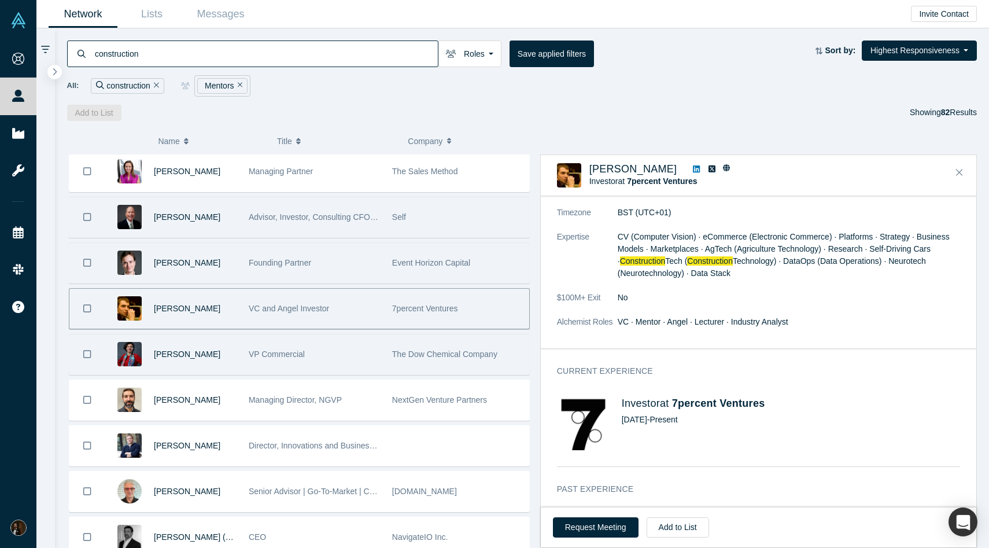
click at [311, 356] on div "VP Commercial" at bounding box center [314, 354] width 131 height 40
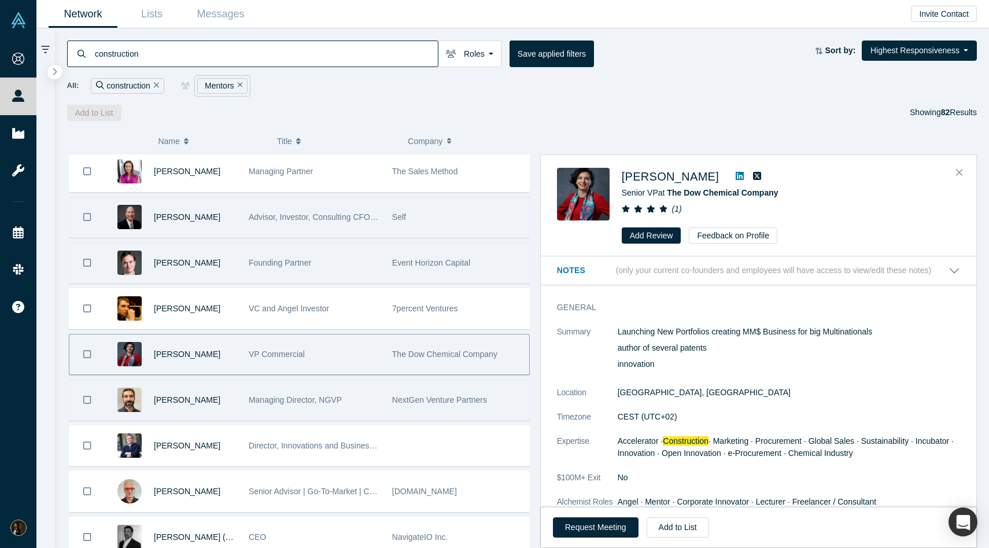
click at [344, 390] on div "Managing Director, NGVP" at bounding box center [314, 400] width 131 height 40
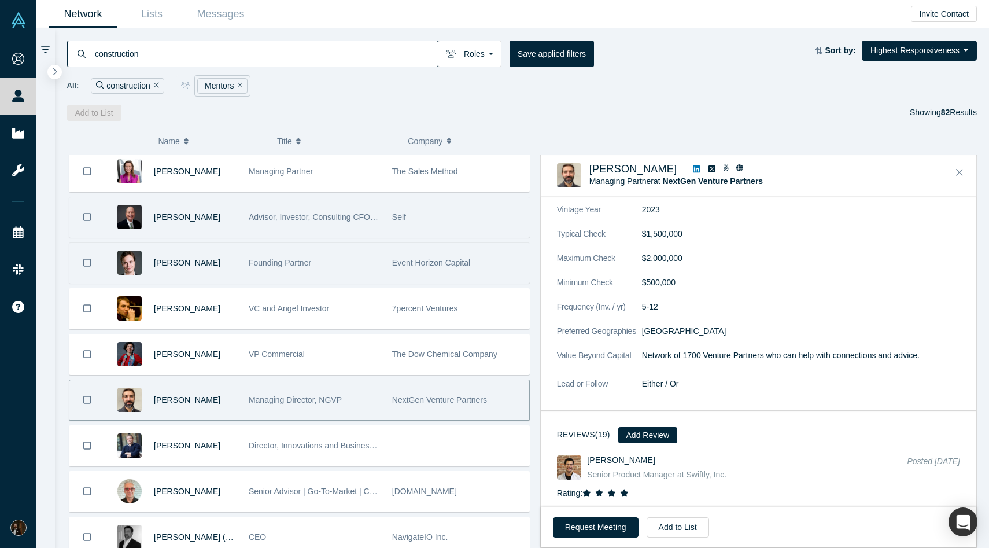
scroll to position [1496, 0]
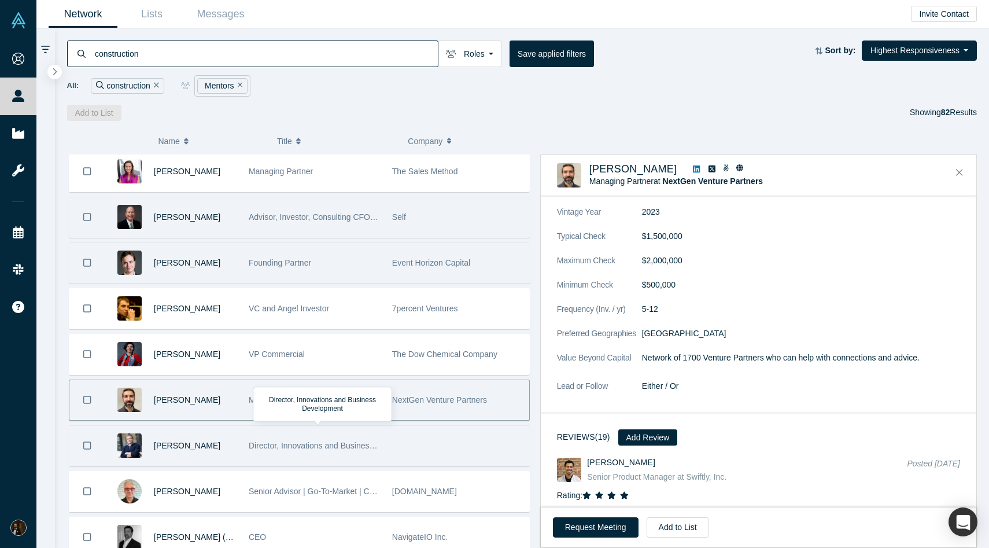
click at [296, 436] on div "Director, Innovations and Business Development" at bounding box center [314, 446] width 131 height 40
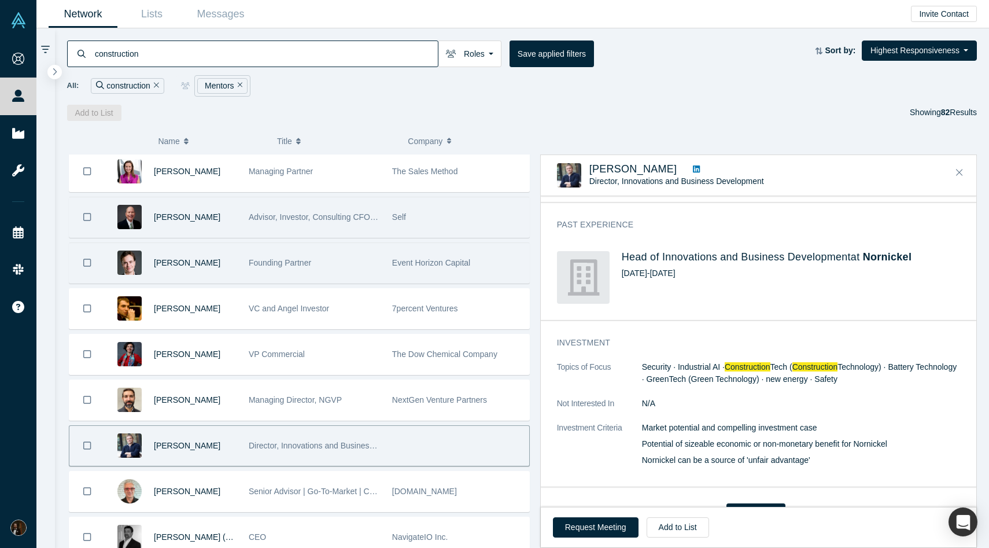
scroll to position [234, 0]
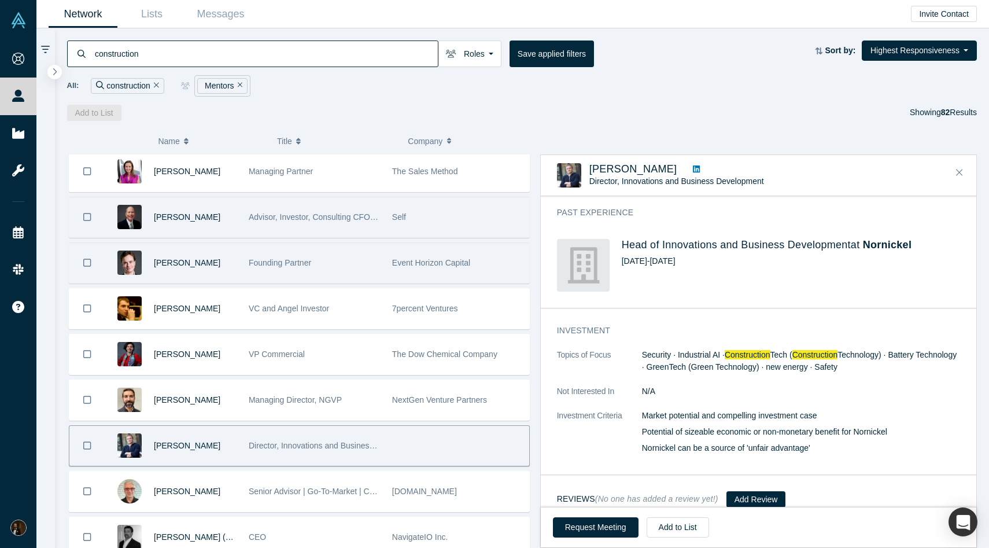
click at [693, 168] on icon at bounding box center [696, 168] width 7 height 7
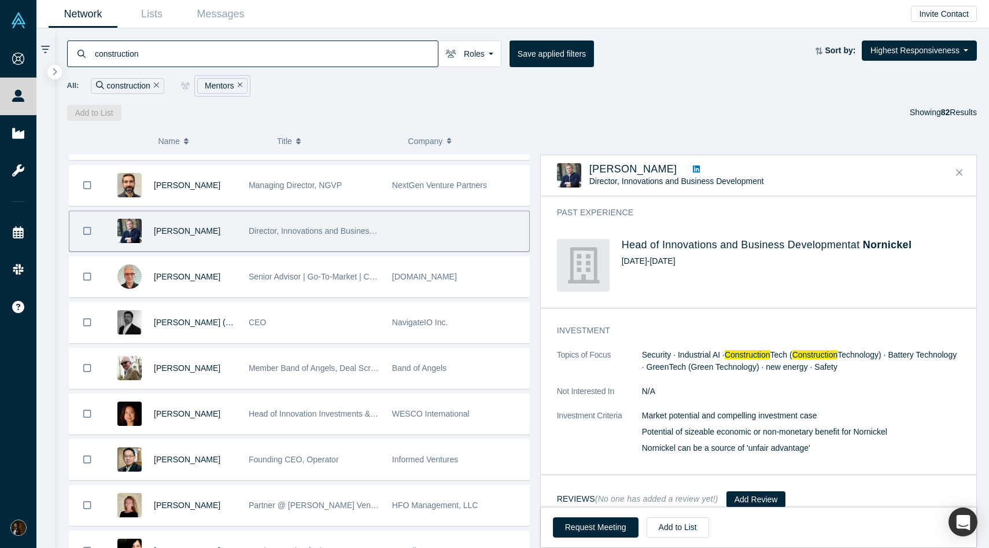
scroll to position [540, 0]
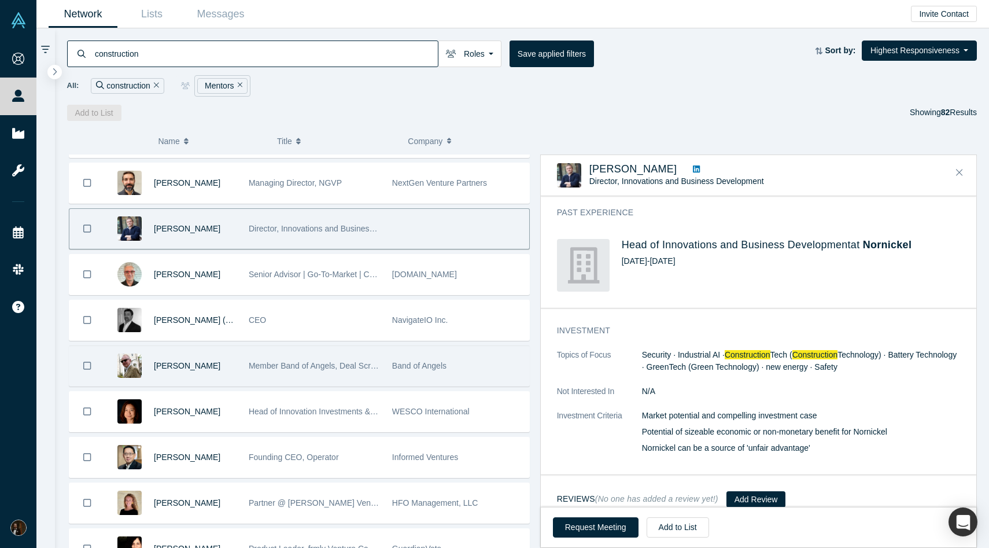
click at [331, 360] on div "Member Band of Angels, Deal Screening Committee" at bounding box center [314, 366] width 131 height 40
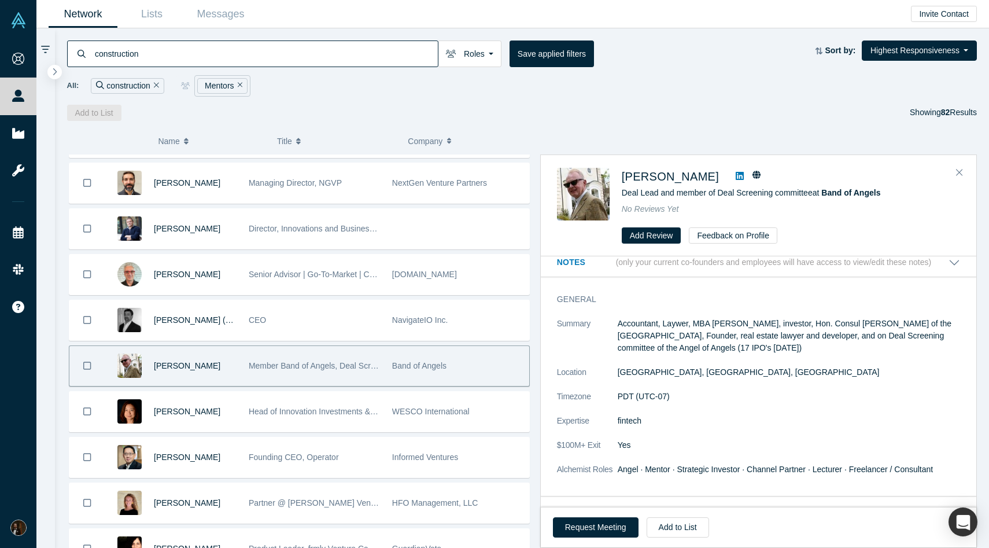
scroll to position [0, 0]
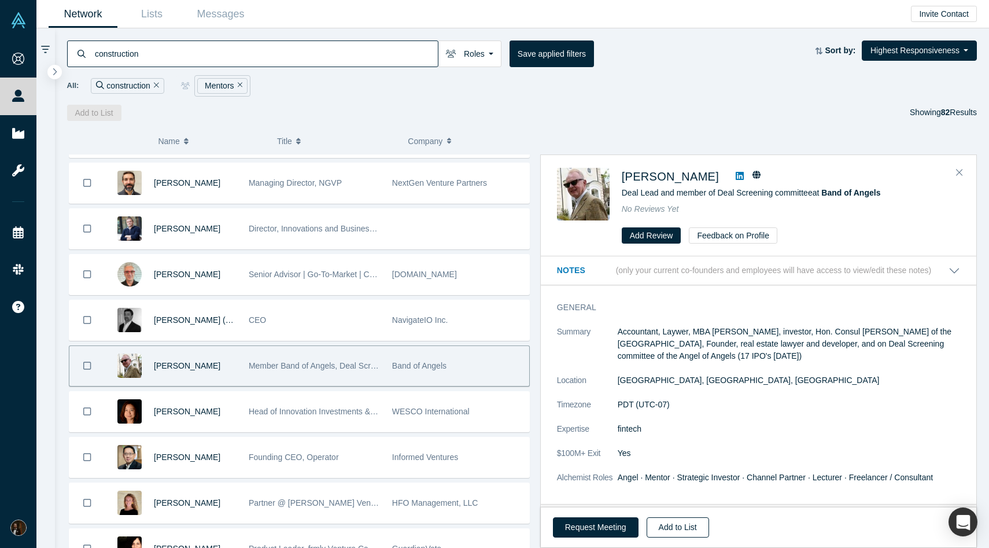
click at [668, 528] on button "Add to List" at bounding box center [678, 527] width 62 height 20
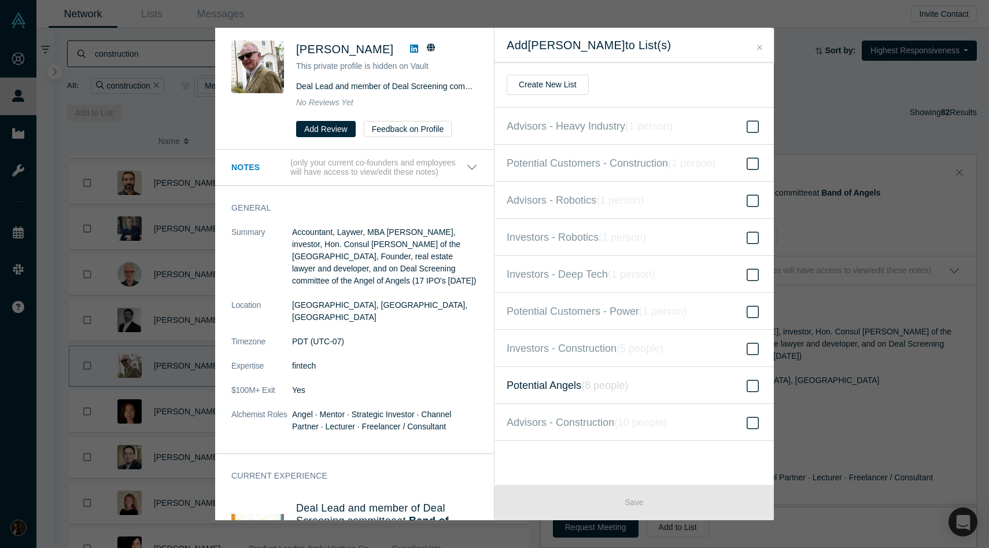
click at [565, 385] on span "Potential Angels ( 8 people )" at bounding box center [567, 385] width 121 height 16
click at [0, 0] on input "Potential Angels ( 8 people )" at bounding box center [0, 0] width 0 height 0
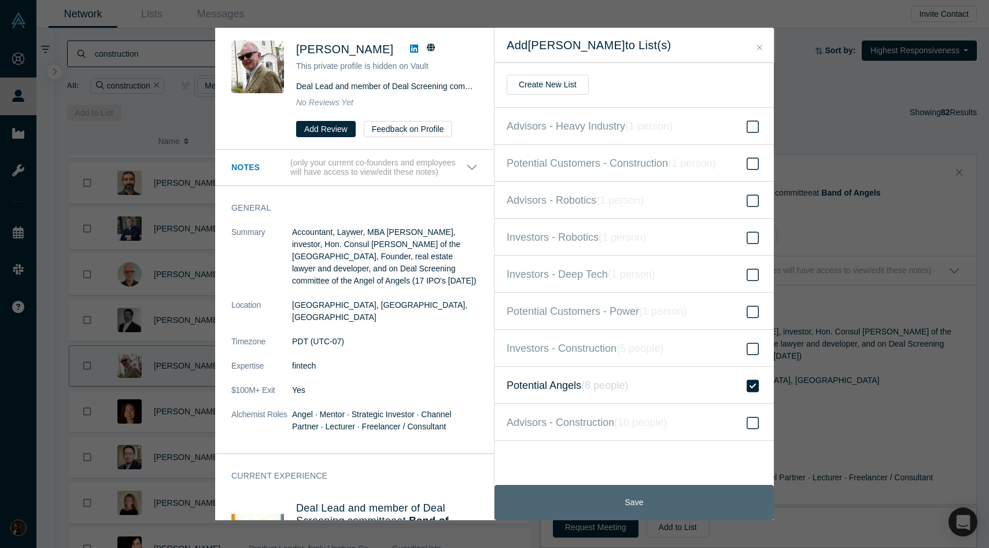
click at [603, 500] on button "Save" at bounding box center [633, 502] width 279 height 35
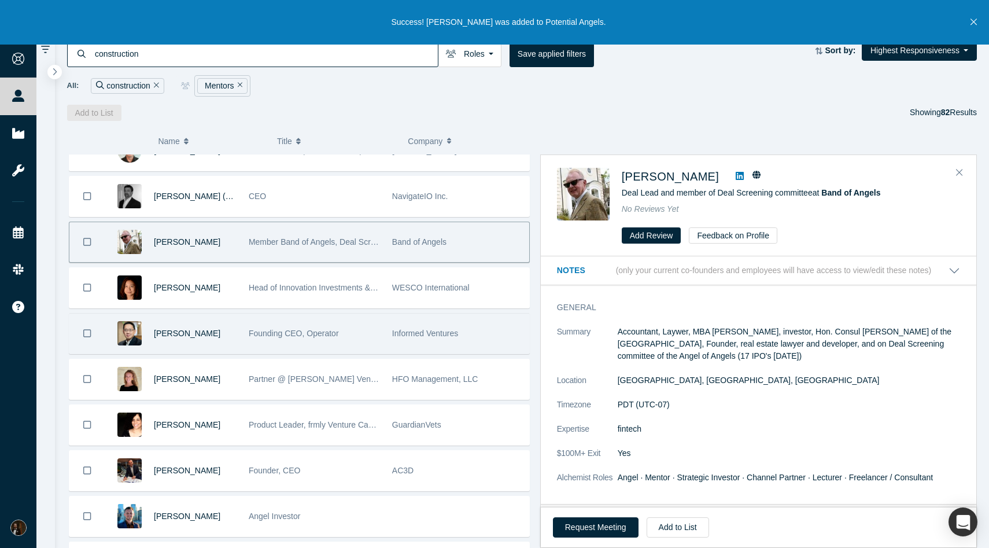
scroll to position [665, 0]
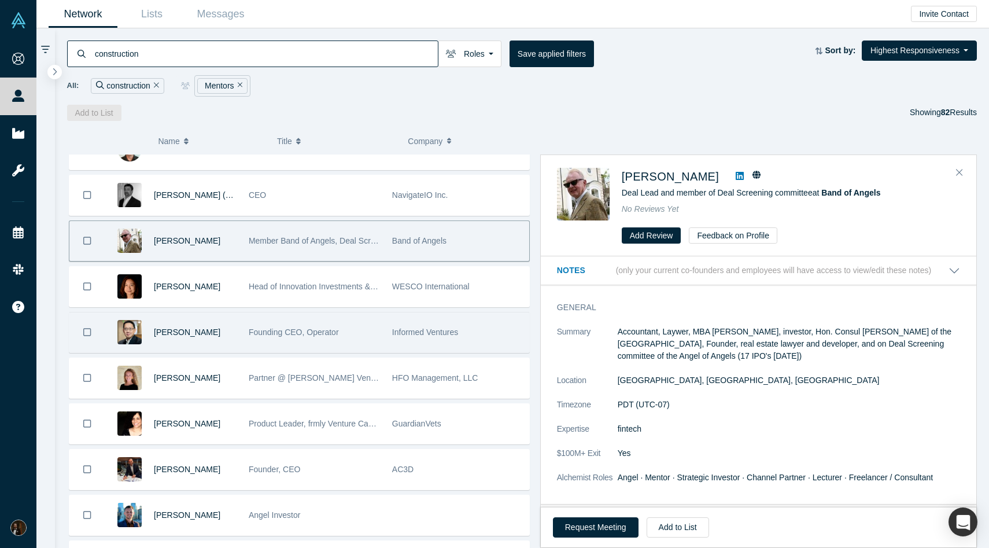
click at [391, 337] on div "Informed Ventures" at bounding box center [457, 332] width 143 height 40
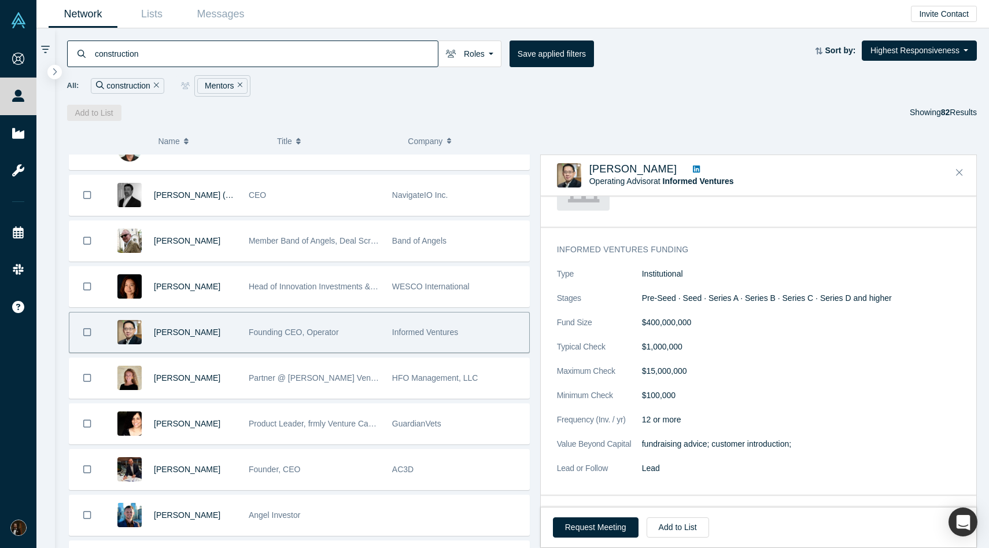
scroll to position [391, 0]
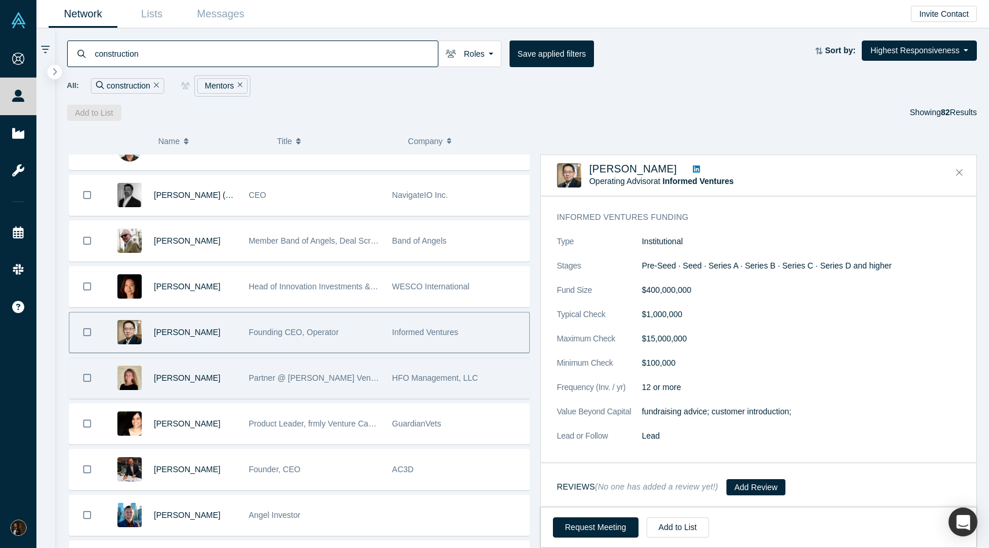
click at [331, 363] on div "Partner @ [PERSON_NAME] Ventures" at bounding box center [314, 378] width 131 height 40
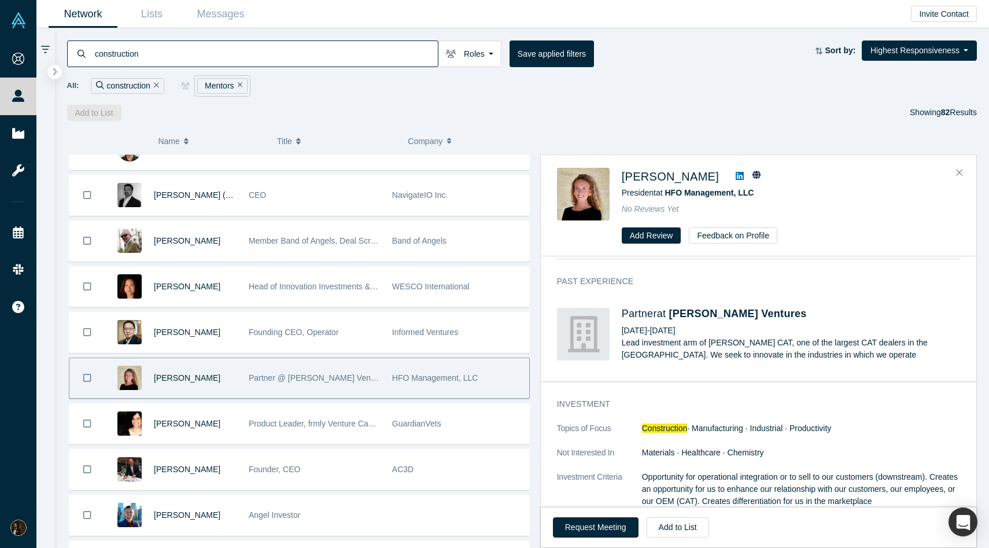
scroll to position [0, 0]
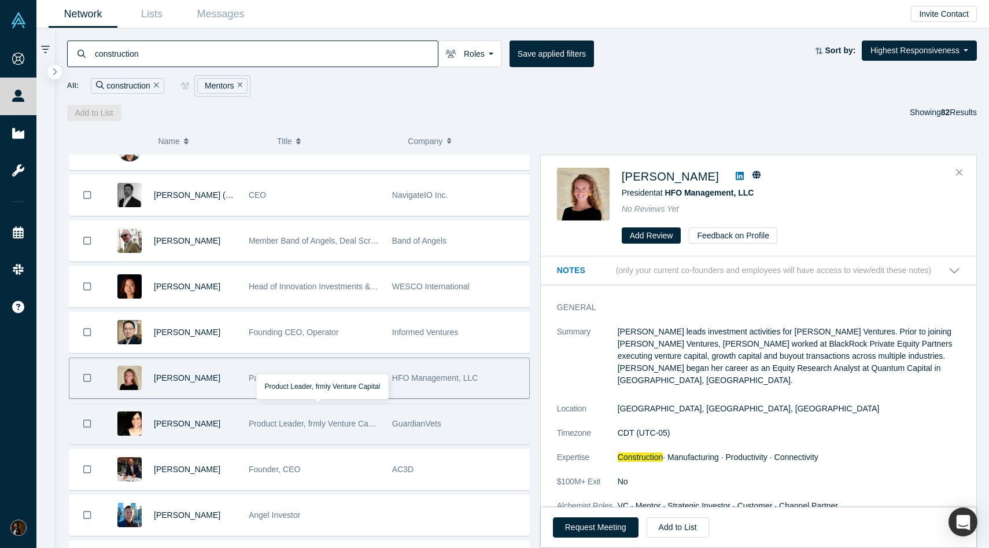
click at [348, 416] on div "Product Leader, frmly Venture Capital" at bounding box center [314, 424] width 131 height 40
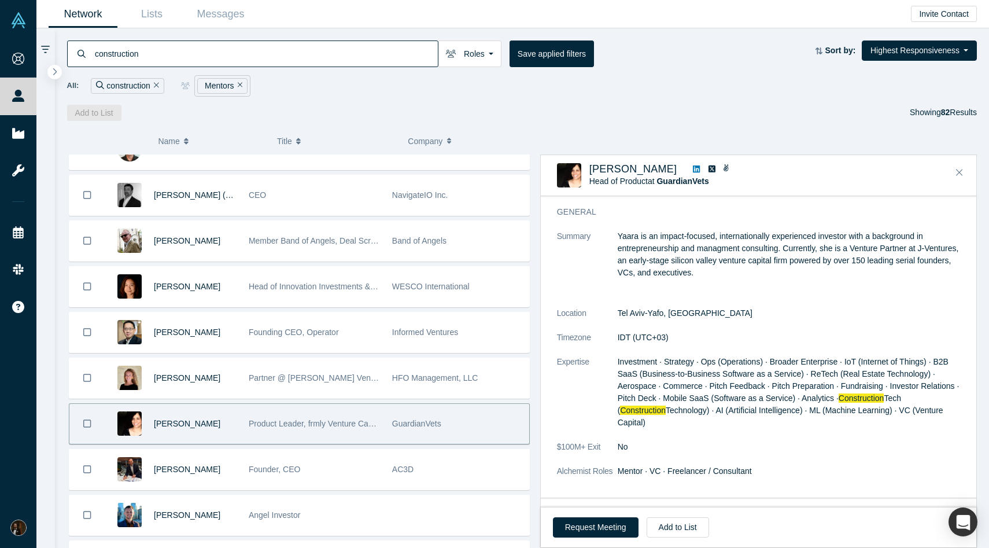
scroll to position [36, 0]
click at [700, 168] on icon at bounding box center [696, 169] width 7 height 8
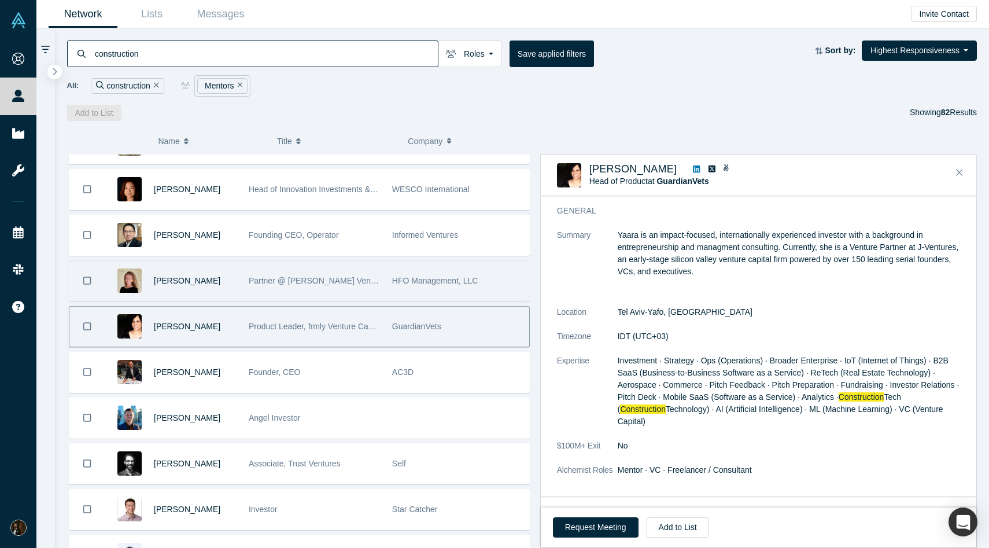
scroll to position [762, 0]
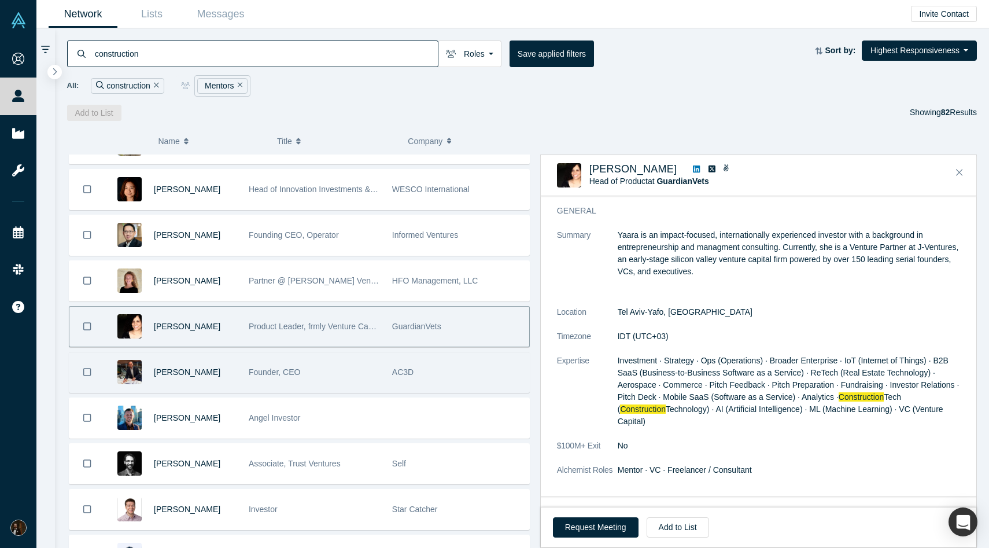
click at [303, 376] on div "Founder, CEO" at bounding box center [314, 372] width 131 height 40
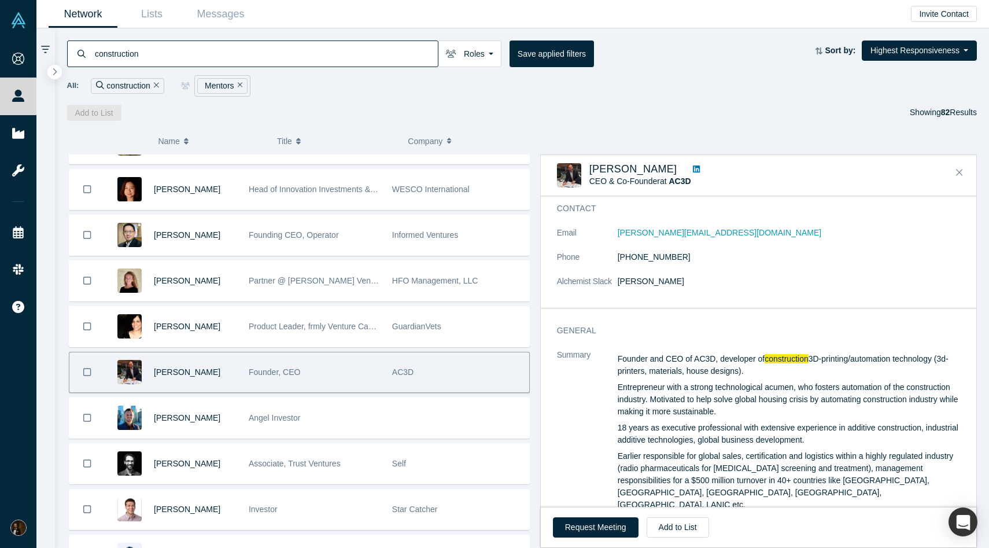
scroll to position [58, 0]
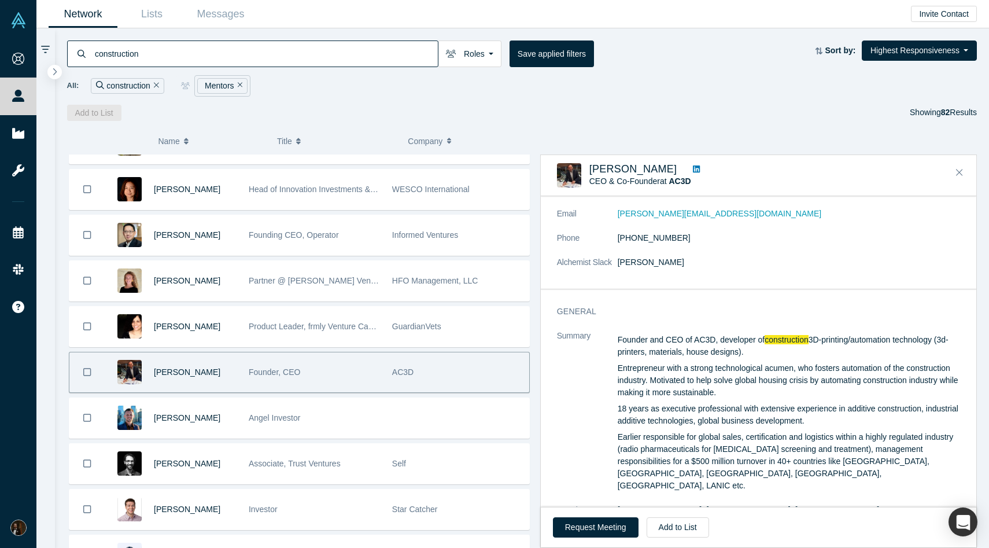
click at [693, 165] on icon at bounding box center [696, 169] width 7 height 8
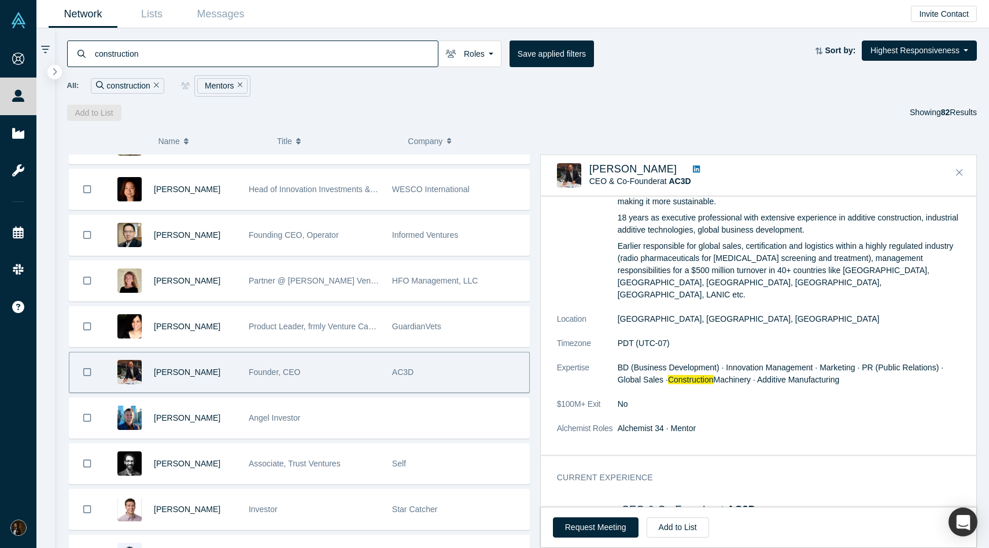
scroll to position [247, 0]
click at [677, 527] on button "Add to List" at bounding box center [678, 527] width 62 height 20
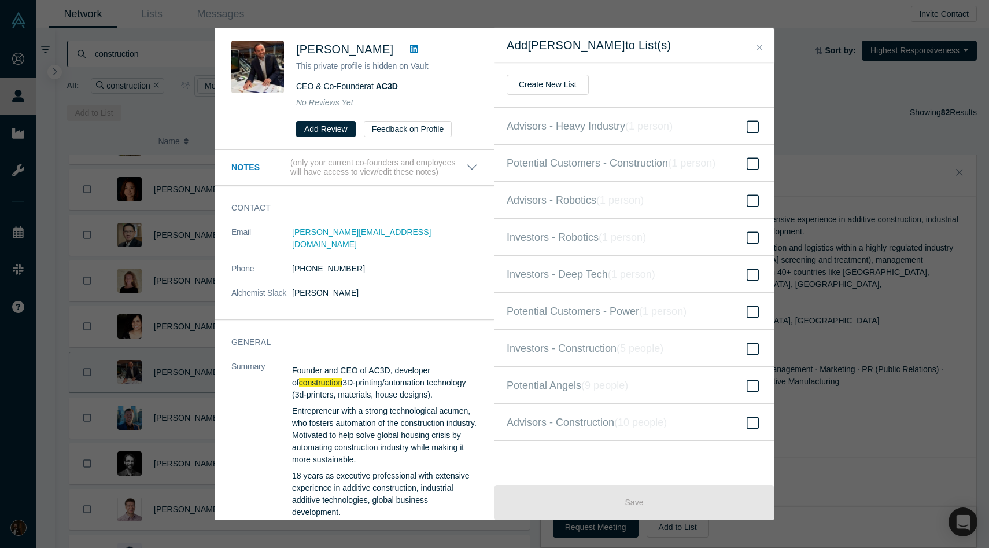
click at [841, 374] on div "Boris Kozlov This private profile is hidden on Vault CEO & Co-Founder at AC3D N…" at bounding box center [494, 274] width 989 height 548
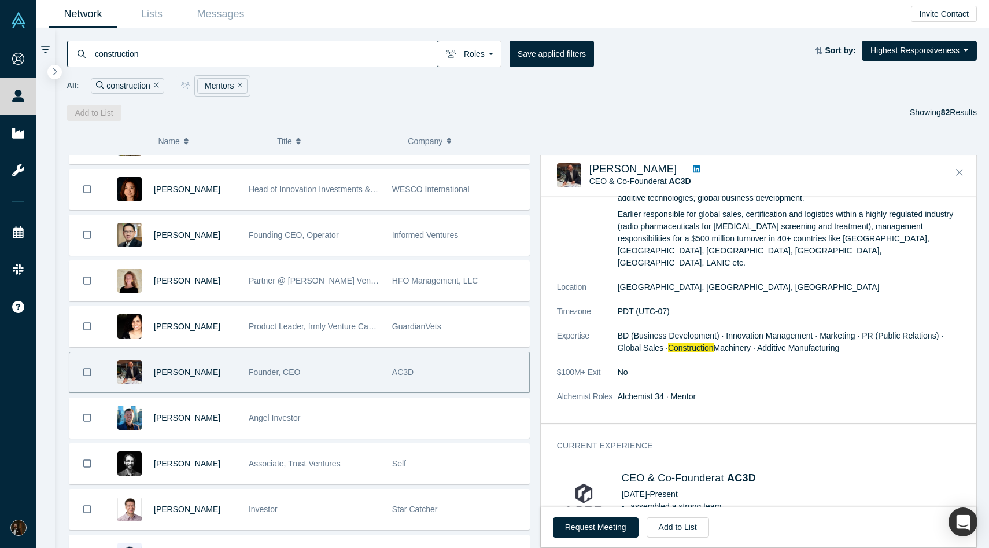
scroll to position [293, 0]
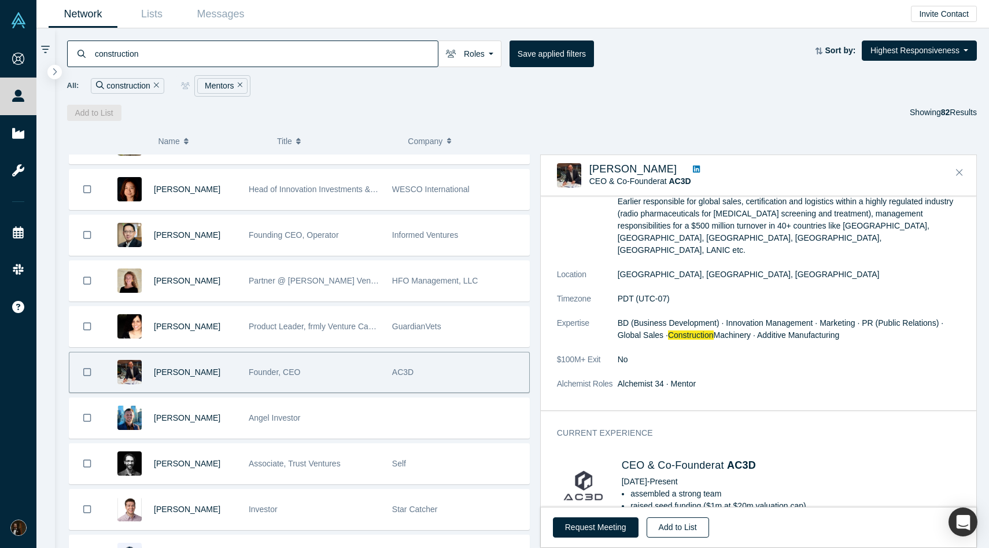
click at [659, 529] on button "Add to List" at bounding box center [678, 527] width 62 height 20
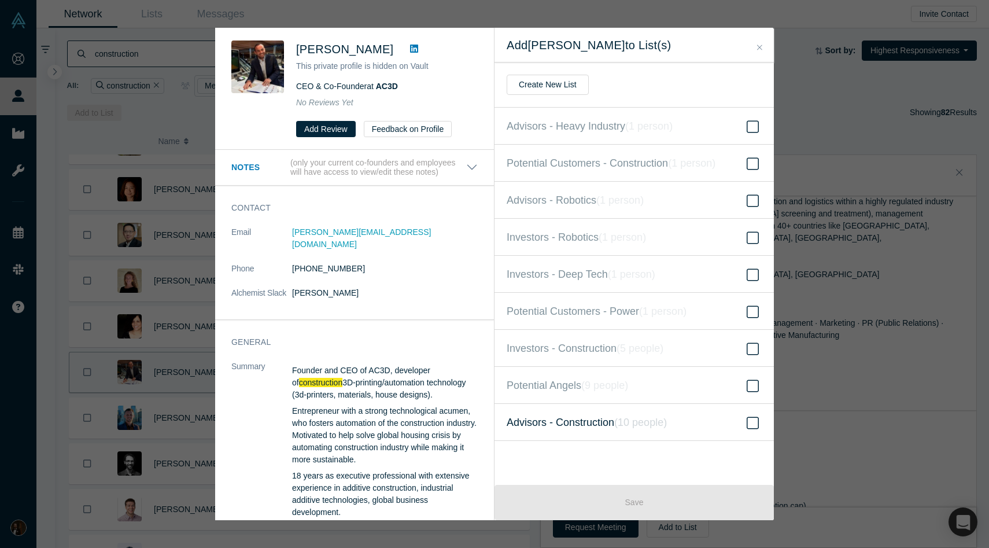
click at [563, 430] on label "Advisors - Construction ( 10 people )" at bounding box center [633, 422] width 279 height 37
click at [0, 0] on input "Advisors - Construction ( 10 people )" at bounding box center [0, 0] width 0 height 0
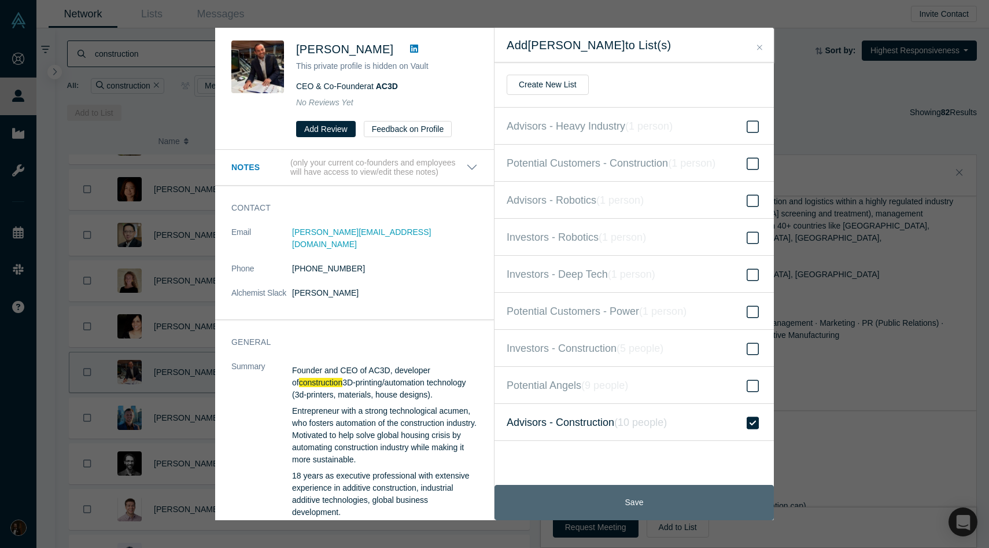
click at [577, 496] on button "Save" at bounding box center [633, 502] width 279 height 35
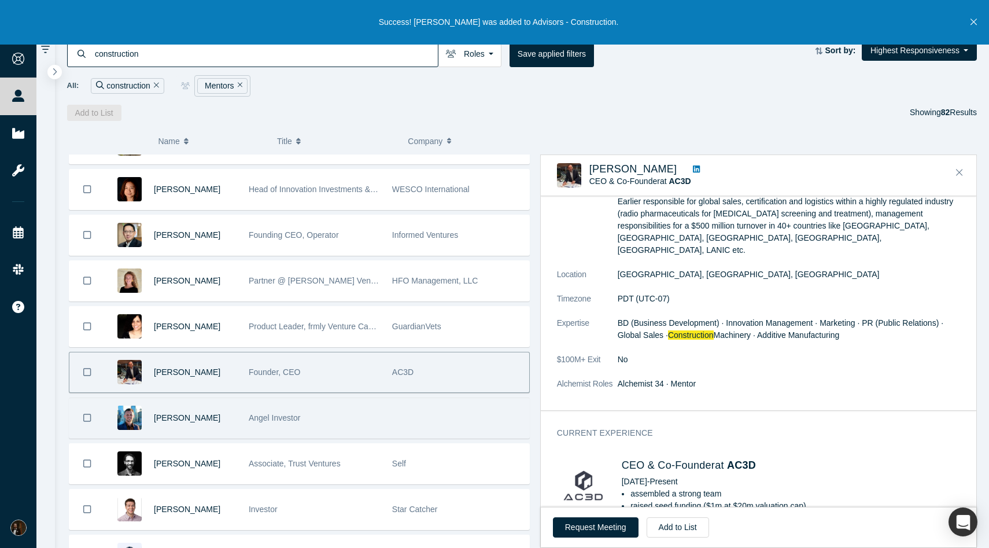
click at [341, 420] on div "Angel Investor" at bounding box center [314, 418] width 131 height 40
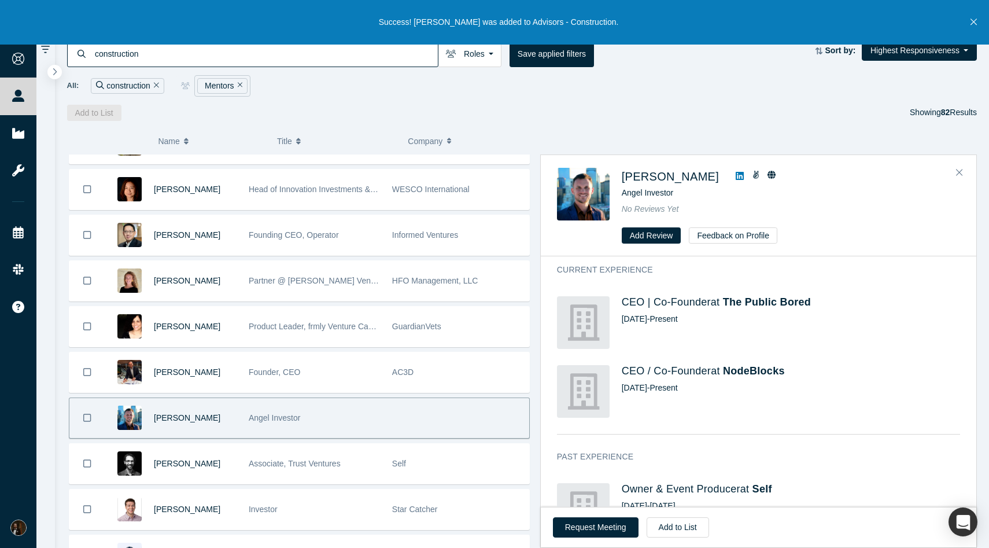
scroll to position [0, 0]
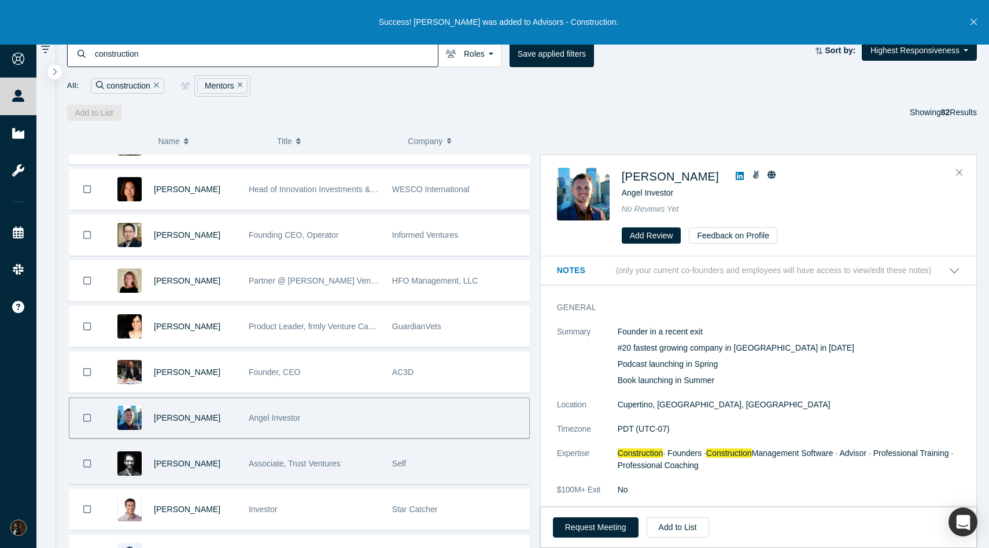
click at [324, 459] on span "Associate, Trust Ventures" at bounding box center [295, 463] width 92 height 9
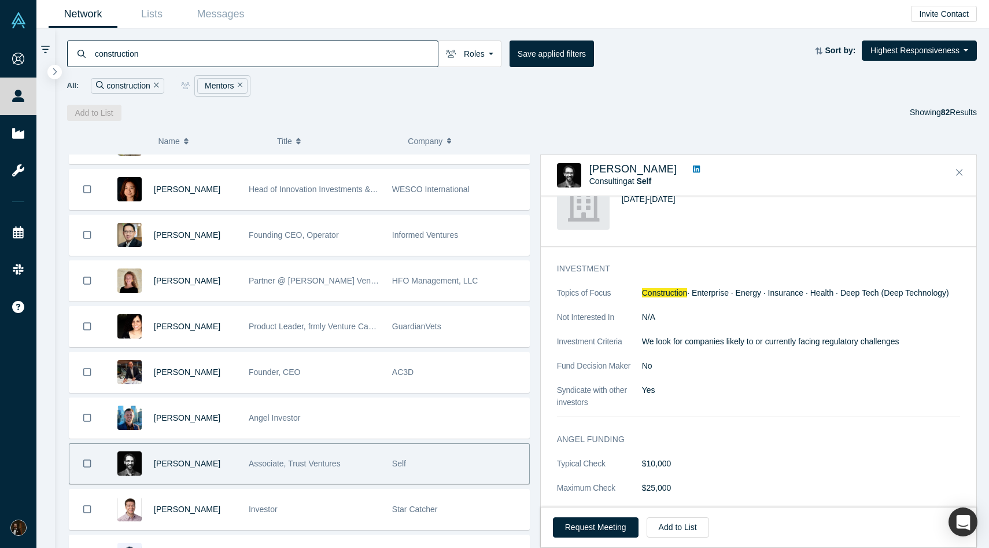
scroll to position [441, 0]
click at [695, 166] on icon at bounding box center [696, 168] width 7 height 7
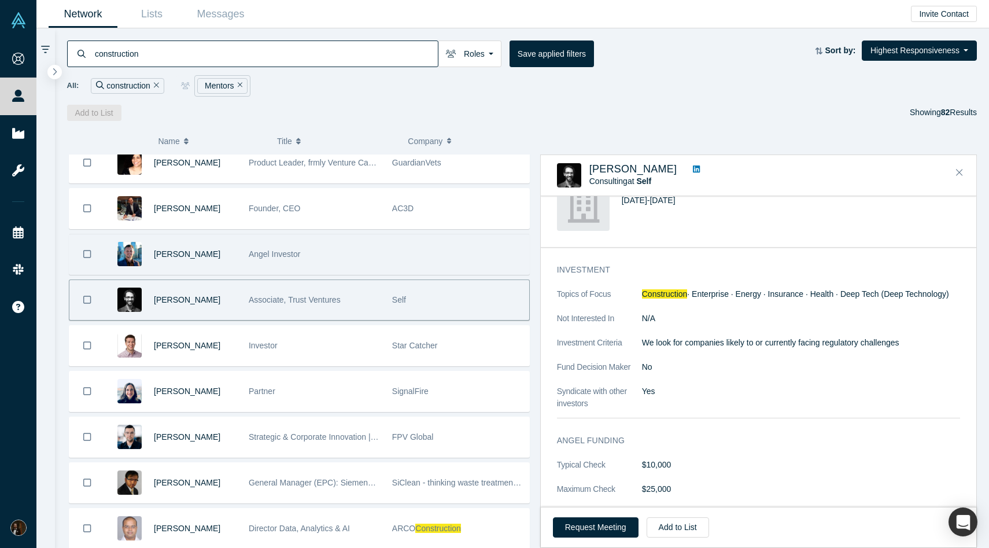
scroll to position [930, 0]
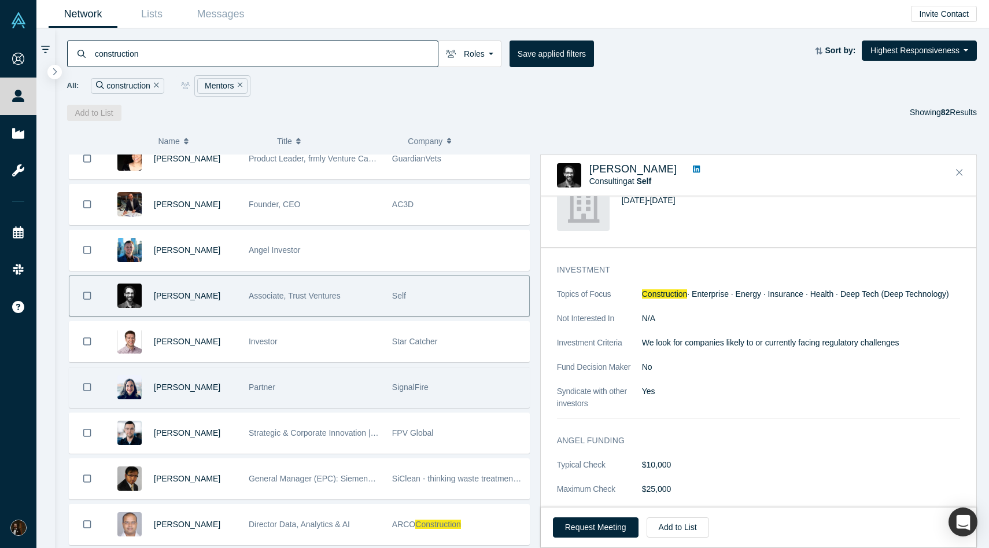
click at [336, 398] on div "Partner" at bounding box center [314, 387] width 131 height 40
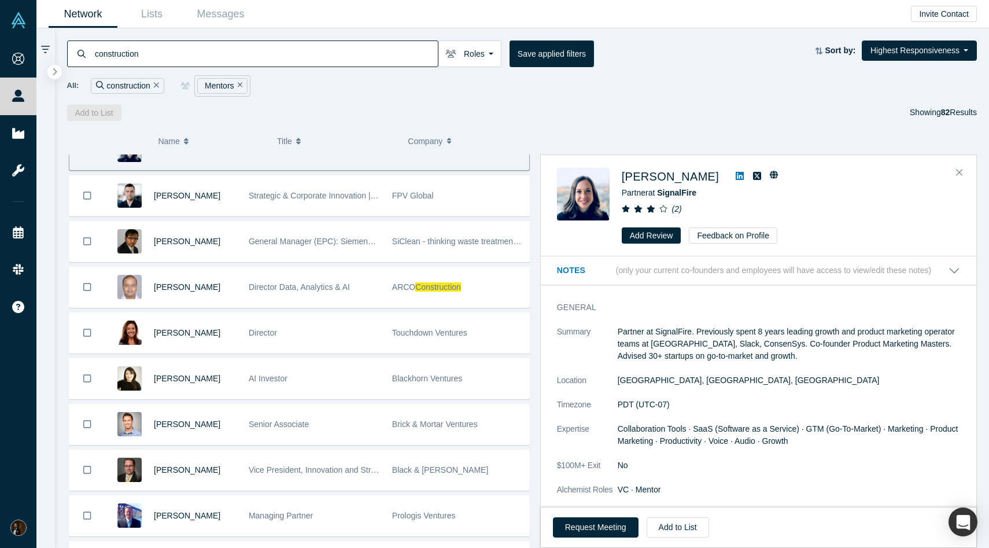
scroll to position [1169, 0]
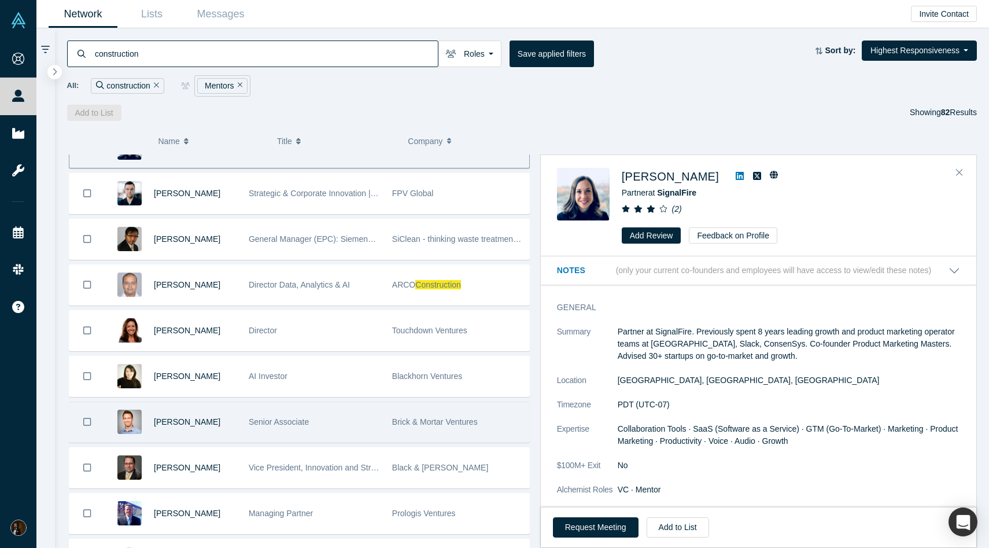
click at [348, 413] on div "Senior Associate" at bounding box center [314, 422] width 131 height 40
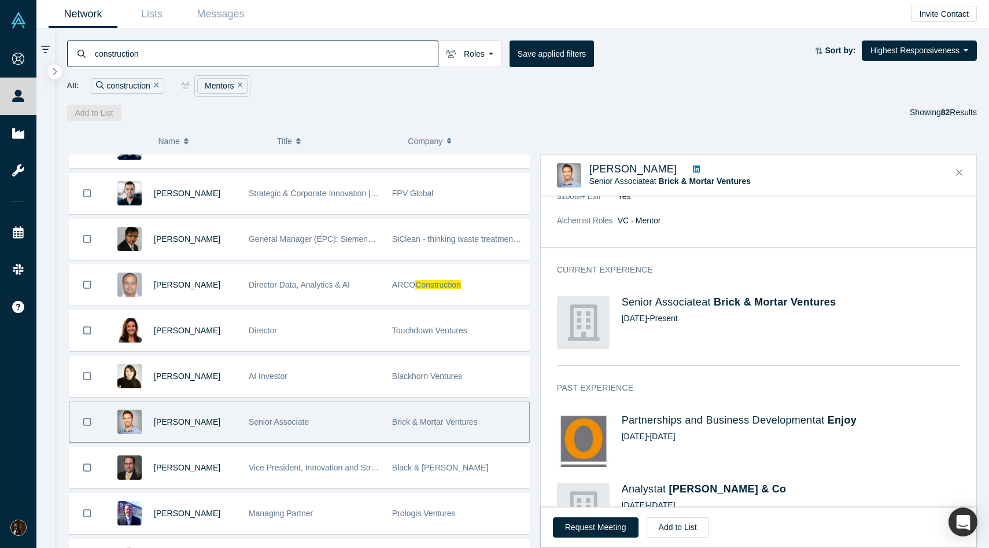
scroll to position [0, 0]
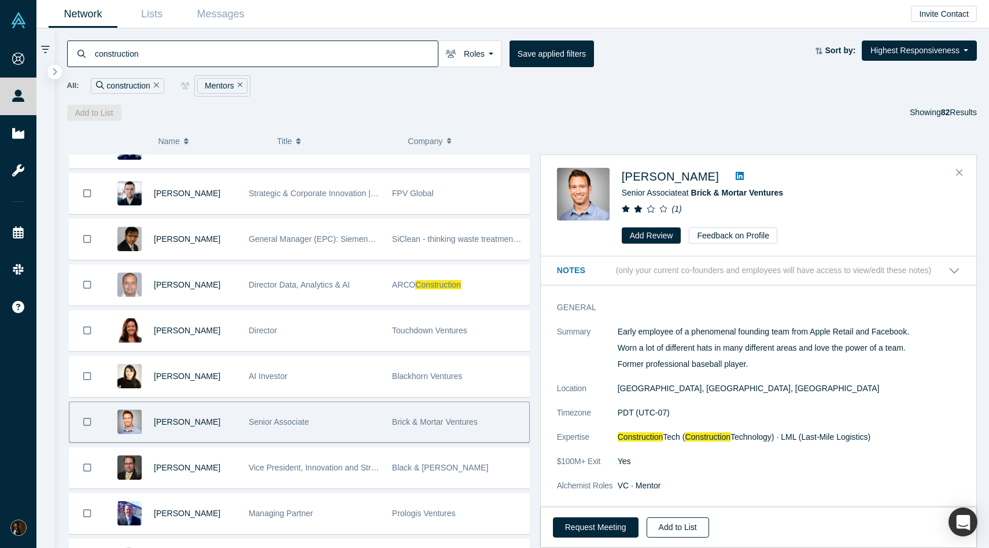
click at [669, 525] on button "Add to List" at bounding box center [678, 527] width 62 height 20
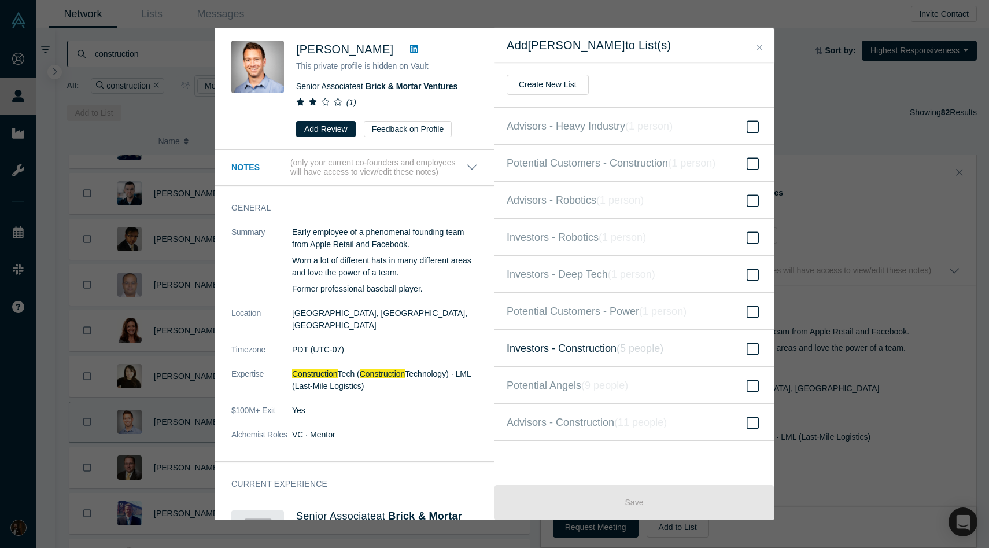
click at [597, 350] on span "Investors - Construction ( 5 people )" at bounding box center [585, 348] width 157 height 16
click at [0, 0] on input "Investors - Construction ( 5 people )" at bounding box center [0, 0] width 0 height 0
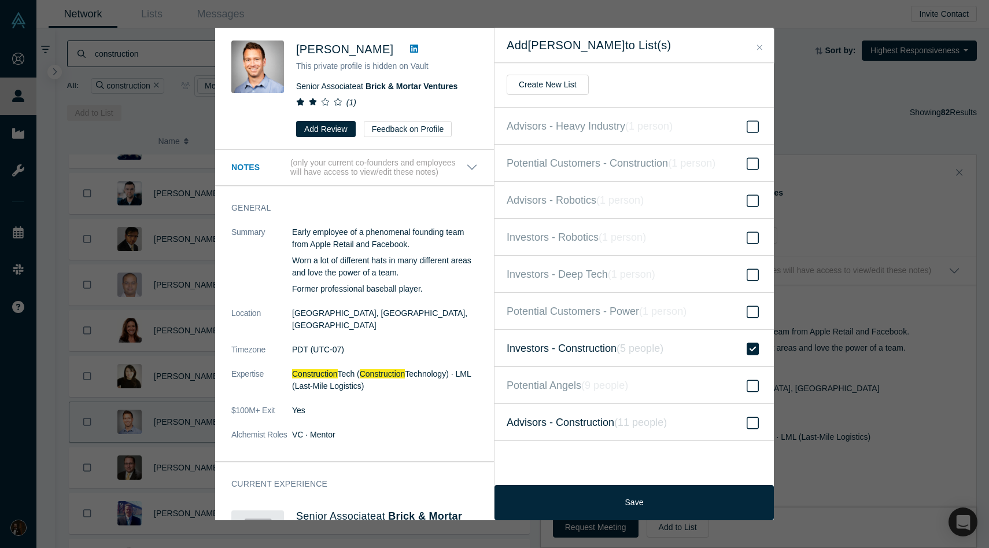
click at [585, 418] on span "Advisors - Construction ( 11 people )" at bounding box center [587, 422] width 160 height 16
click at [0, 0] on input "Advisors - Construction ( 11 people )" at bounding box center [0, 0] width 0 height 0
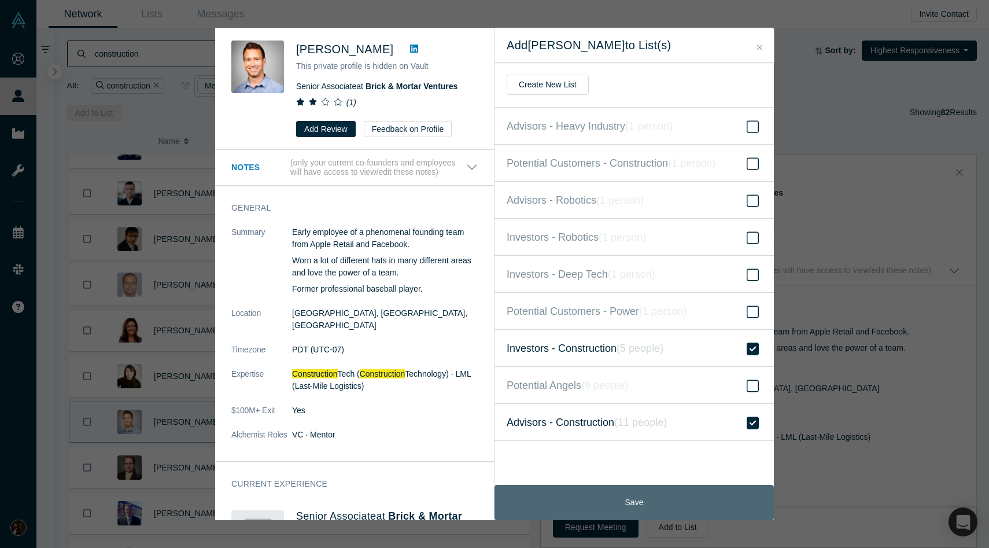
click at [557, 494] on button "Save" at bounding box center [633, 502] width 279 height 35
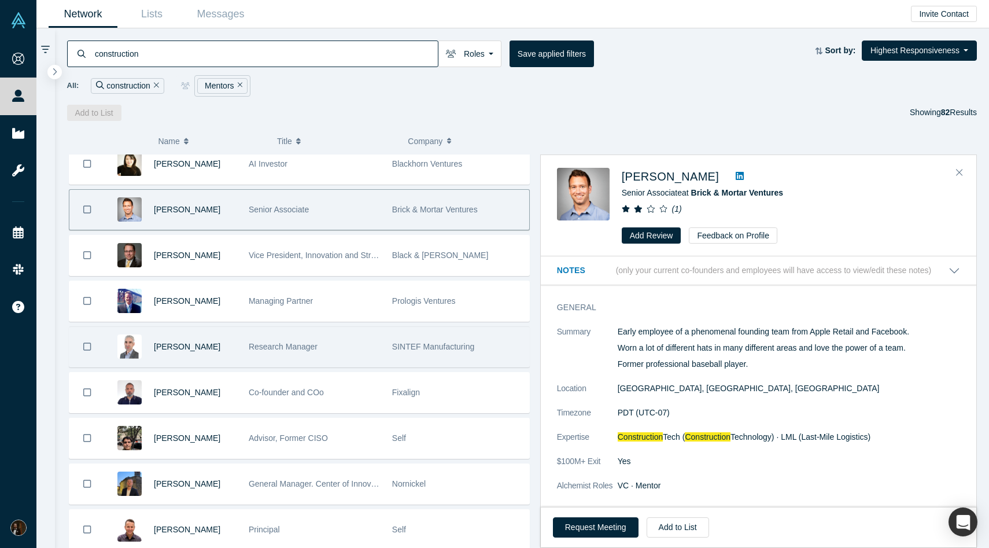
scroll to position [1387, 0]
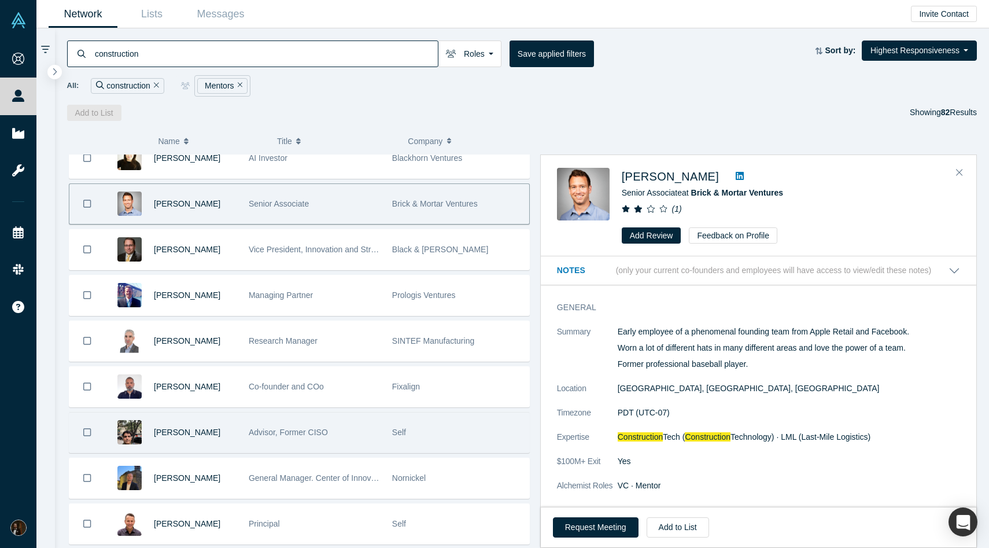
click at [356, 437] on div "Advisor, Former CISO" at bounding box center [314, 432] width 131 height 40
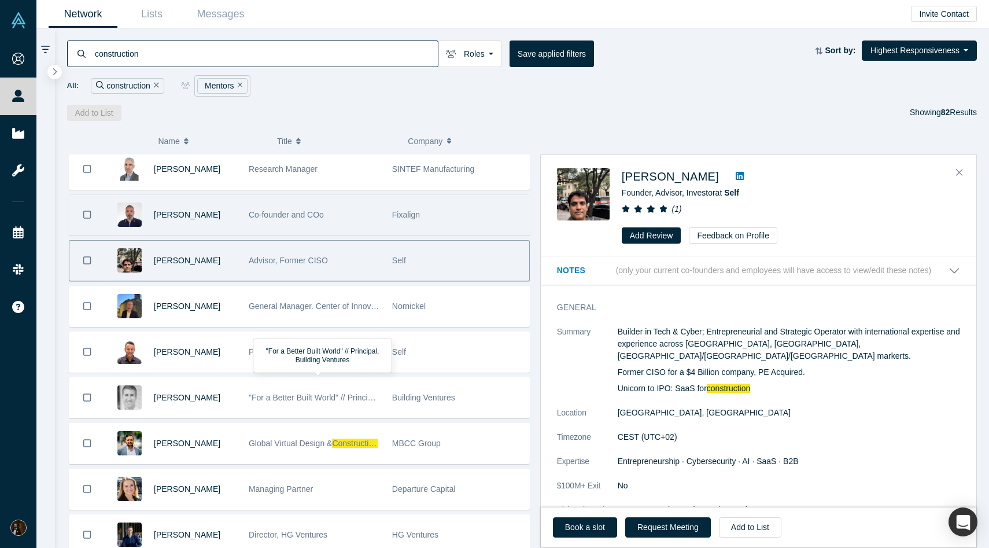
scroll to position [1560, 0]
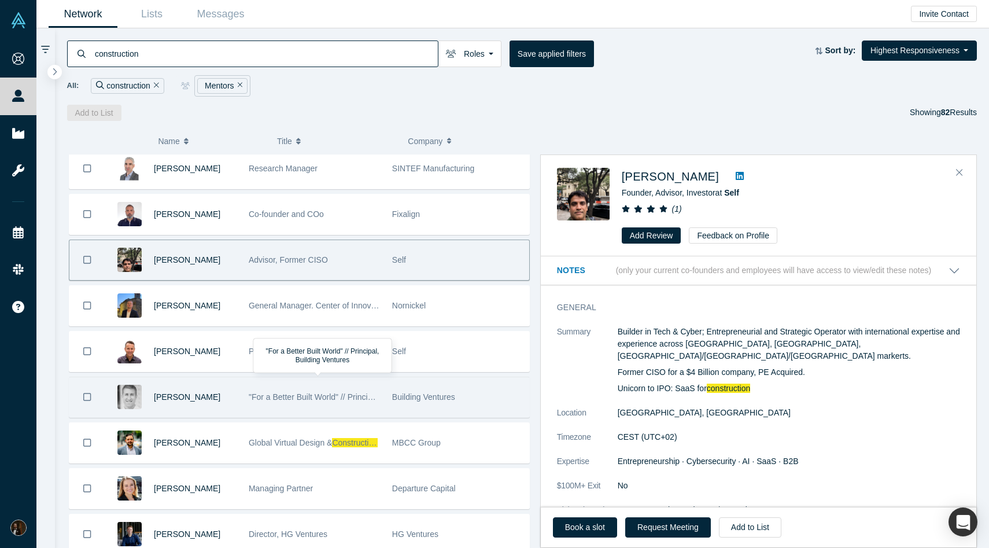
click at [375, 386] on div ""For a Better Built World" // Principal, Building Ventures" at bounding box center [314, 397] width 131 height 40
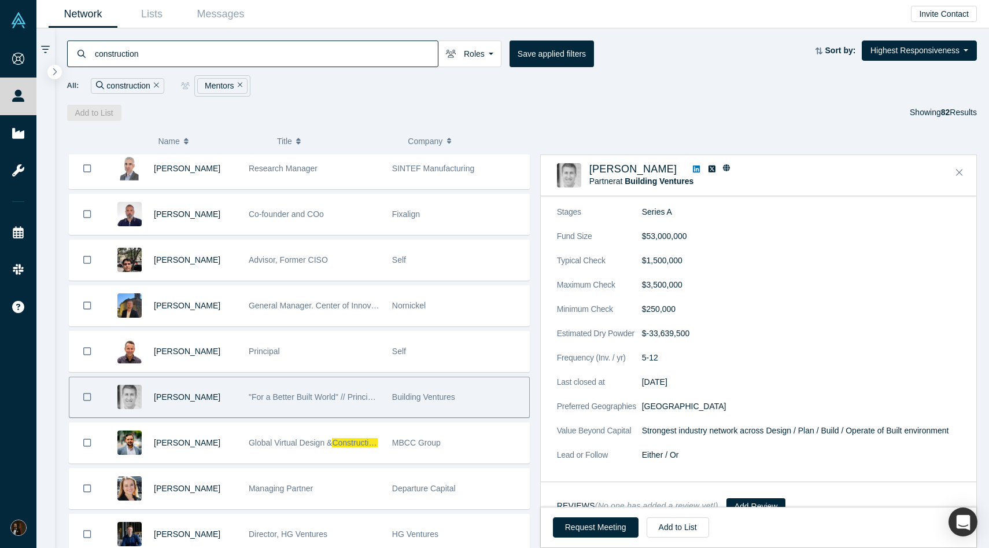
scroll to position [1004, 0]
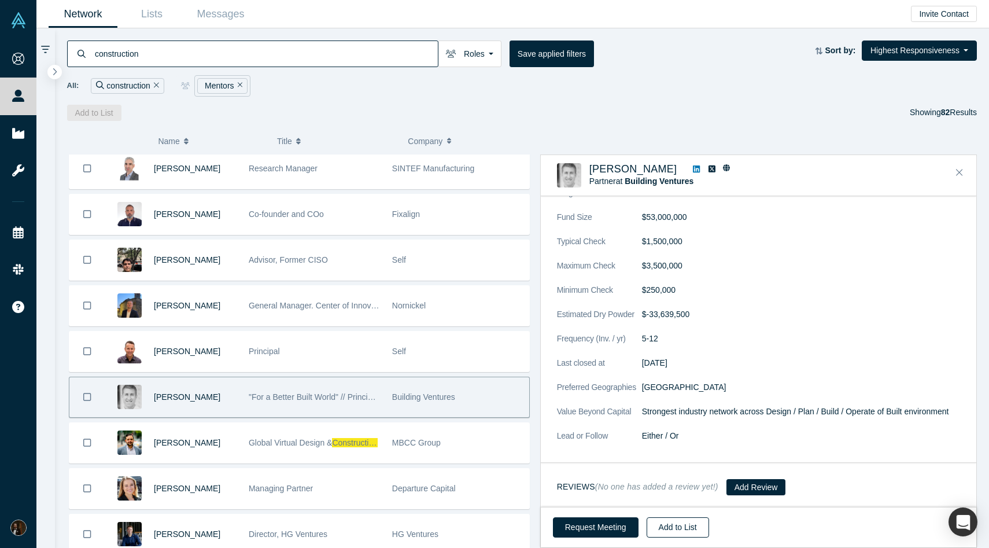
click at [670, 528] on button "Add to List" at bounding box center [678, 527] width 62 height 20
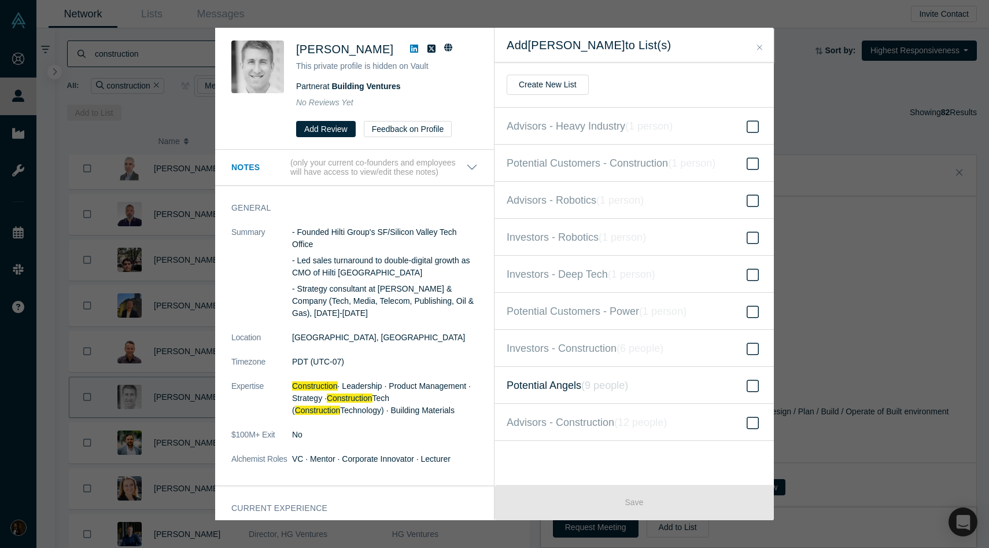
click at [588, 390] on icon "( 9 people )" at bounding box center [604, 385] width 47 height 12
click at [0, 0] on input "Potential Angels ( 9 people )" at bounding box center [0, 0] width 0 height 0
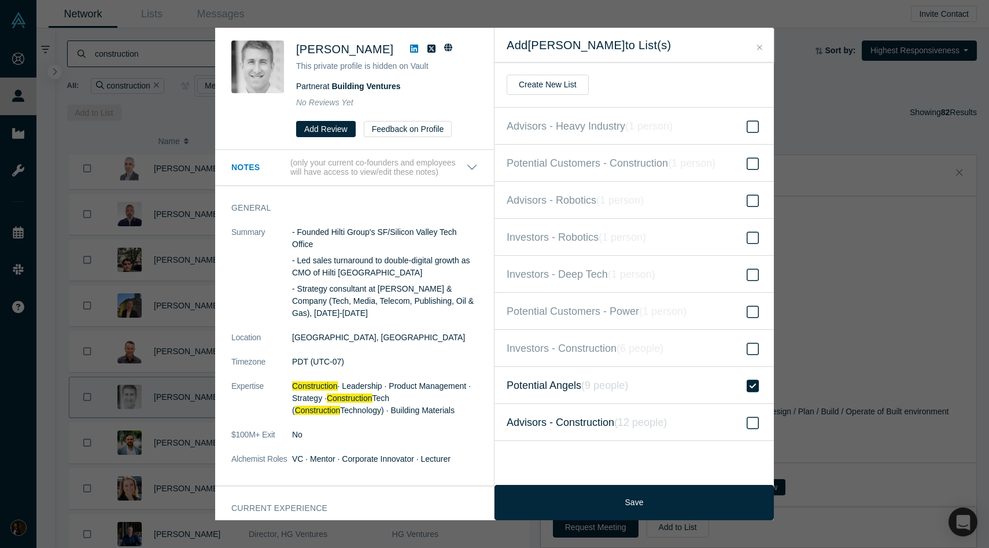
click at [571, 417] on span "Advisors - Construction ( 12 people )" at bounding box center [587, 422] width 160 height 16
click at [0, 0] on input "Advisors - Construction ( 12 people )" at bounding box center [0, 0] width 0 height 0
click at [591, 357] on label "Investors - Construction ( 6 people )" at bounding box center [633, 348] width 279 height 37
click at [0, 0] on input "Investors - Construction ( 6 people )" at bounding box center [0, 0] width 0 height 0
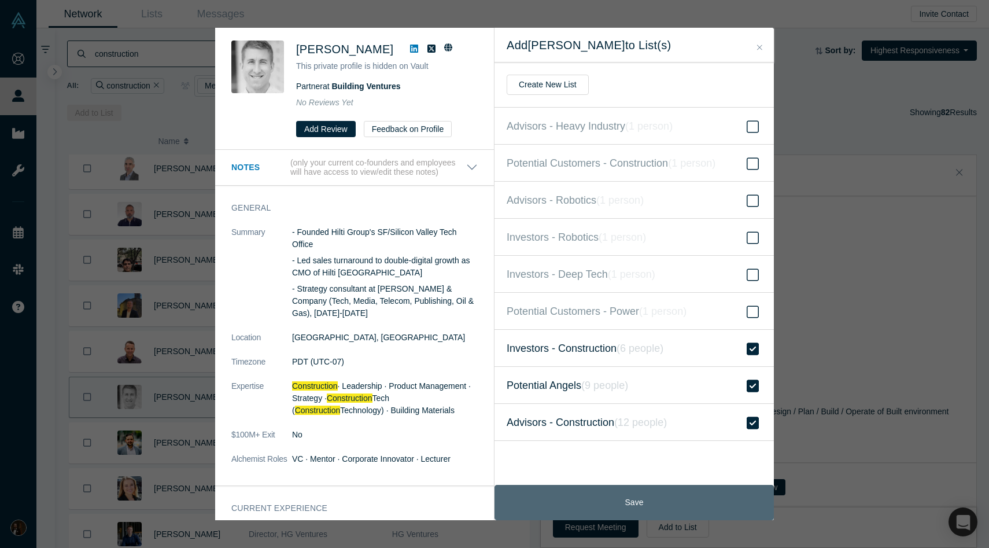
click at [579, 502] on button "Save" at bounding box center [633, 502] width 279 height 35
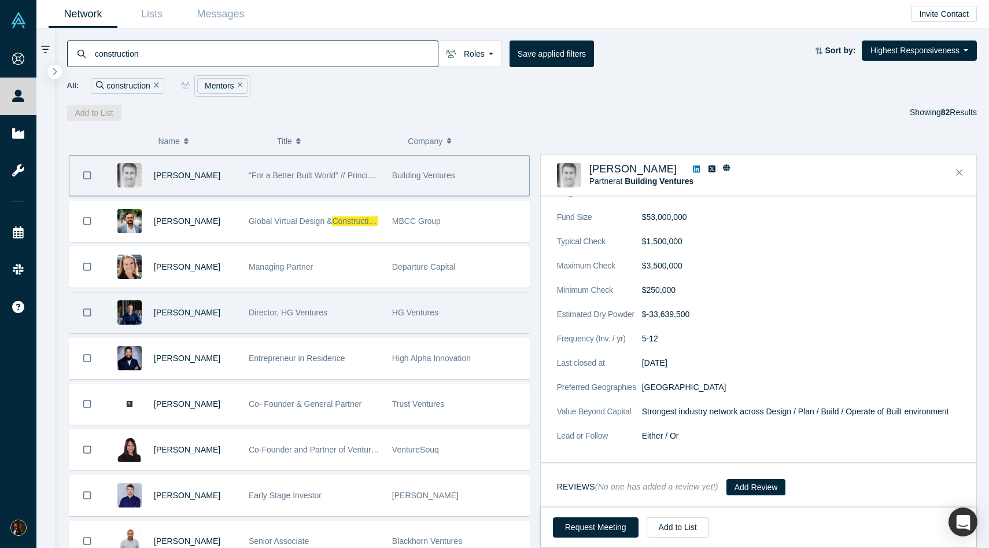
scroll to position [1807, 0]
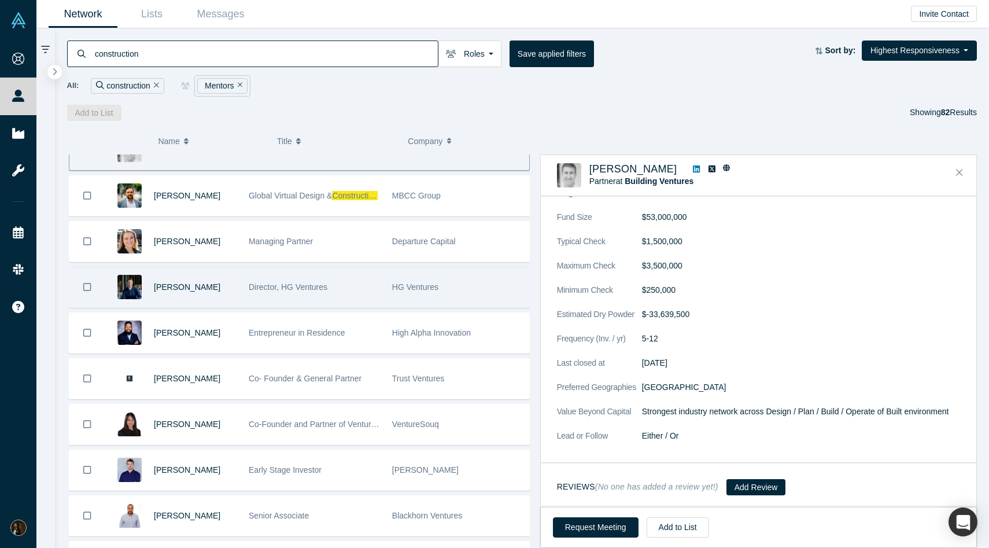
click at [418, 278] on div "HG Ventures" at bounding box center [457, 287] width 131 height 40
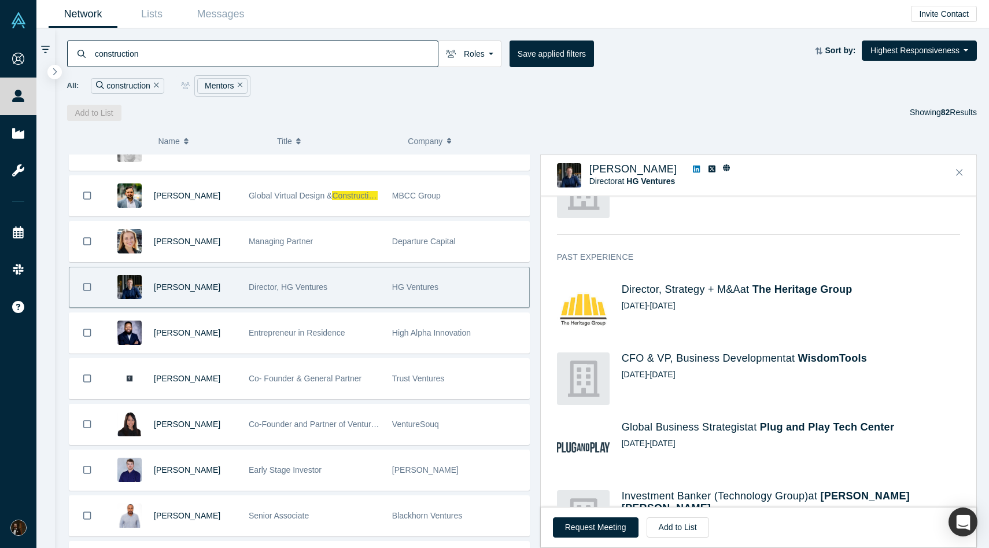
scroll to position [0, 0]
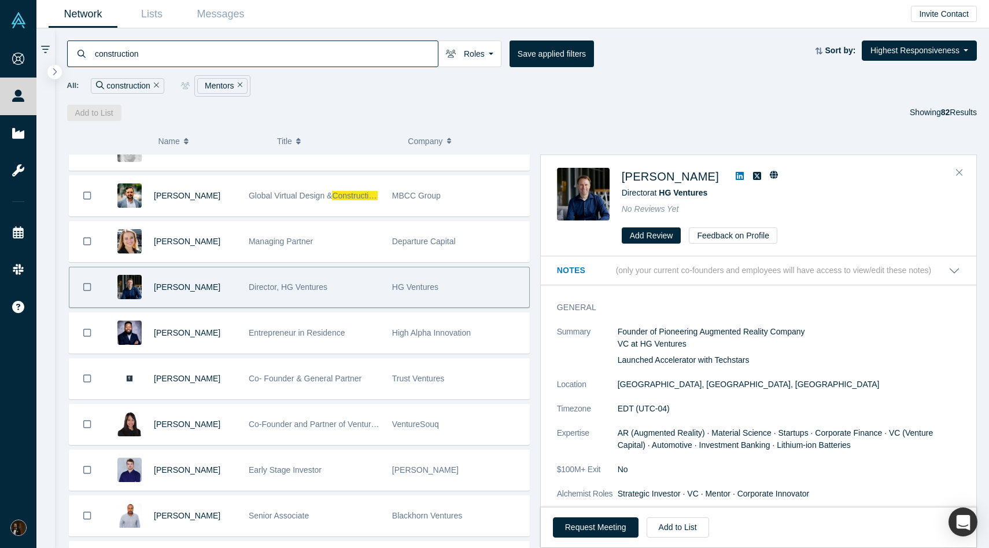
click at [743, 176] on icon at bounding box center [740, 175] width 8 height 9
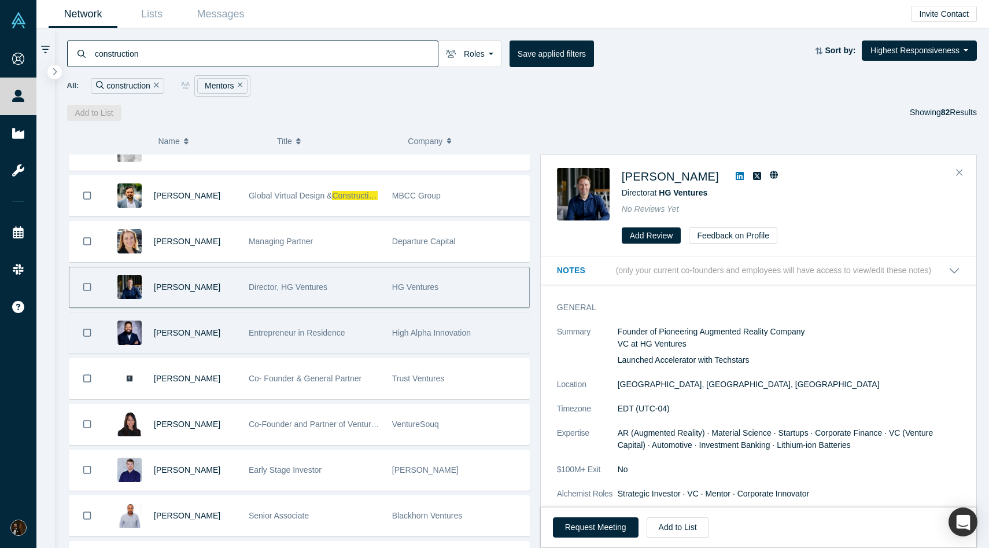
click at [342, 334] on span "Entrepreneur in Residence" at bounding box center [297, 332] width 97 height 9
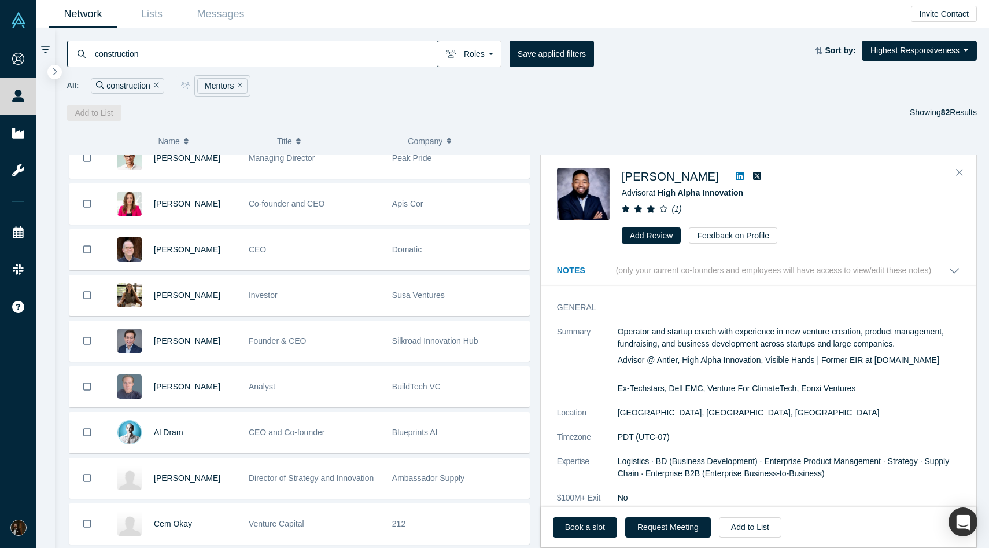
scroll to position [2211, 0]
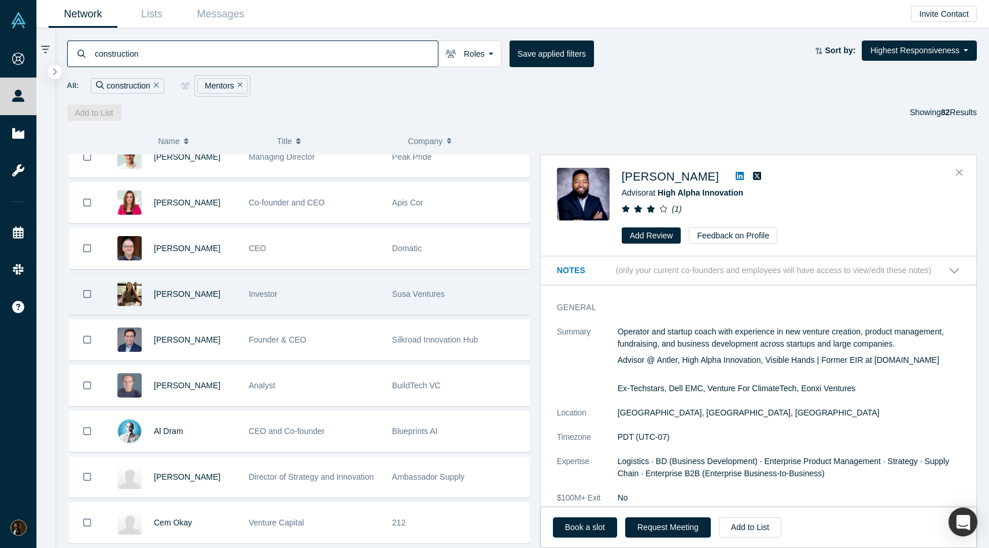
click at [382, 300] on div "Investor" at bounding box center [313, 294] width 143 height 40
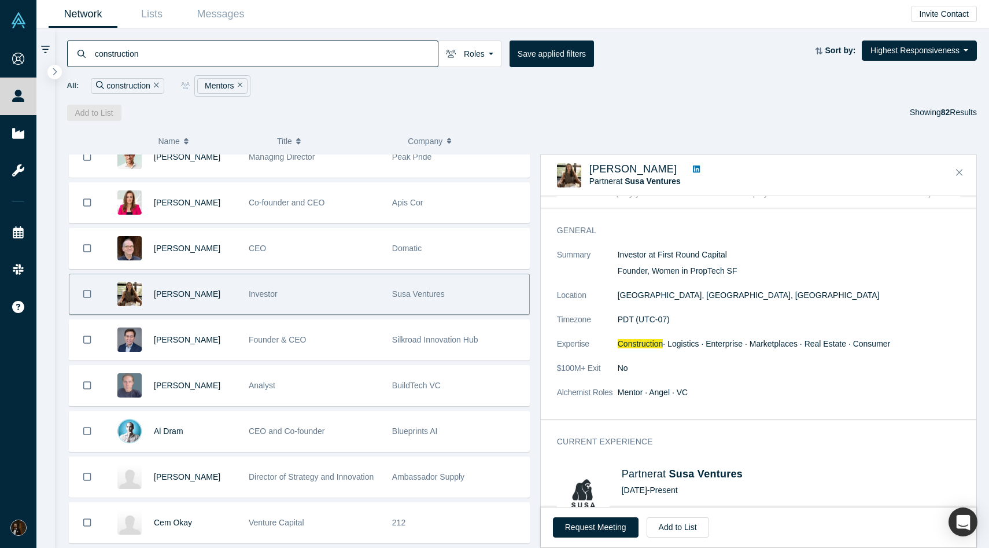
scroll to position [0, 0]
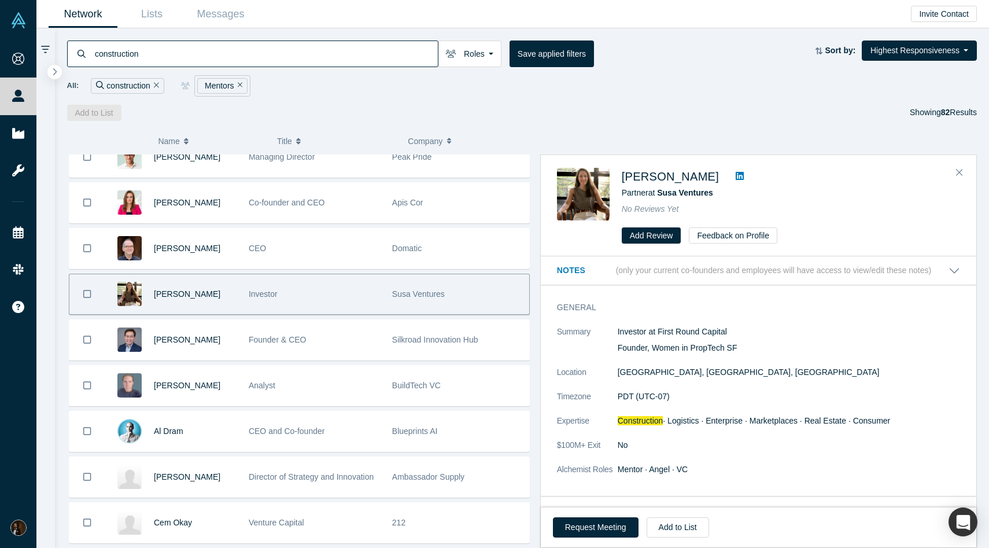
click at [744, 175] on icon at bounding box center [740, 175] width 8 height 9
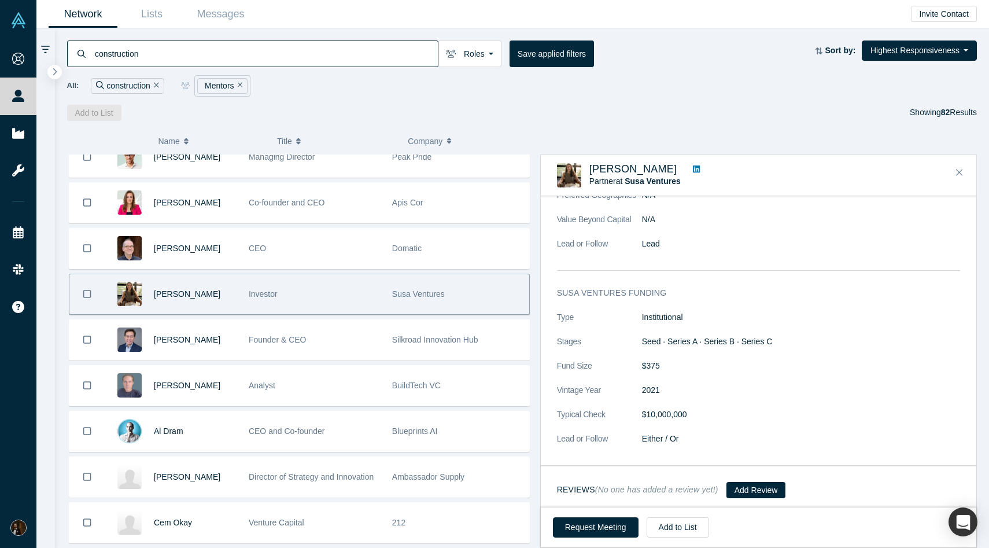
scroll to position [794, 0]
click at [659, 527] on button "Add to List" at bounding box center [678, 527] width 62 height 20
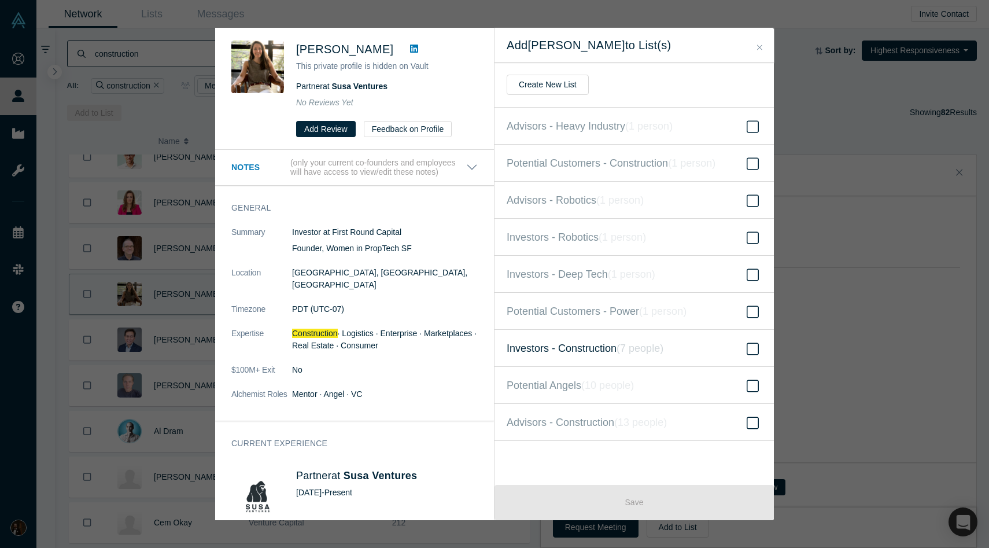
click at [590, 350] on span "Investors - Construction ( 7 people )" at bounding box center [585, 348] width 157 height 16
click at [0, 0] on input "Investors - Construction ( 7 people )" at bounding box center [0, 0] width 0 height 0
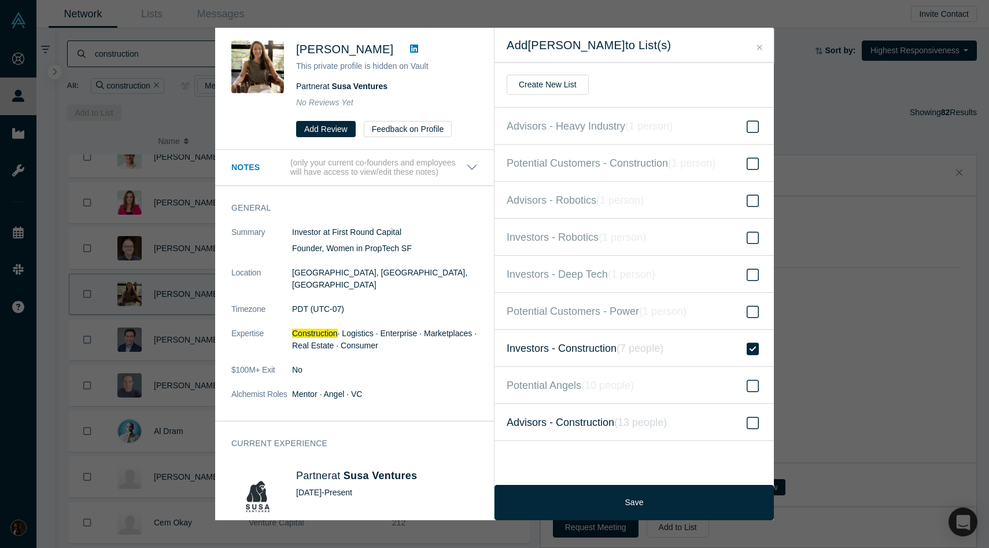
click at [570, 424] on span "Advisors - Construction ( 13 people )" at bounding box center [587, 422] width 160 height 16
click at [0, 0] on input "Advisors - Construction ( 13 people )" at bounding box center [0, 0] width 0 height 0
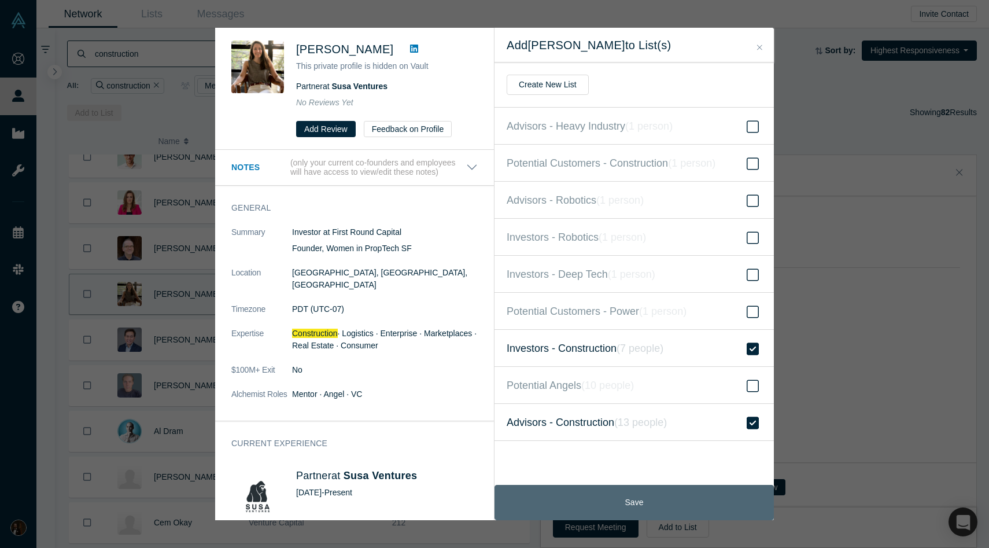
click at [560, 498] on button "Save" at bounding box center [633, 502] width 279 height 35
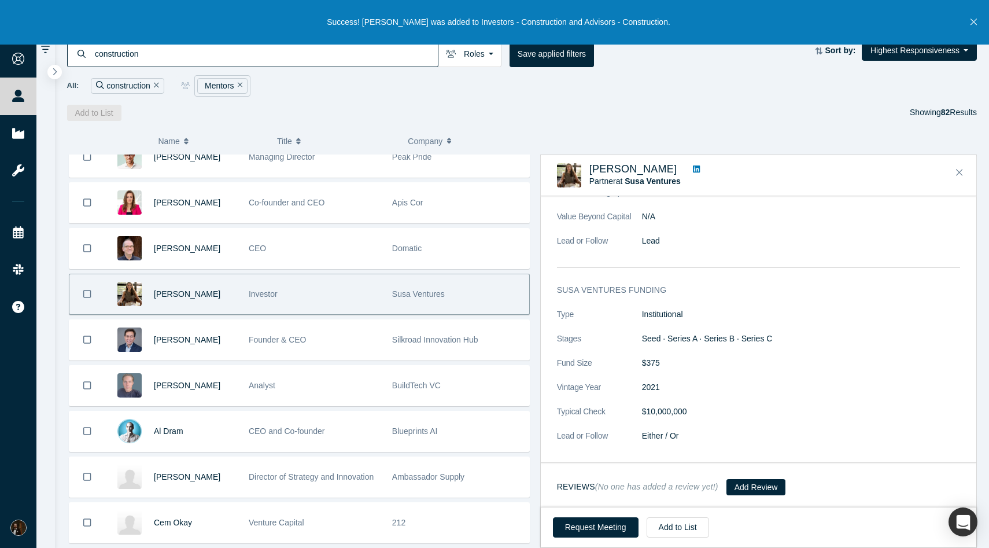
click at [700, 168] on icon at bounding box center [696, 169] width 7 height 8
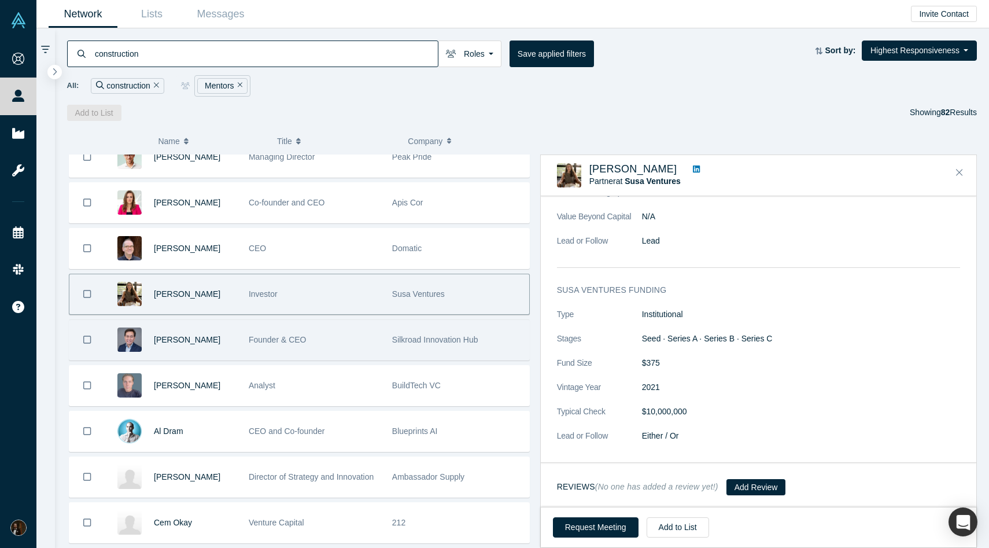
click at [333, 330] on div "Founder & CEO" at bounding box center [314, 340] width 131 height 40
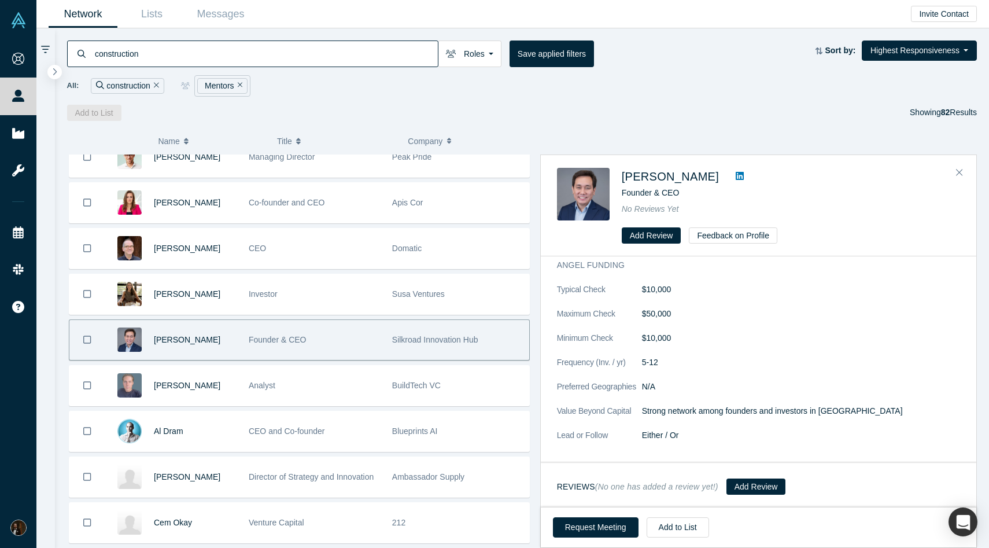
scroll to position [0, 0]
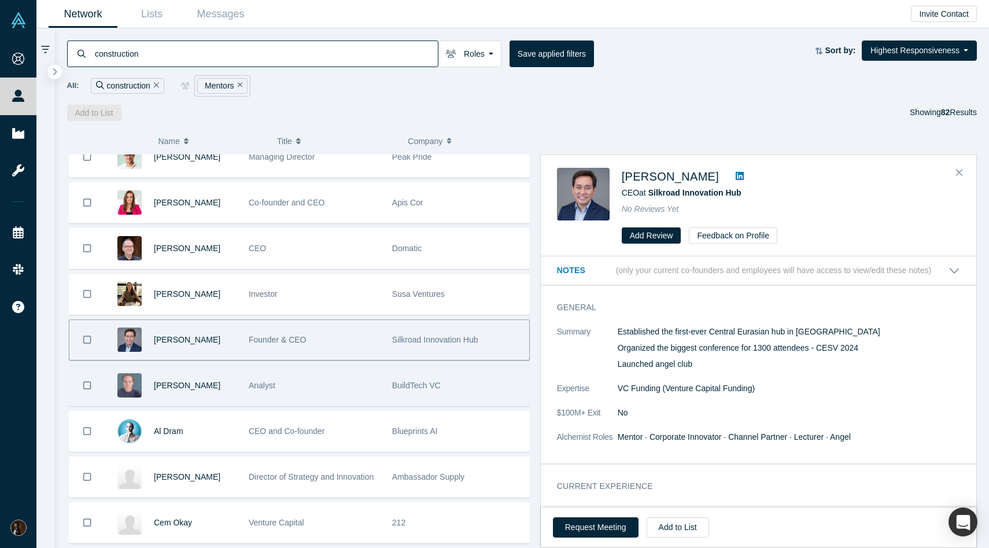
click at [314, 375] on div "Analyst" at bounding box center [314, 385] width 131 height 40
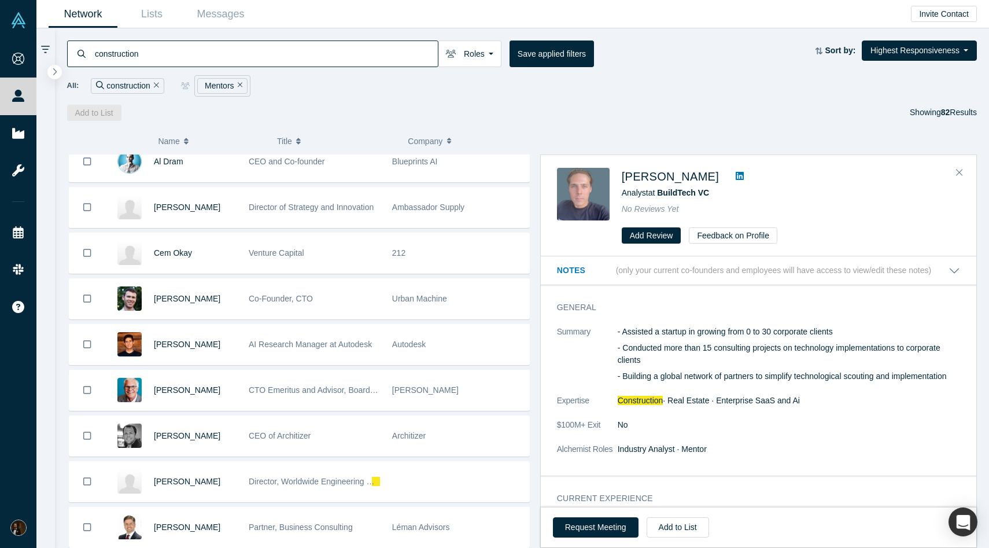
scroll to position [2482, 0]
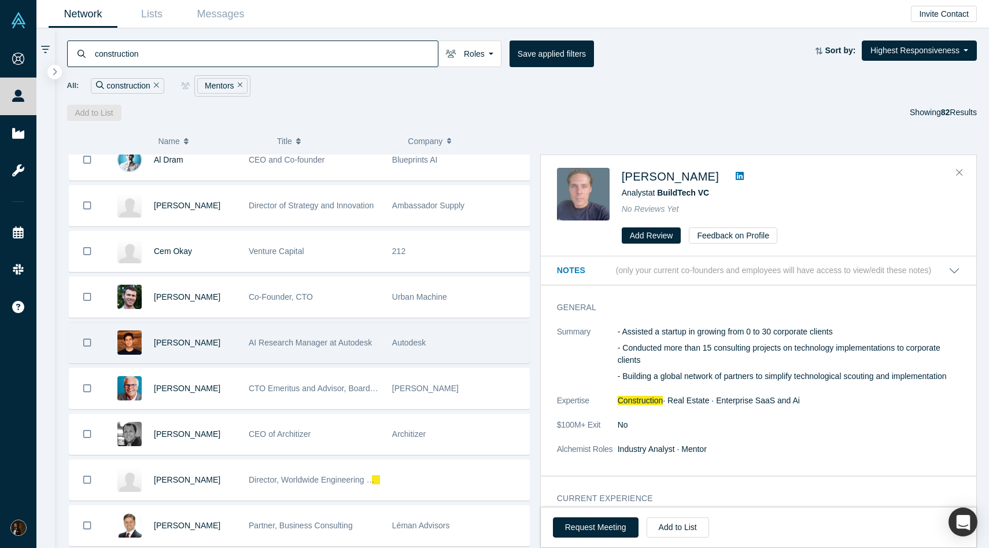
click at [366, 332] on div "AI Research Manager at Autodesk" at bounding box center [314, 343] width 131 height 40
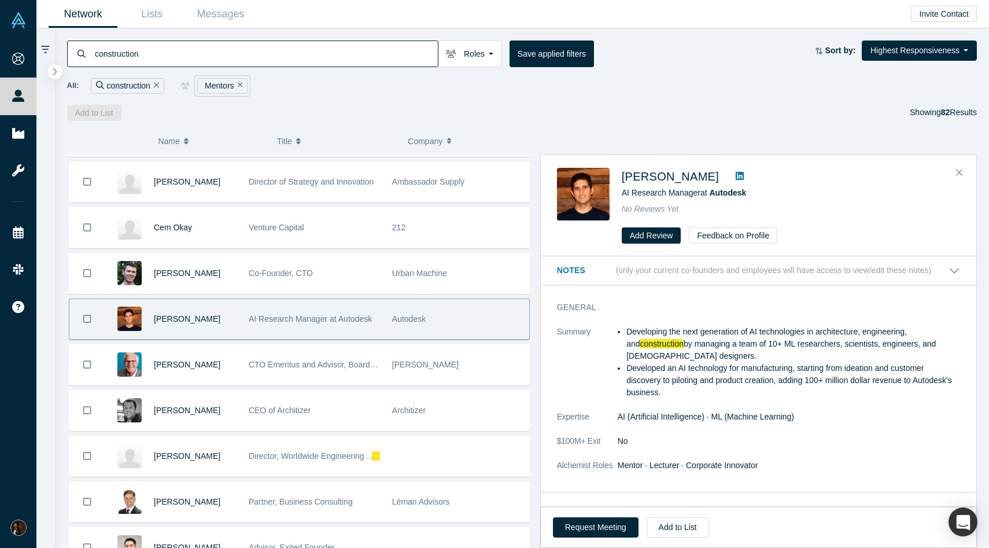
scroll to position [2507, 0]
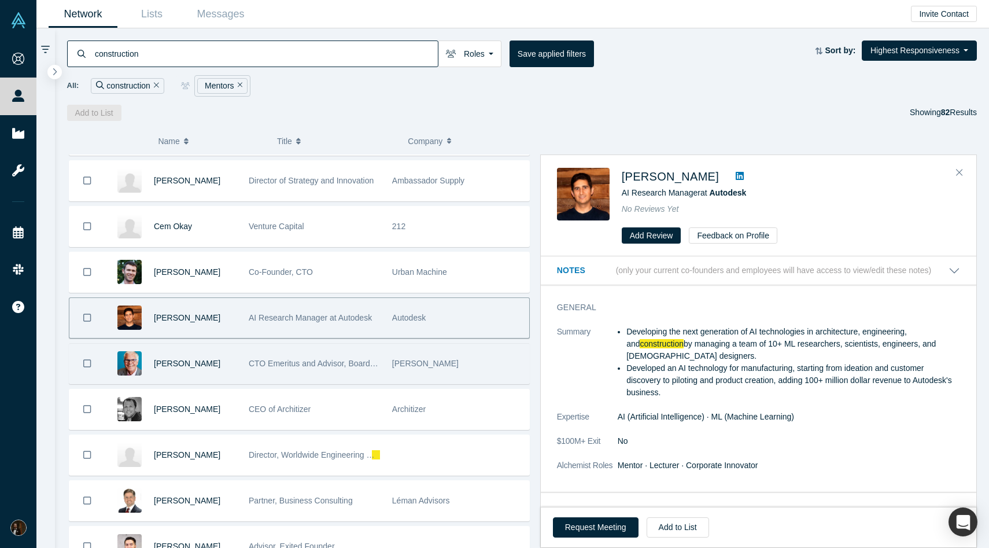
click at [352, 353] on div "CTO Emeritus and Advisor, Board Member" at bounding box center [314, 364] width 131 height 40
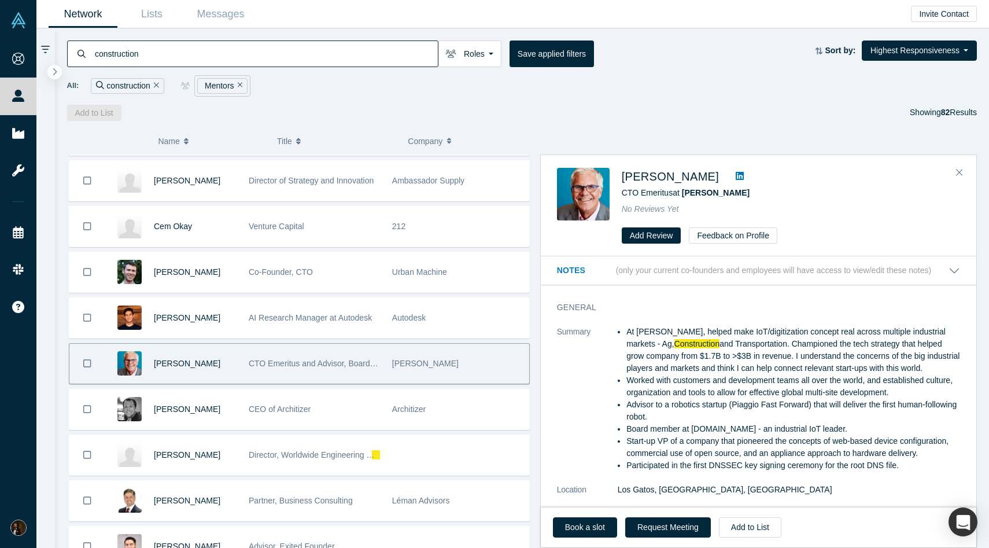
click at [736, 172] on icon at bounding box center [740, 176] width 8 height 8
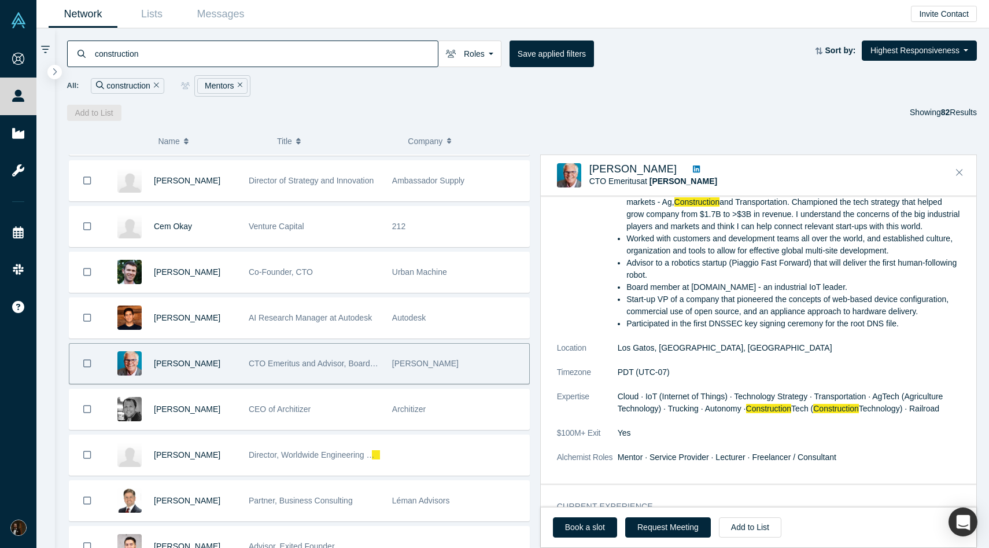
scroll to position [98, 0]
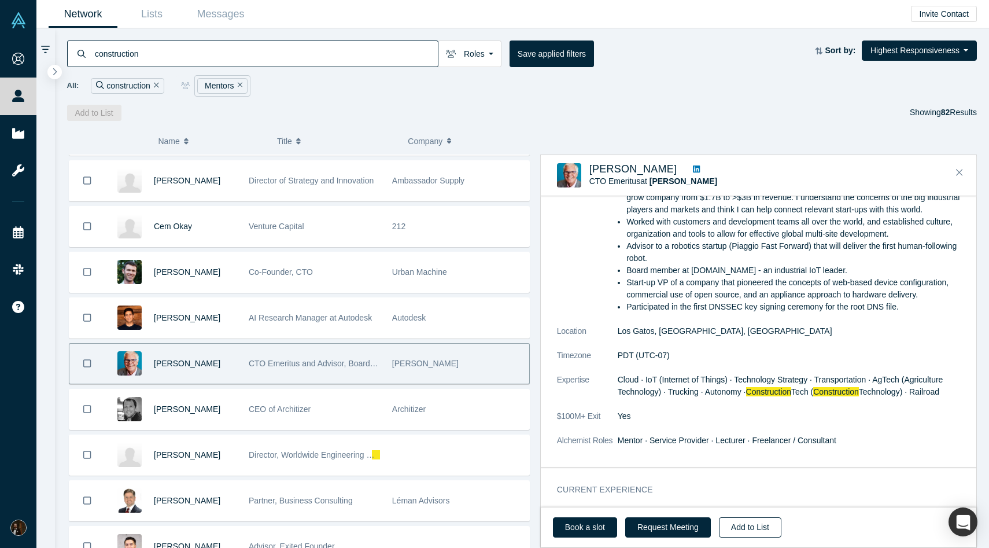
click at [733, 524] on button "Add to List" at bounding box center [750, 527] width 62 height 20
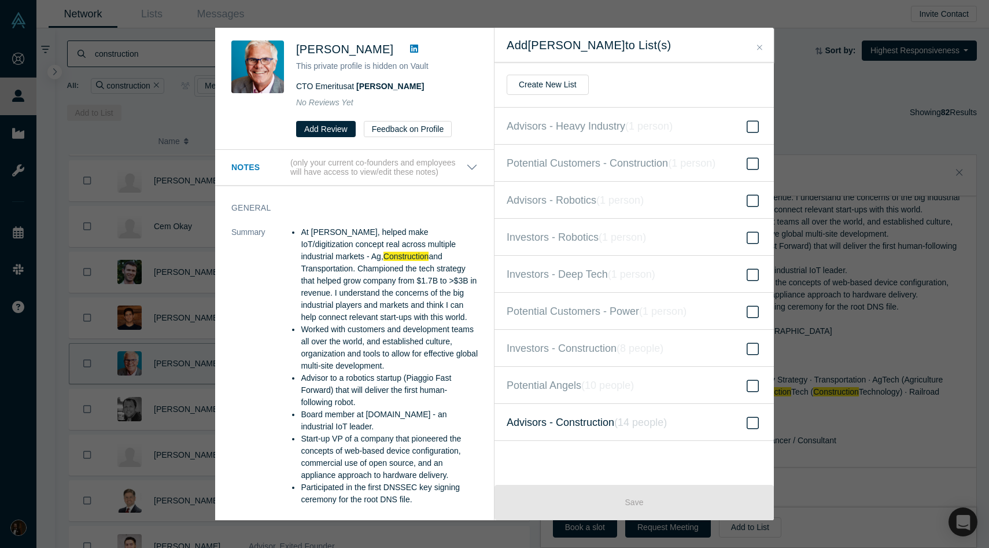
click at [616, 426] on span "Advisors - Construction ( 14 people )" at bounding box center [587, 422] width 160 height 16
click at [0, 0] on input "Advisors - Construction ( 14 people )" at bounding box center [0, 0] width 0 height 0
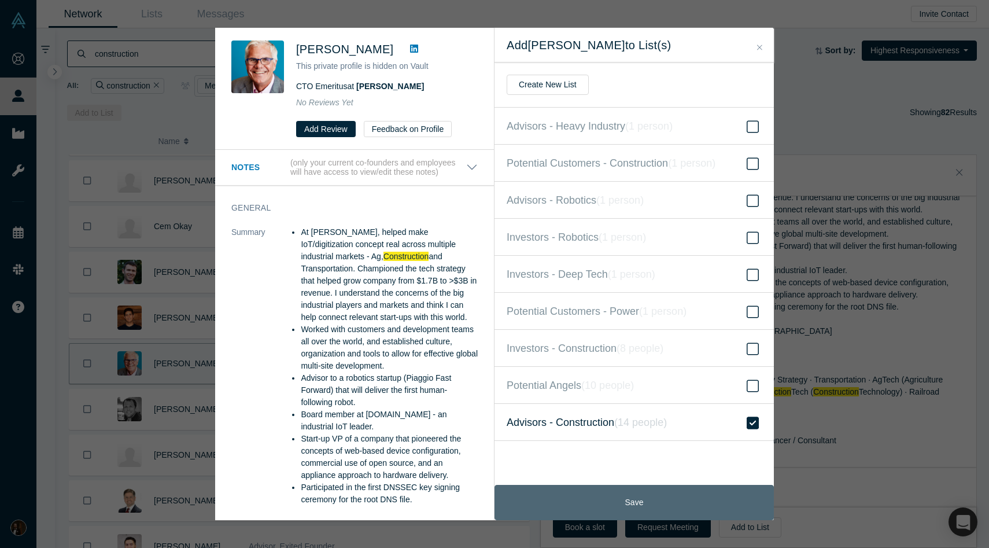
click at [602, 507] on button "Save" at bounding box center [633, 502] width 279 height 35
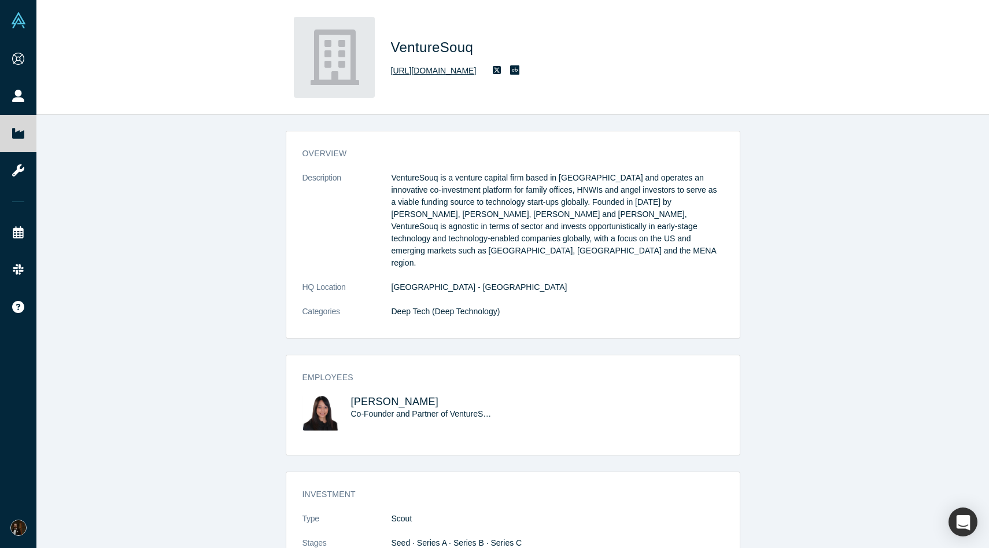
click at [462, 73] on link "http://www.venturesouq.com/" at bounding box center [434, 71] width 86 height 12
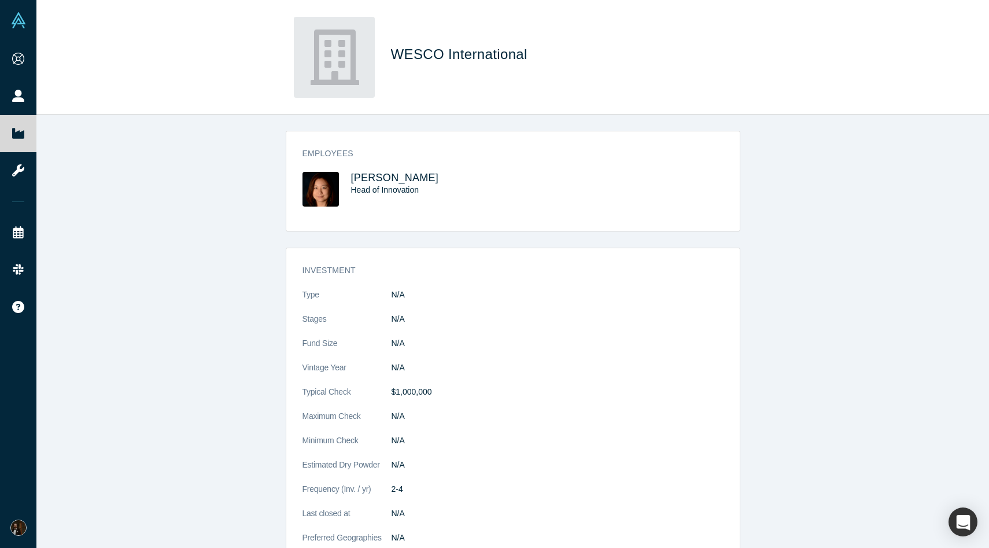
click at [452, 56] on span "WESCO International" at bounding box center [461, 54] width 141 height 16
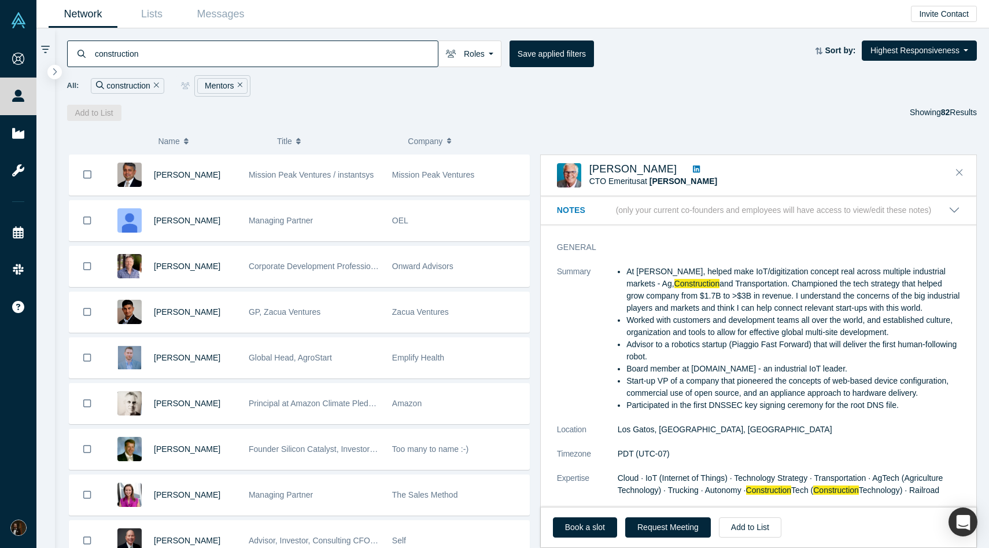
scroll to position [98, 0]
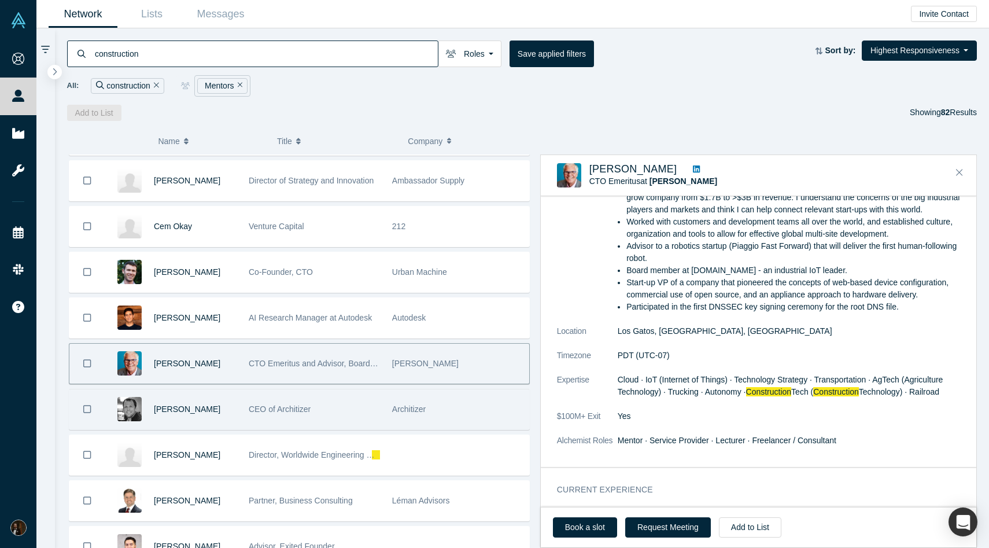
click at [337, 404] on div "CEO of Architizer" at bounding box center [314, 409] width 131 height 40
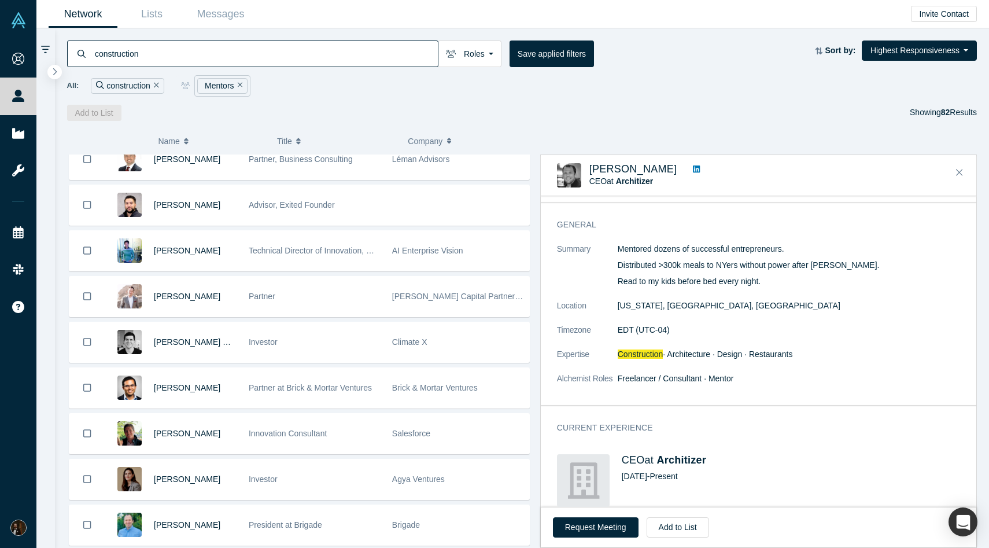
scroll to position [2849, 0]
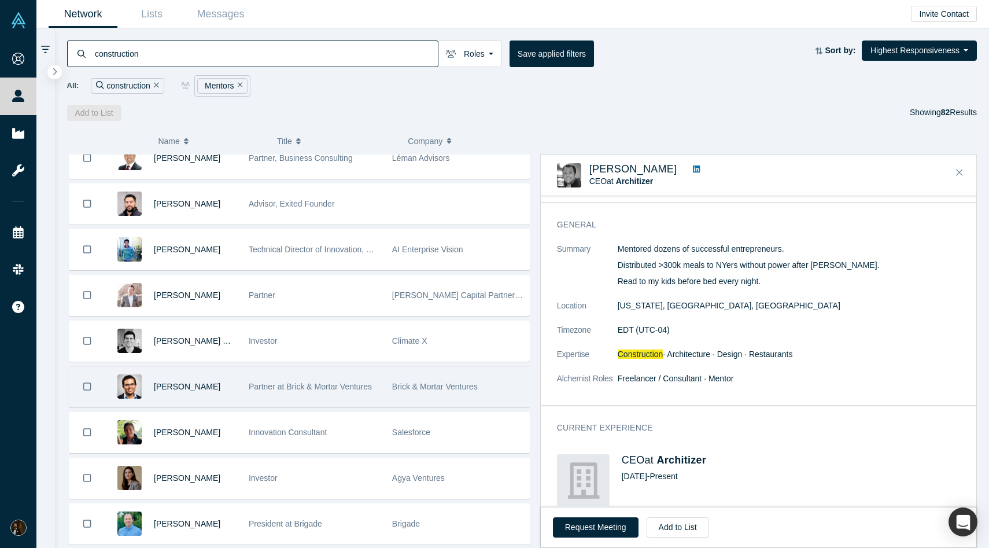
click at [367, 397] on div "Partner at Brick & Mortar Ventures" at bounding box center [314, 387] width 131 height 40
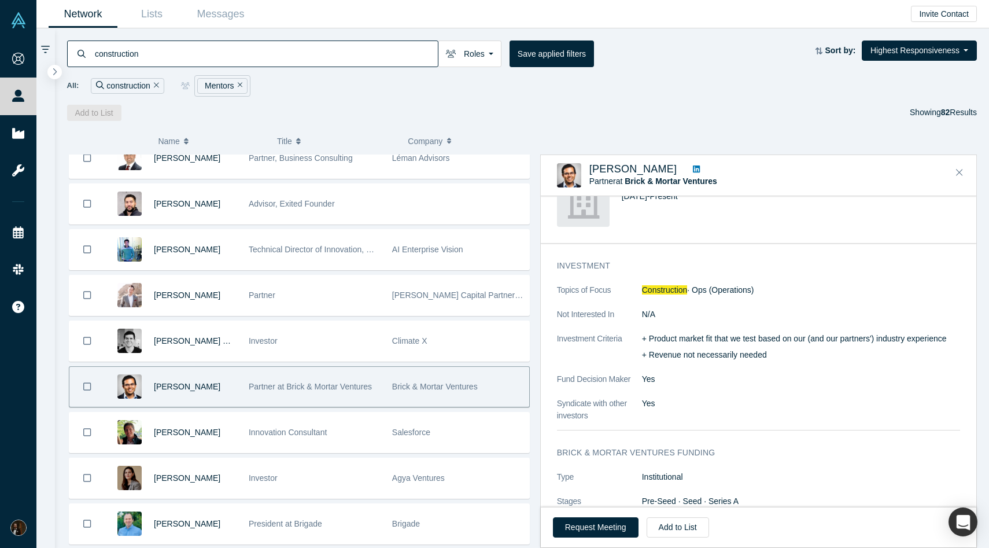
scroll to position [0, 0]
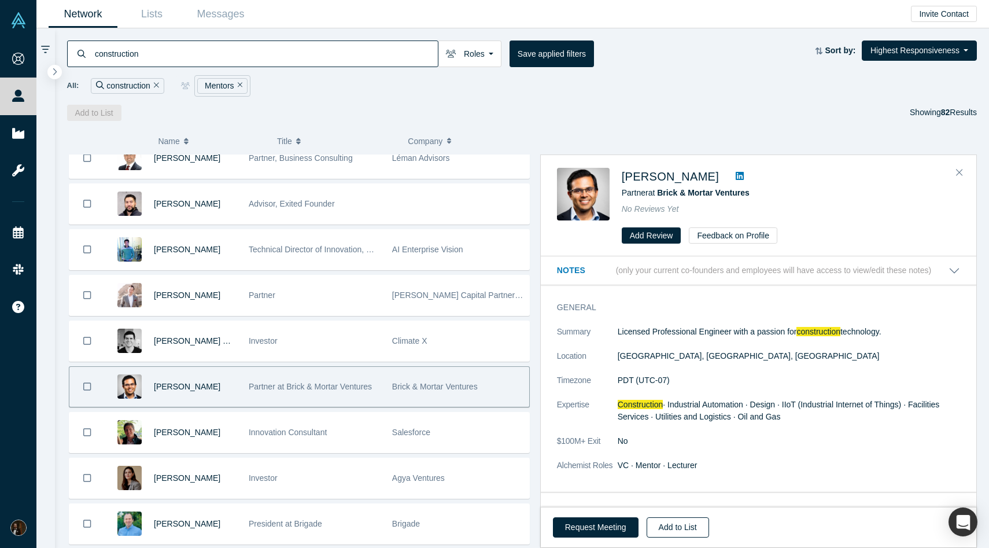
click at [668, 525] on button "Add to List" at bounding box center [678, 527] width 62 height 20
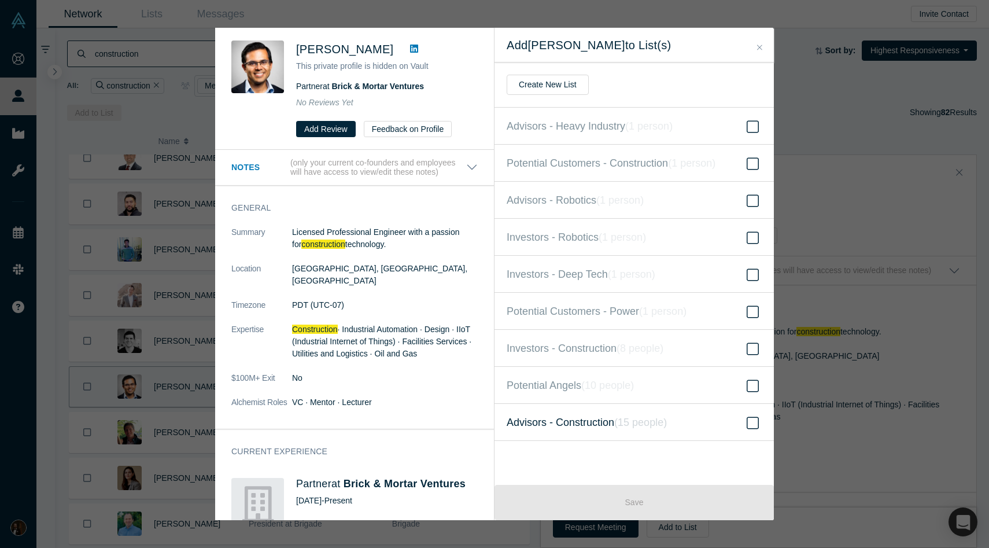
click at [538, 424] on span "Advisors - Construction ( 15 people )" at bounding box center [587, 422] width 160 height 16
click at [0, 0] on input "Advisors - Construction ( 15 people )" at bounding box center [0, 0] width 0 height 0
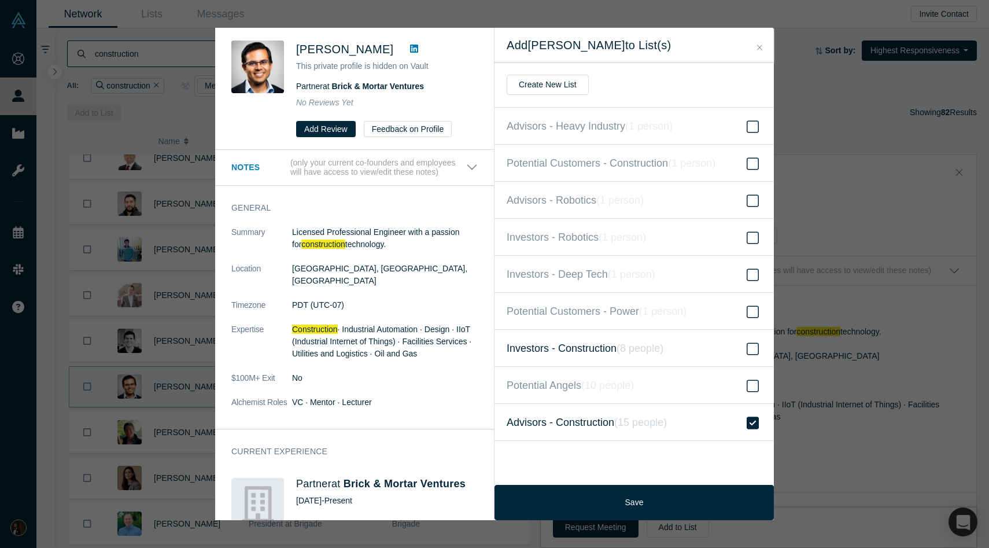
click at [579, 352] on span "Investors - Construction ( 8 people )" at bounding box center [585, 348] width 157 height 16
click at [0, 0] on input "Investors - Construction ( 8 people )" at bounding box center [0, 0] width 0 height 0
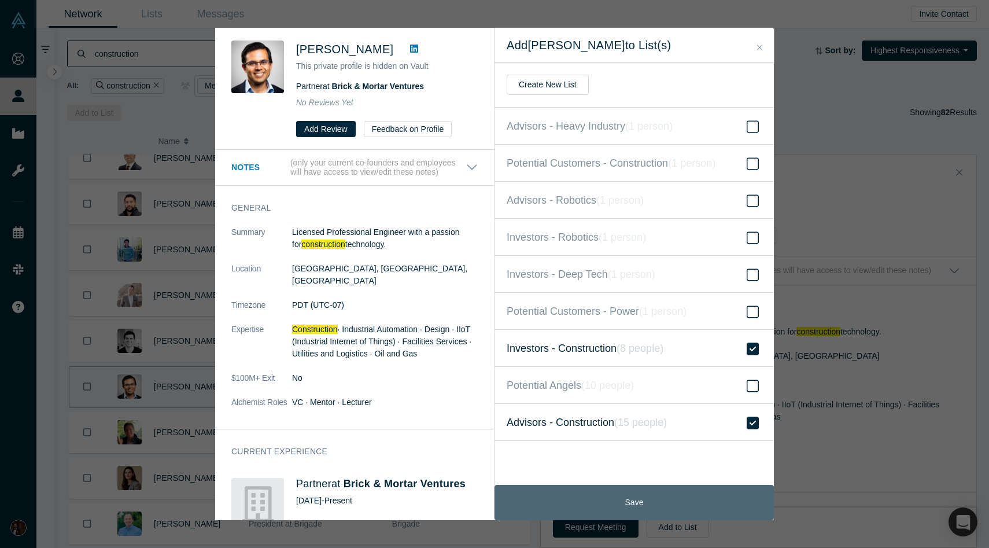
click at [556, 497] on button "Save" at bounding box center [633, 502] width 279 height 35
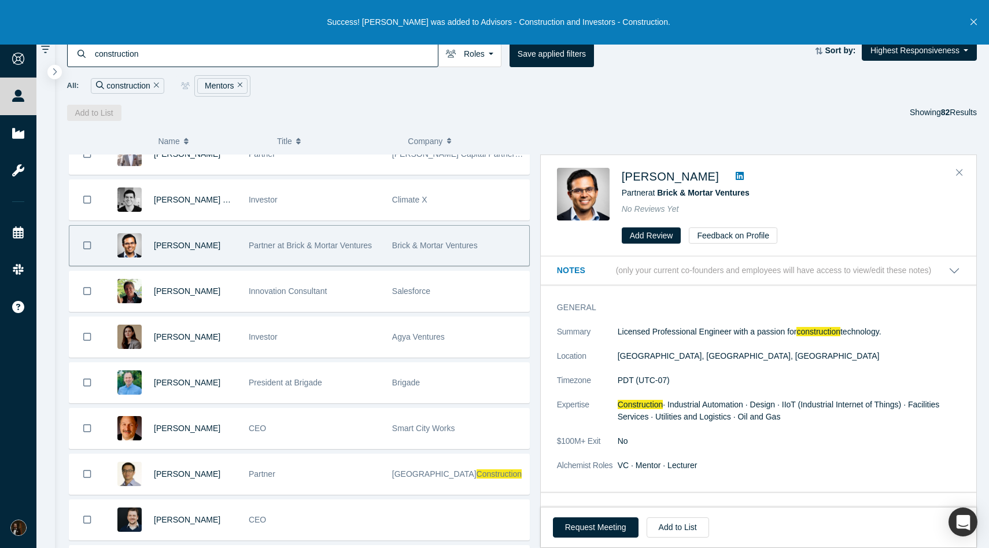
scroll to position [2991, 0]
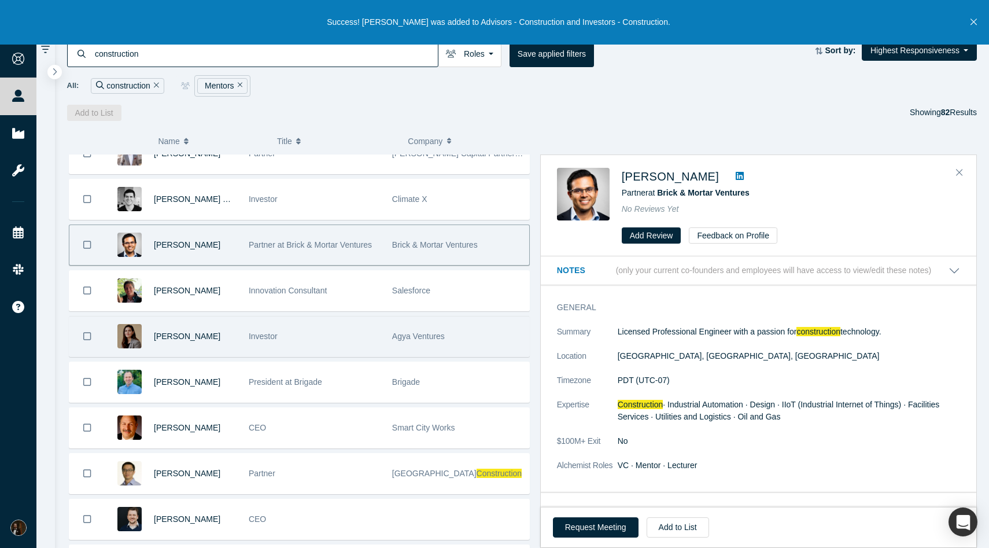
click at [241, 343] on div "[PERSON_NAME]" at bounding box center [173, 336] width 137 height 40
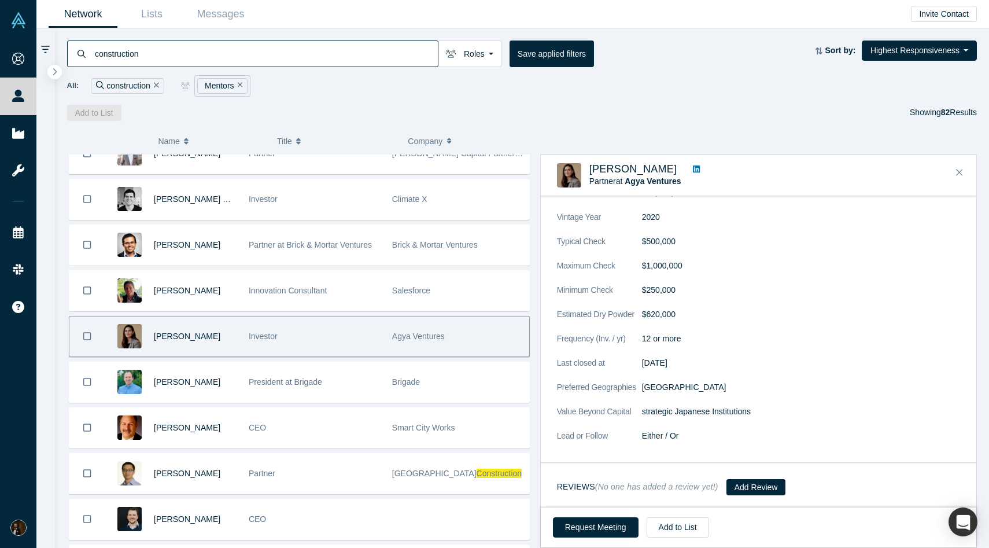
scroll to position [0, 0]
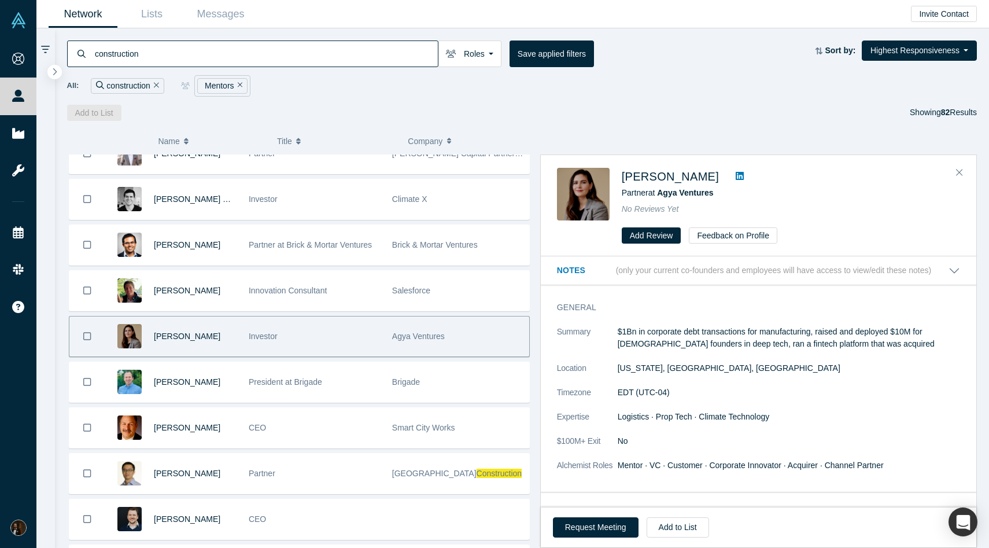
click at [736, 176] on icon at bounding box center [740, 175] width 8 height 9
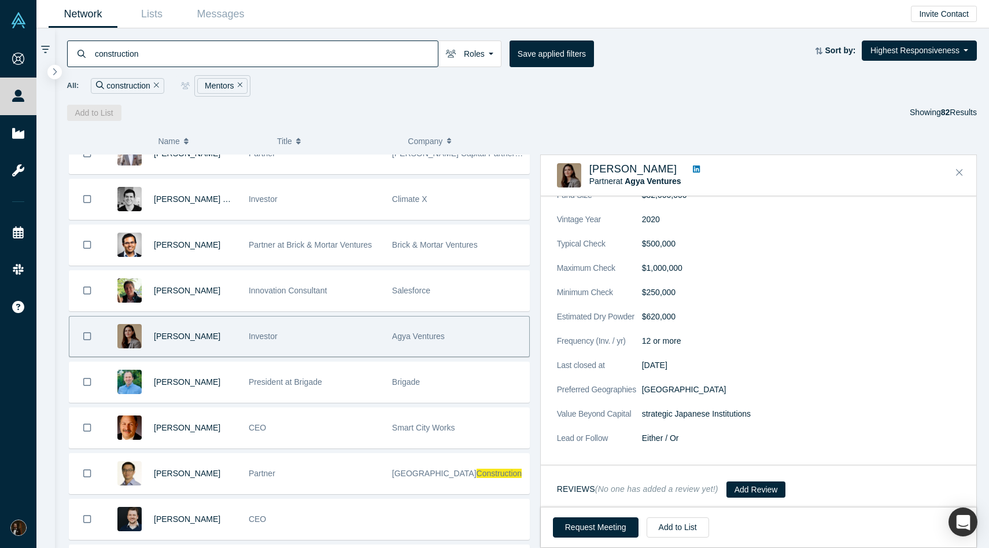
scroll to position [635, 0]
click at [668, 531] on button "Add to List" at bounding box center [678, 527] width 62 height 20
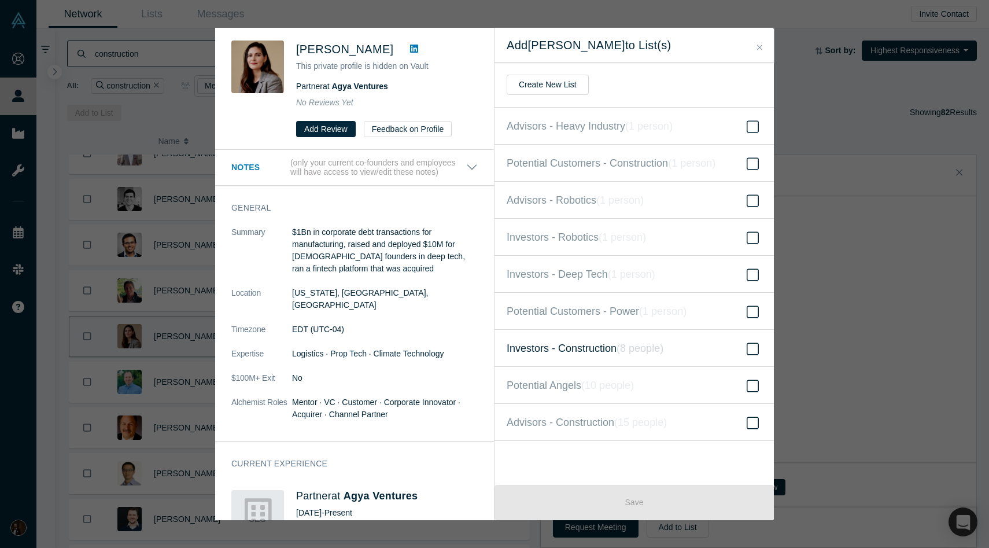
click at [587, 343] on span "Investors - Construction ( 8 people )" at bounding box center [585, 348] width 157 height 16
click at [0, 0] on input "Investors - Construction ( 8 people )" at bounding box center [0, 0] width 0 height 0
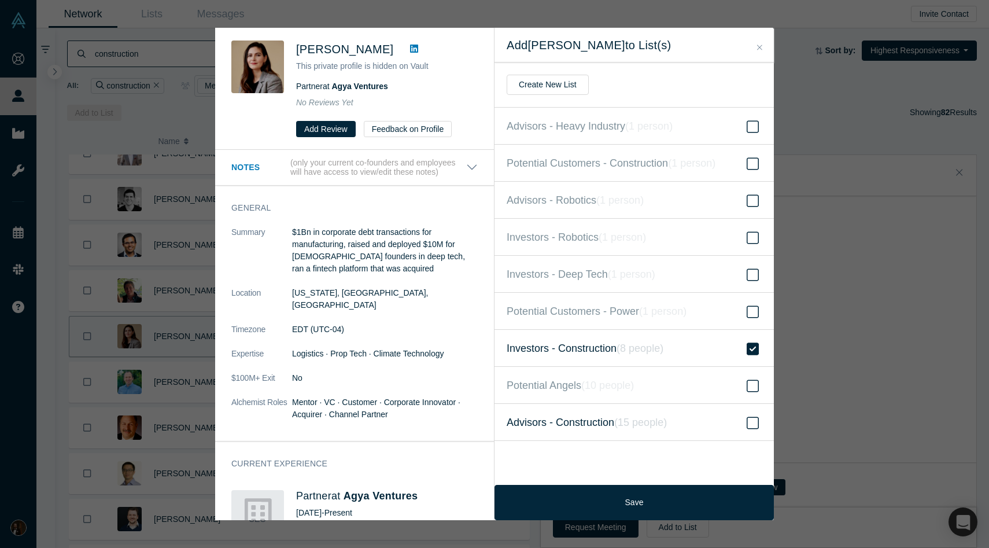
click at [564, 422] on span "Advisors - Construction ( 15 people )" at bounding box center [587, 422] width 160 height 16
click at [0, 0] on input "Advisors - Construction ( 15 people )" at bounding box center [0, 0] width 0 height 0
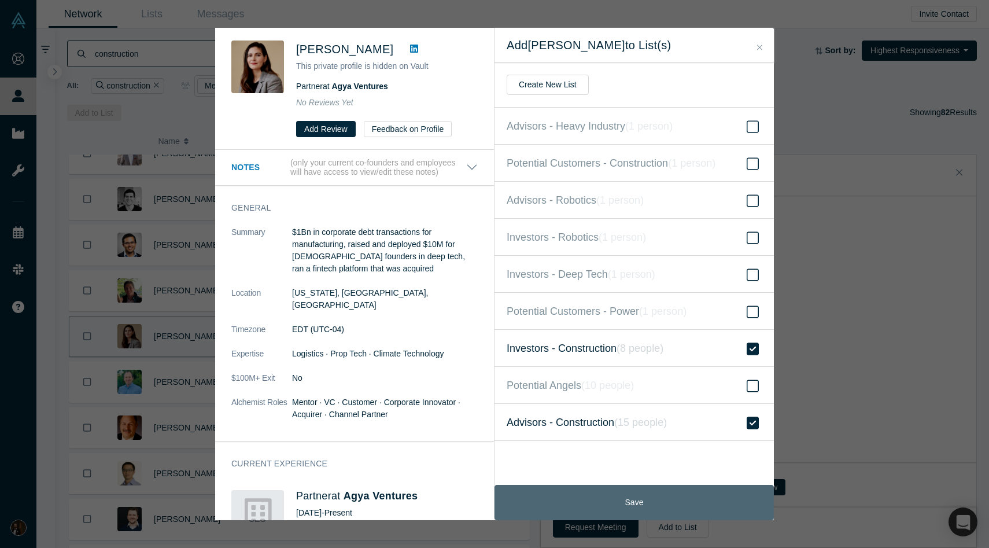
click at [593, 501] on button "Save" at bounding box center [633, 502] width 279 height 35
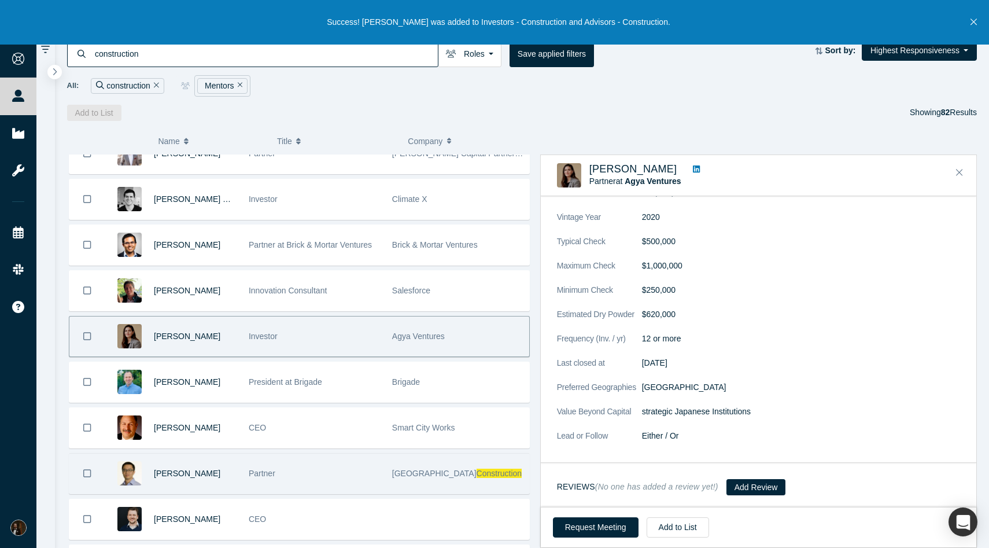
click at [218, 472] on div "[PERSON_NAME]" at bounding box center [195, 473] width 83 height 40
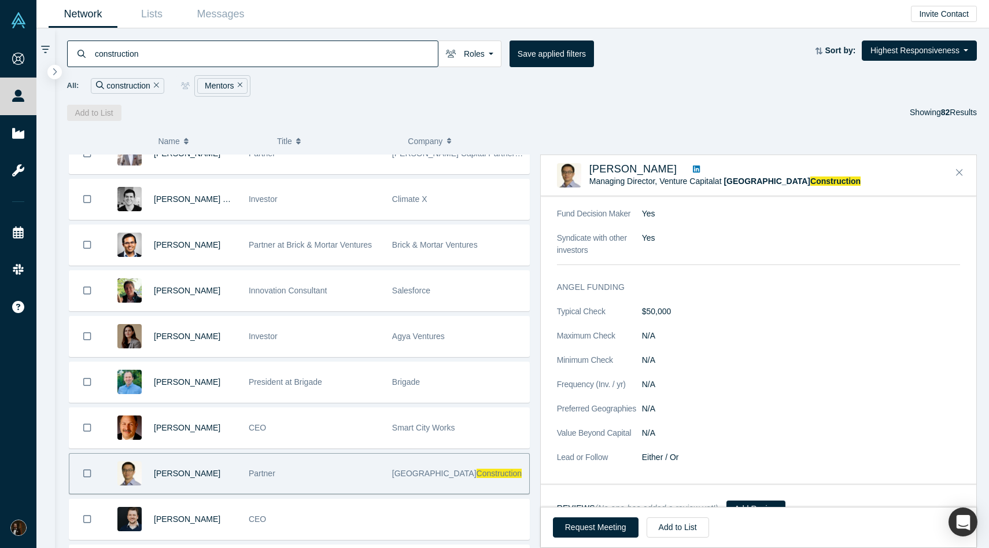
scroll to position [773, 0]
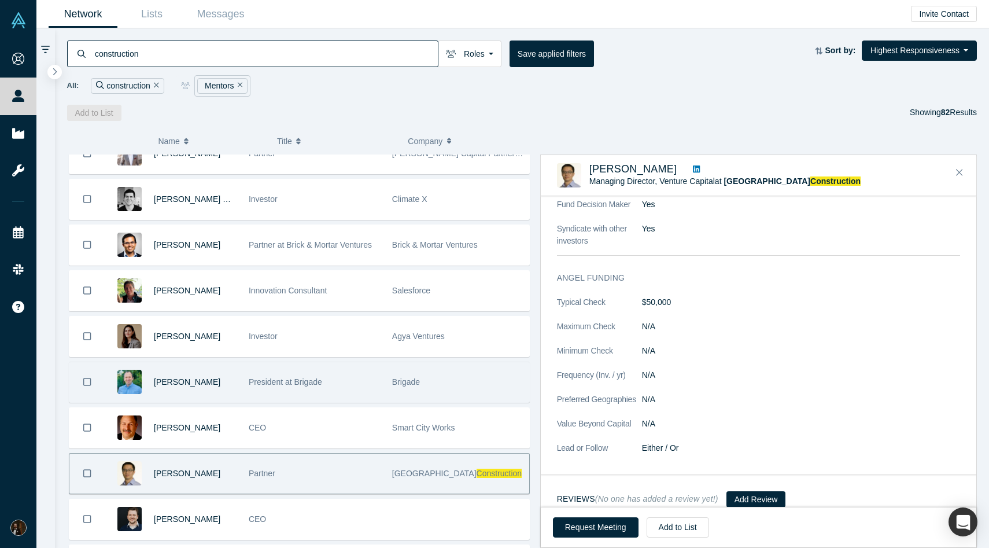
click at [317, 379] on span "President at Brigade" at bounding box center [285, 381] width 73 height 9
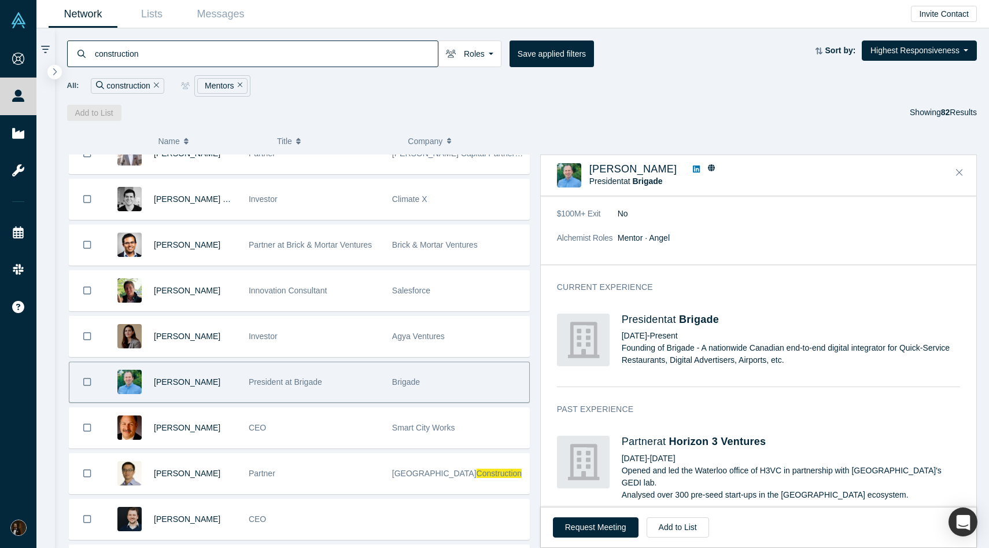
scroll to position [0, 0]
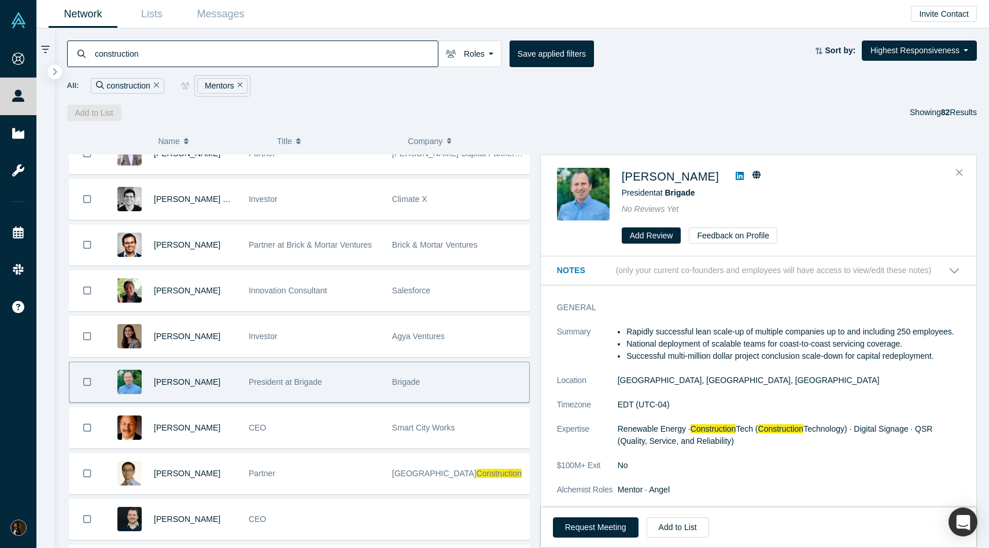
click at [736, 176] on icon at bounding box center [740, 175] width 8 height 9
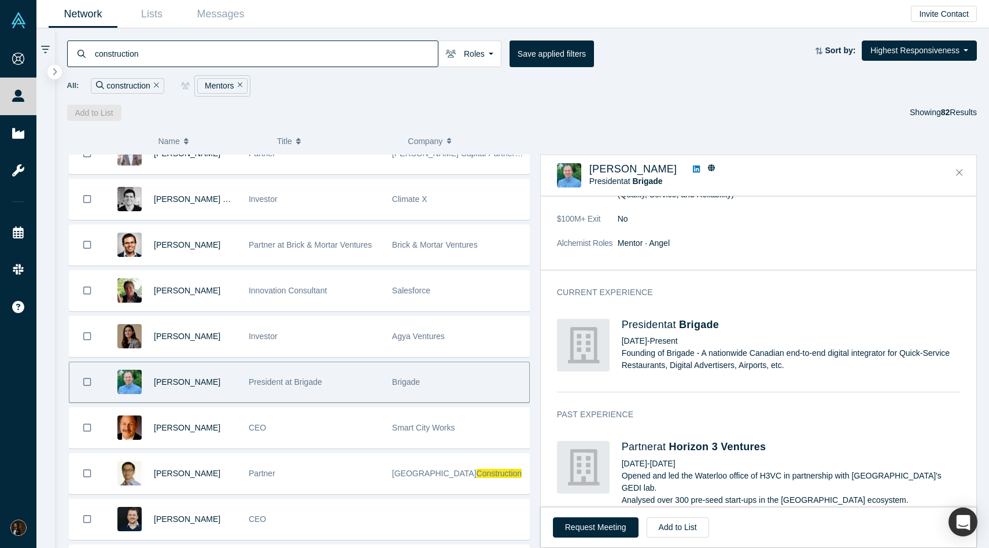
scroll to position [187, 0]
click at [668, 531] on button "Add to List" at bounding box center [678, 527] width 62 height 20
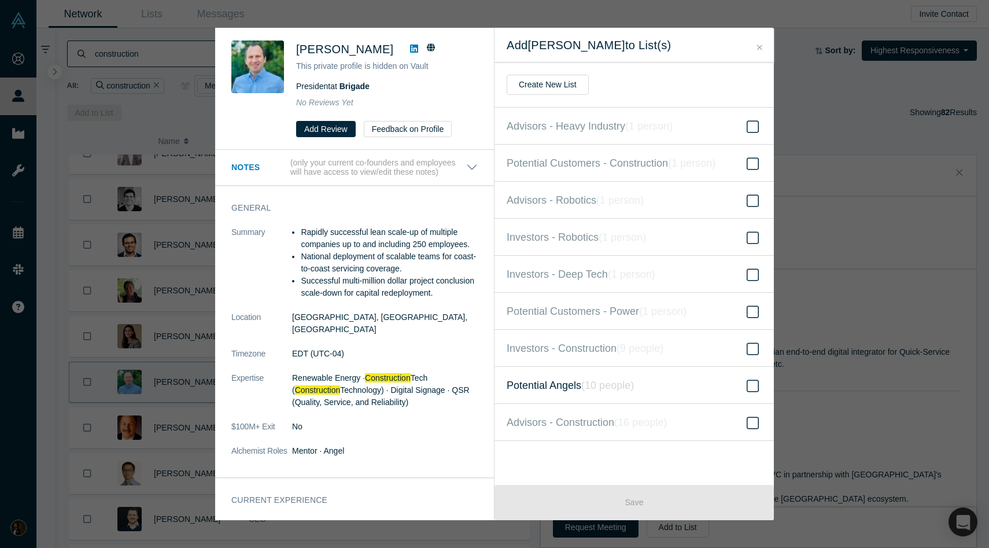
click at [568, 390] on span "Potential Angels ( 10 people )" at bounding box center [570, 385] width 127 height 16
click at [0, 0] on input "Potential Angels ( 10 people )" at bounding box center [0, 0] width 0 height 0
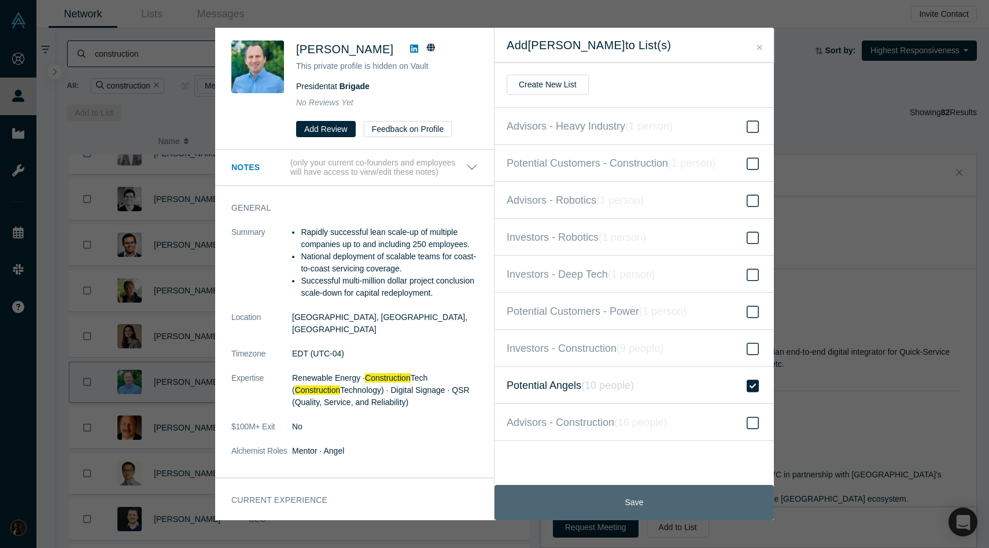
click at [572, 486] on button "Save" at bounding box center [633, 502] width 279 height 35
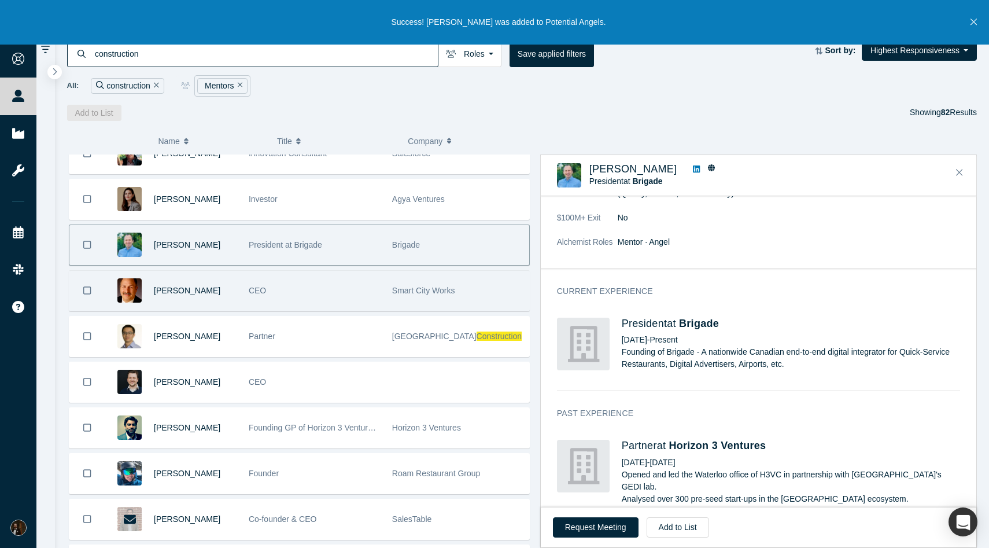
scroll to position [3129, 0]
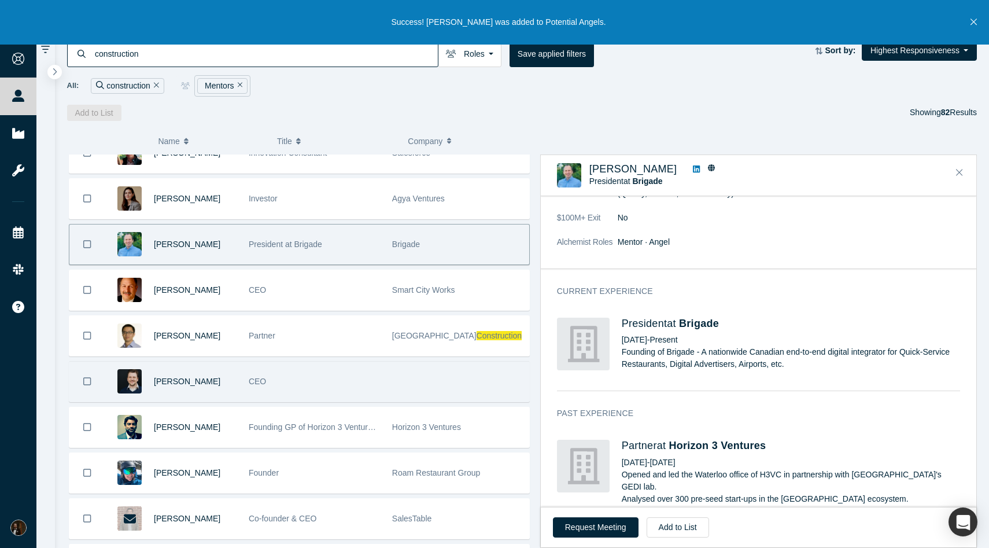
click at [389, 387] on div at bounding box center [457, 381] width 143 height 40
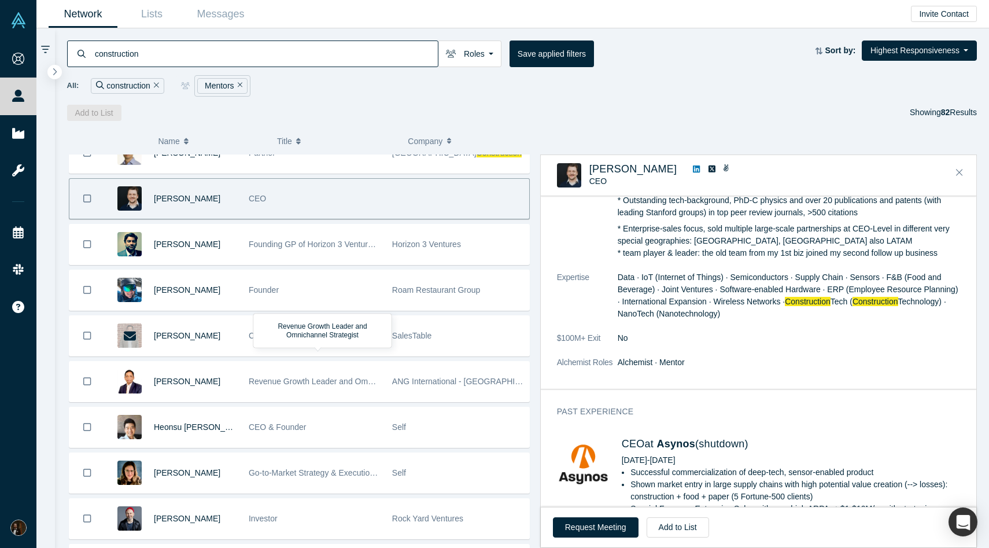
scroll to position [3336, 0]
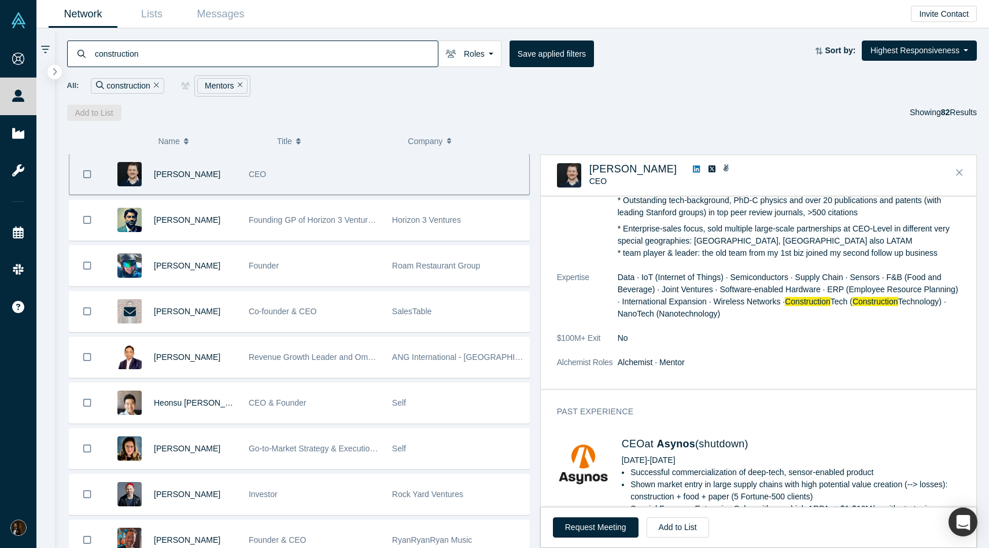
click at [356, 390] on div "CEO & Founder" at bounding box center [314, 403] width 131 height 40
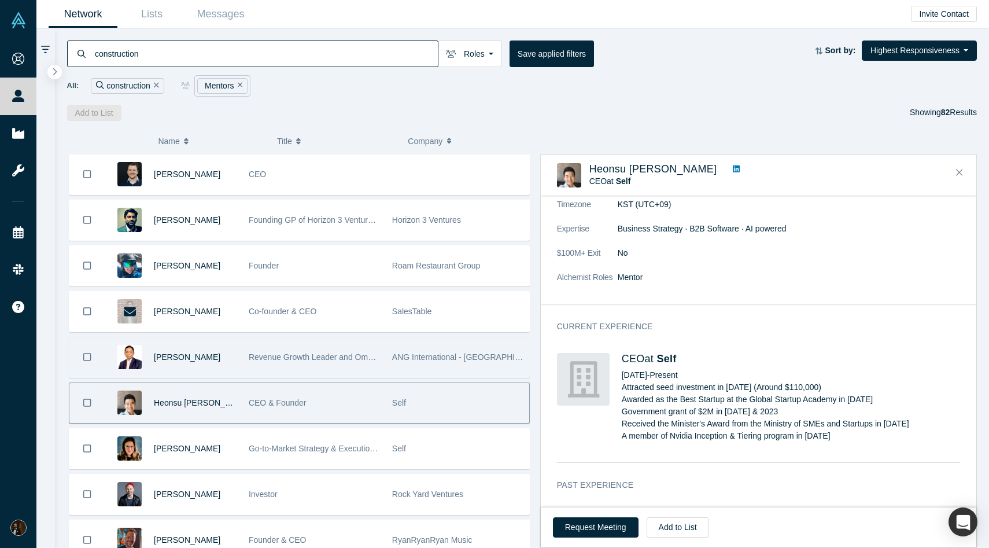
scroll to position [3380, 0]
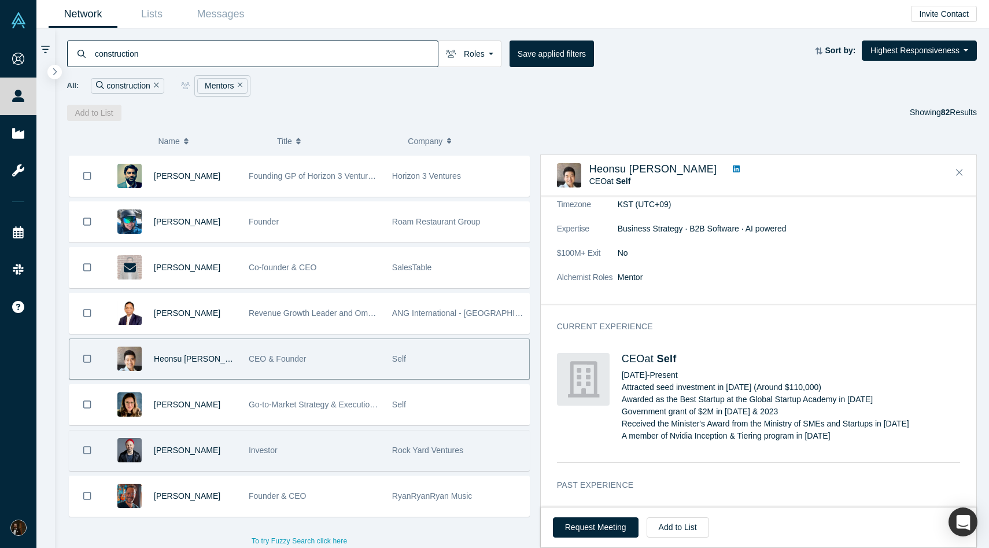
click at [315, 431] on div "Investor" at bounding box center [314, 450] width 131 height 40
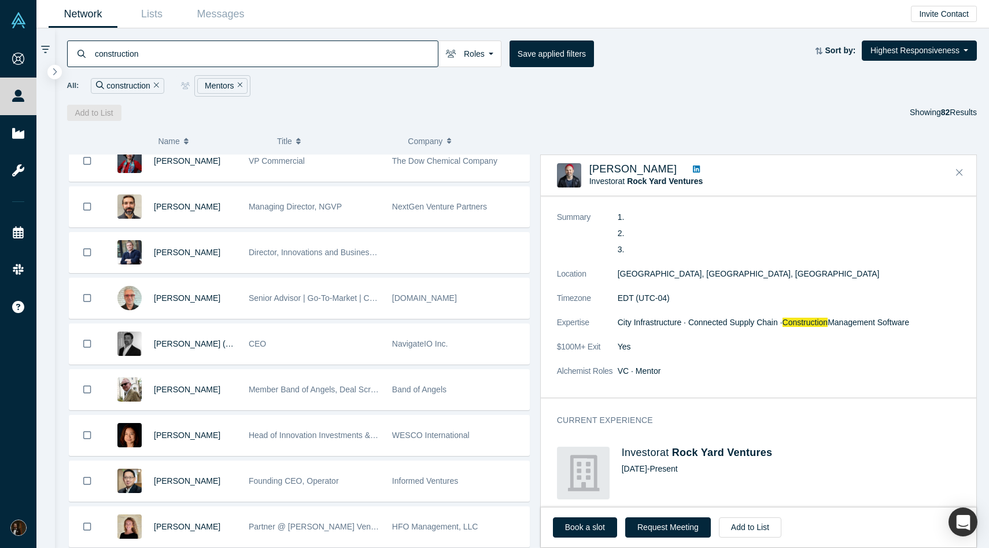
scroll to position [0, 0]
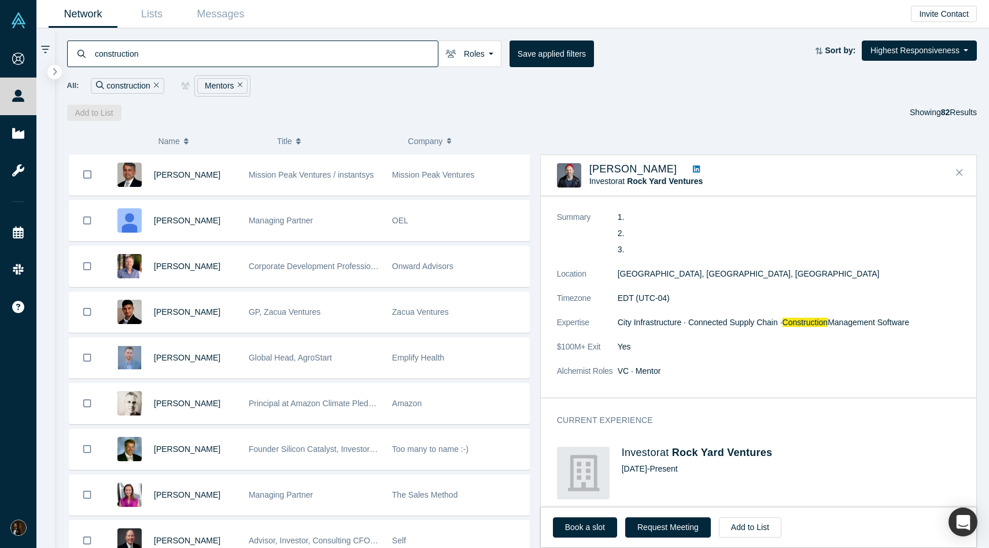
click at [153, 86] on button "Remove Filter" at bounding box center [154, 85] width 9 height 13
click at [181, 49] on input at bounding box center [266, 53] width 344 height 27
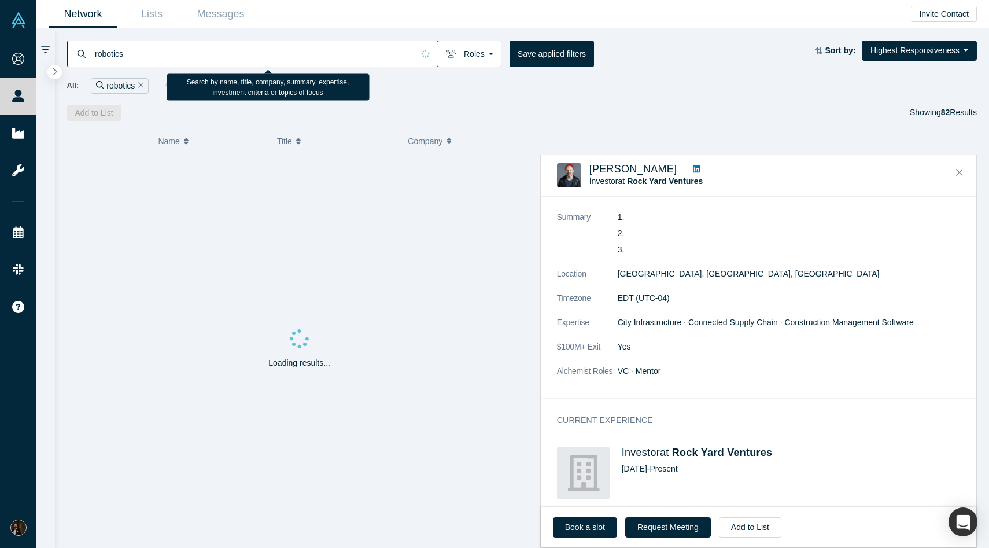
type input "robotics"
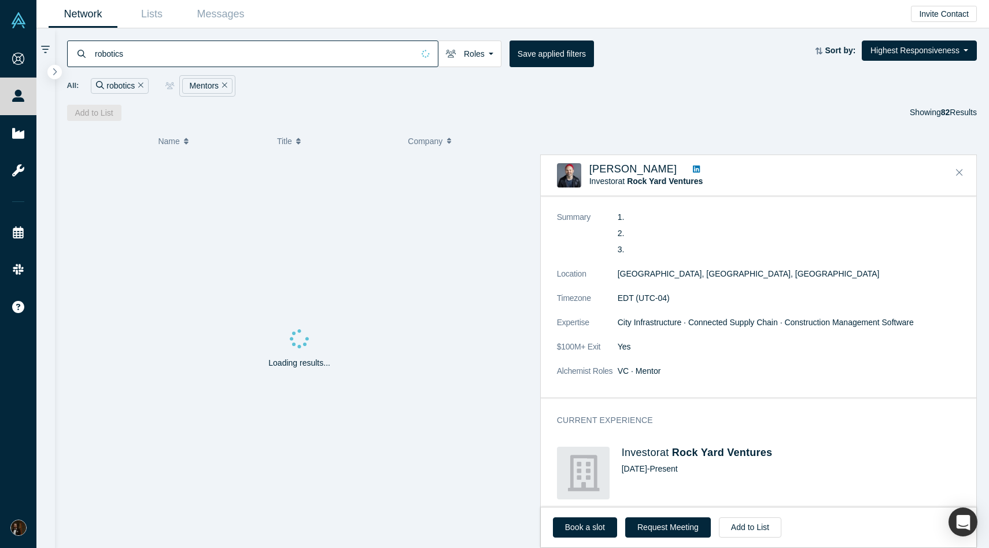
click at [405, 102] on div "robotics Roles Mentors Founders Faculty Alumni Mentor Angels VCs Corporate Inno…" at bounding box center [522, 74] width 935 height 93
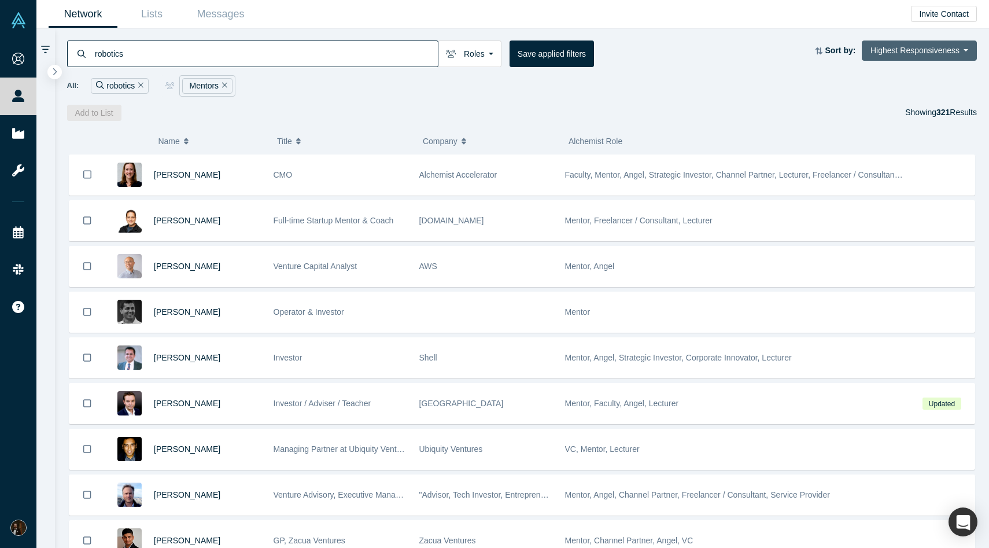
click at [898, 56] on button "Highest Responsiveness" at bounding box center [919, 50] width 115 height 20
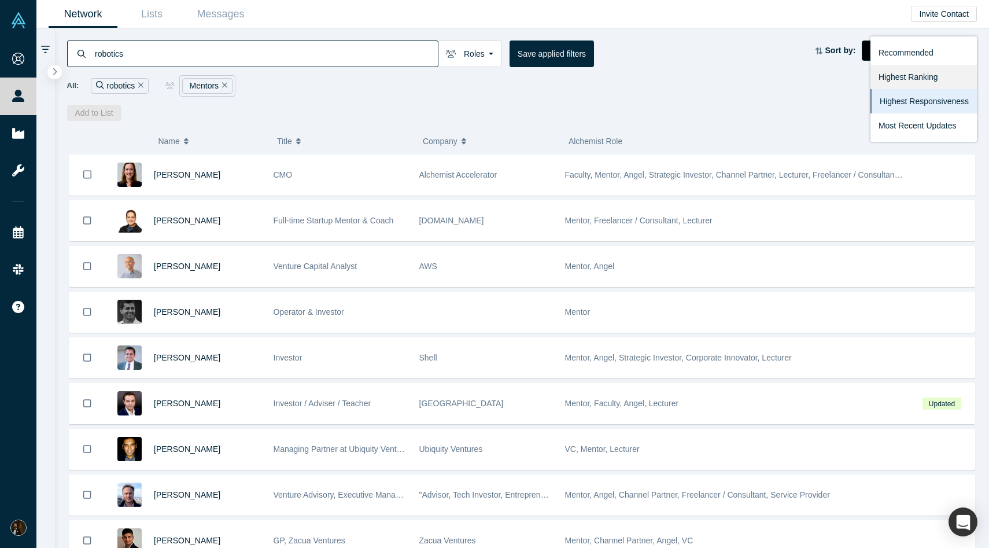
click at [893, 77] on link "Highest Ranking" at bounding box center [923, 77] width 106 height 24
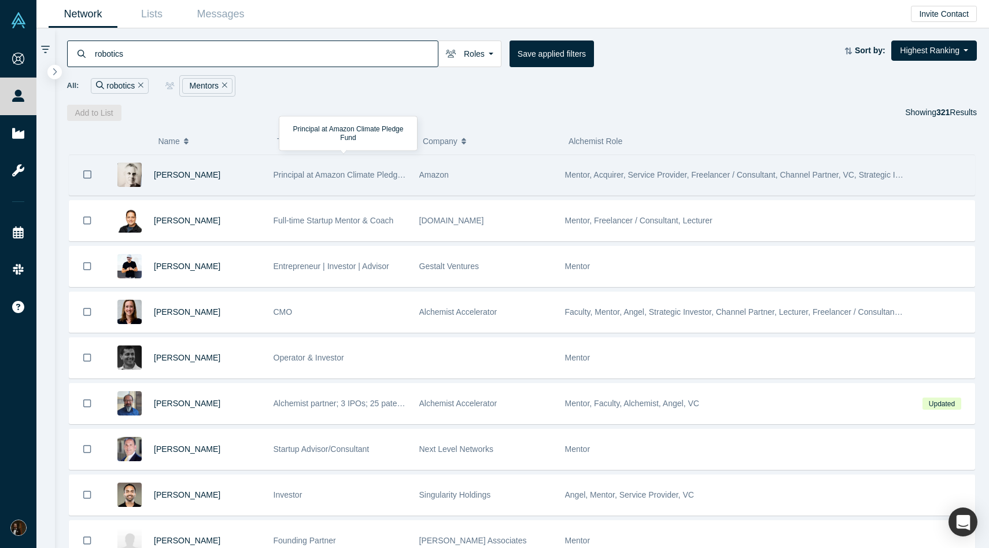
click at [242, 180] on div "[PERSON_NAME]" at bounding box center [208, 175] width 108 height 40
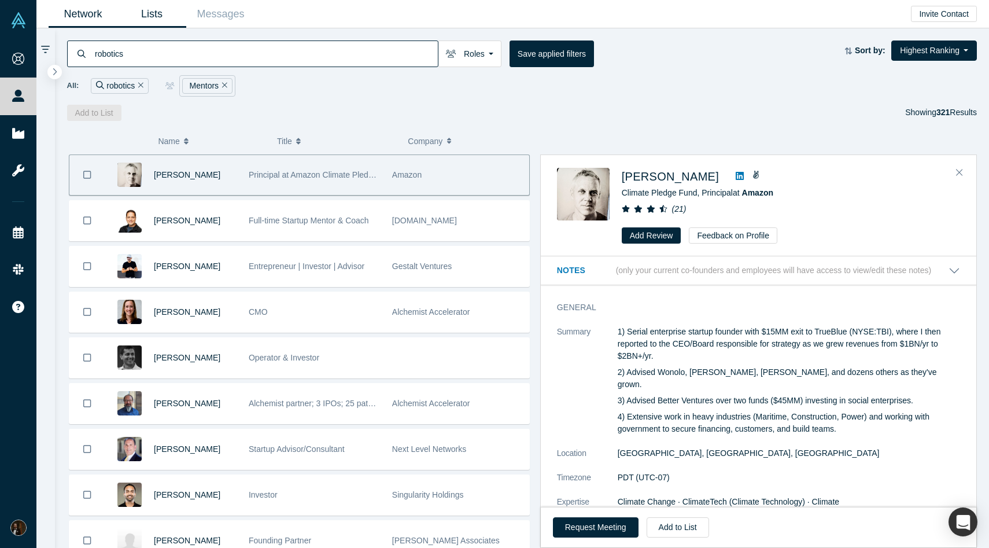
click at [145, 13] on link "Lists" at bounding box center [151, 14] width 69 height 27
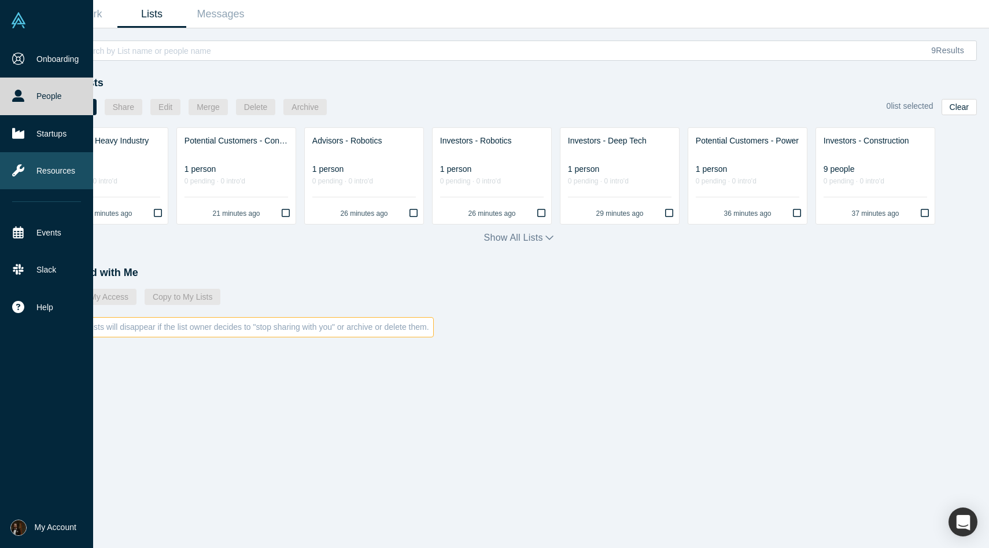
click at [42, 170] on link "Resources" at bounding box center [46, 170] width 93 height 37
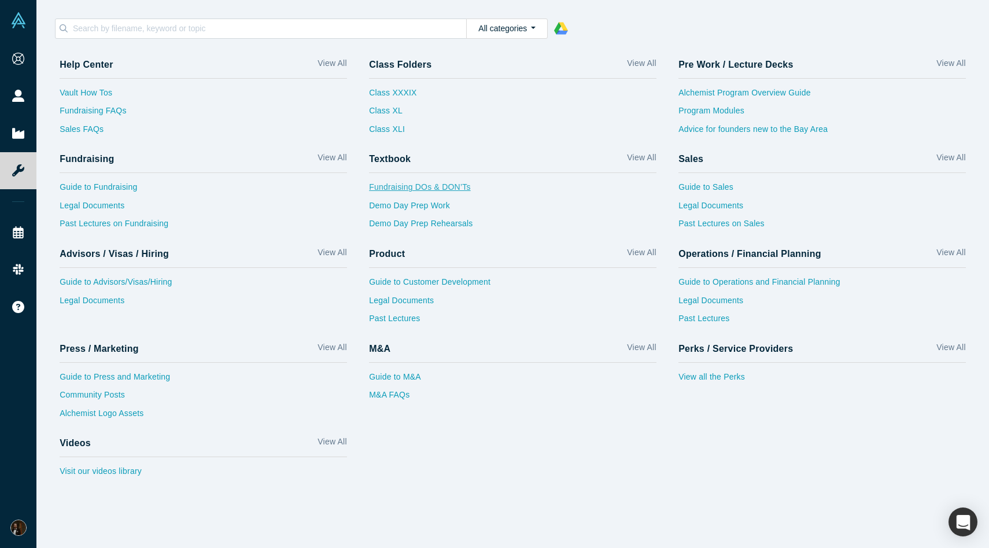
click at [418, 190] on link "Fundraising DOs & DON’Ts" at bounding box center [512, 190] width 287 height 19
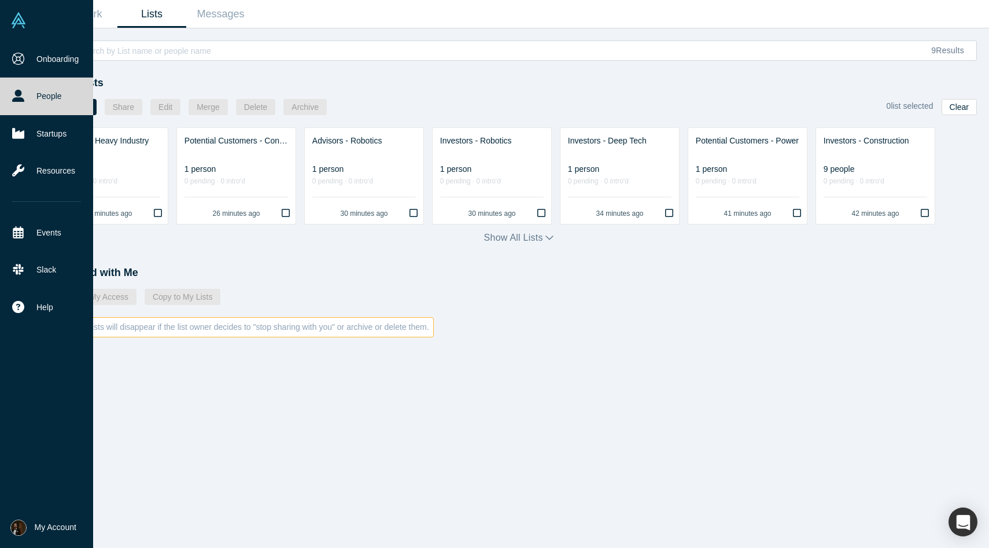
click at [48, 108] on link "People" at bounding box center [46, 95] width 93 height 37
